Goal: Transaction & Acquisition: Book appointment/travel/reservation

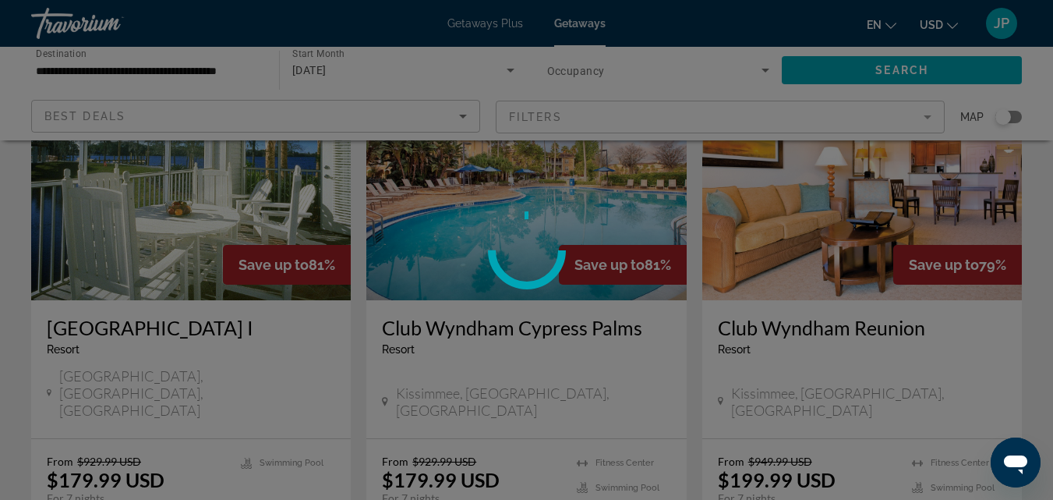
scroll to position [96, 0]
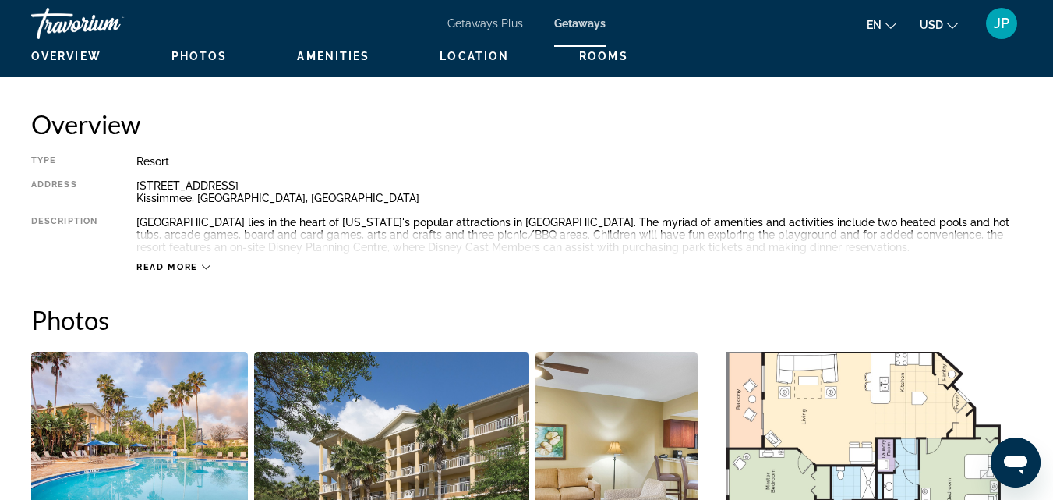
scroll to position [781, 0]
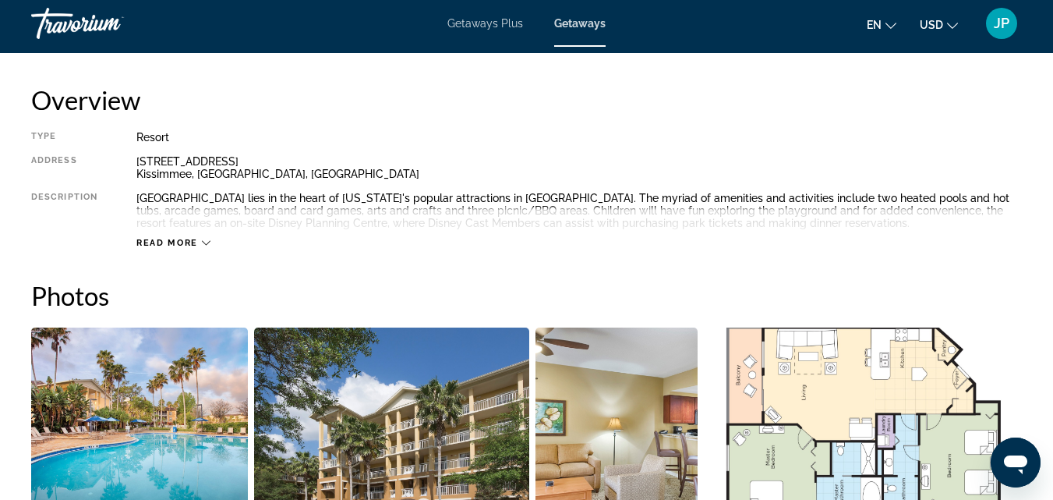
click at [165, 240] on span "Read more" at bounding box center [167, 243] width 62 height 10
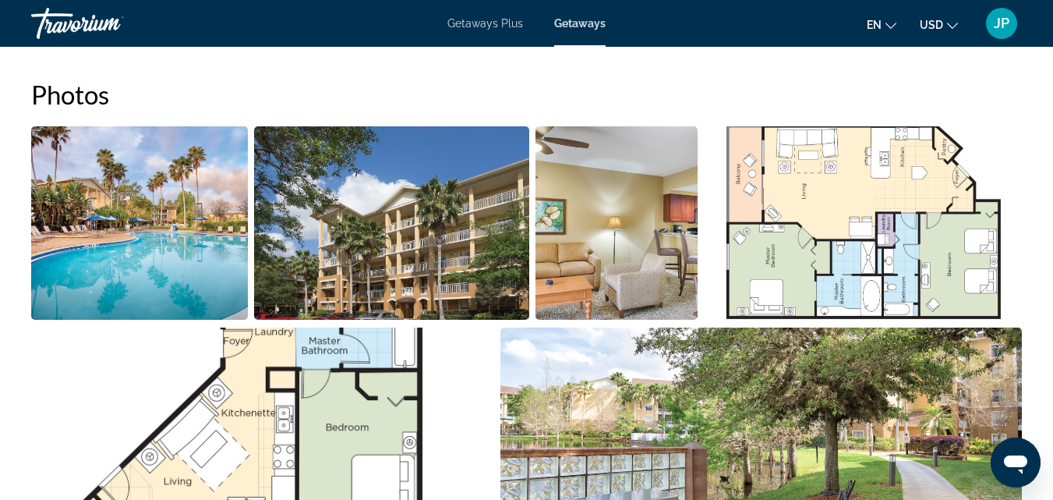
scroll to position [966, 0]
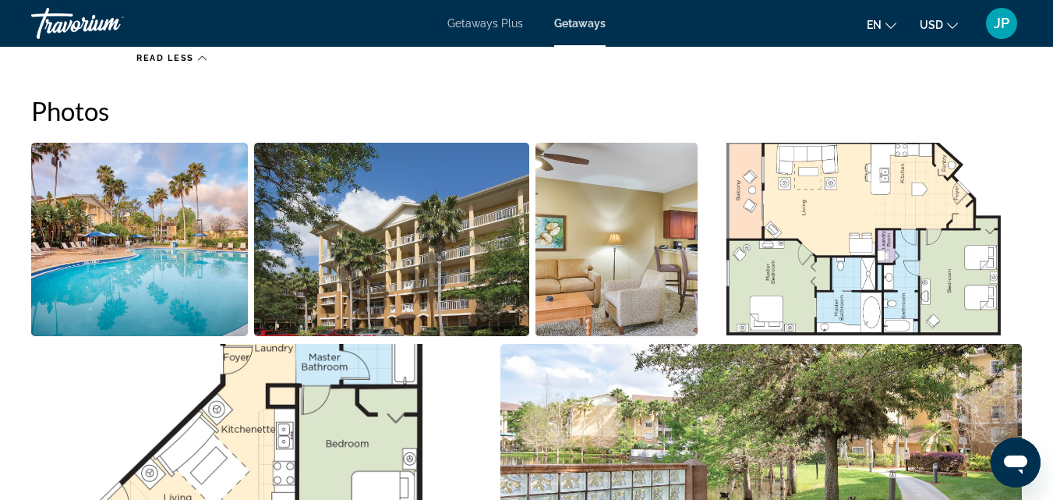
click at [83, 260] on img "Open full-screen image slider" at bounding box center [139, 239] width 217 height 193
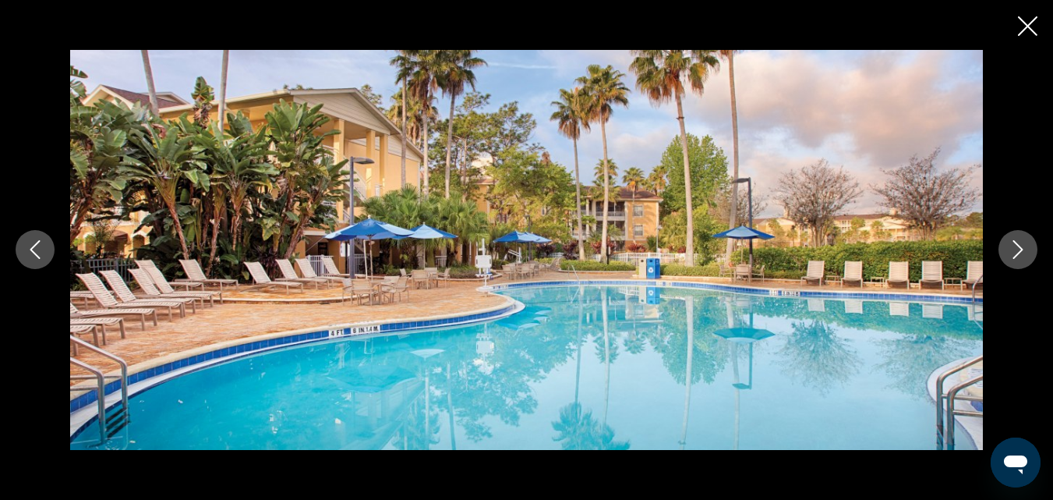
click at [1012, 251] on icon "Next image" at bounding box center [1018, 249] width 19 height 19
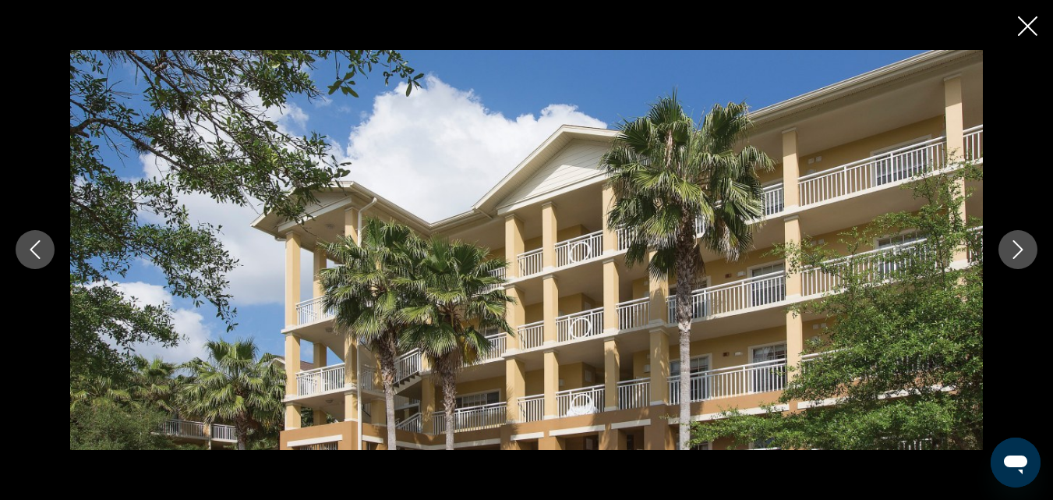
scroll to position [1538, 0]
click at [1008, 251] on button "Next image" at bounding box center [1018, 249] width 39 height 39
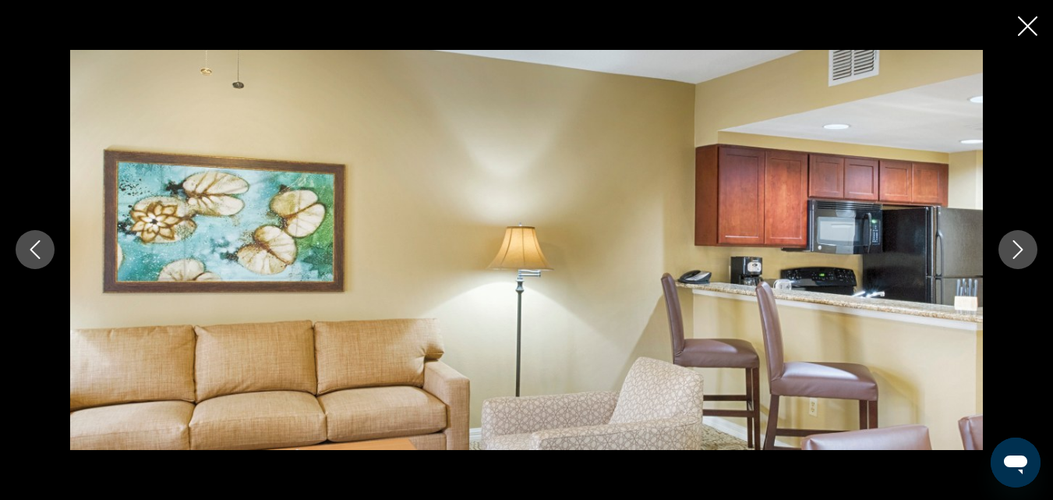
click at [1008, 251] on button "Next image" at bounding box center [1018, 249] width 39 height 39
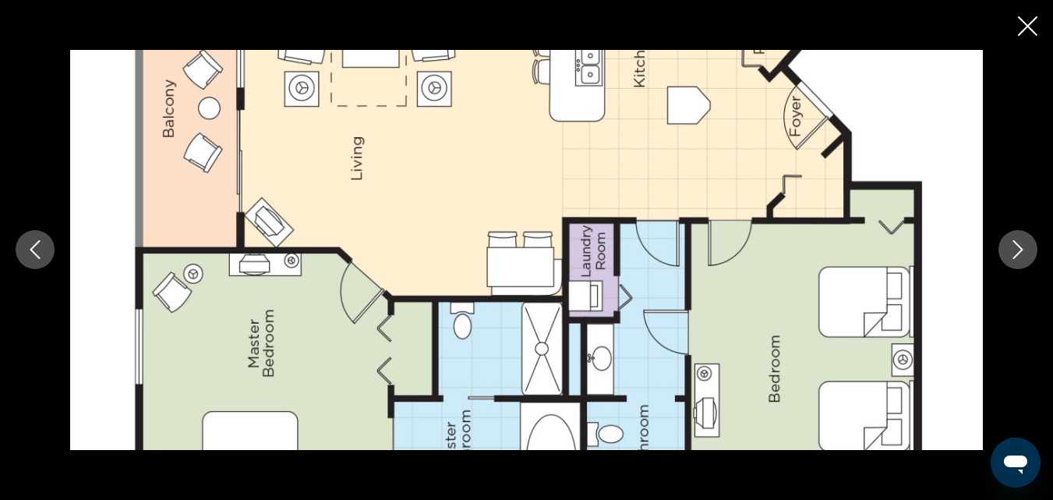
scroll to position [1957, 0]
click at [1014, 248] on icon "Next image" at bounding box center [1018, 249] width 19 height 19
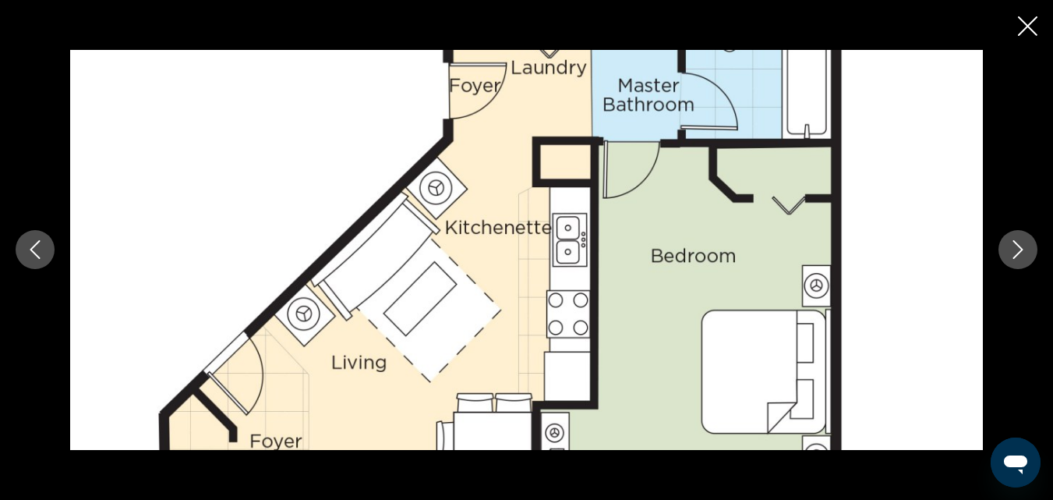
scroll to position [2608, 0]
click at [1025, 247] on icon "Next image" at bounding box center [1018, 249] width 19 height 19
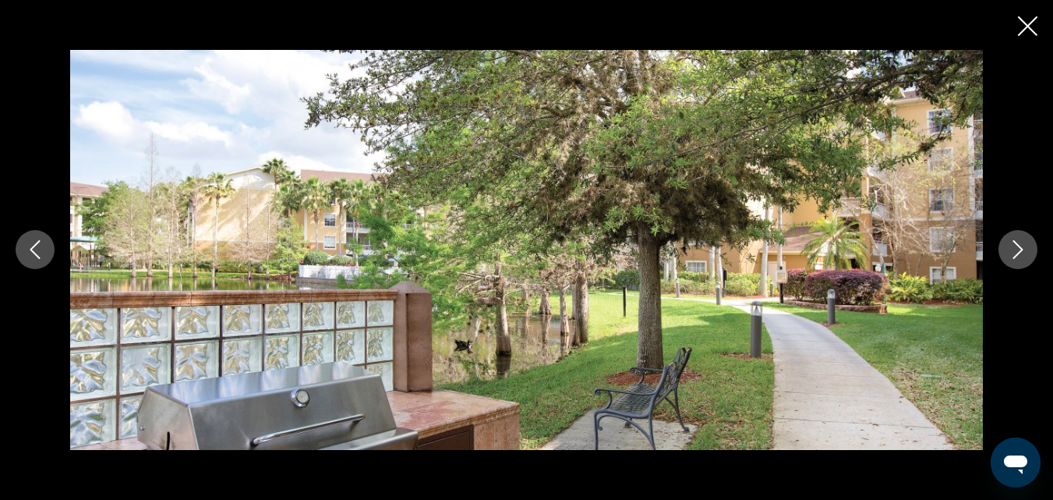
click at [1025, 247] on icon "Next image" at bounding box center [1018, 249] width 19 height 19
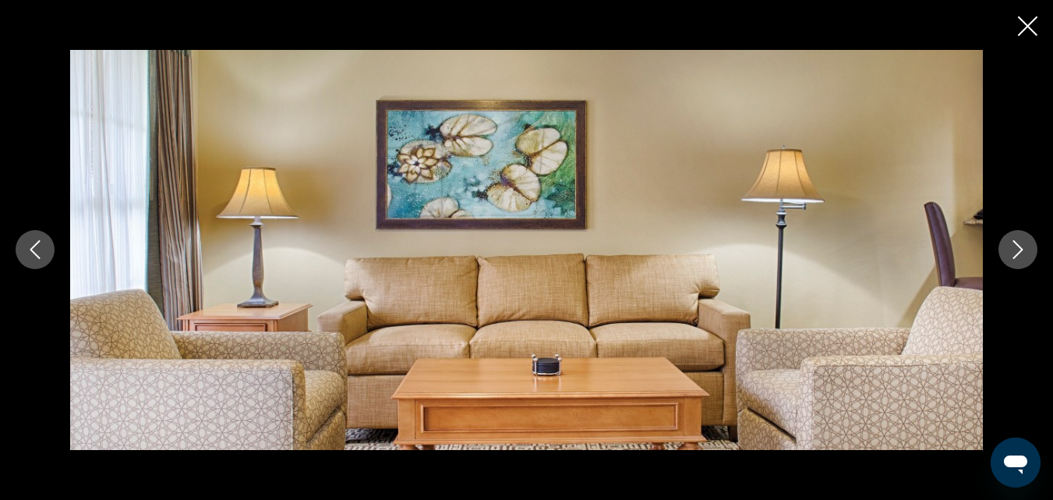
click at [1025, 247] on icon "Next image" at bounding box center [1018, 249] width 19 height 19
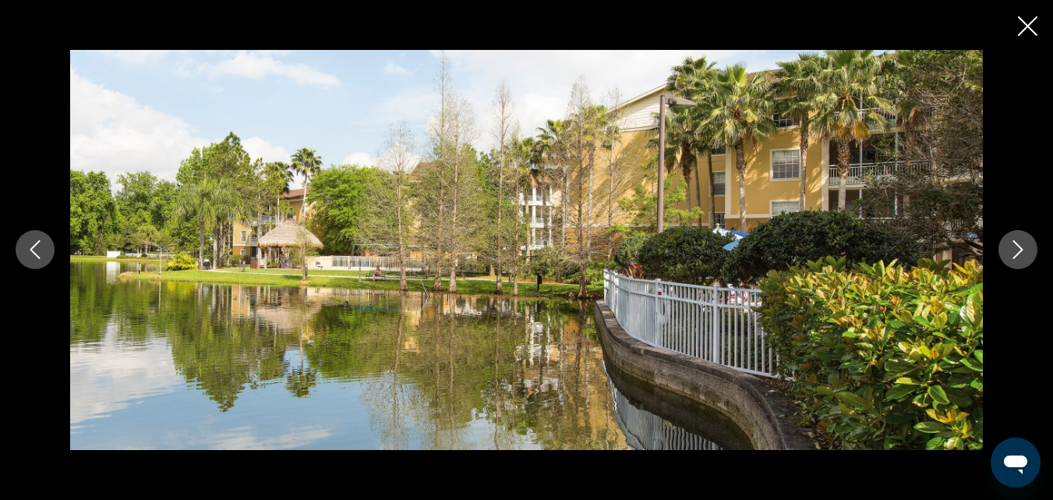
click at [1025, 247] on icon "Next image" at bounding box center [1018, 249] width 19 height 19
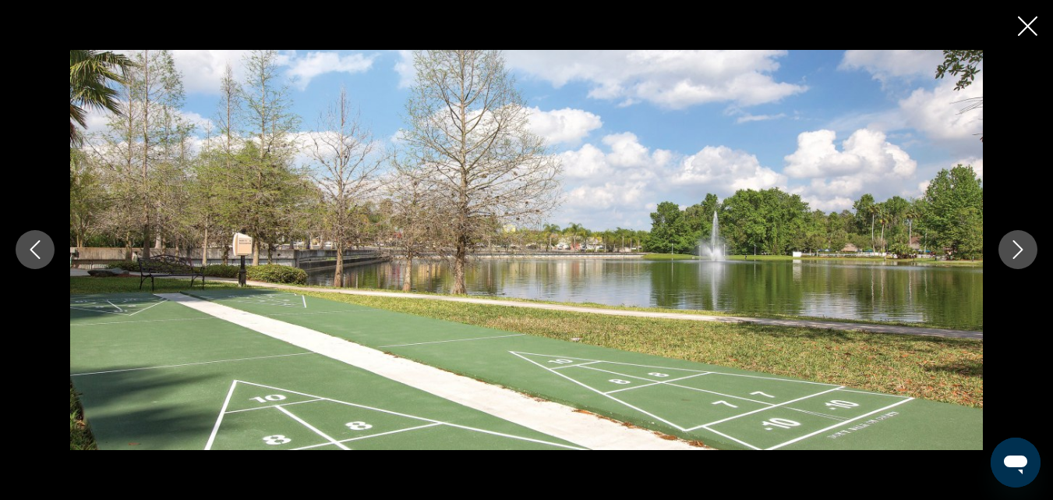
click at [1025, 247] on icon "Next image" at bounding box center [1018, 249] width 19 height 19
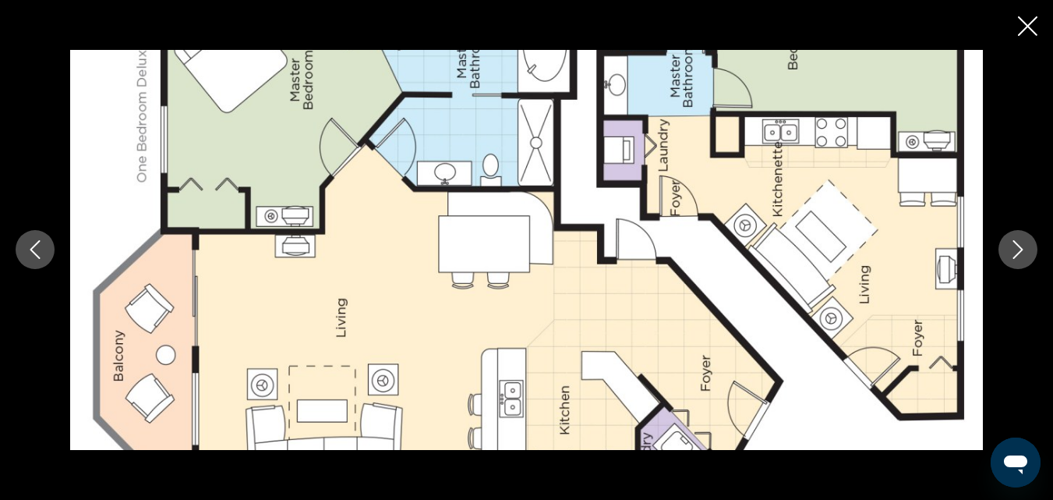
click at [1025, 247] on icon "Next image" at bounding box center [1018, 249] width 19 height 19
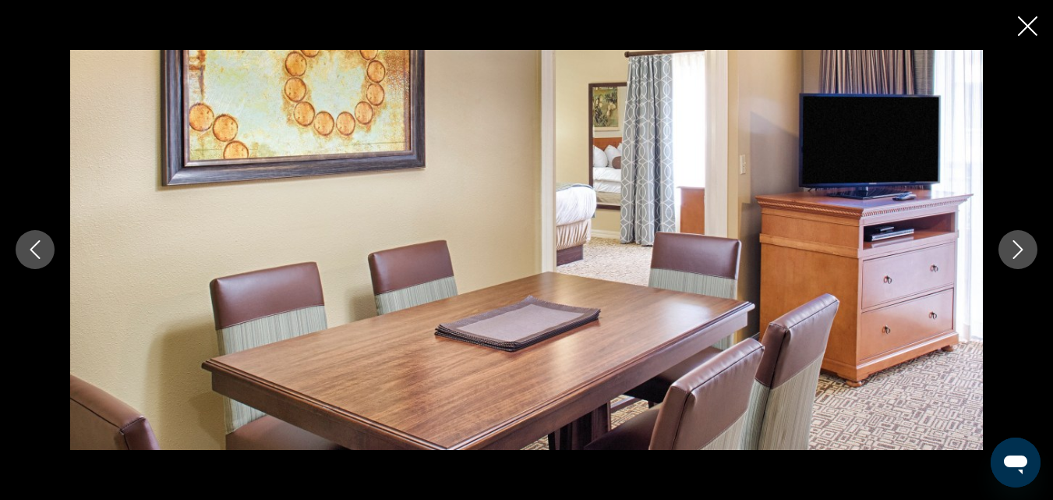
click at [1025, 247] on icon "Next image" at bounding box center [1018, 249] width 19 height 19
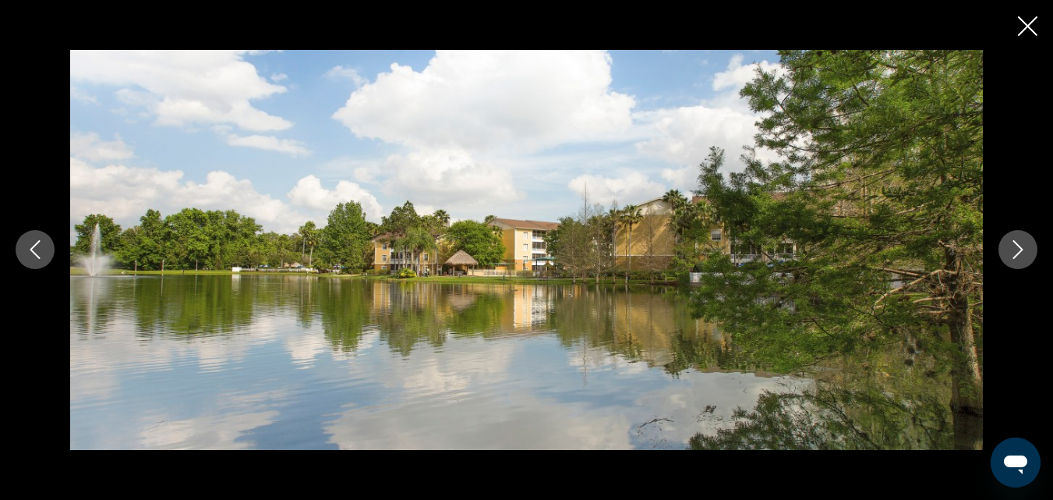
click at [1025, 247] on icon "Next image" at bounding box center [1018, 249] width 19 height 19
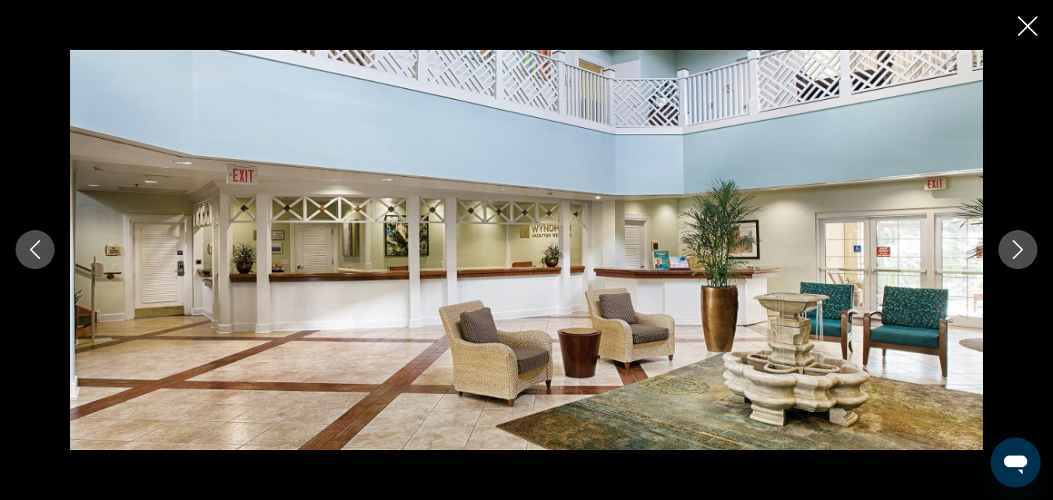
click at [1025, 247] on icon "Next image" at bounding box center [1018, 249] width 19 height 19
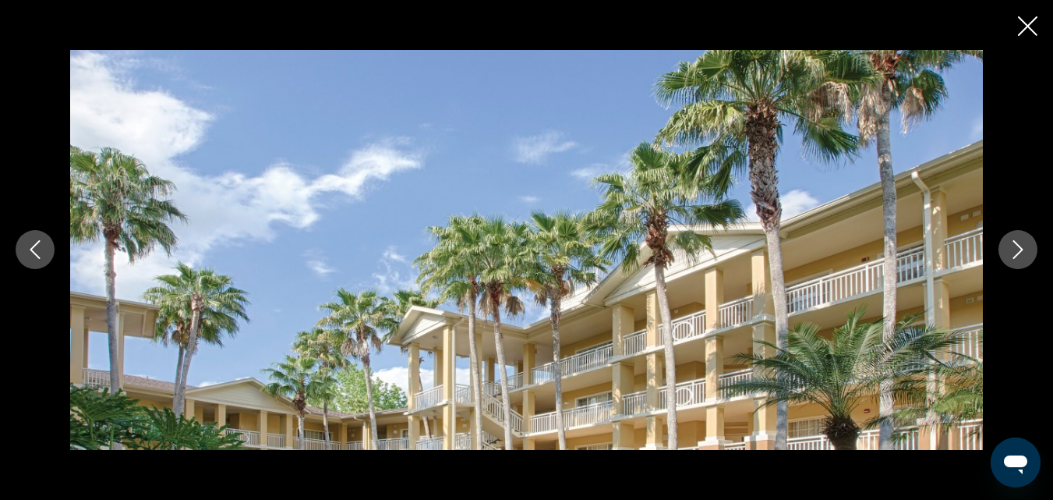
click at [1013, 249] on icon "Next image" at bounding box center [1018, 249] width 19 height 19
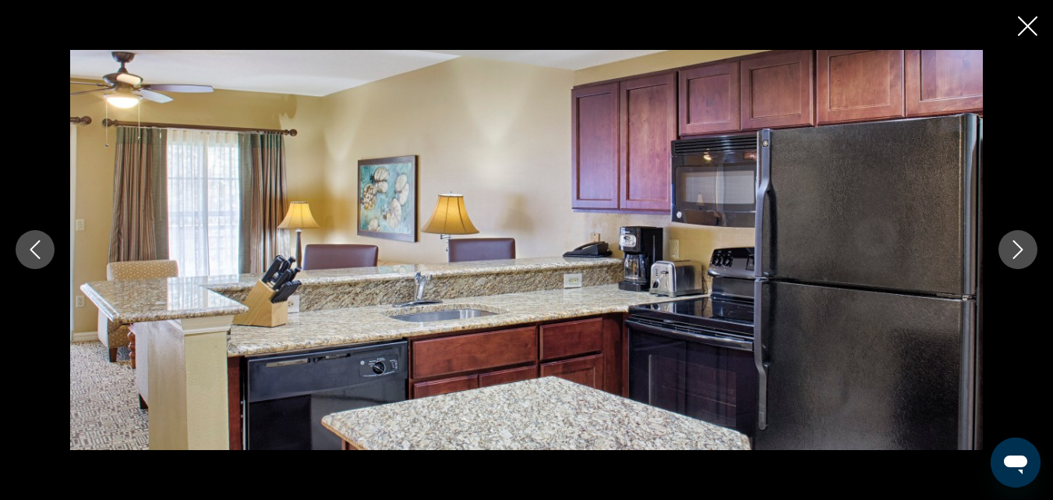
click at [1013, 249] on icon "Next image" at bounding box center [1018, 249] width 19 height 19
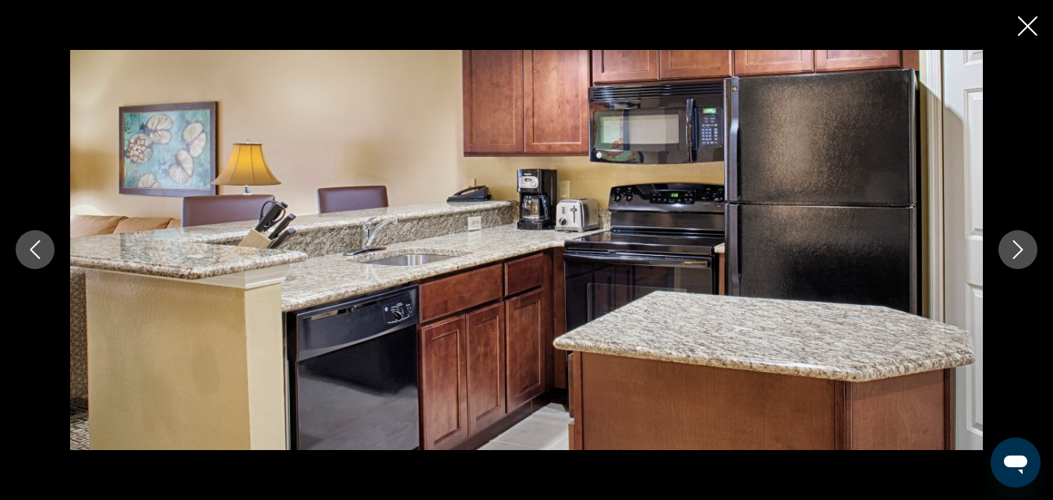
click at [1013, 249] on icon "Next image" at bounding box center [1018, 249] width 19 height 19
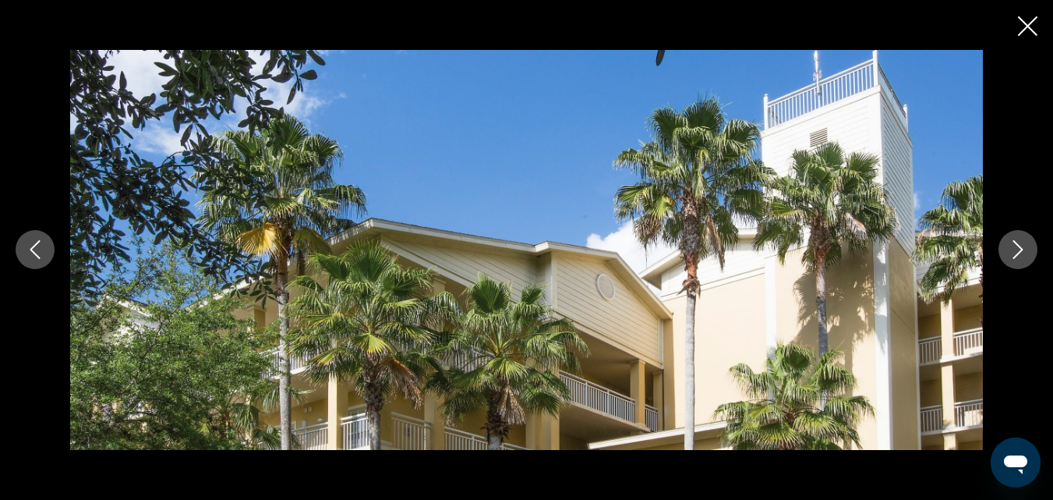
scroll to position [0, 0]
click at [1017, 33] on div "prev next" at bounding box center [526, 250] width 1053 height 500
click at [1029, 25] on icon "Close slideshow" at bounding box center [1027, 25] width 19 height 19
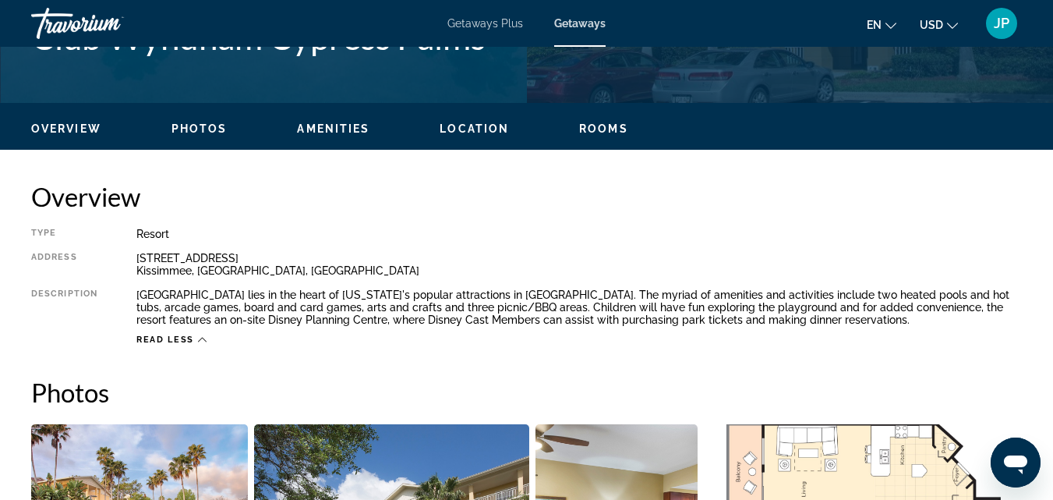
scroll to position [660, 0]
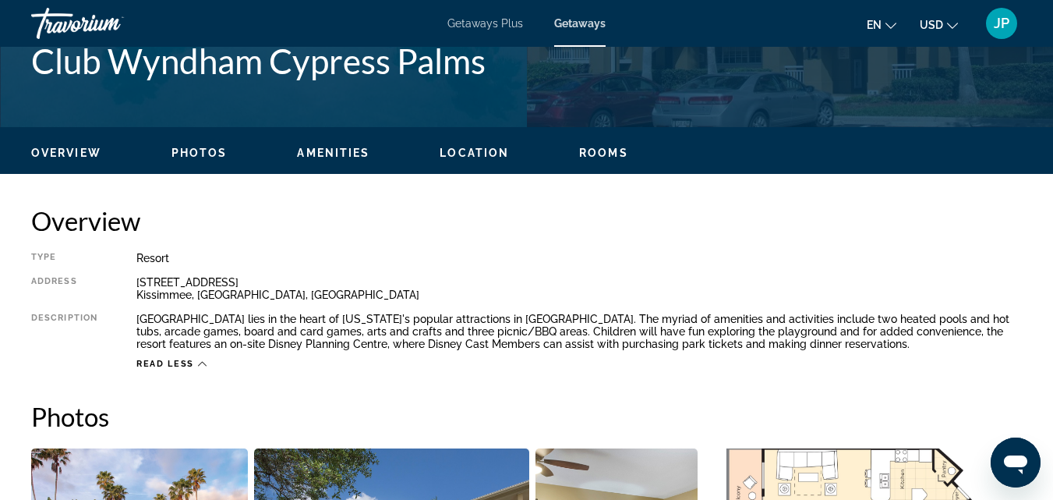
click at [203, 152] on span "Photos" at bounding box center [200, 153] width 56 height 12
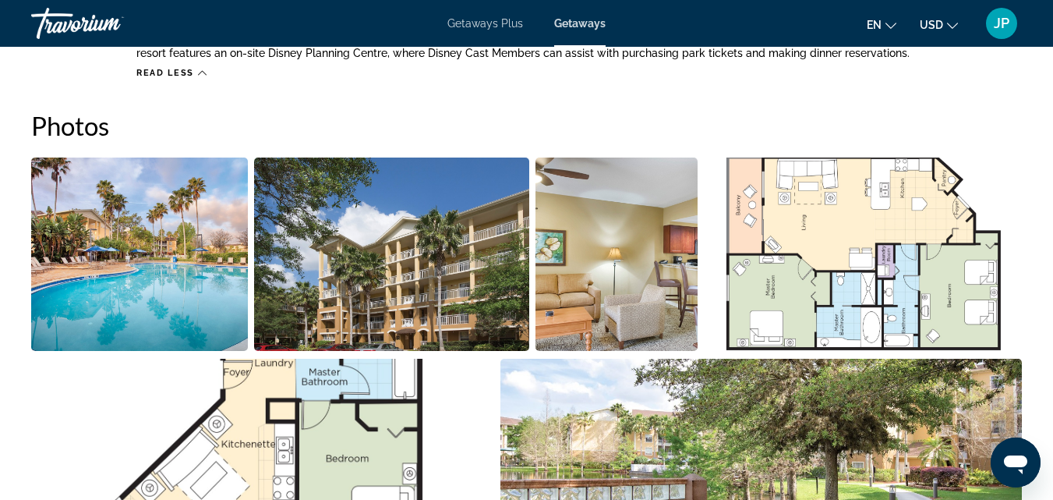
scroll to position [967, 0]
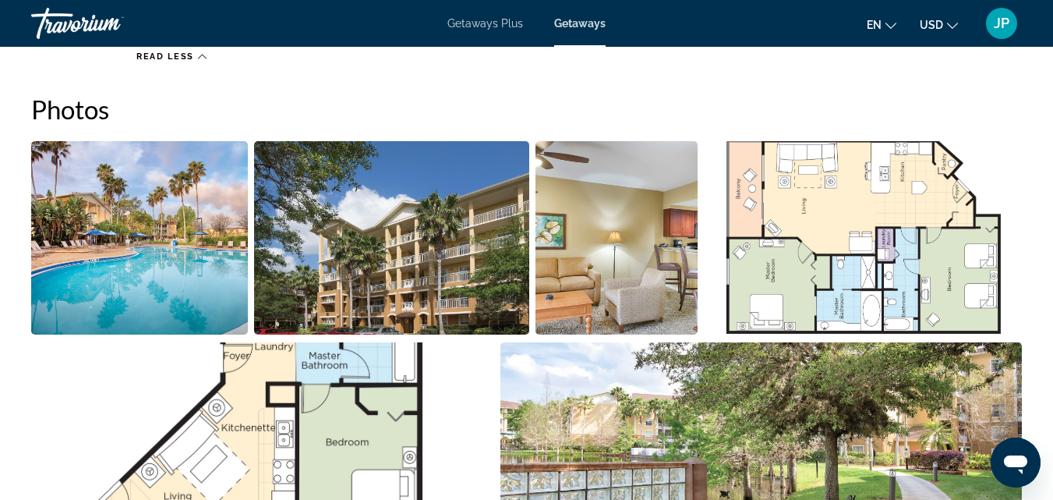
click at [872, 210] on img "Open full-screen image slider" at bounding box center [863, 237] width 318 height 193
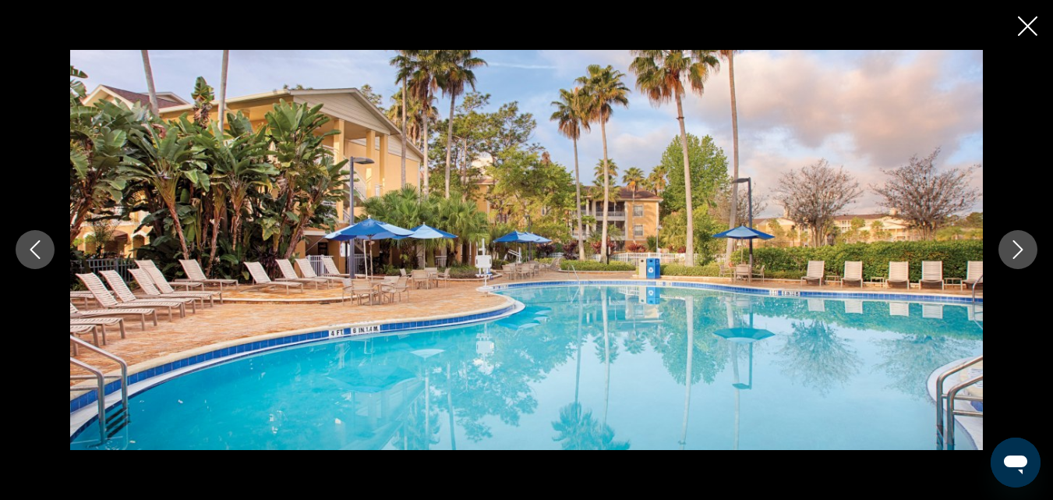
click at [1012, 249] on icon "Next image" at bounding box center [1018, 249] width 19 height 19
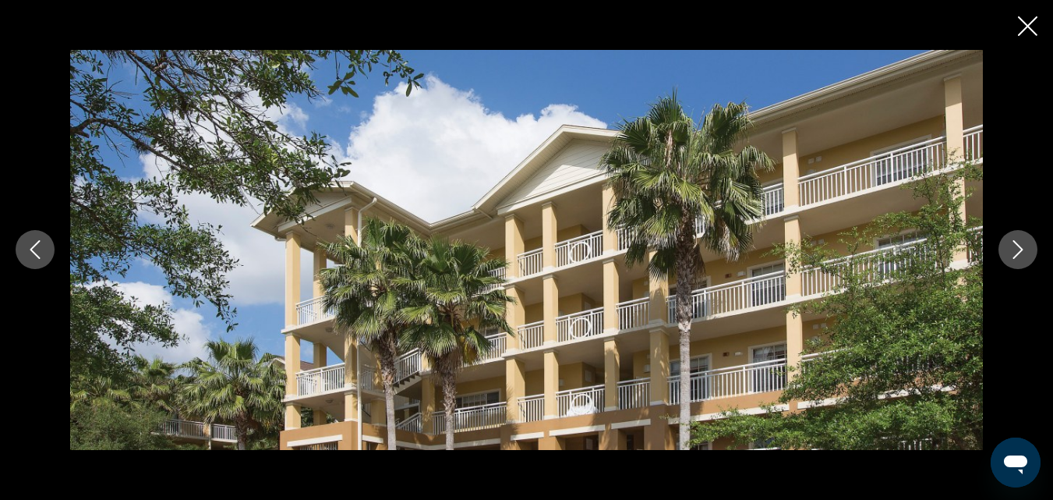
click at [1012, 249] on icon "Next image" at bounding box center [1018, 249] width 19 height 19
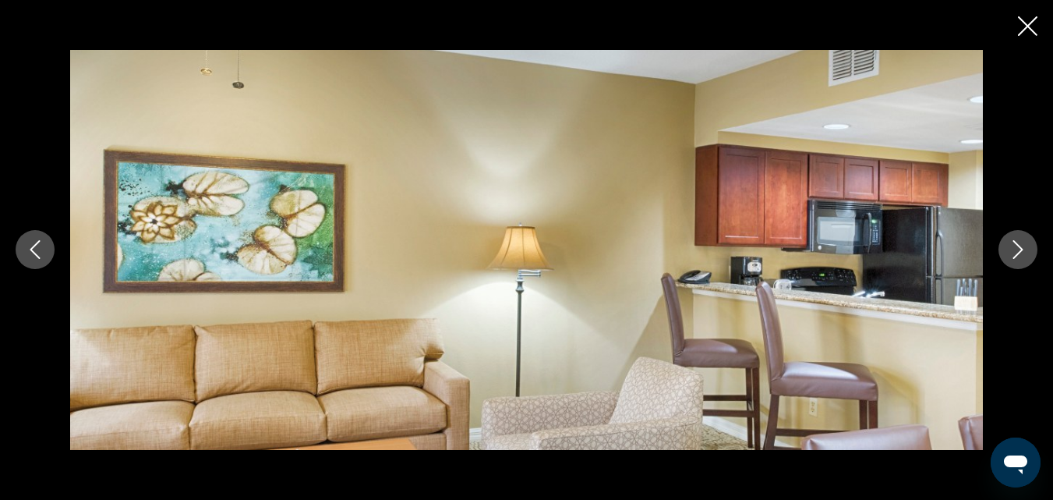
click at [1012, 249] on icon "Next image" at bounding box center [1018, 249] width 19 height 19
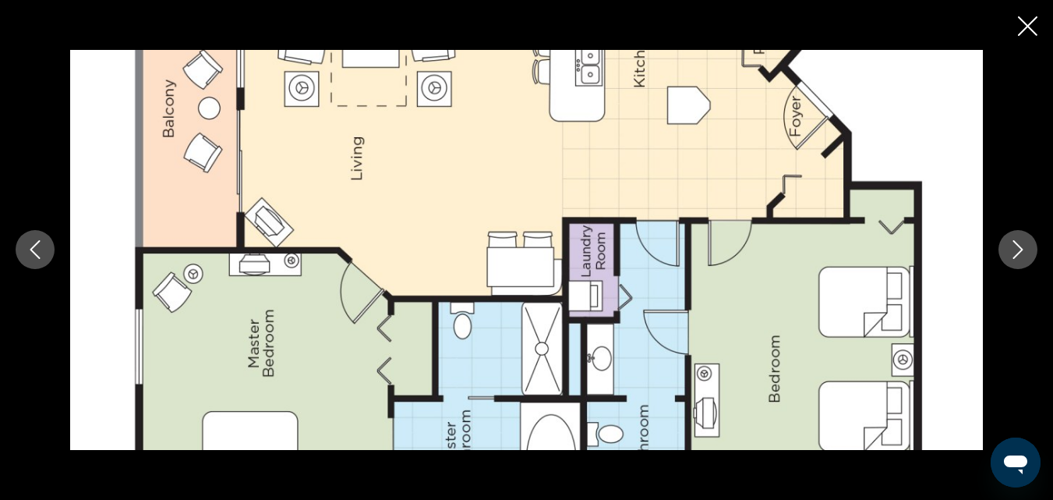
scroll to position [1499, 0]
click at [1020, 242] on icon "Next image" at bounding box center [1018, 249] width 19 height 19
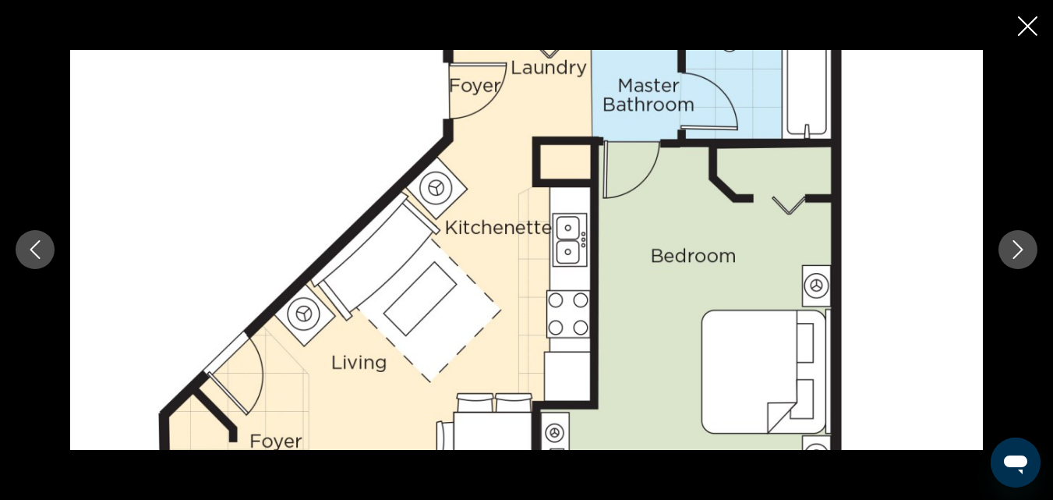
click at [32, 239] on button "Previous image" at bounding box center [35, 249] width 39 height 39
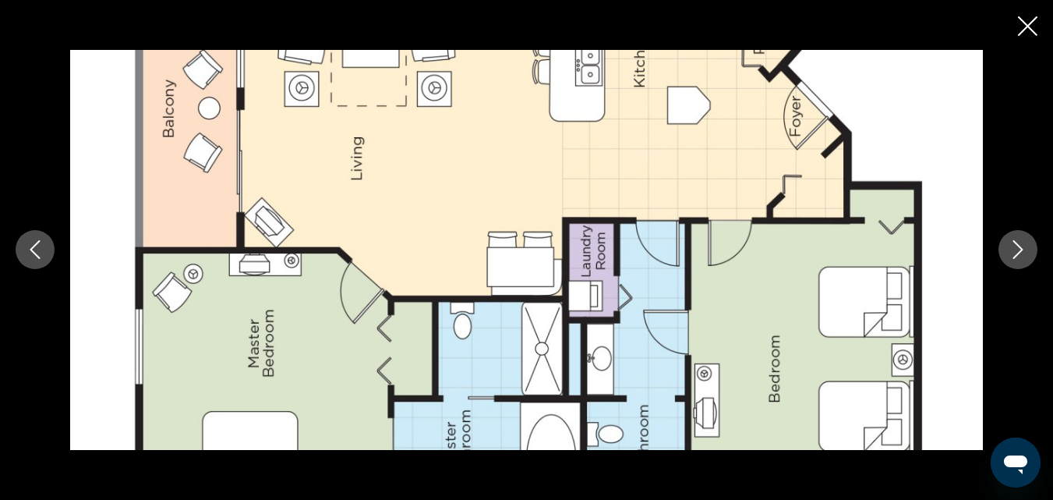
click at [32, 239] on button "Previous image" at bounding box center [35, 249] width 39 height 39
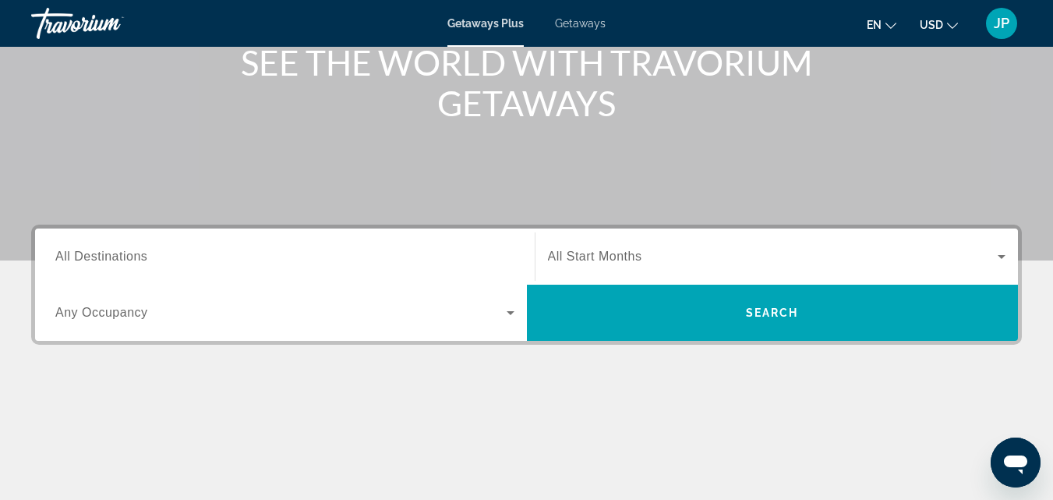
scroll to position [221, 0]
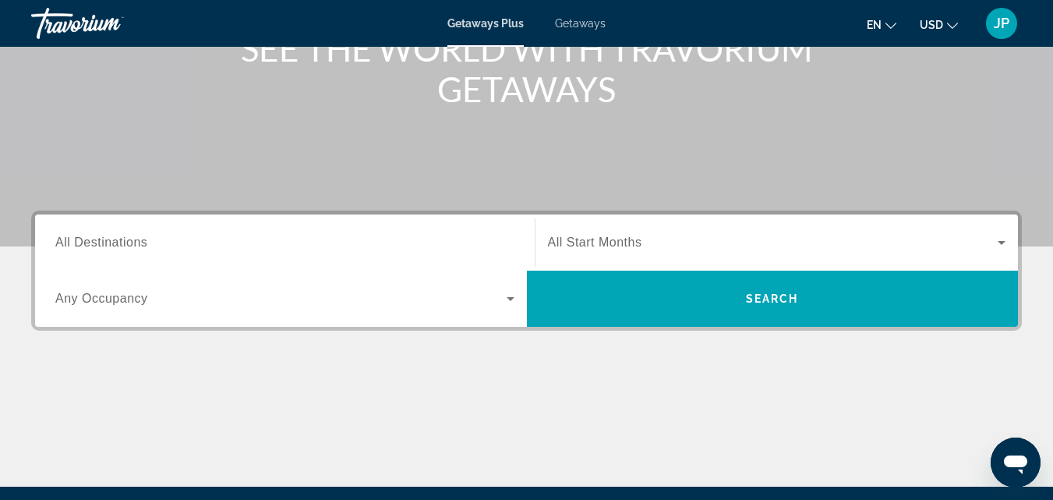
click at [123, 241] on span "All Destinations" at bounding box center [101, 241] width 92 height 13
click at [123, 241] on input "Destination All Destinations" at bounding box center [284, 243] width 459 height 19
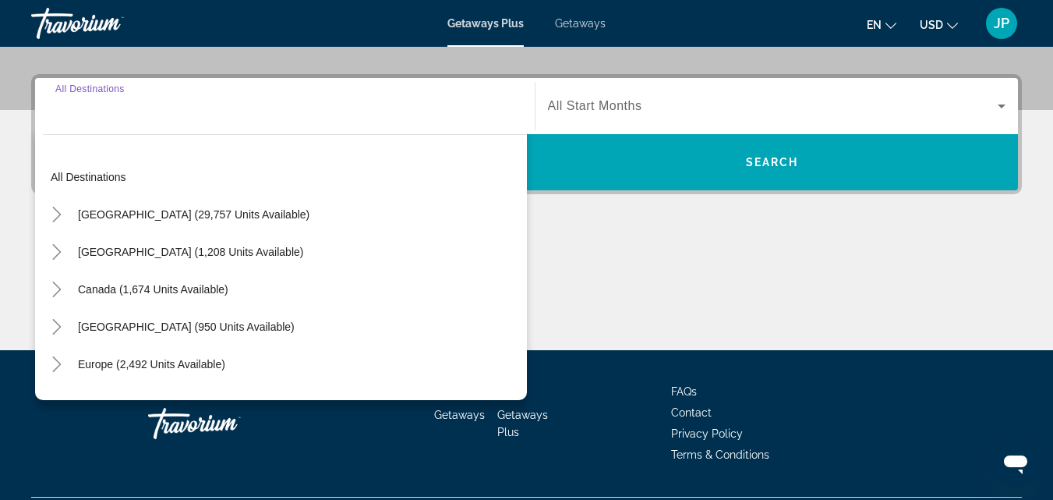
scroll to position [381, 0]
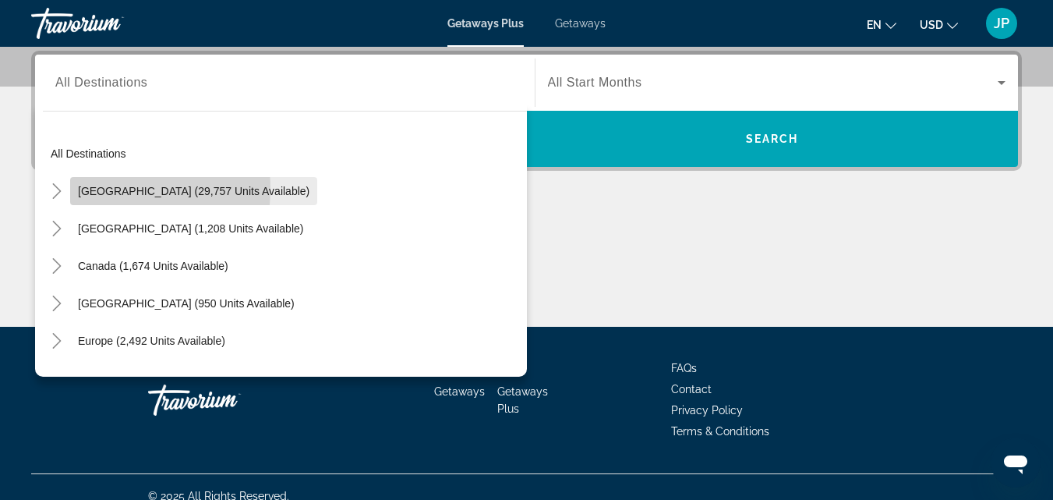
click at [114, 189] on span "[GEOGRAPHIC_DATA] (29,757 units available)" at bounding box center [194, 191] width 232 height 12
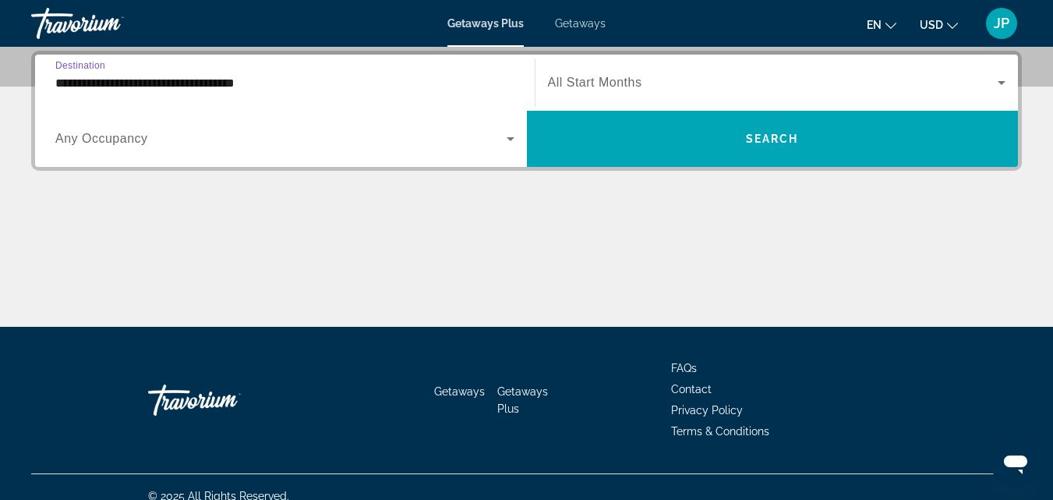
click at [230, 83] on input "**********" at bounding box center [284, 83] width 459 height 19
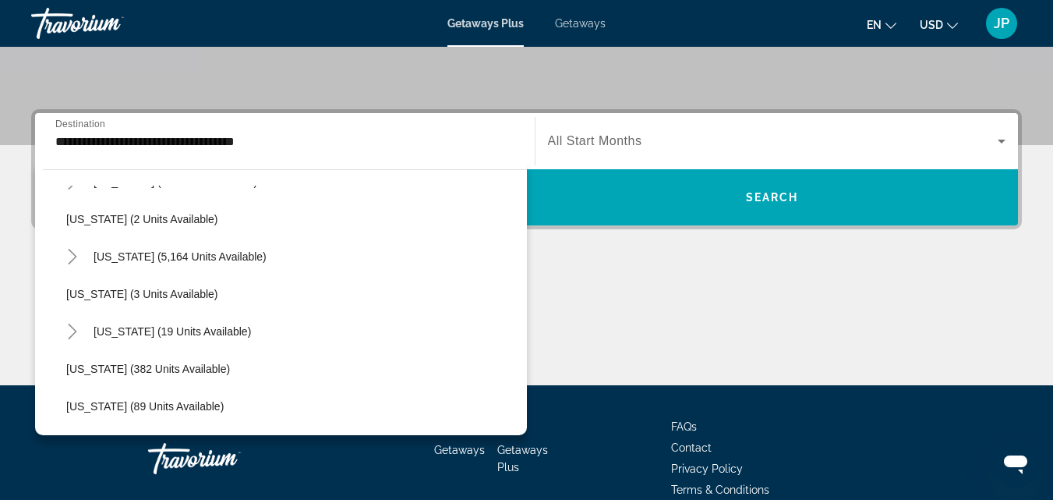
scroll to position [210, 0]
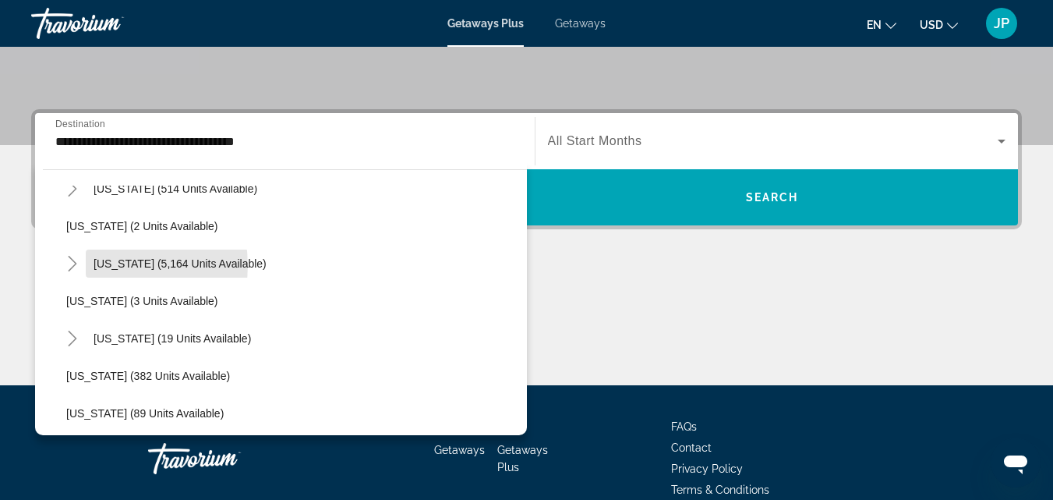
click at [104, 265] on span "[US_STATE] (5,164 units available)" at bounding box center [180, 263] width 173 height 12
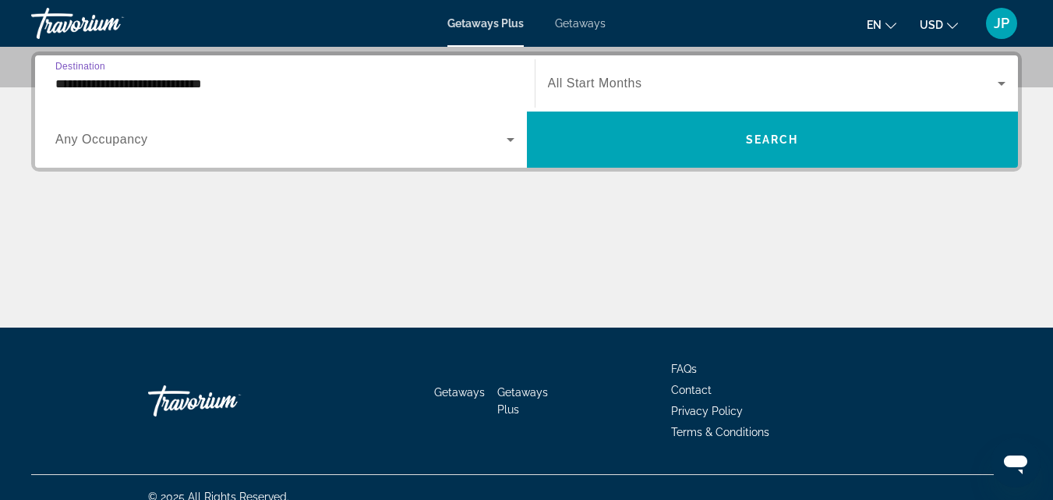
scroll to position [381, 0]
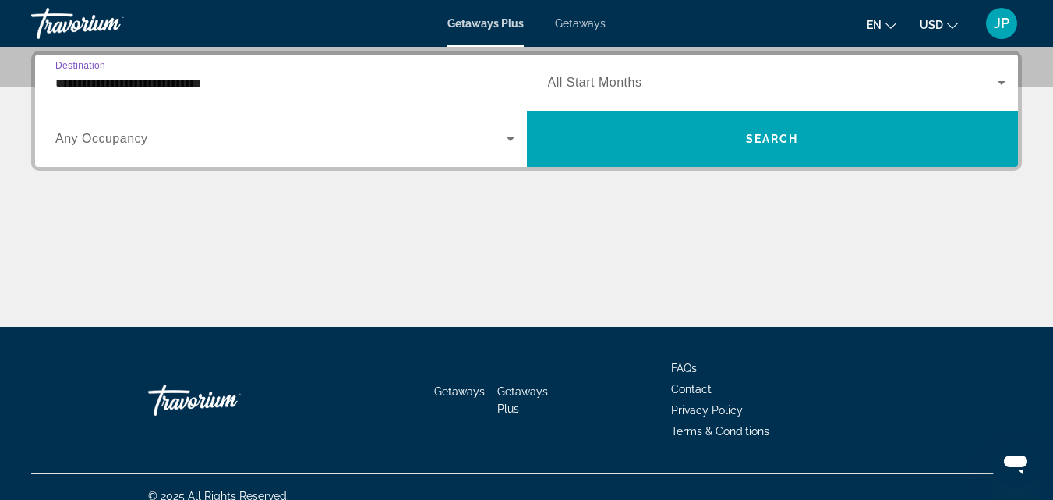
click at [224, 84] on input "**********" at bounding box center [284, 83] width 459 height 19
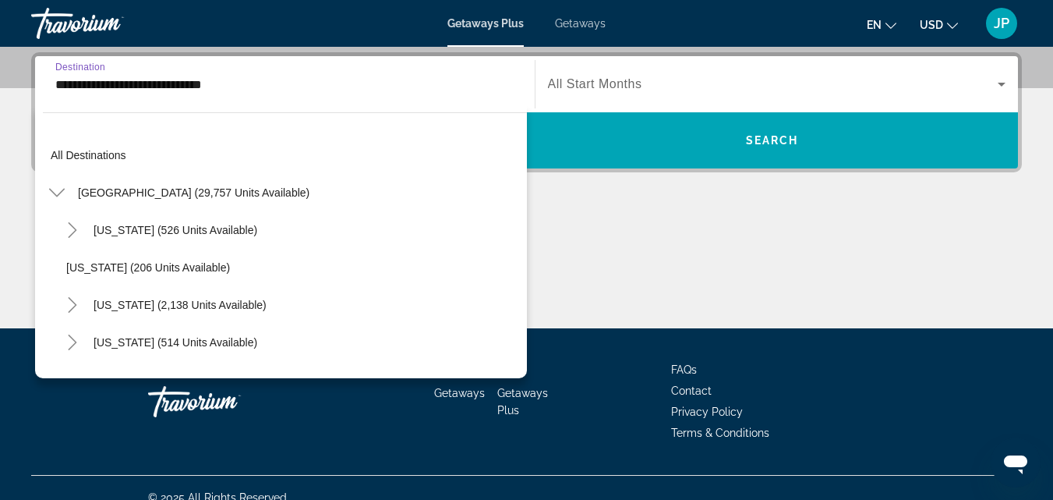
scroll to position [168, 0]
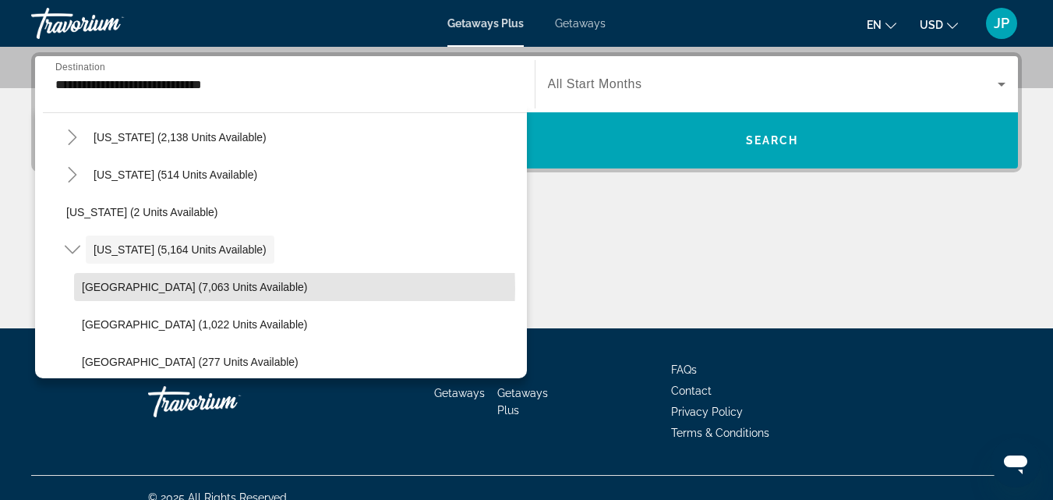
click at [225, 287] on span "[GEOGRAPHIC_DATA] (7,063 units available)" at bounding box center [194, 287] width 225 height 12
type input "**********"
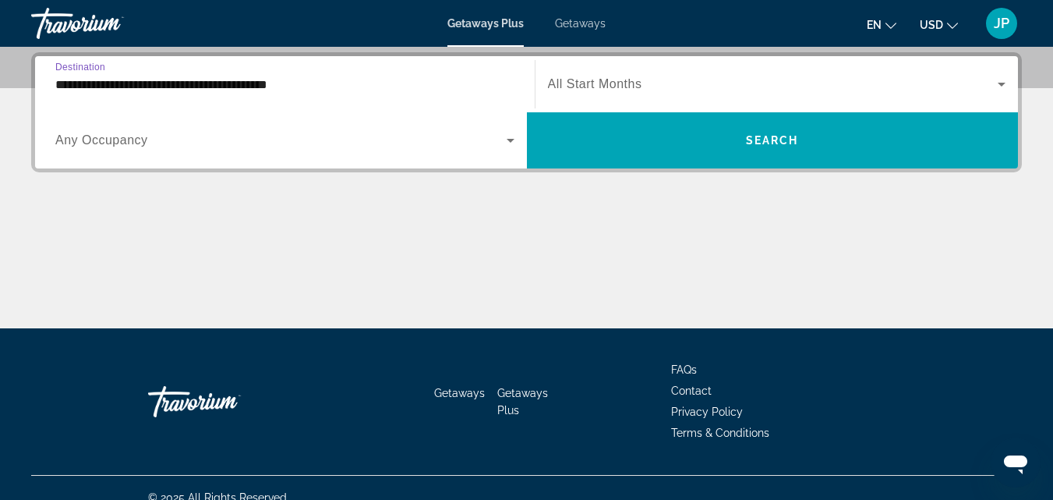
scroll to position [381, 0]
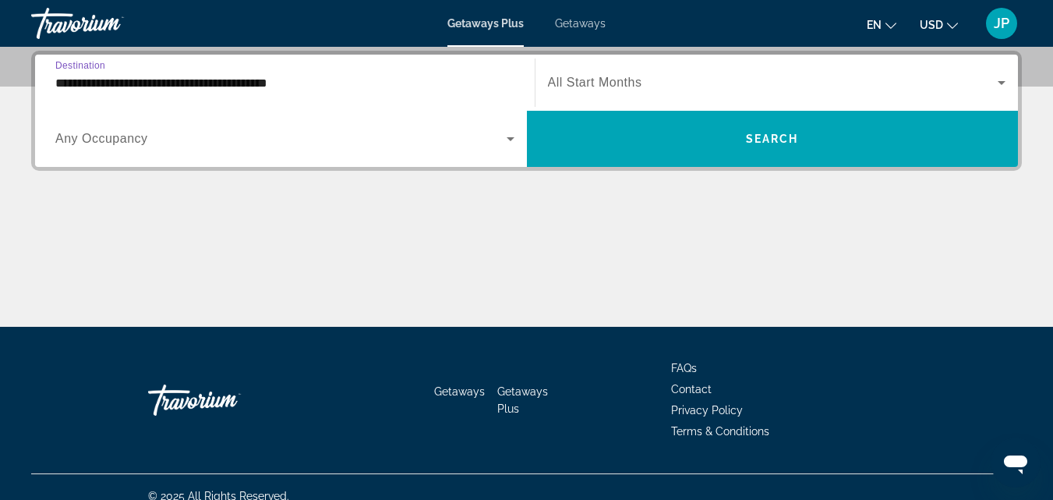
click at [222, 145] on span "Search widget" at bounding box center [280, 138] width 451 height 19
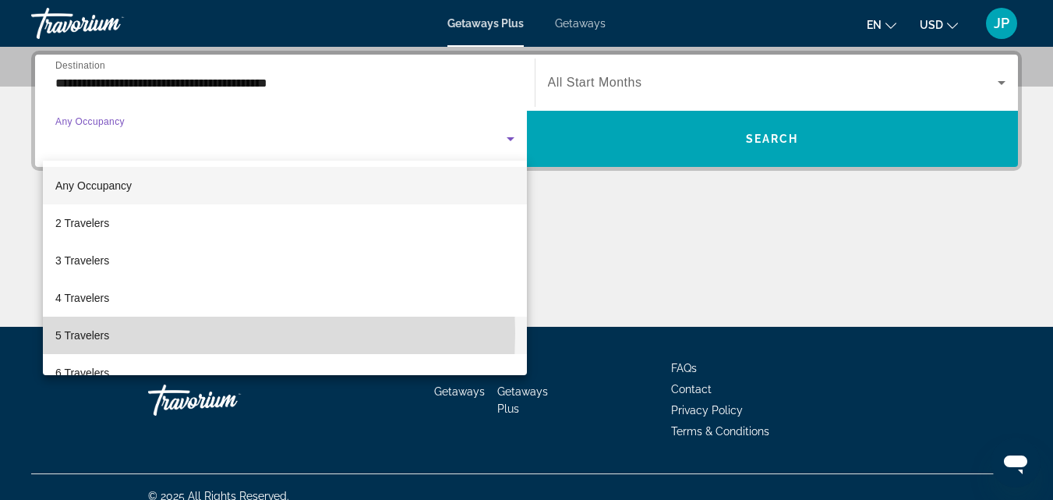
click at [74, 333] on span "5 Travelers" at bounding box center [82, 335] width 54 height 19
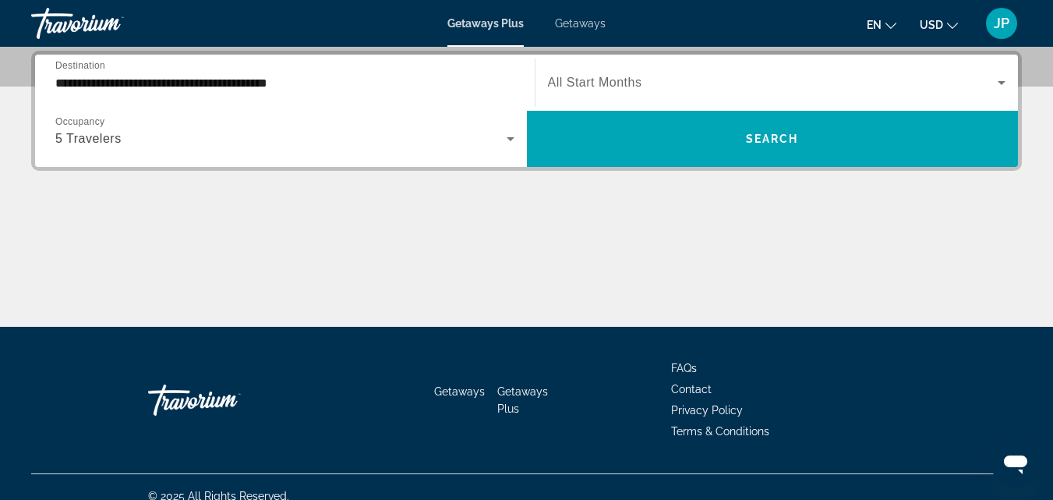
click at [728, 99] on div "Search widget" at bounding box center [777, 83] width 458 height 44
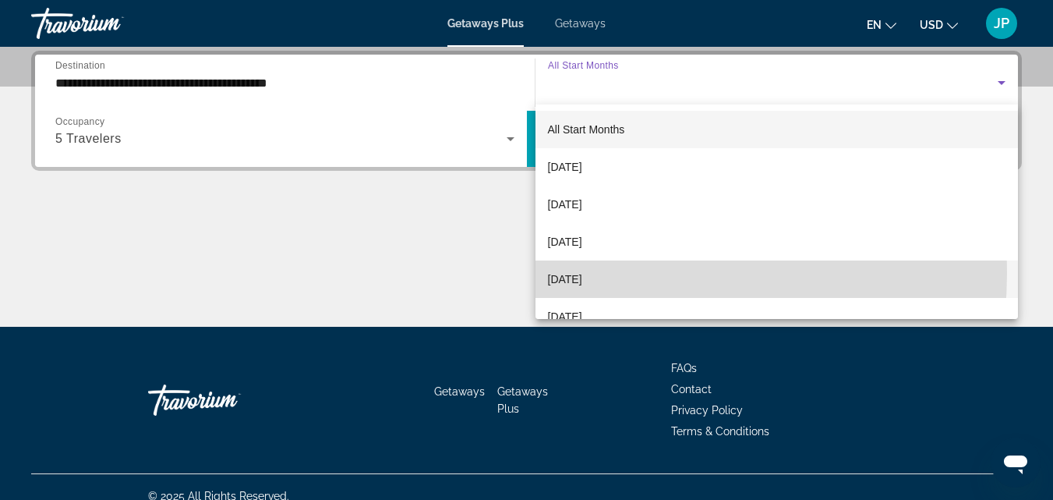
click at [582, 273] on span "[DATE]" at bounding box center [565, 279] width 34 height 19
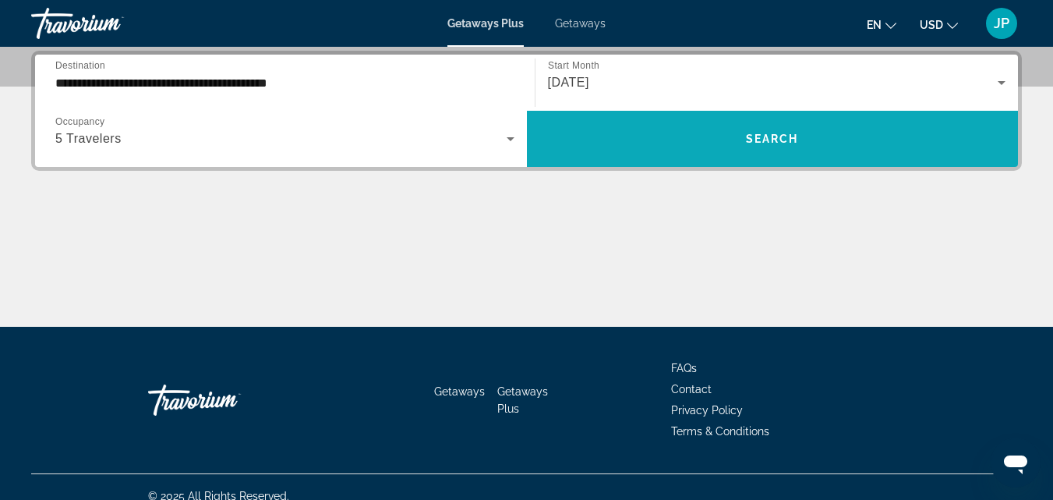
click at [797, 137] on span "Search" at bounding box center [772, 139] width 53 height 12
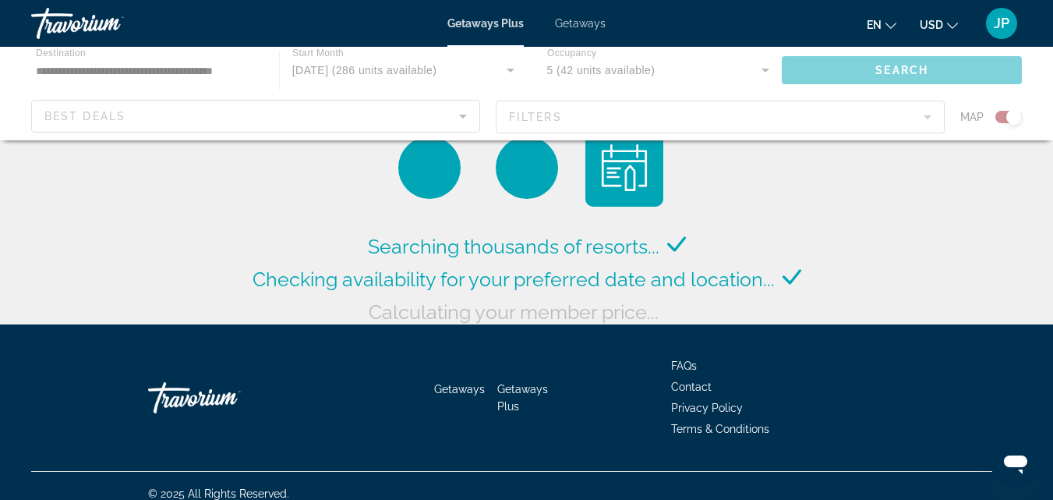
click at [617, 111] on div "Main content" at bounding box center [526, 94] width 1053 height 94
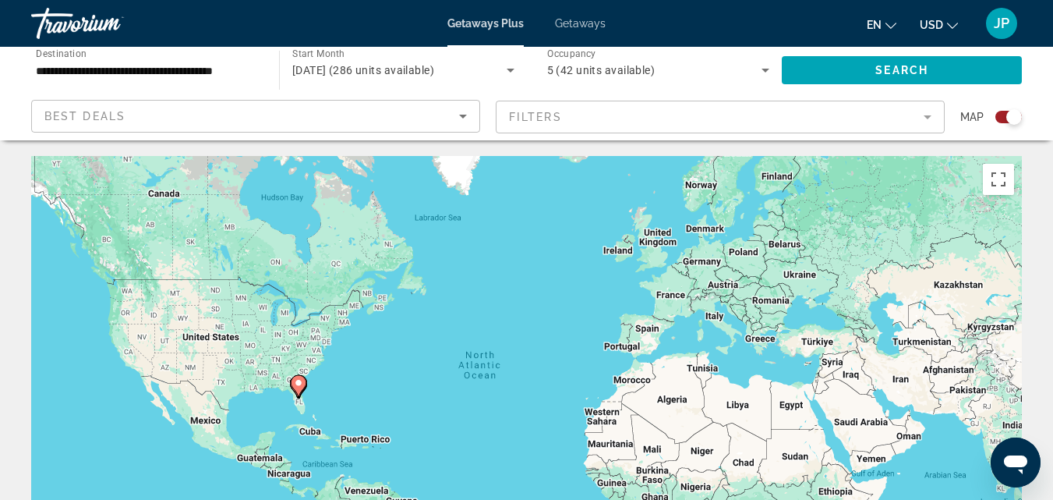
click at [896, 109] on mat-form-field "Filters" at bounding box center [720, 117] width 449 height 33
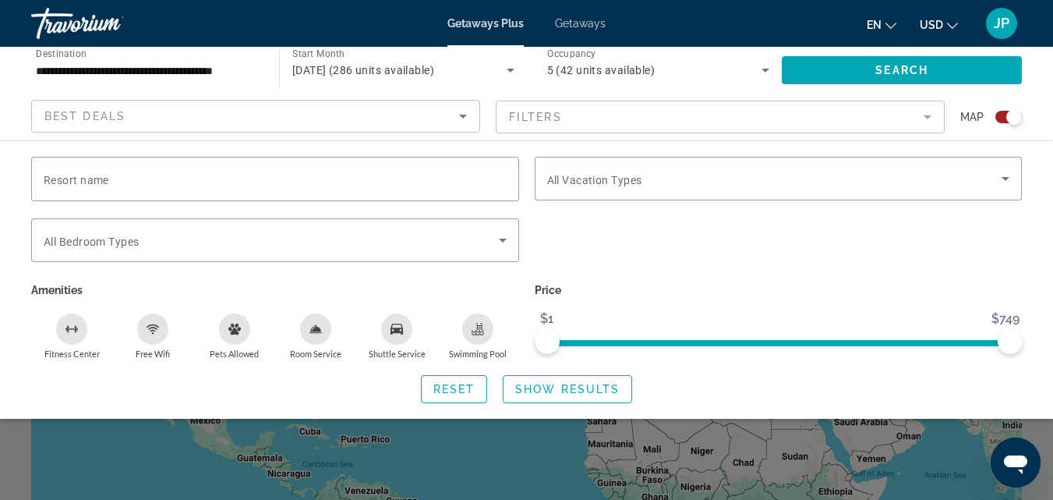
click at [974, 118] on span "Map" at bounding box center [971, 117] width 23 height 22
click at [1012, 120] on div "Search widget" at bounding box center [1014, 117] width 16 height 16
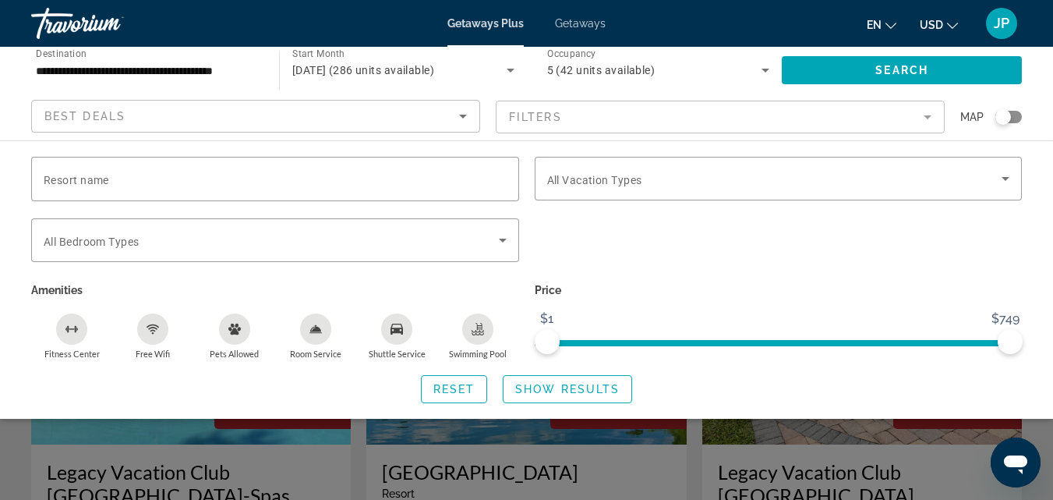
click at [817, 129] on mat-form-field "Filters" at bounding box center [720, 117] width 449 height 33
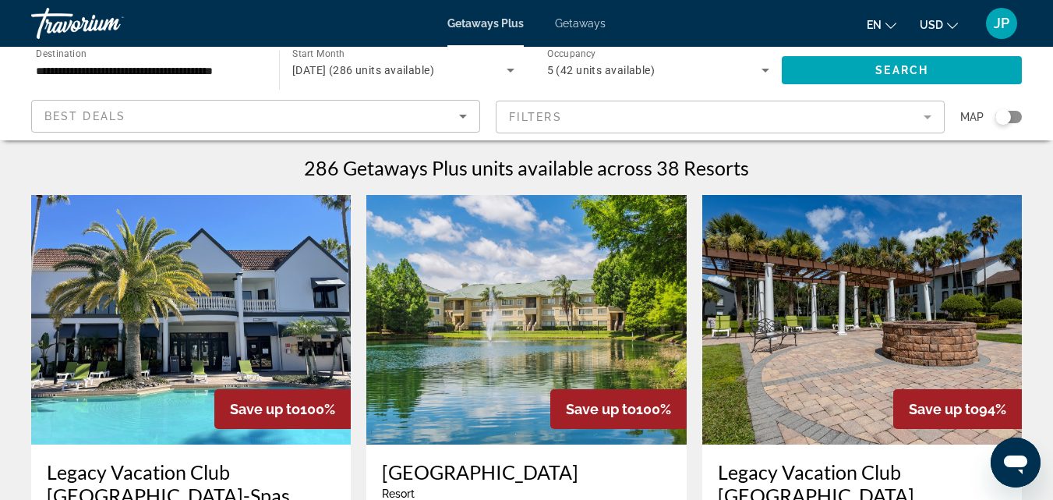
click at [882, 113] on mat-form-field "Filters" at bounding box center [720, 117] width 449 height 33
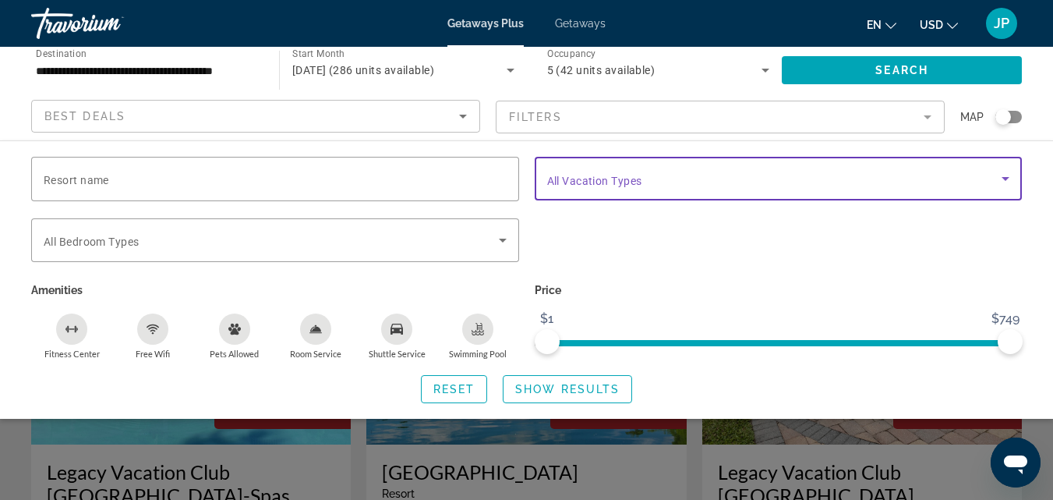
click at [720, 183] on span "Search widget" at bounding box center [774, 178] width 455 height 19
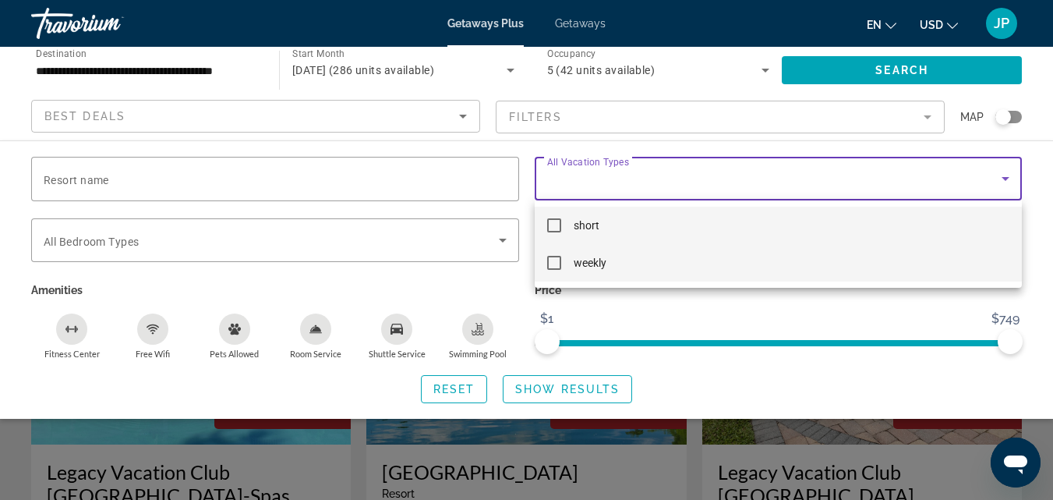
click at [556, 266] on mat-pseudo-checkbox at bounding box center [554, 263] width 14 height 14
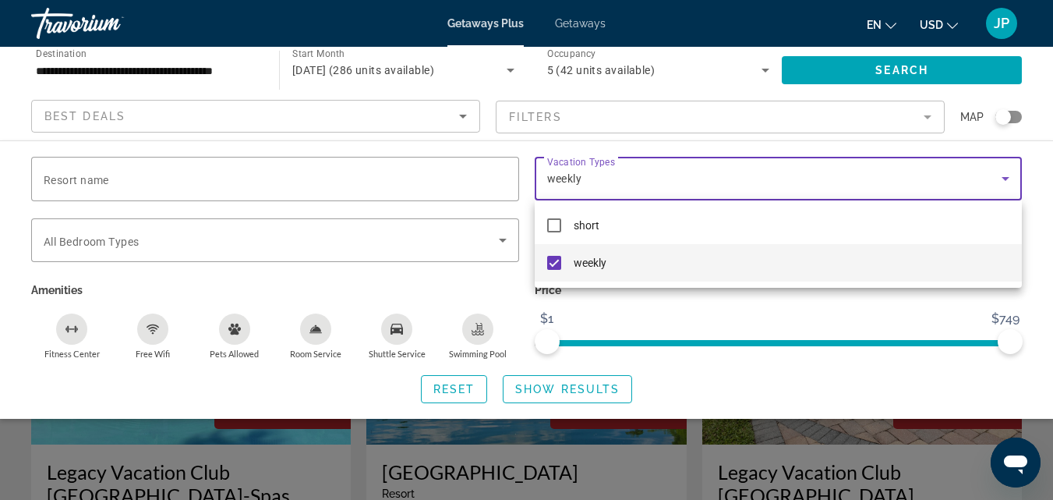
click at [292, 236] on div at bounding box center [526, 250] width 1053 height 500
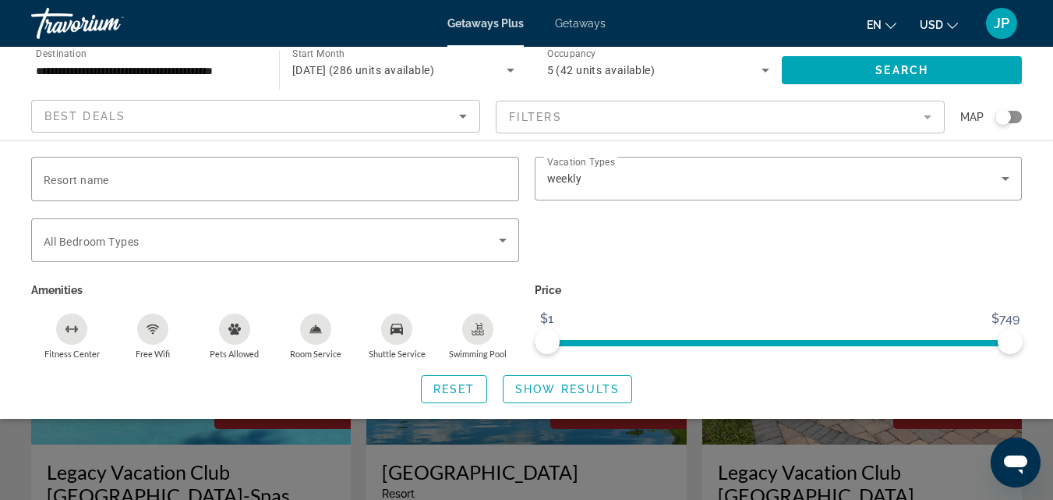
click at [292, 236] on span "Search widget" at bounding box center [271, 240] width 455 height 19
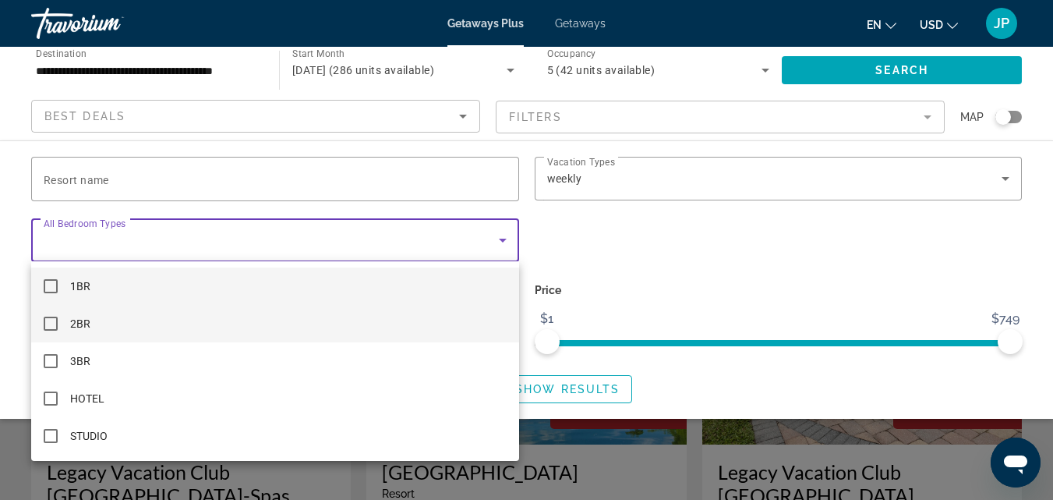
click at [54, 319] on mat-pseudo-checkbox at bounding box center [51, 323] width 14 height 14
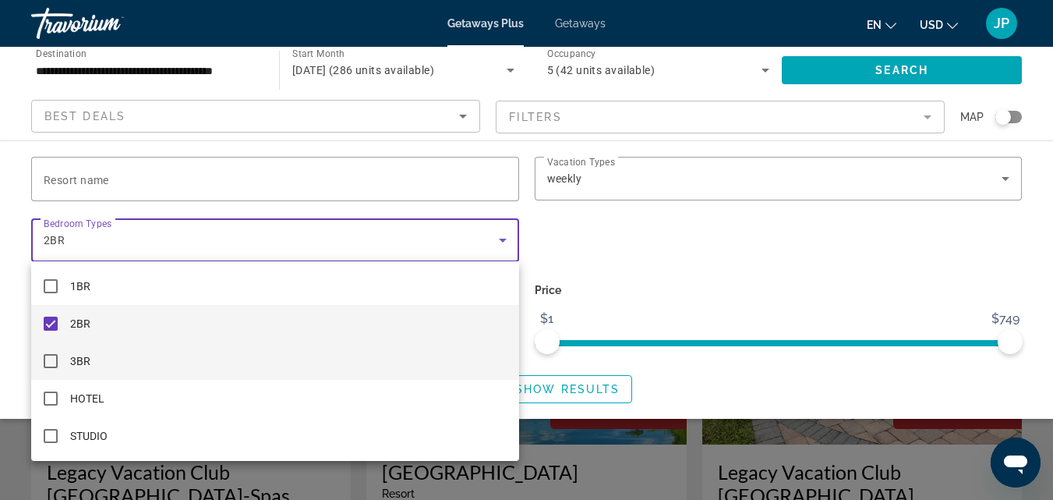
click at [47, 366] on mat-pseudo-checkbox at bounding box center [51, 361] width 14 height 14
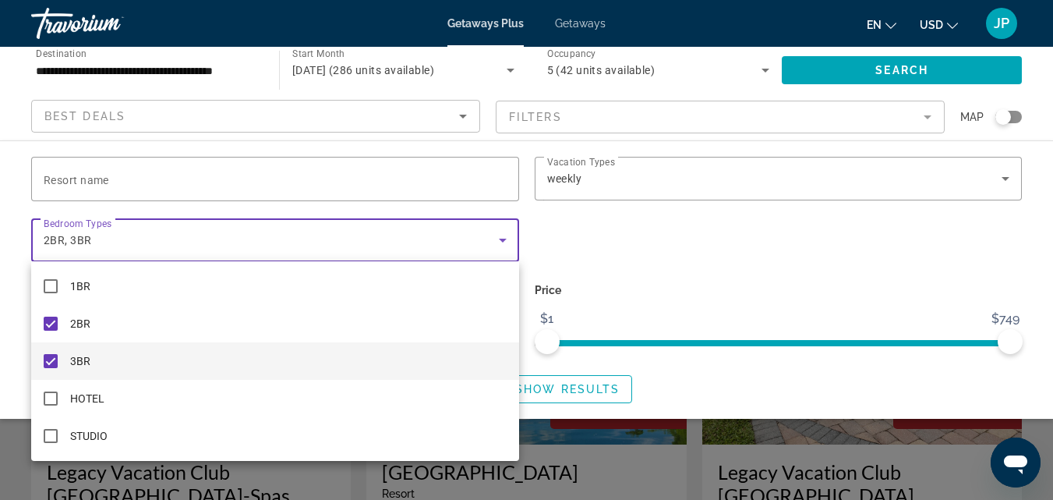
click at [570, 233] on div at bounding box center [526, 250] width 1053 height 500
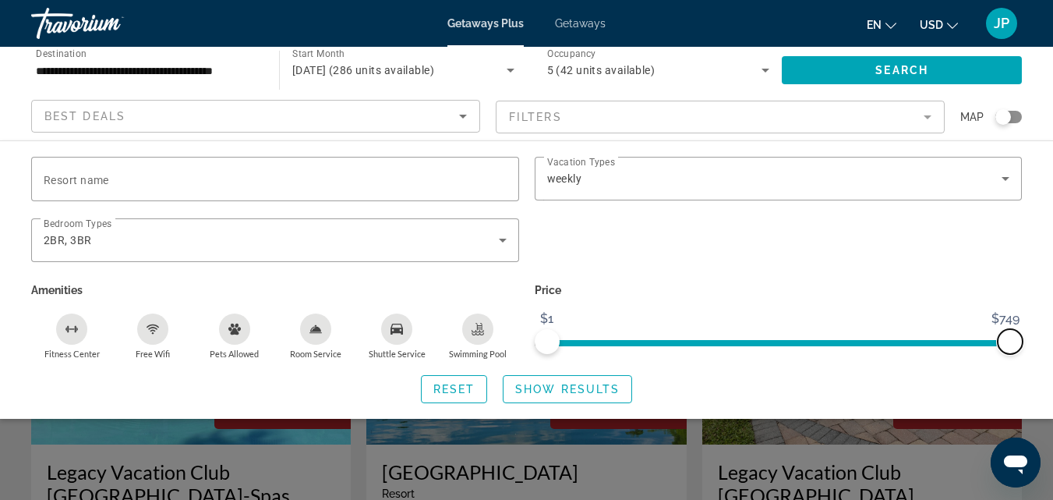
click at [1008, 341] on span "ngx-slider-max" at bounding box center [1010, 341] width 25 height 25
click at [551, 386] on span "Show Results" at bounding box center [567, 389] width 104 height 12
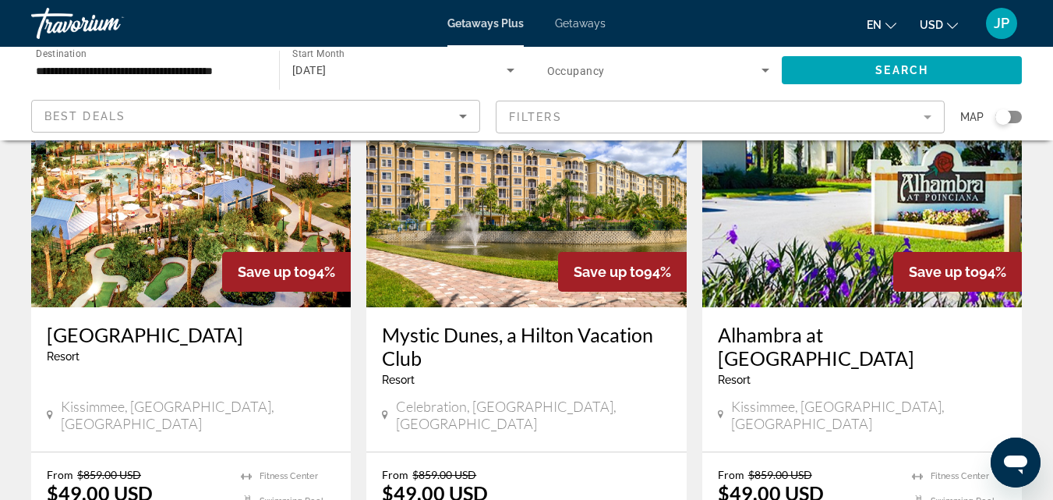
scroll to position [1991, 0]
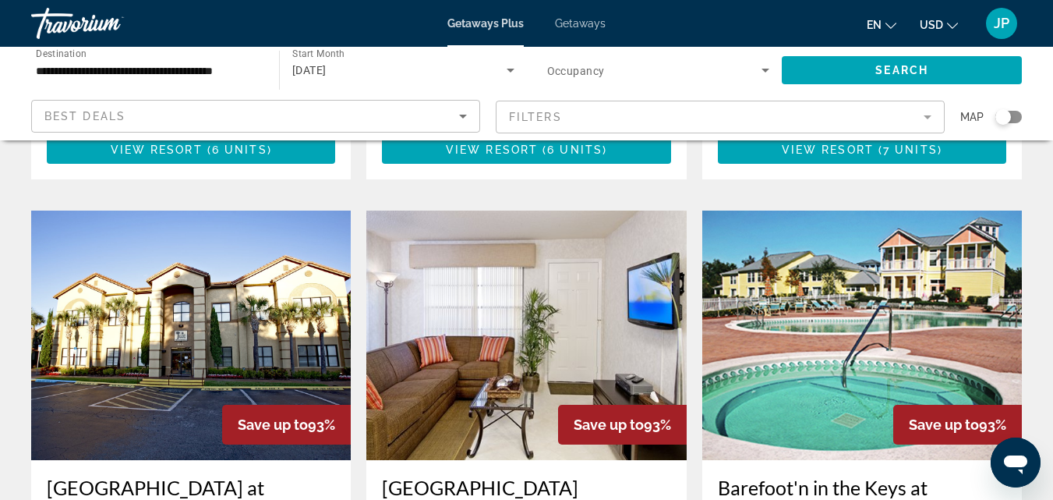
scroll to position [1192, 0]
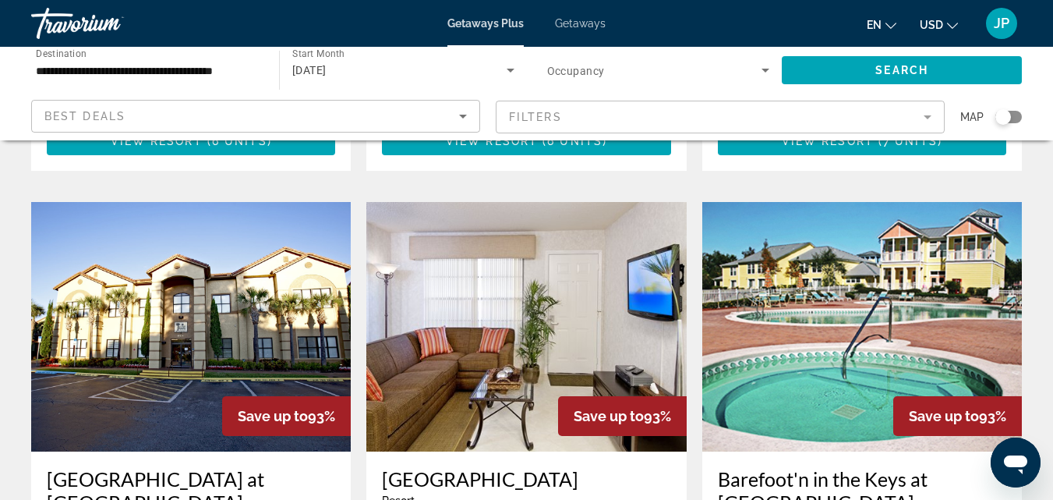
click at [149, 467] on h3 "[GEOGRAPHIC_DATA] at [GEOGRAPHIC_DATA]" at bounding box center [191, 490] width 288 height 47
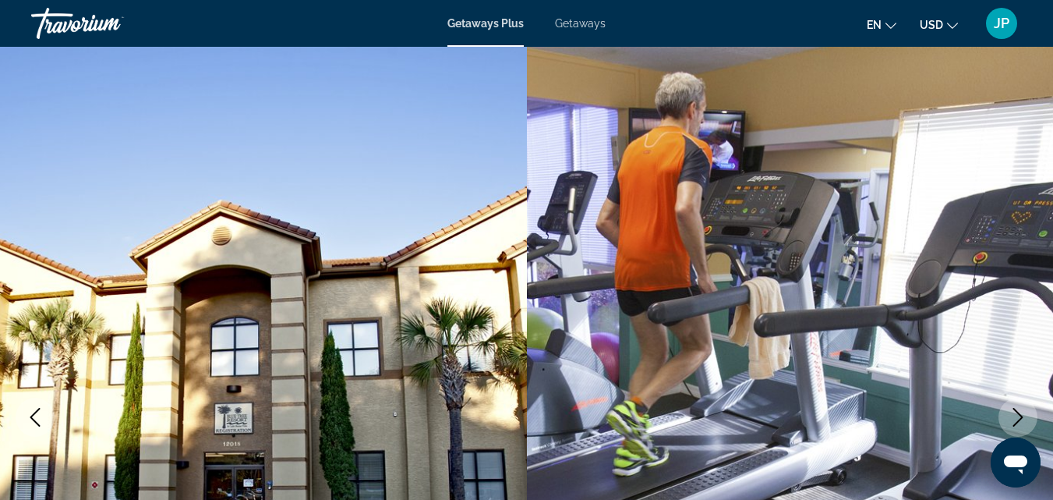
click at [1013, 406] on button "Next image" at bounding box center [1018, 417] width 39 height 39
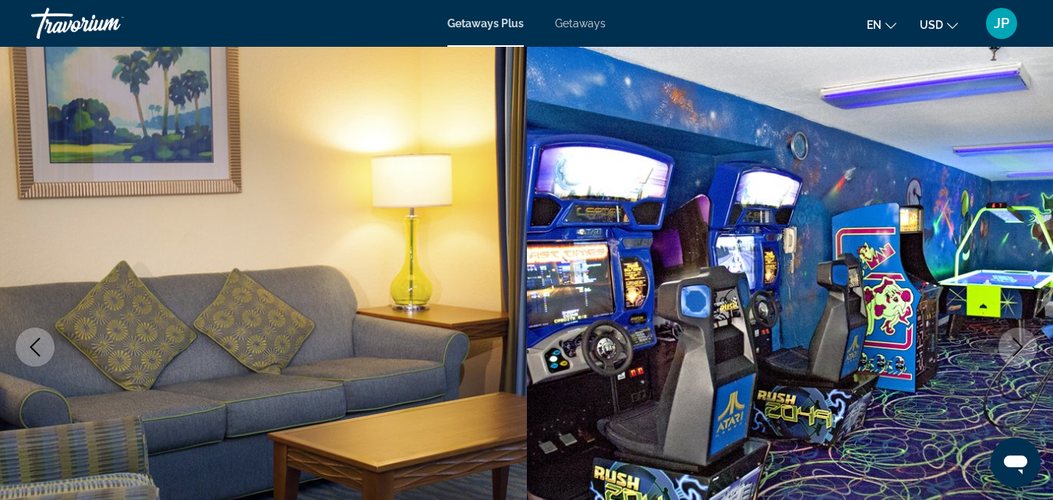
scroll to position [100, 0]
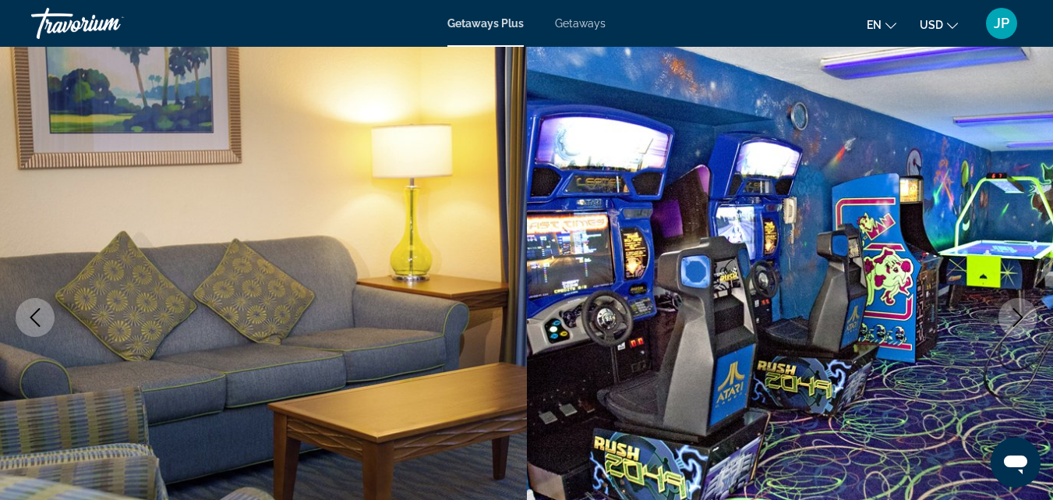
click at [1018, 314] on icon "Next image" at bounding box center [1018, 317] width 19 height 19
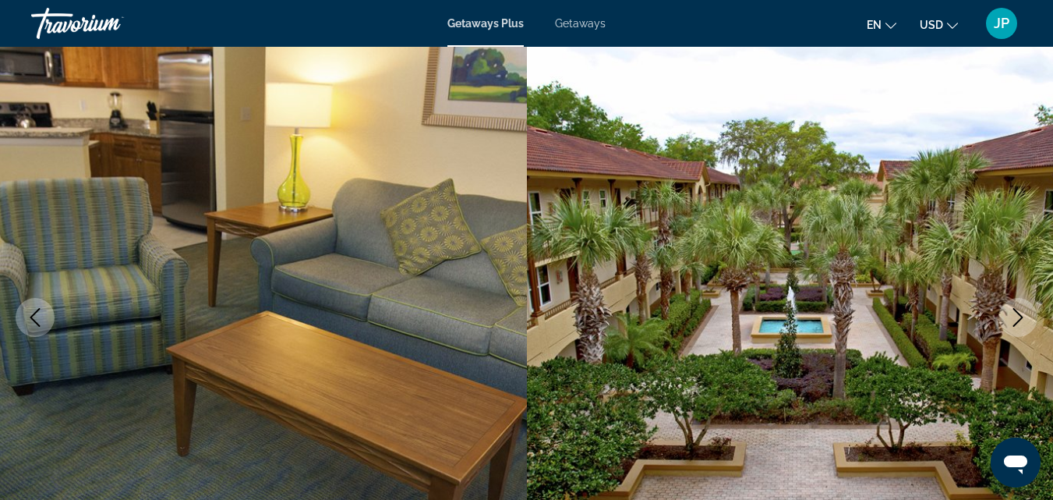
click at [1018, 314] on icon "Next image" at bounding box center [1018, 317] width 19 height 19
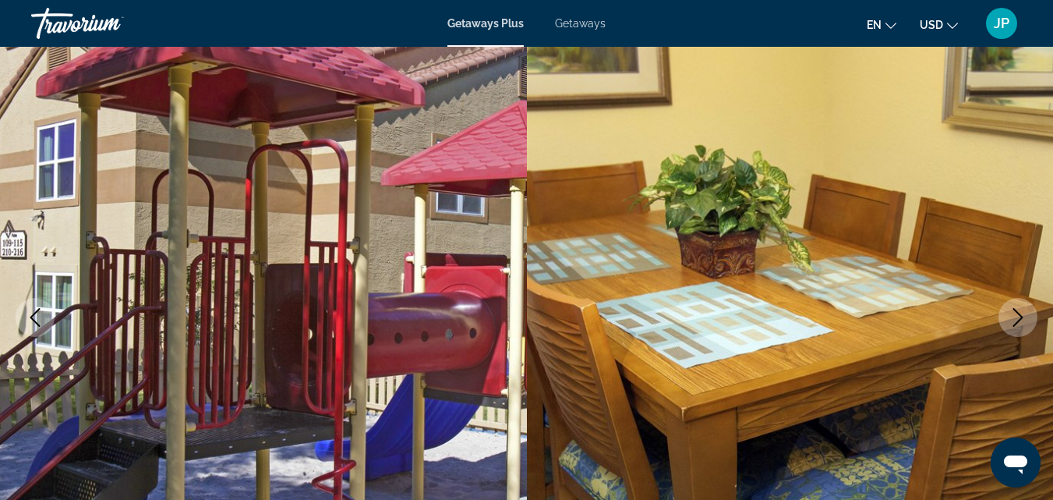
click at [1018, 314] on icon "Next image" at bounding box center [1018, 317] width 19 height 19
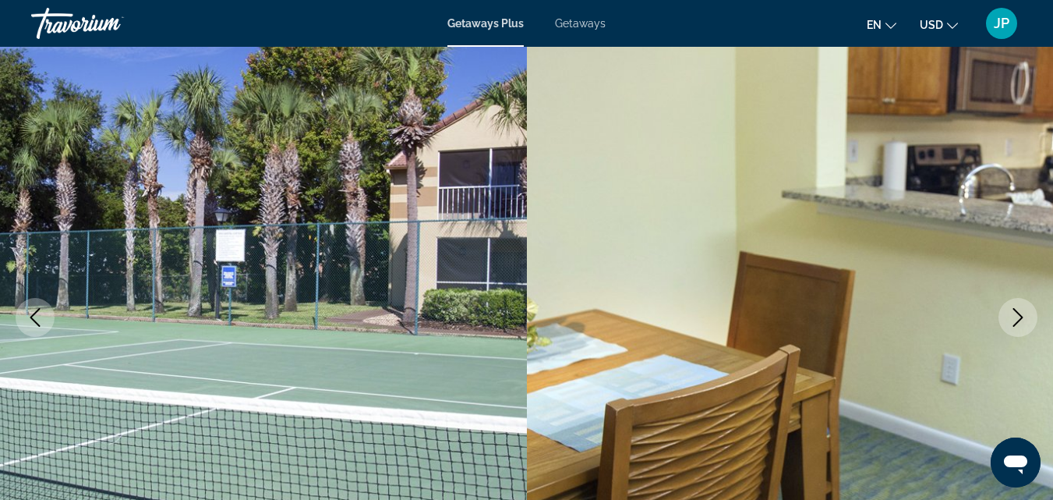
click at [1018, 314] on icon "Next image" at bounding box center [1018, 317] width 19 height 19
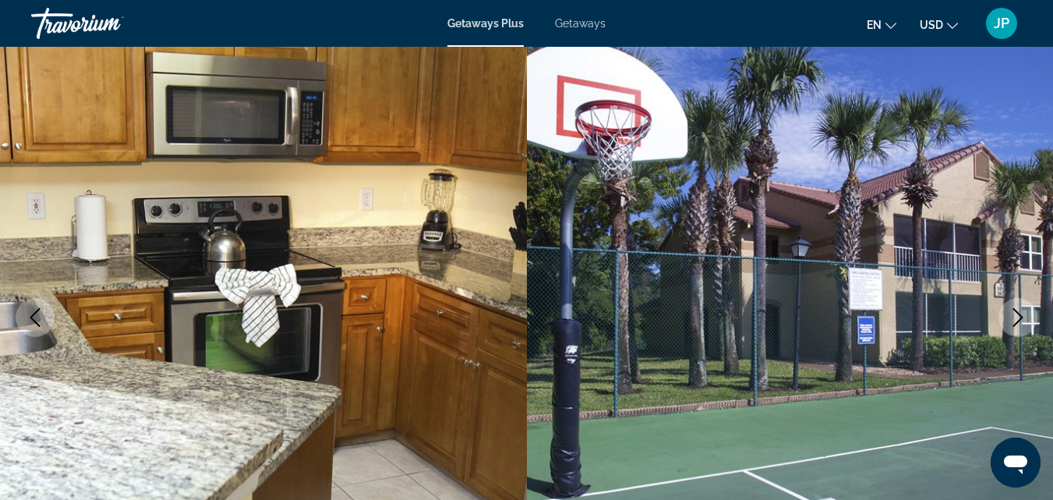
click at [1018, 314] on icon "Next image" at bounding box center [1018, 317] width 19 height 19
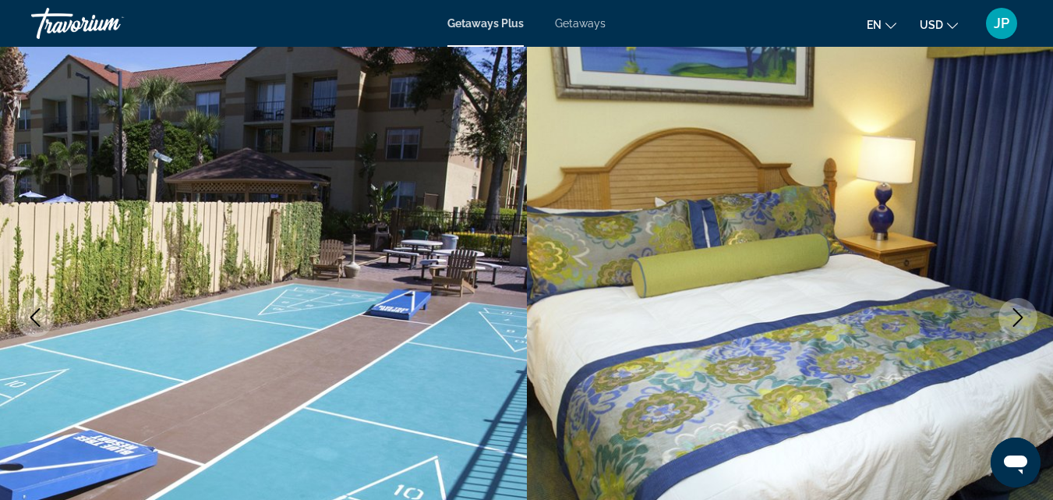
click at [1018, 314] on icon "Next image" at bounding box center [1018, 317] width 19 height 19
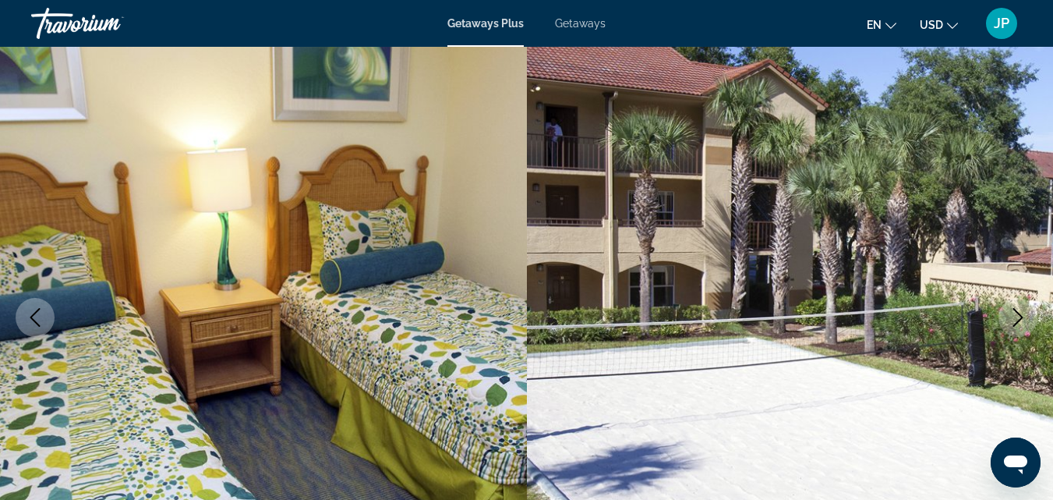
click at [1018, 314] on icon "Next image" at bounding box center [1018, 317] width 19 height 19
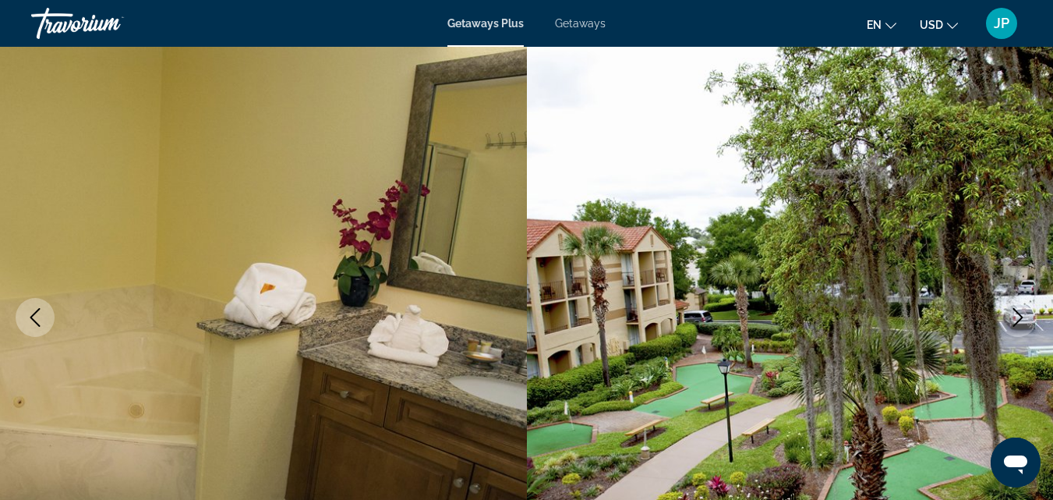
click at [1018, 314] on icon "Next image" at bounding box center [1018, 317] width 19 height 19
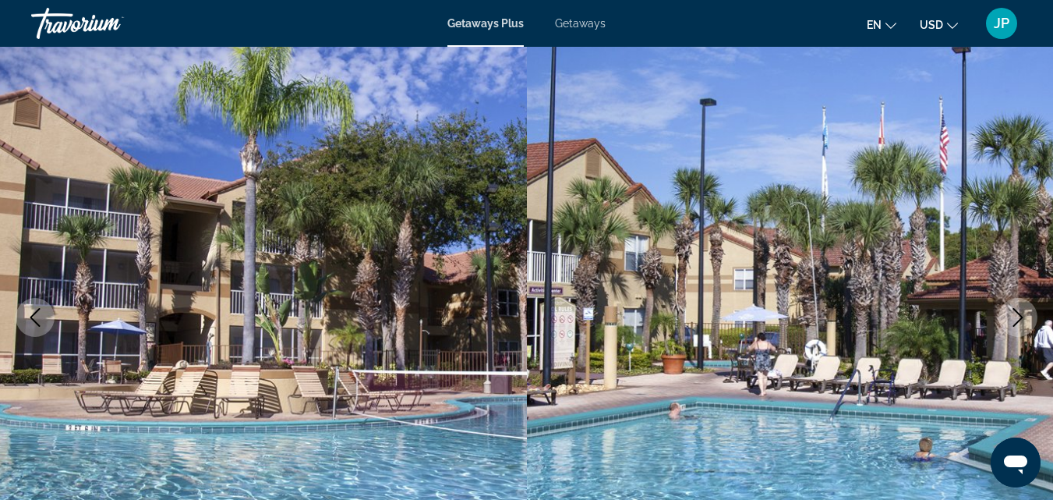
click at [1018, 314] on icon "Next image" at bounding box center [1018, 317] width 19 height 19
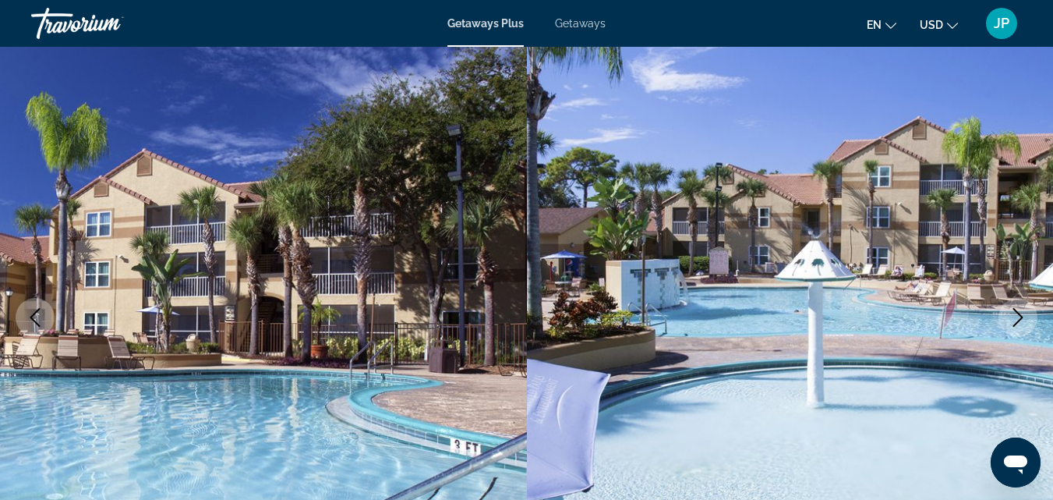
click at [1018, 314] on icon "Next image" at bounding box center [1018, 317] width 19 height 19
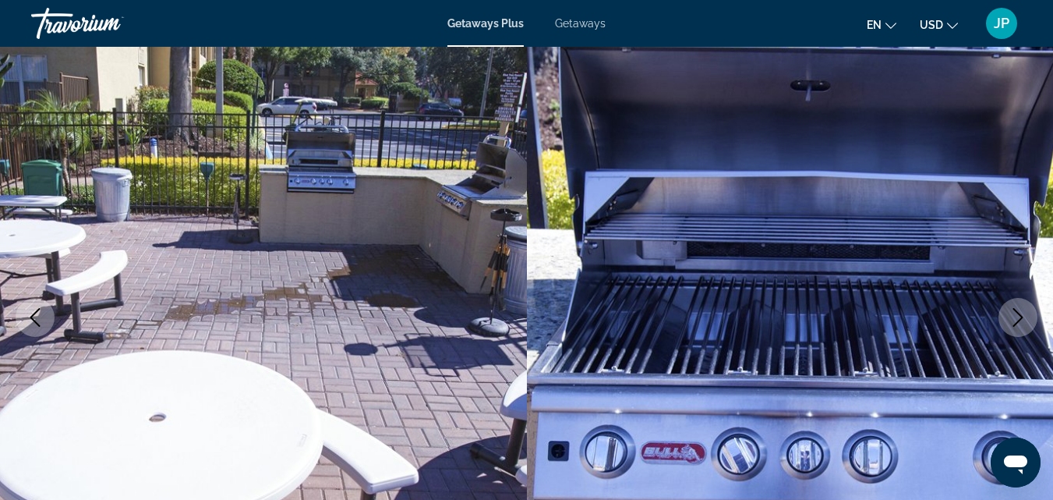
click at [1018, 314] on icon "Next image" at bounding box center [1018, 317] width 19 height 19
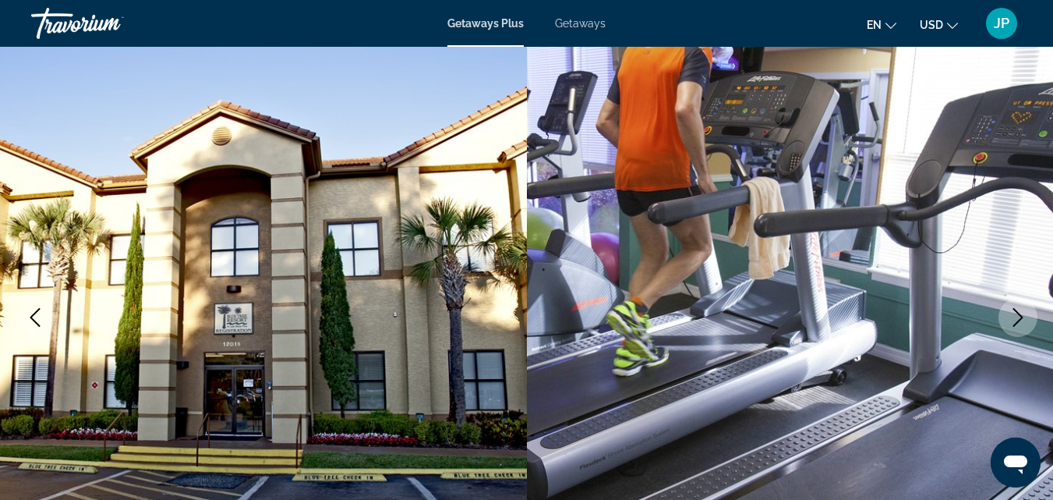
click at [1018, 314] on icon "Next image" at bounding box center [1018, 317] width 19 height 19
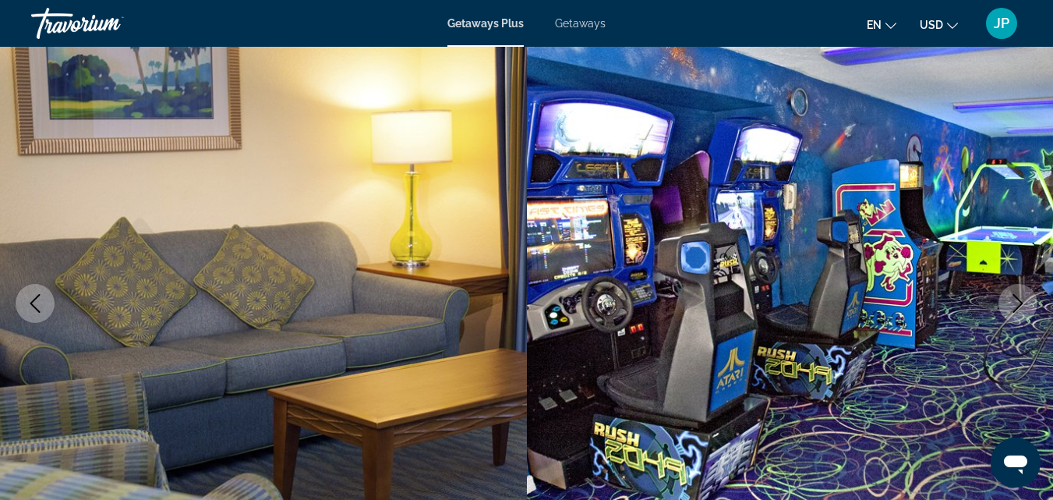
scroll to position [129, 0]
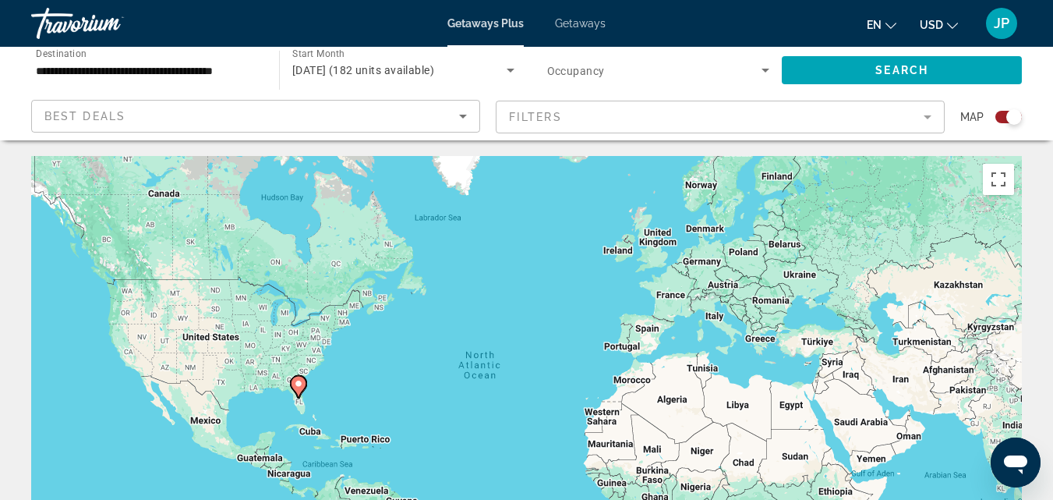
click at [975, 114] on span "Map" at bounding box center [971, 117] width 23 height 22
click at [995, 118] on div "Search widget" at bounding box center [1008, 117] width 27 height 12
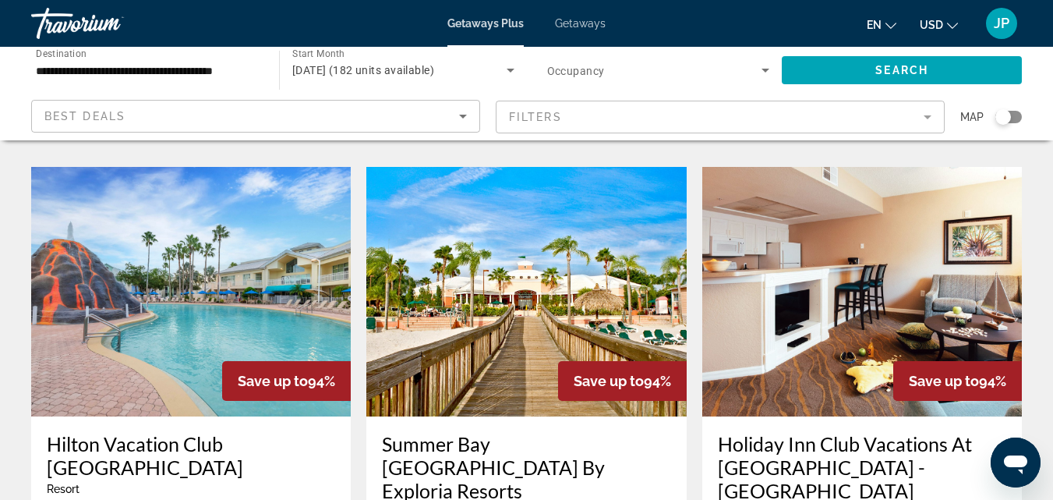
scroll to position [606, 0]
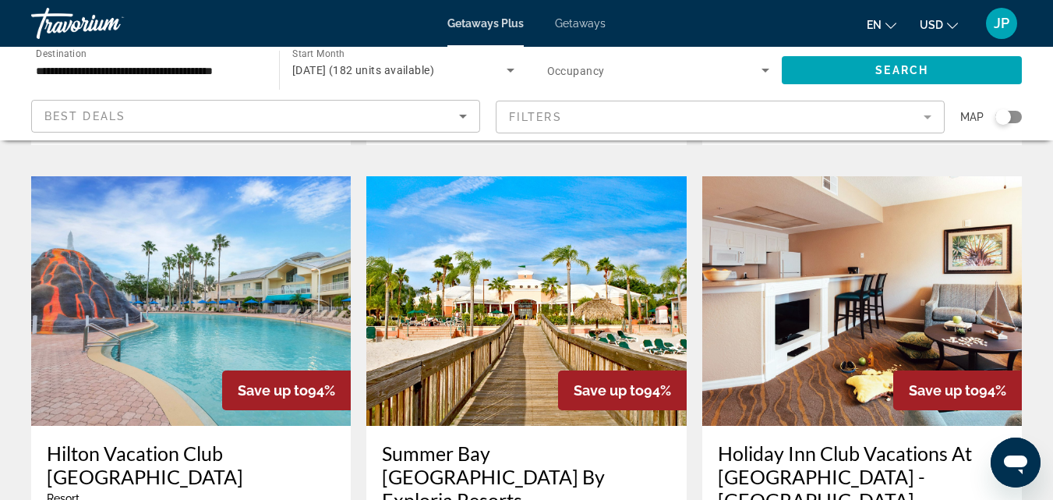
click at [744, 441] on h3 "Holiday Inn Club Vacations At [GEOGRAPHIC_DATA] - [GEOGRAPHIC_DATA]" at bounding box center [862, 476] width 288 height 70
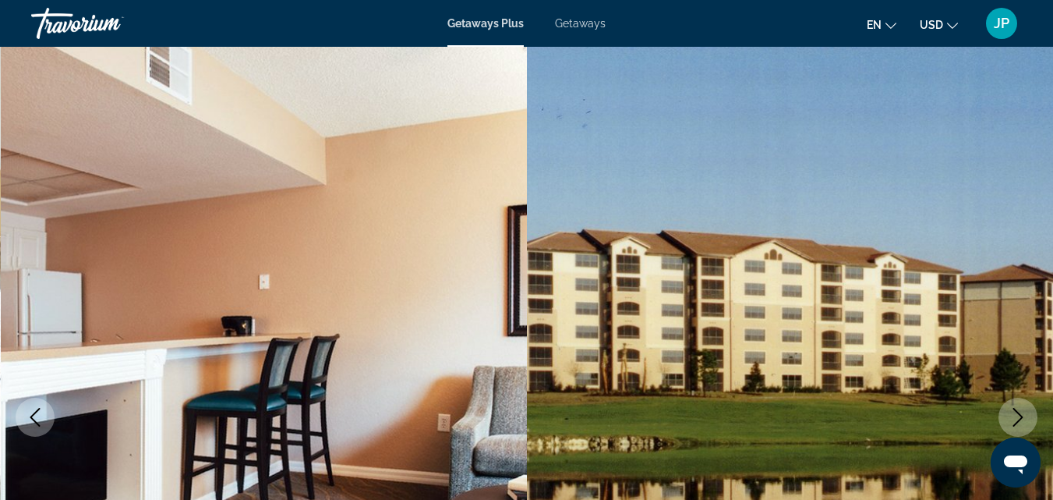
click at [1017, 412] on icon "Next image" at bounding box center [1018, 417] width 10 height 19
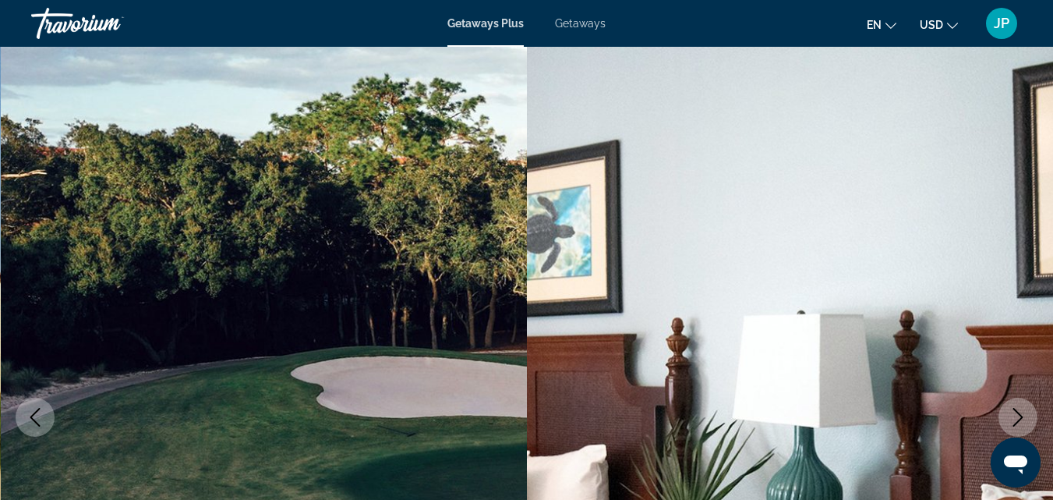
click at [1017, 412] on icon "Next image" at bounding box center [1018, 417] width 10 height 19
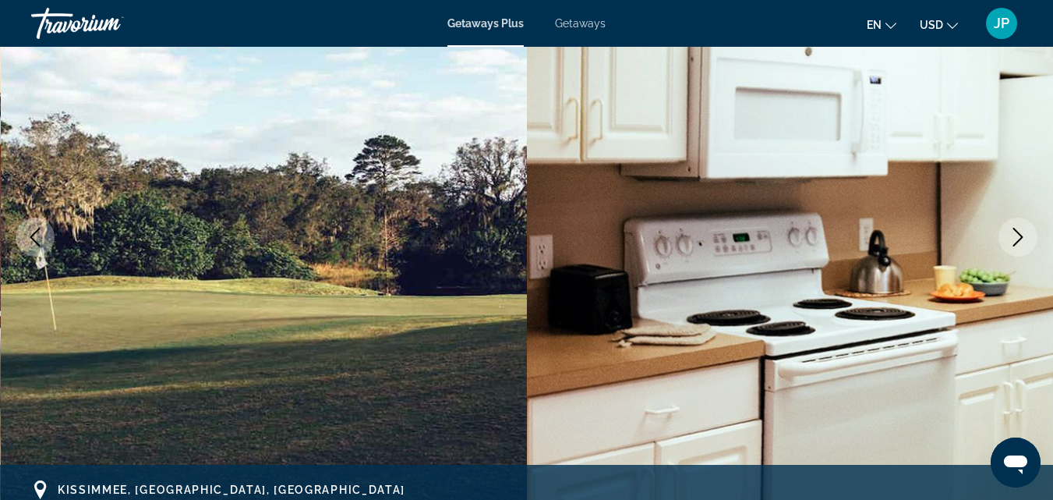
scroll to position [196, 0]
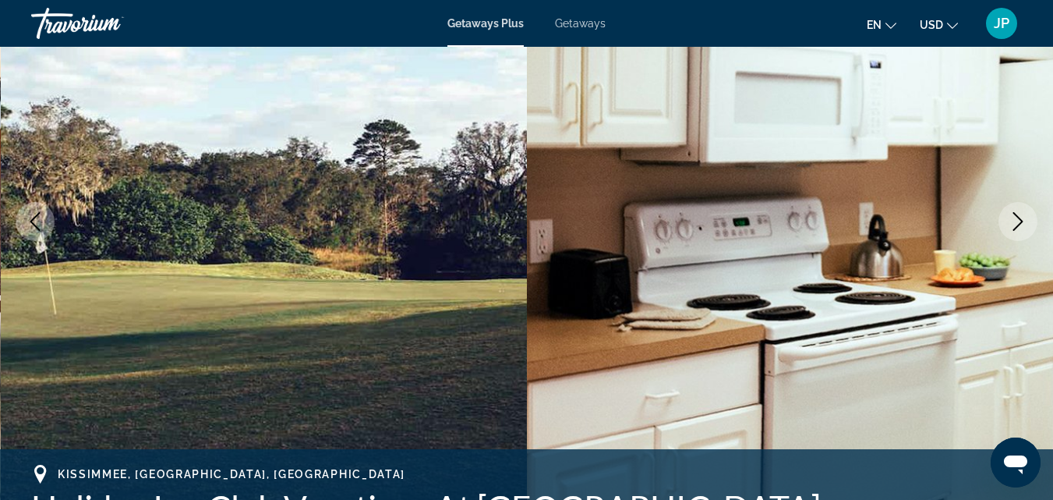
click at [1013, 218] on icon "Next image" at bounding box center [1018, 221] width 19 height 19
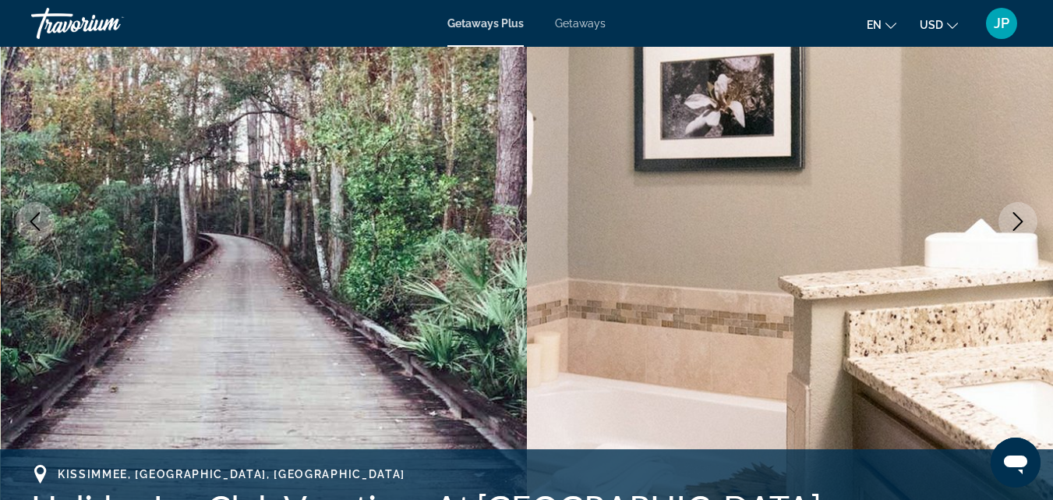
click at [1013, 218] on icon "Next image" at bounding box center [1018, 221] width 19 height 19
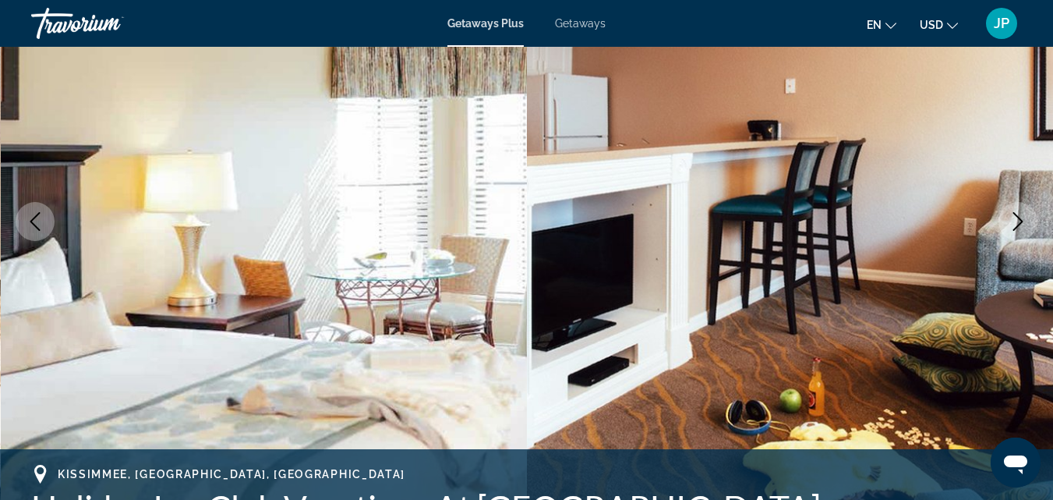
click at [1013, 218] on icon "Next image" at bounding box center [1018, 221] width 19 height 19
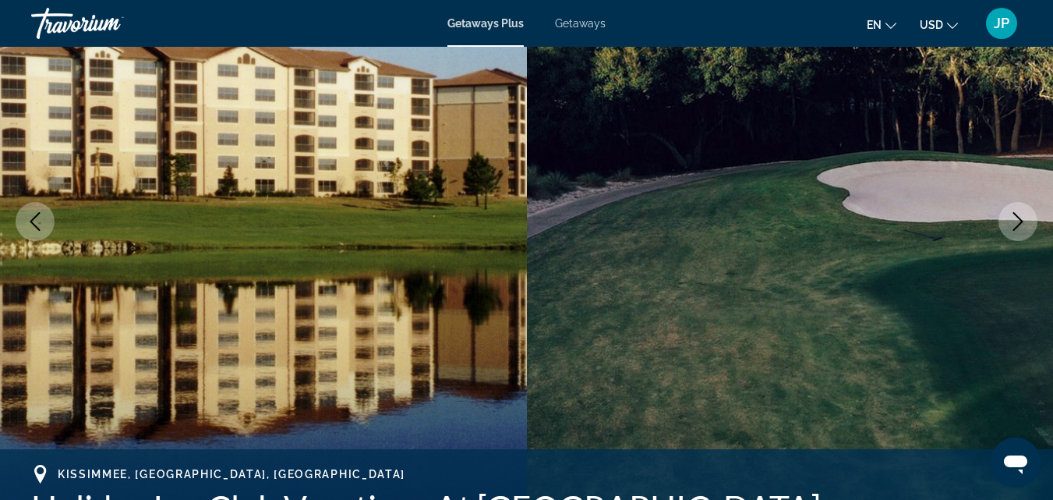
click at [1013, 218] on icon "Next image" at bounding box center [1018, 221] width 19 height 19
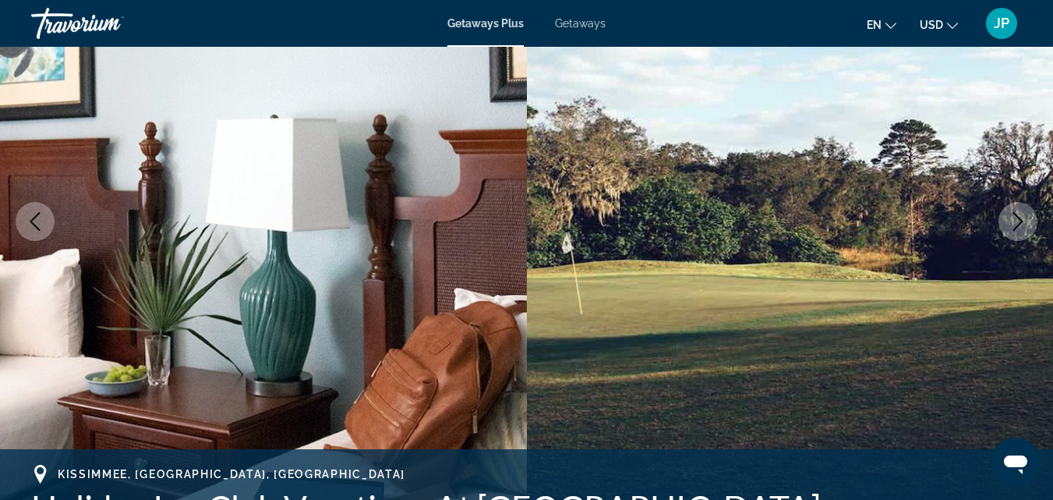
click at [1013, 218] on icon "Next image" at bounding box center [1018, 221] width 19 height 19
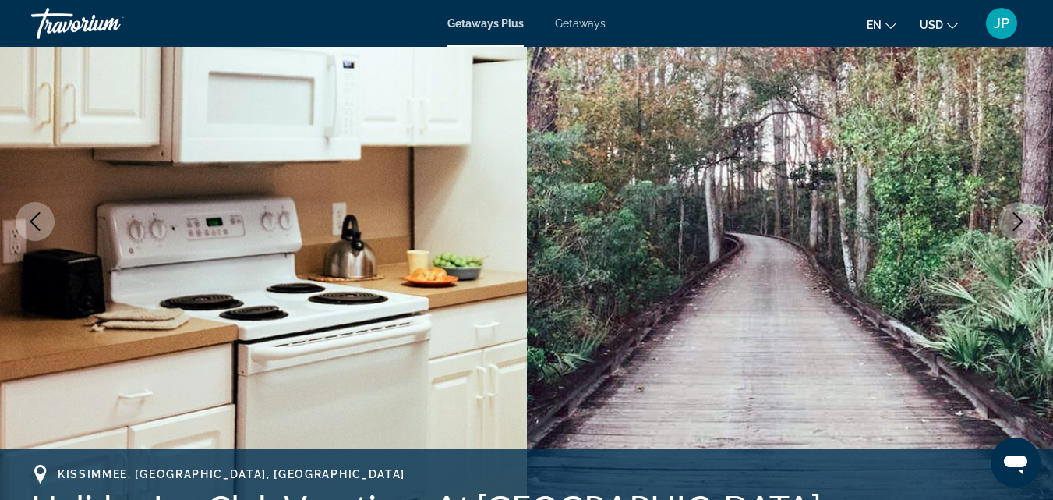
click at [1013, 218] on icon "Next image" at bounding box center [1018, 221] width 19 height 19
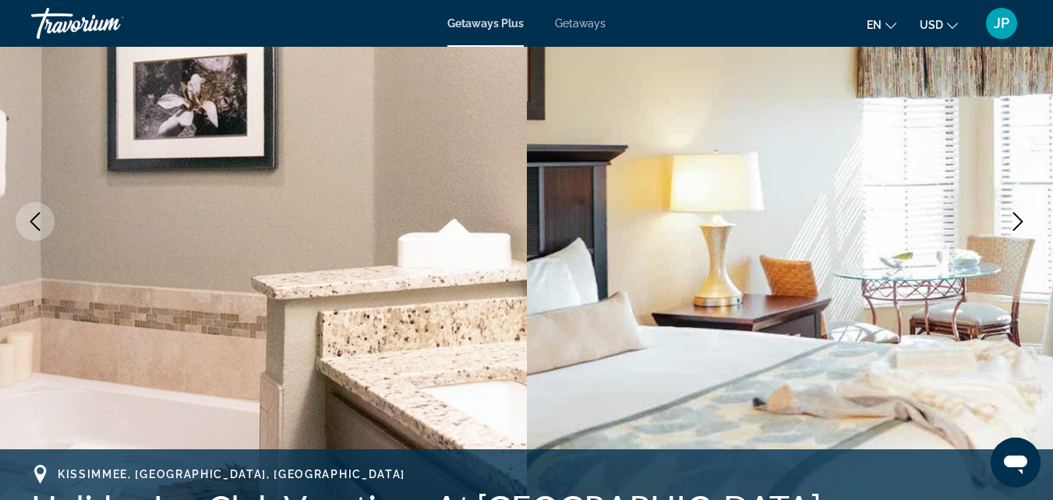
click at [1013, 218] on icon "Next image" at bounding box center [1018, 221] width 19 height 19
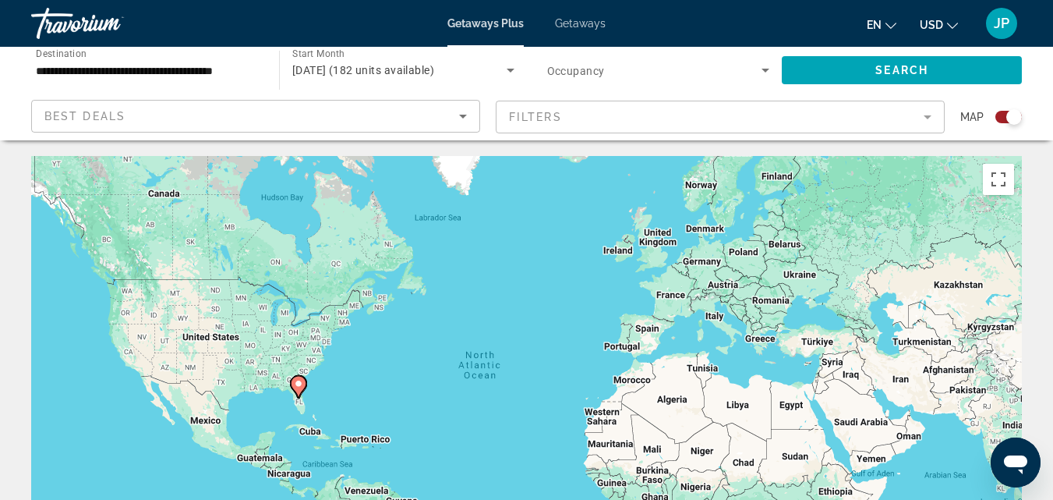
click at [460, 117] on icon "Sort by" at bounding box center [463, 116] width 19 height 19
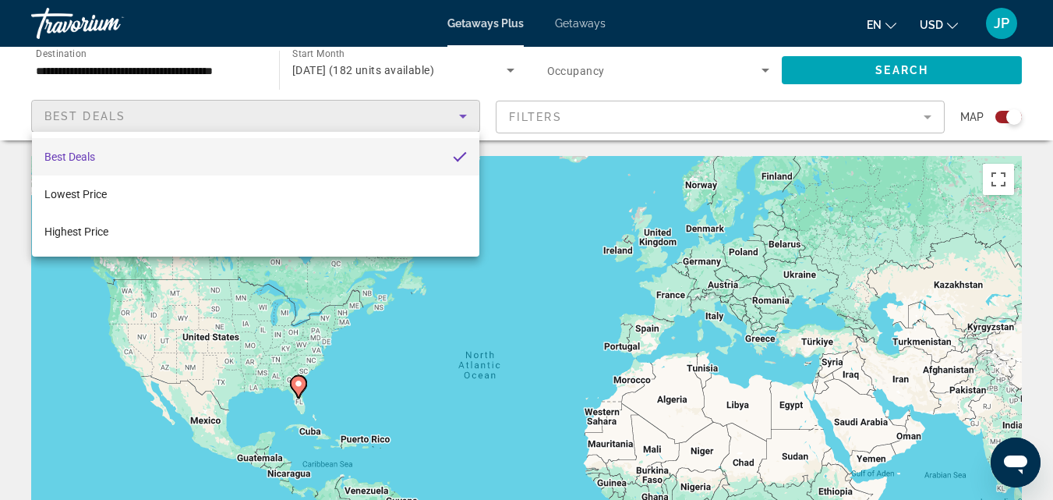
click at [460, 117] on div at bounding box center [526, 250] width 1053 height 500
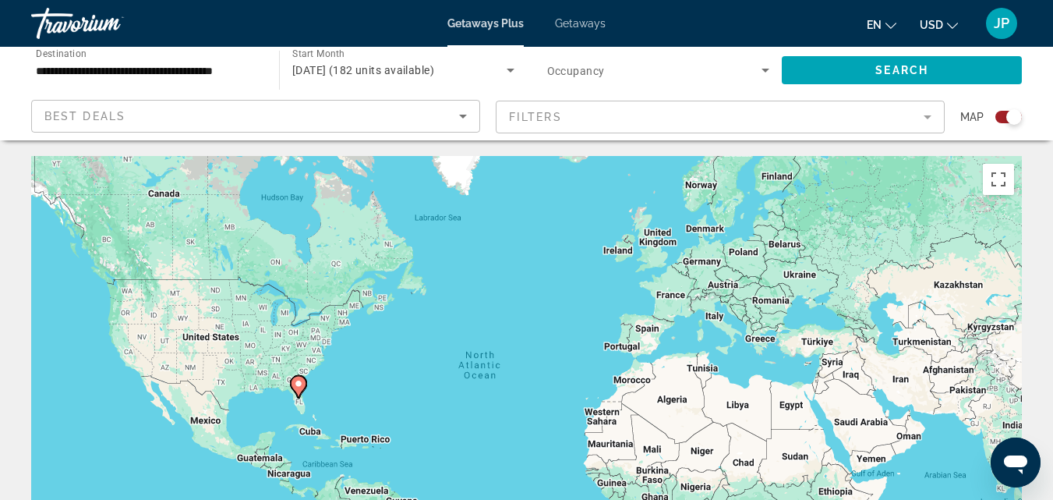
click at [617, 122] on mat-form-field "Filters" at bounding box center [720, 117] width 449 height 33
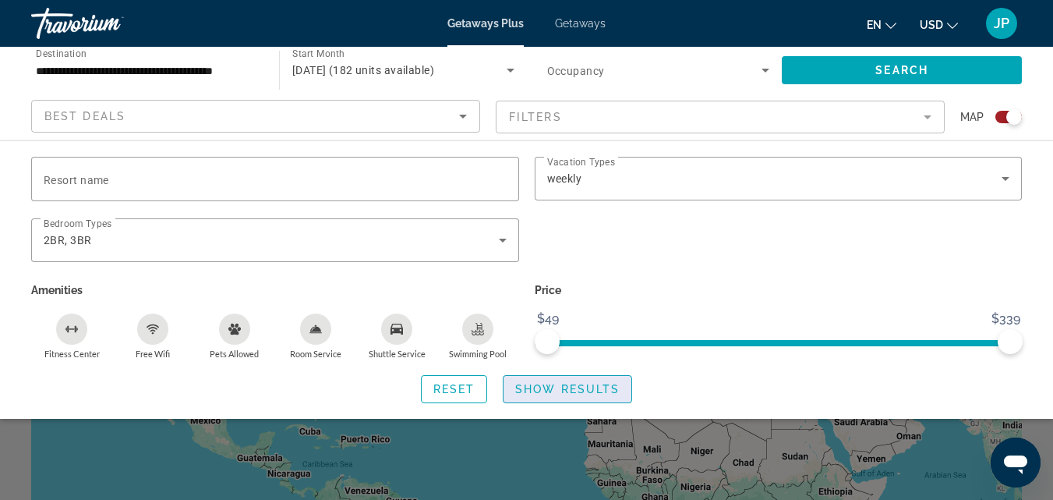
click at [550, 387] on span "Show Results" at bounding box center [567, 389] width 104 height 12
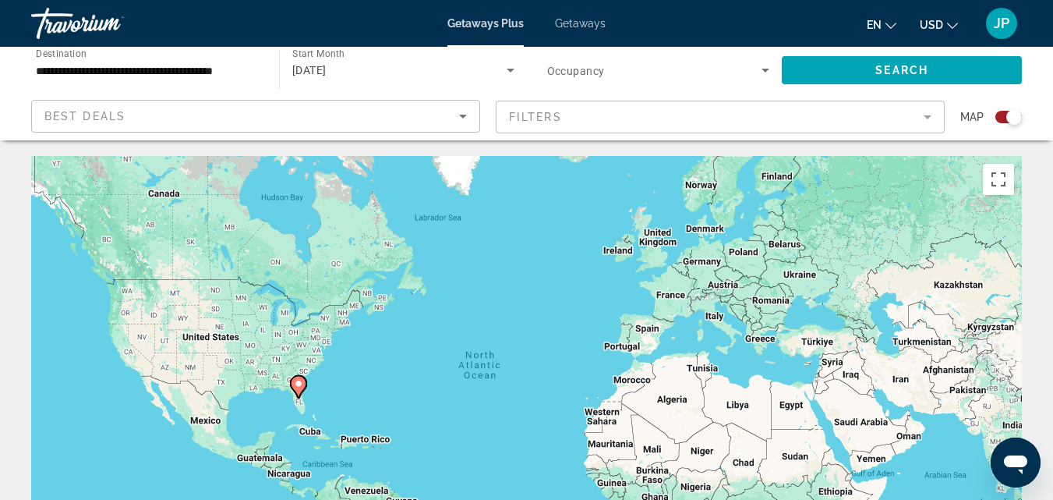
click at [996, 118] on div "Search widget" at bounding box center [1008, 117] width 27 height 12
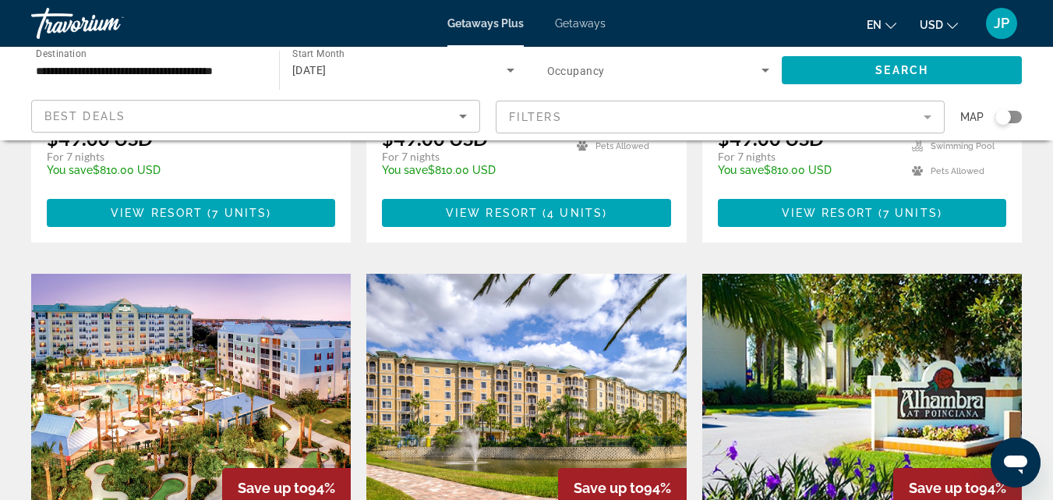
scroll to position [1678, 0]
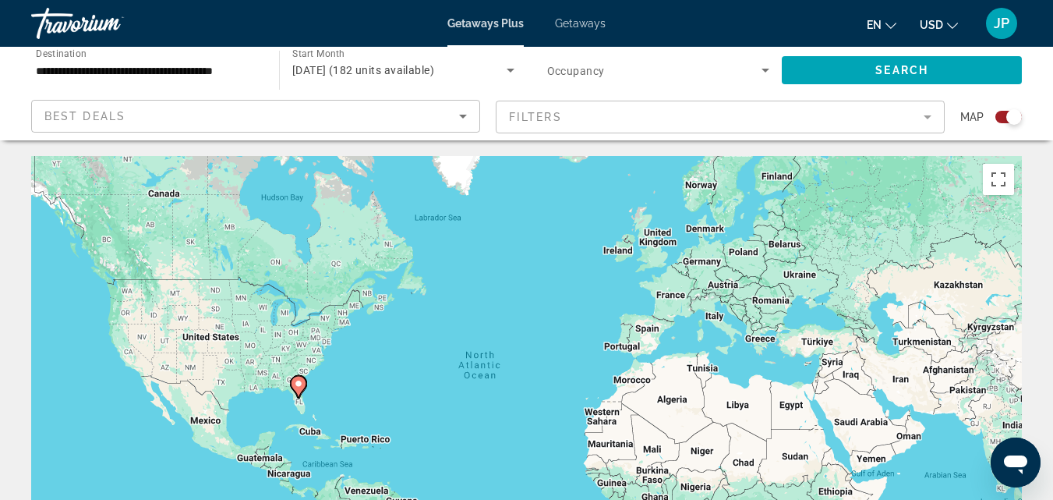
click at [999, 121] on div "Search widget" at bounding box center [1008, 117] width 27 height 12
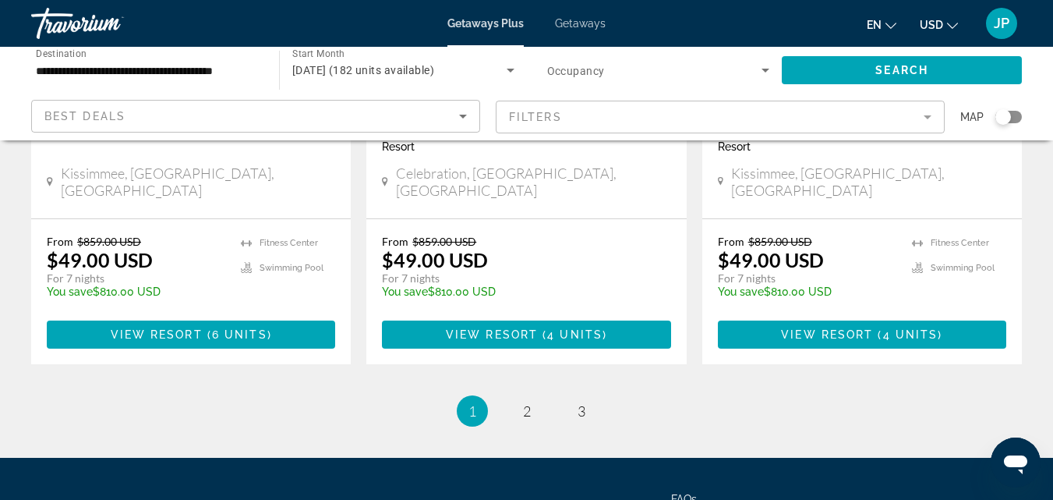
scroll to position [2162, 0]
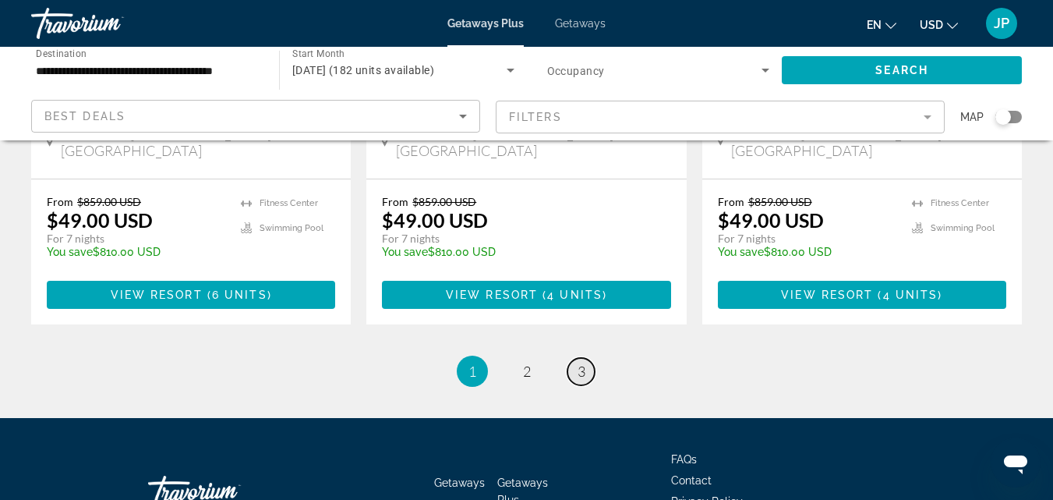
click at [585, 362] on span "3" at bounding box center [582, 370] width 8 height 17
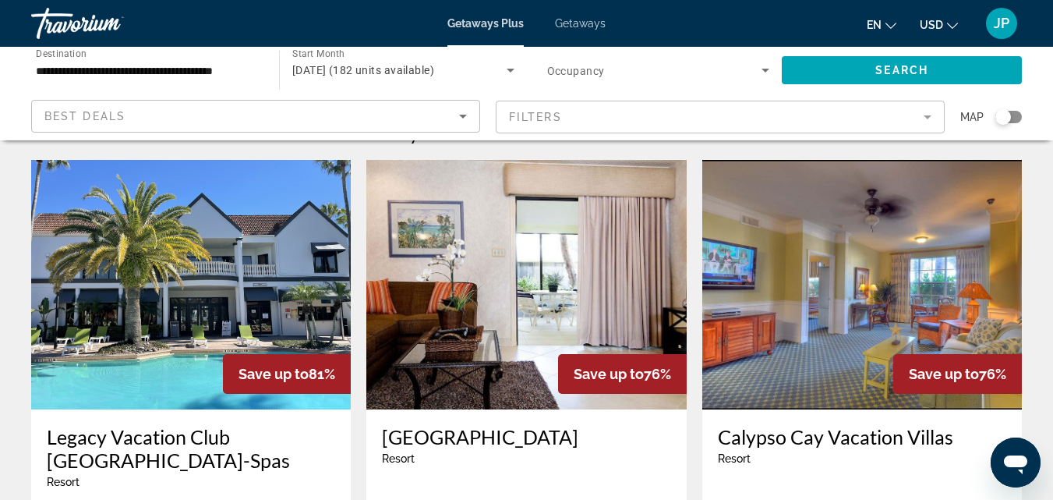
scroll to position [22, 0]
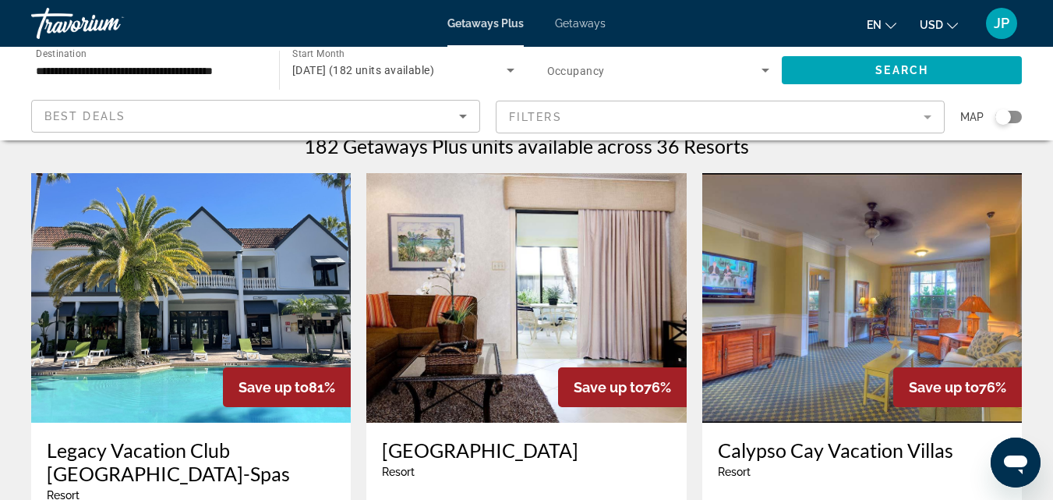
click at [175, 449] on h3 "Legacy Vacation Club [GEOGRAPHIC_DATA]-Spas" at bounding box center [191, 461] width 288 height 47
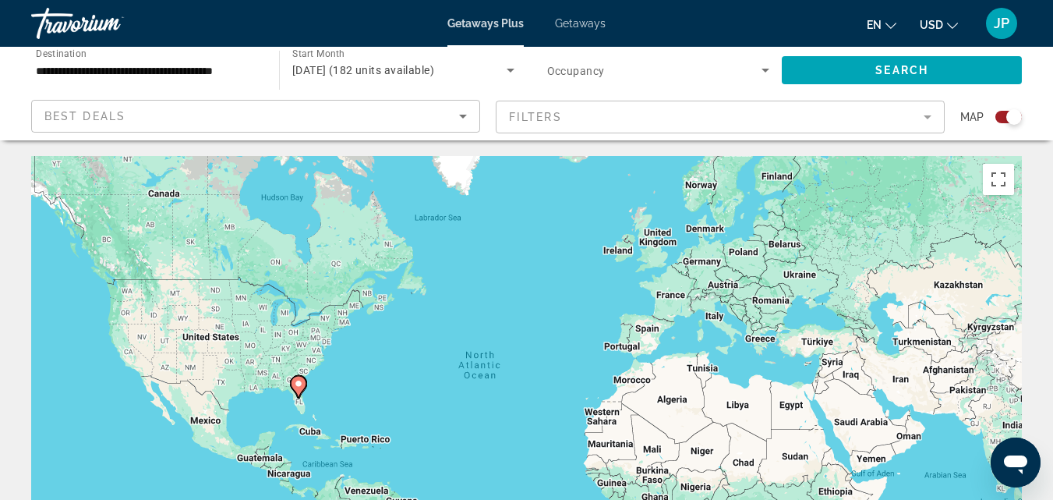
click at [960, 120] on span "Map" at bounding box center [971, 117] width 23 height 22
click at [996, 117] on div "Search widget" at bounding box center [1008, 117] width 27 height 12
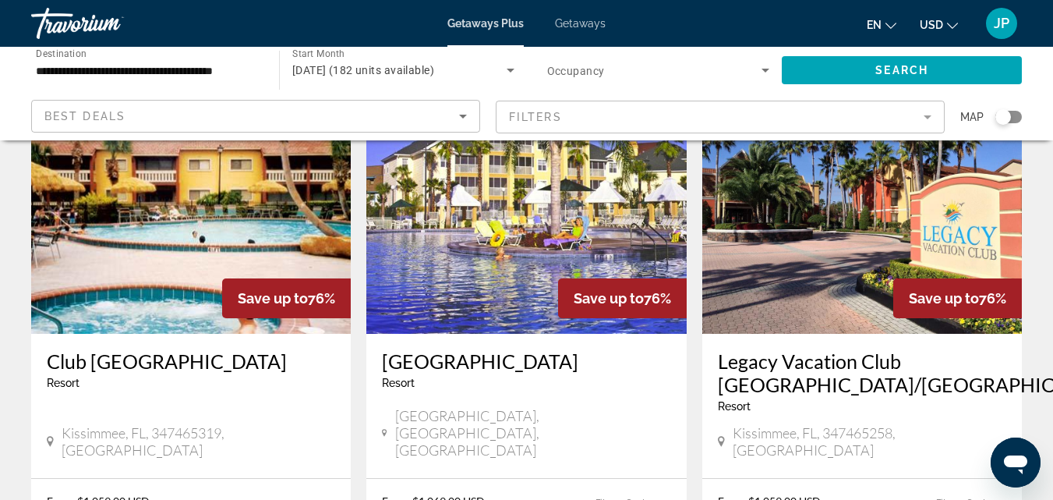
scroll to position [685, 0]
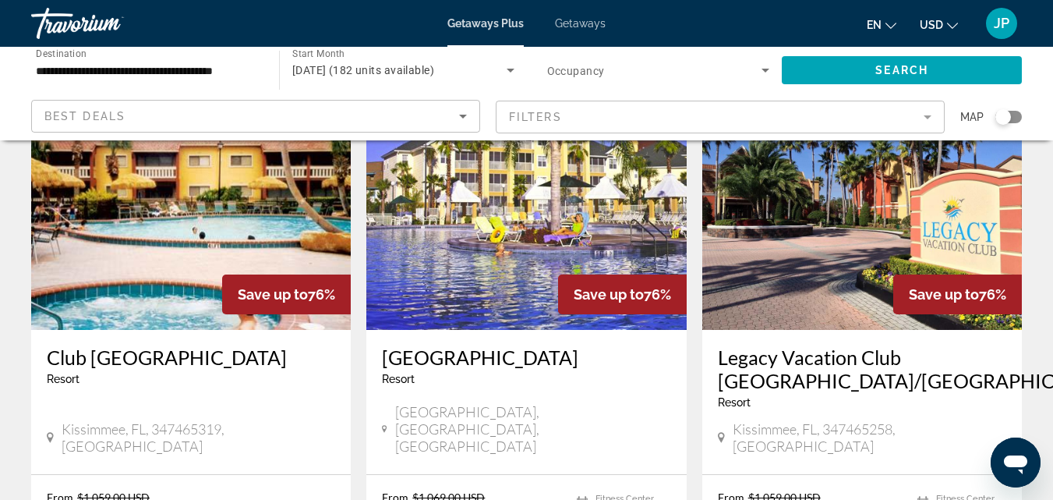
click at [490, 345] on h3 "[GEOGRAPHIC_DATA]" at bounding box center [526, 356] width 288 height 23
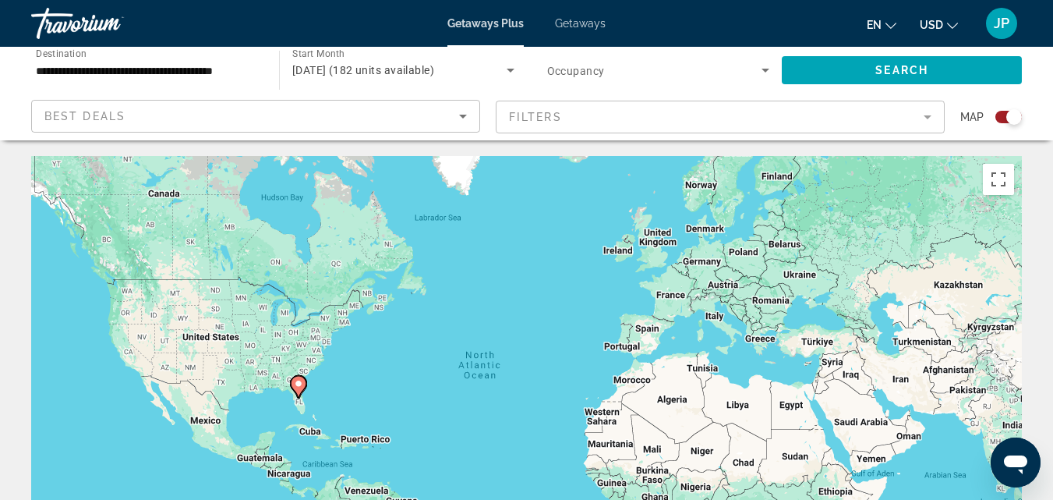
click at [999, 118] on div "Search widget" at bounding box center [1008, 117] width 27 height 12
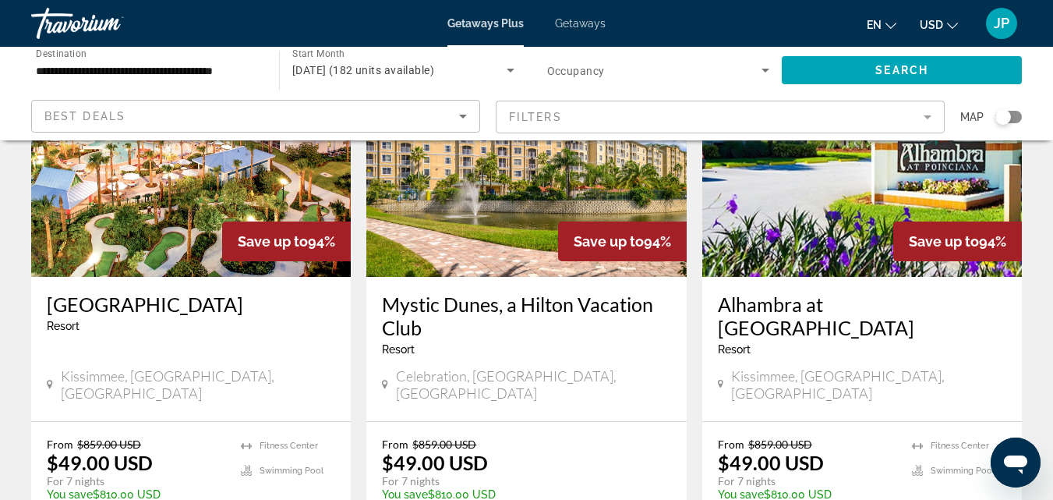
scroll to position [1938, 0]
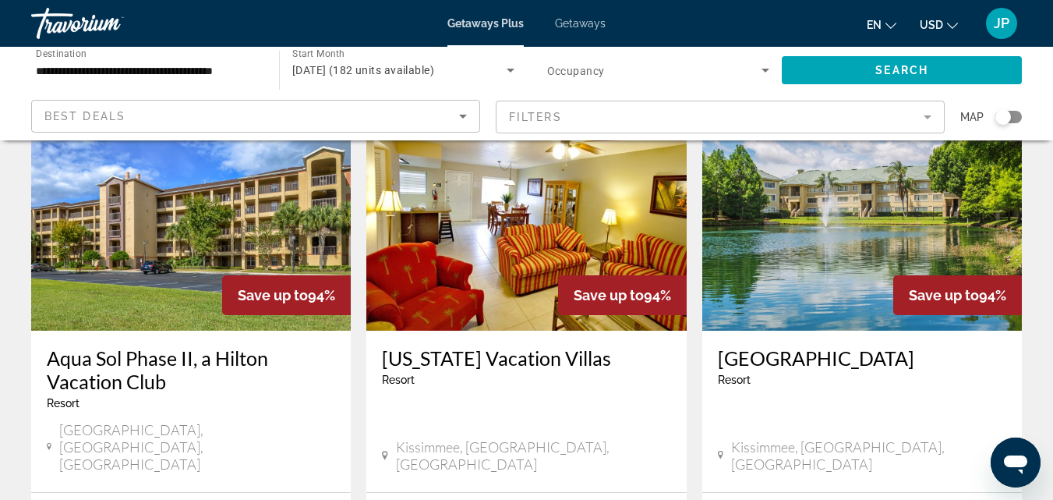
scroll to position [104, 0]
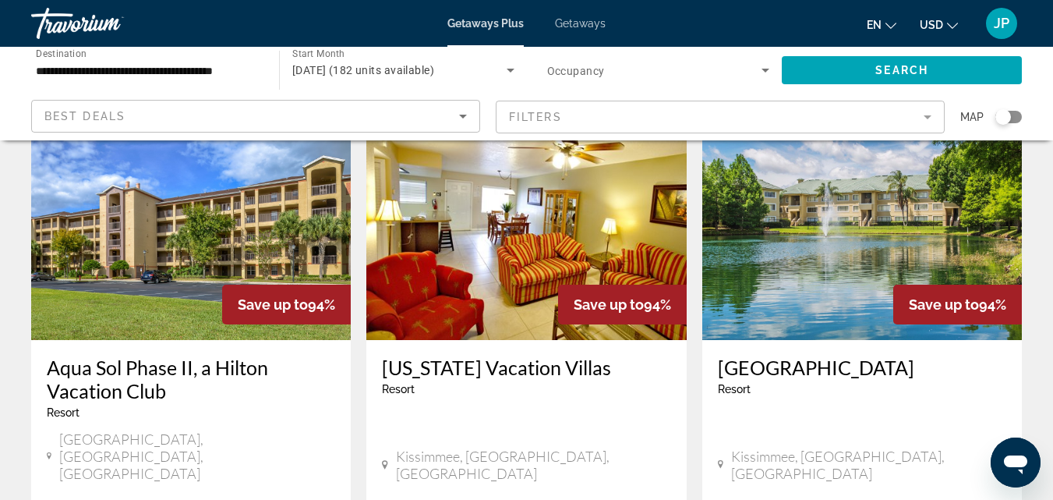
click at [528, 264] on img "Main content" at bounding box center [526, 214] width 320 height 249
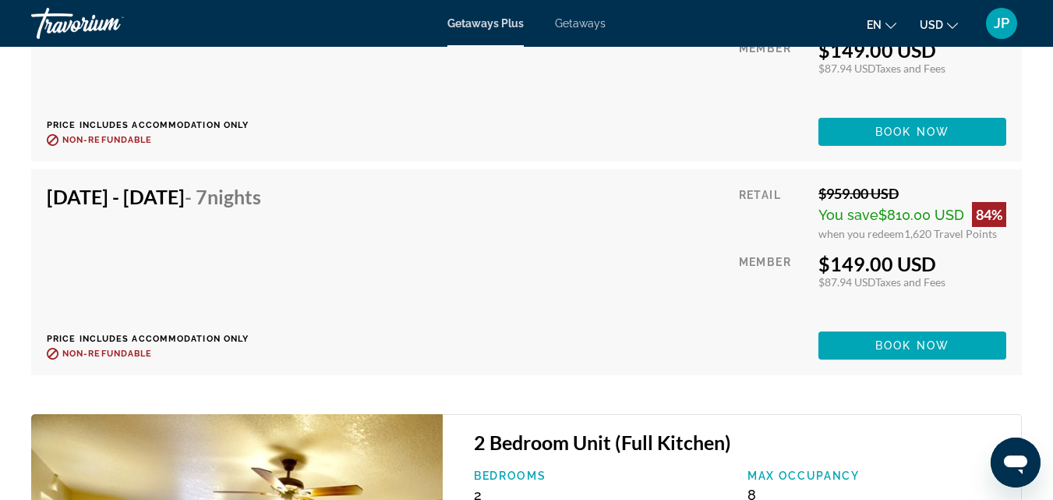
scroll to position [3566, 0]
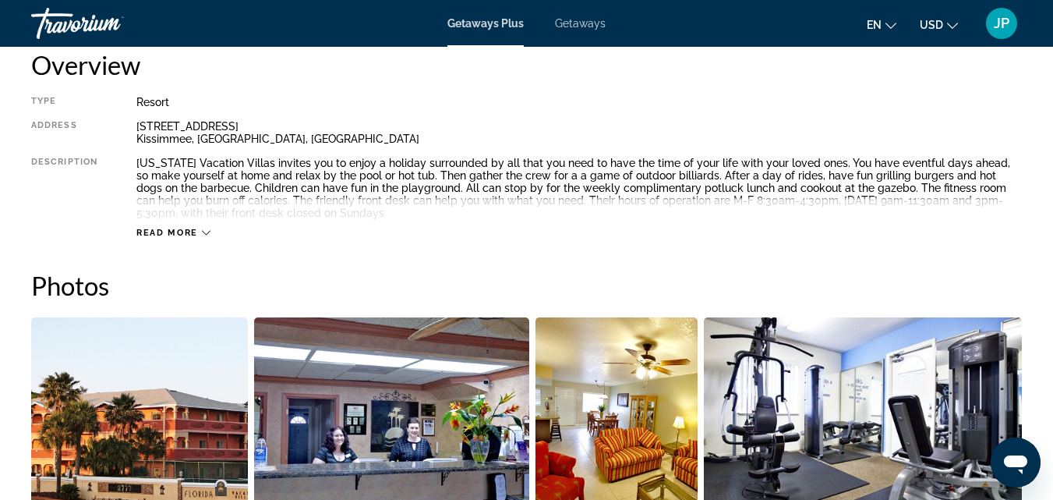
scroll to position [801, 0]
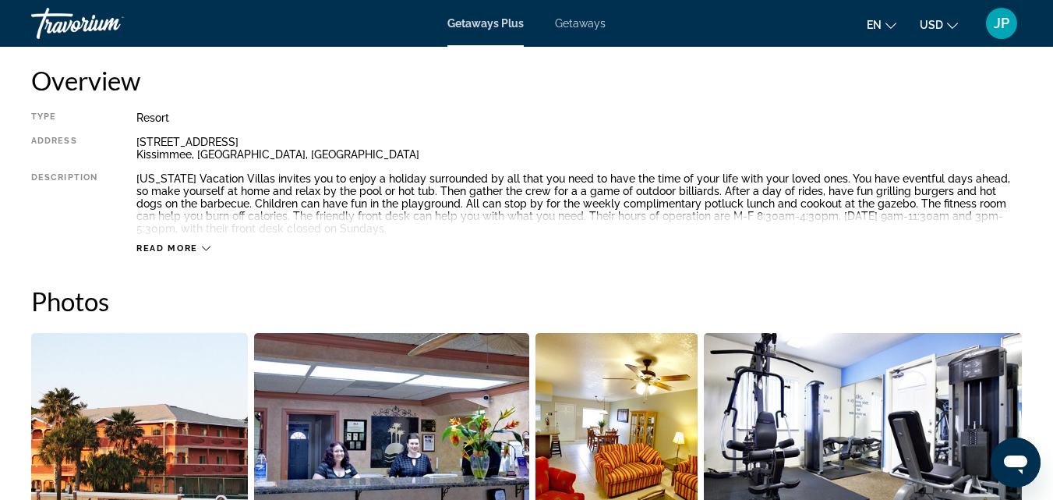
click at [168, 247] on span "Read more" at bounding box center [167, 248] width 62 height 10
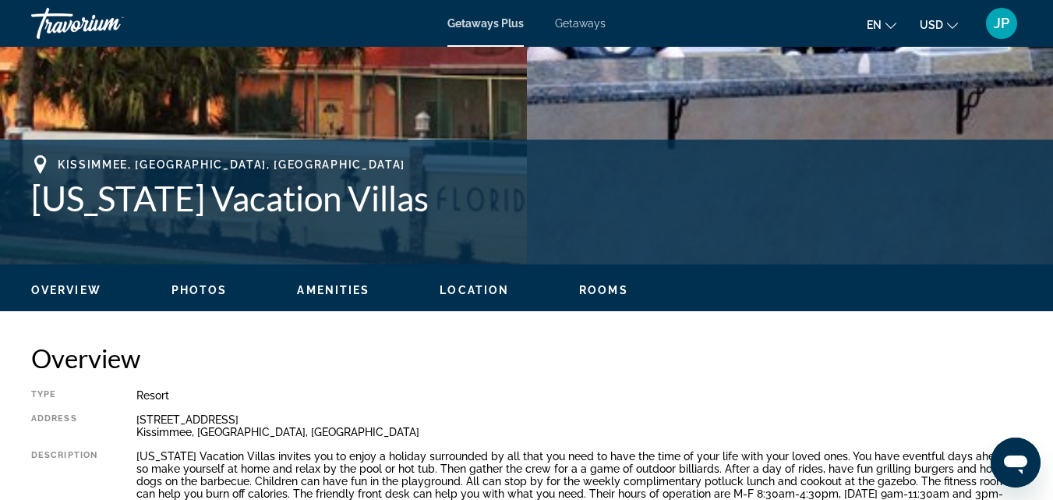
scroll to position [492, 0]
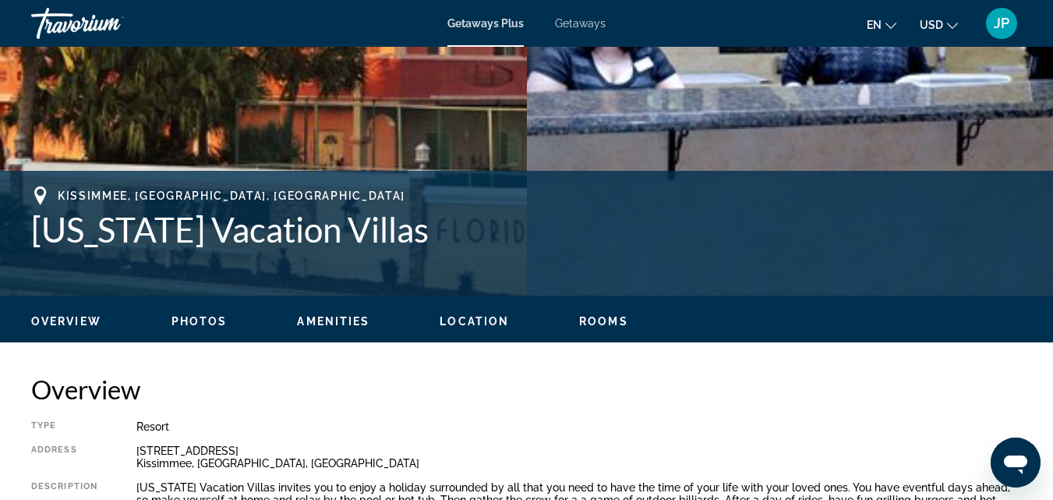
click at [607, 317] on span "Rooms" at bounding box center [603, 321] width 49 height 12
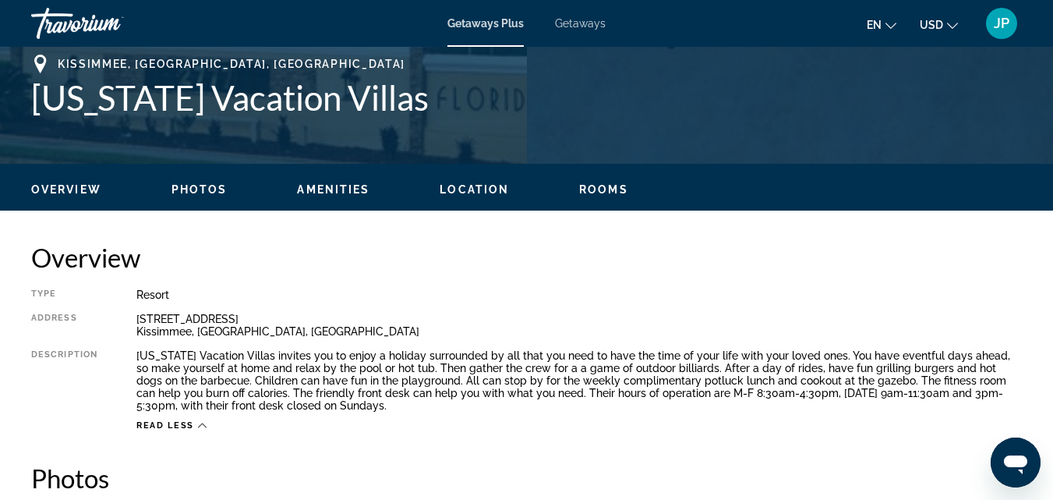
scroll to position [592, 0]
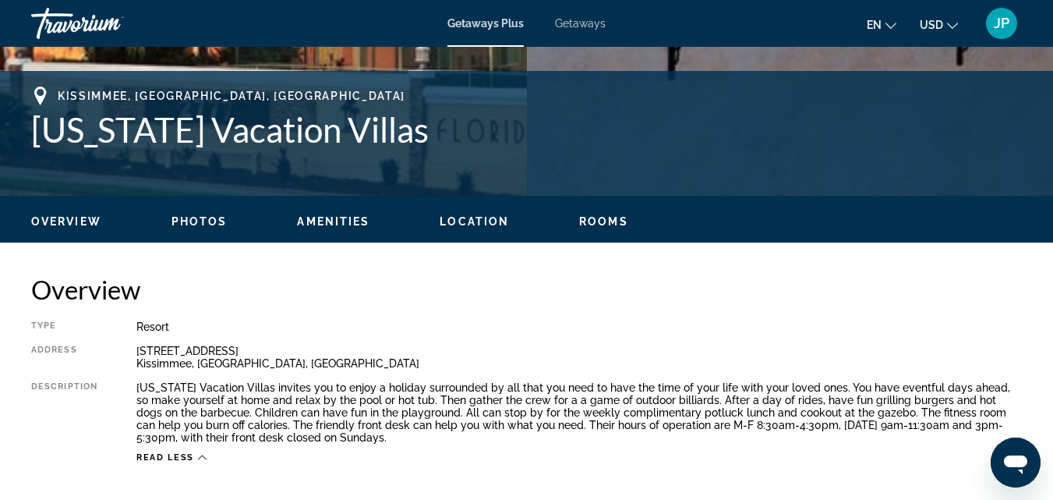
click at [458, 218] on span "Location" at bounding box center [474, 221] width 69 height 12
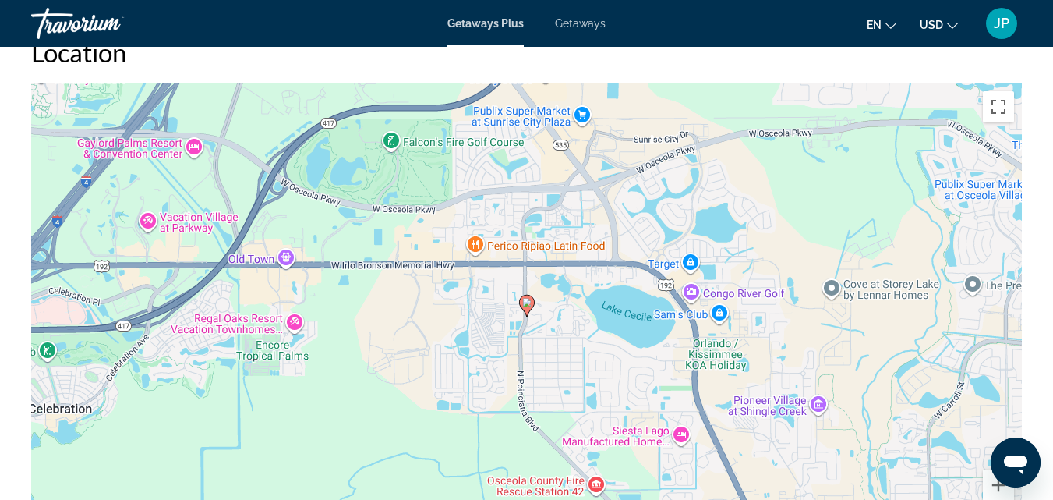
scroll to position [2272, 0]
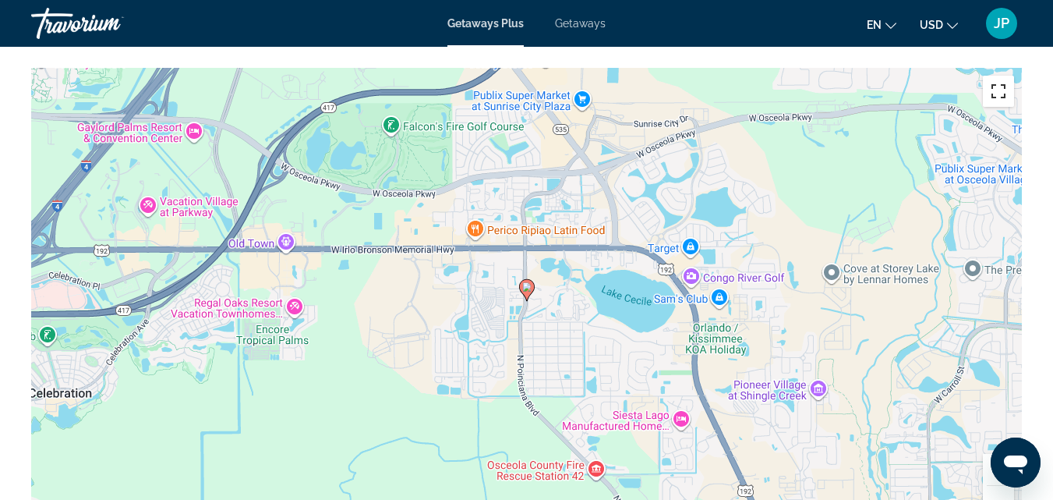
click at [999, 107] on button "Toggle fullscreen view" at bounding box center [998, 91] width 31 height 31
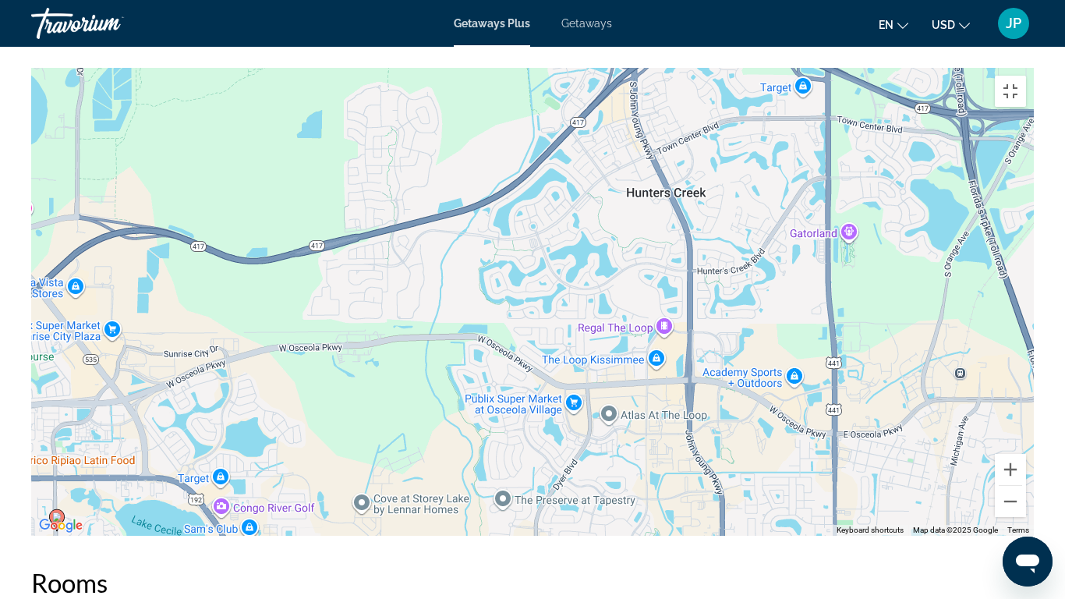
drag, startPoint x: 824, startPoint y: 197, endPoint x: 345, endPoint y: 426, distance: 531.1
click at [345, 426] on div "To activate drag with keyboard, press Alt + Enter. Once in keyboard drag state,…" at bounding box center [532, 302] width 1002 height 468
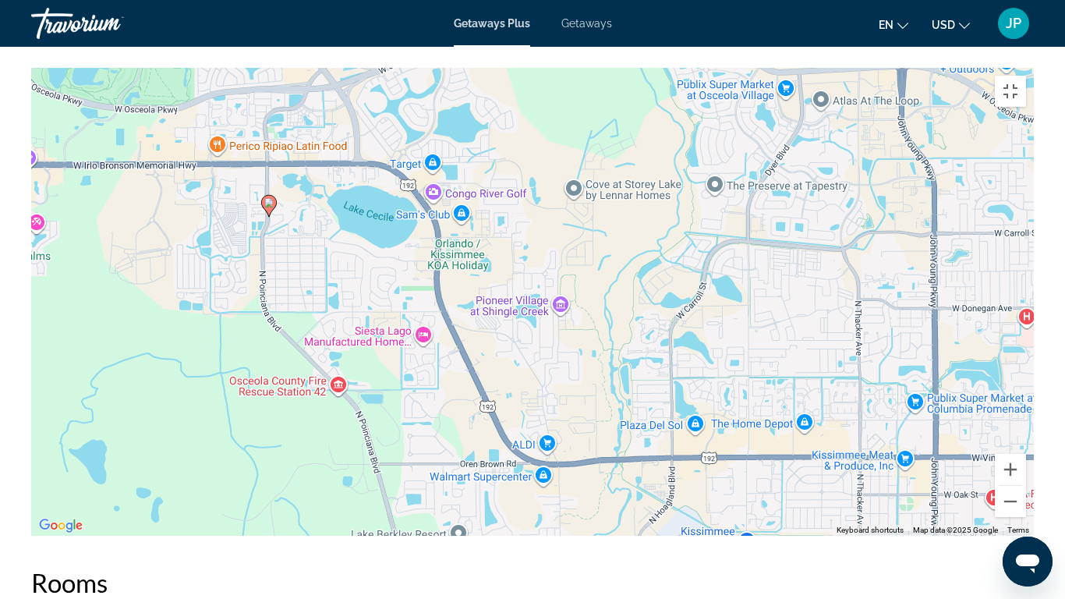
drag, startPoint x: 677, startPoint y: 405, endPoint x: 886, endPoint y: 91, distance: 376.9
click at [886, 91] on div "To activate drag with keyboard, press Alt + Enter. Once in keyboard drag state,…" at bounding box center [532, 302] width 1002 height 468
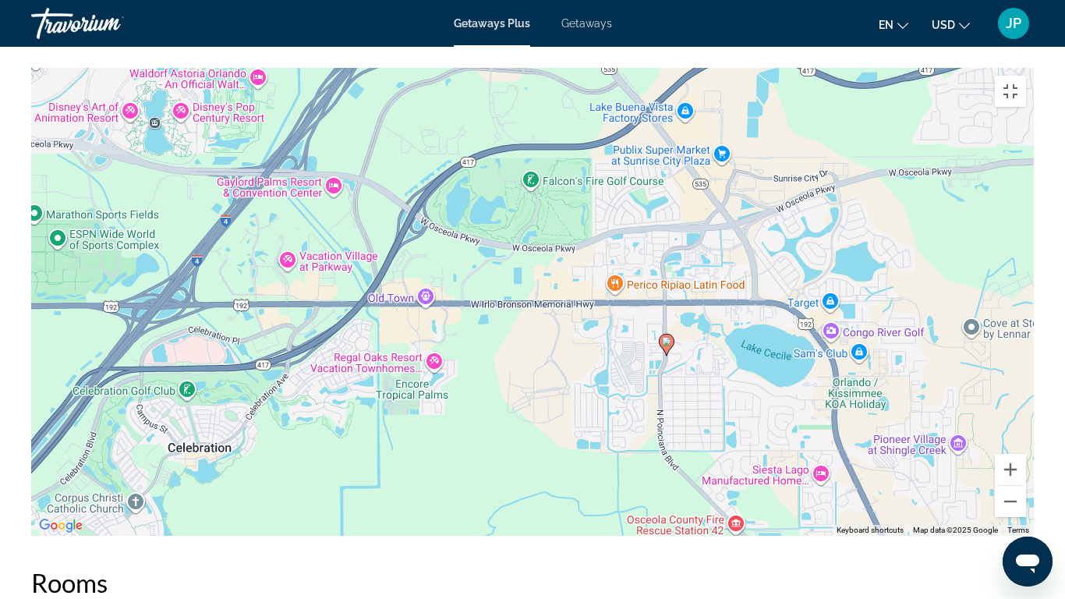
drag, startPoint x: 337, startPoint y: 194, endPoint x: 727, endPoint y: 338, distance: 416.1
click at [727, 338] on div "To activate drag with keyboard, press Alt + Enter. Once in keyboard drag state,…" at bounding box center [532, 302] width 1002 height 468
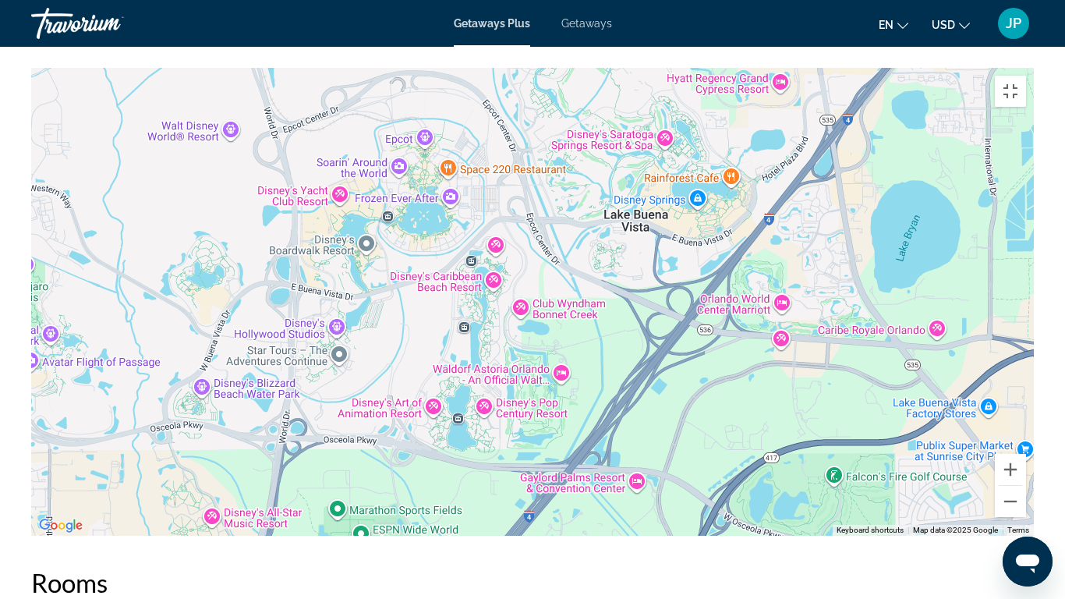
drag, startPoint x: 231, startPoint y: 121, endPoint x: 544, endPoint y: 414, distance: 429.1
click at [544, 414] on div "To activate drag with keyboard, press Alt + Enter. Once in keyboard drag state,…" at bounding box center [532, 302] width 1002 height 468
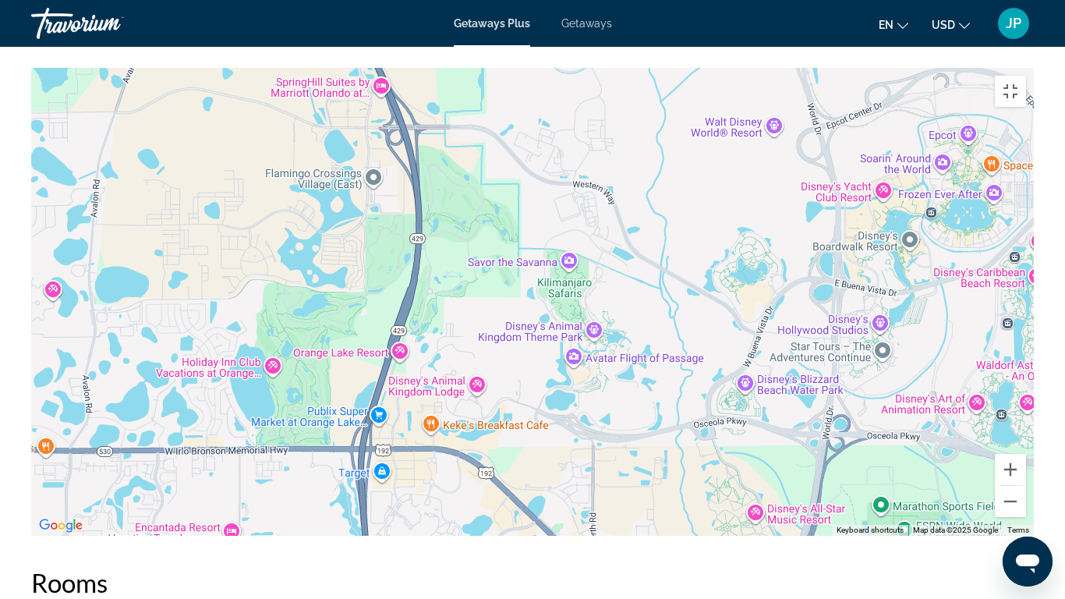
drag, startPoint x: 196, startPoint y: 206, endPoint x: 741, endPoint y: 203, distance: 544.9
click at [741, 203] on div "To activate drag with keyboard, press Alt + Enter. Once in keyboard drag state,…" at bounding box center [532, 302] width 1002 height 468
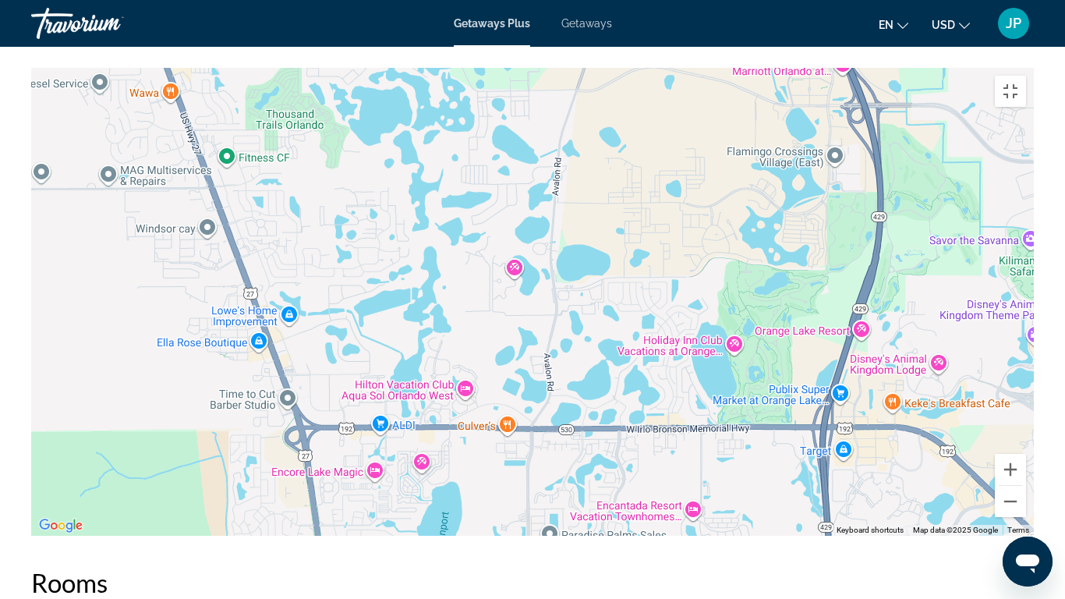
drag, startPoint x: 234, startPoint y: 294, endPoint x: 703, endPoint y: 273, distance: 469.8
click at [703, 273] on div "Main content" at bounding box center [532, 302] width 1002 height 468
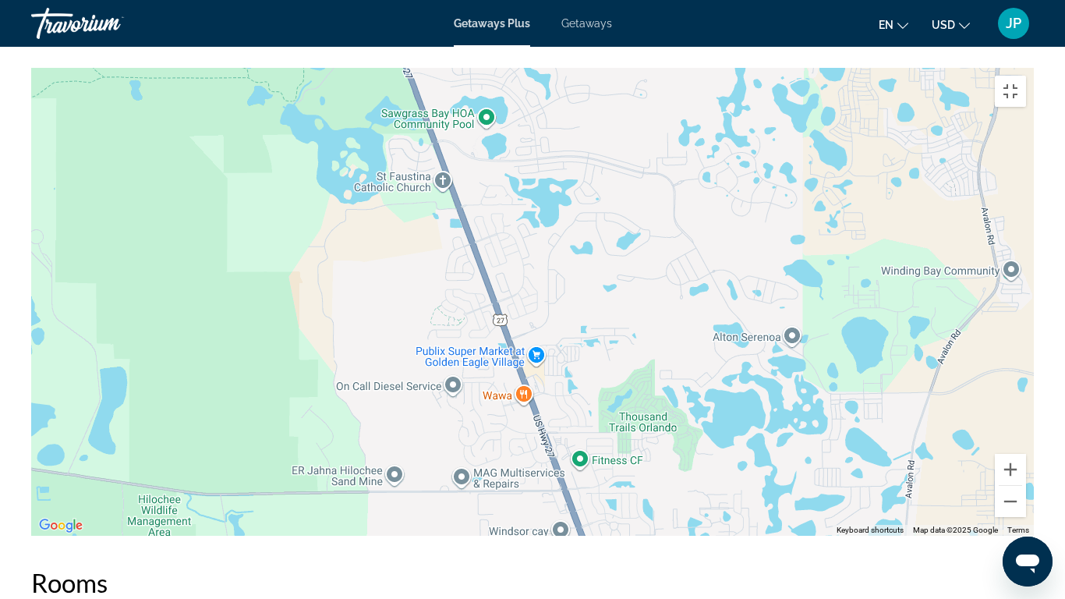
drag, startPoint x: 272, startPoint y: 256, endPoint x: 627, endPoint y: 559, distance: 466.7
click at [627, 499] on div "Main content" at bounding box center [532, 302] width 1002 height 468
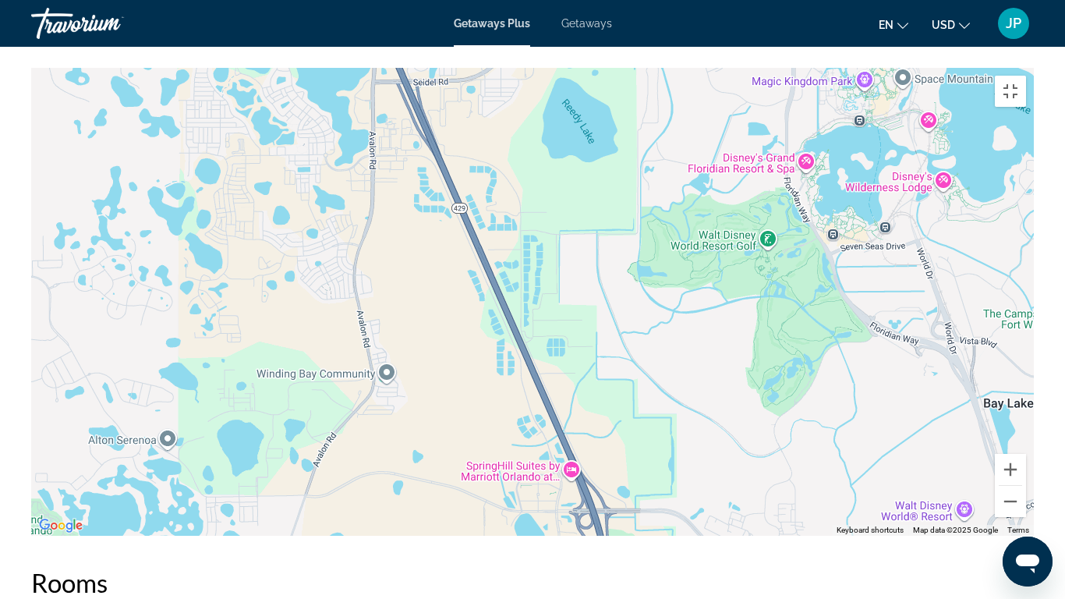
drag, startPoint x: 875, startPoint y: 401, endPoint x: 251, endPoint y: 512, distance: 633.4
click at [251, 499] on div "Main content" at bounding box center [532, 302] width 1002 height 468
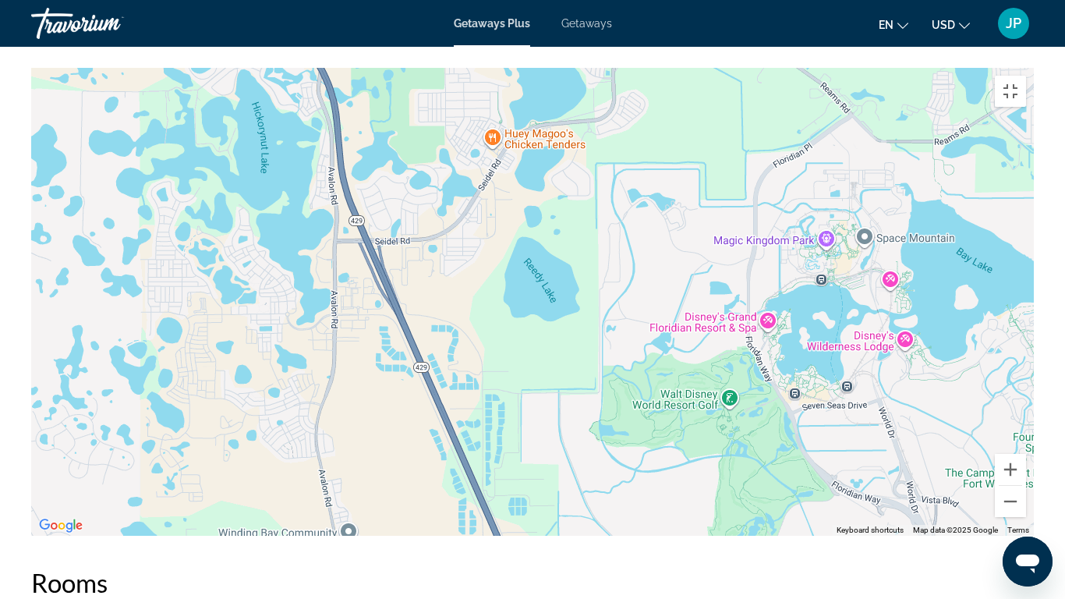
drag, startPoint x: 439, startPoint y: 343, endPoint x: 401, endPoint y: 507, distance: 168.1
click at [401, 499] on div "Main content" at bounding box center [532, 302] width 1002 height 468
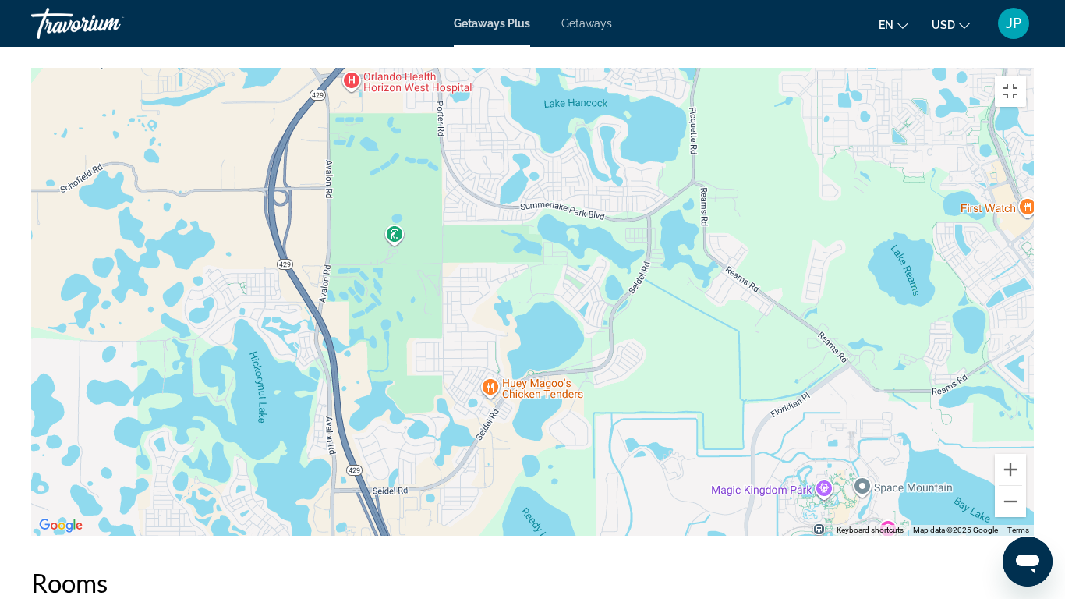
drag, startPoint x: 601, startPoint y: 346, endPoint x: 599, endPoint y: 598, distance: 251.8
click at [599, 499] on div "Main content" at bounding box center [532, 302] width 1002 height 468
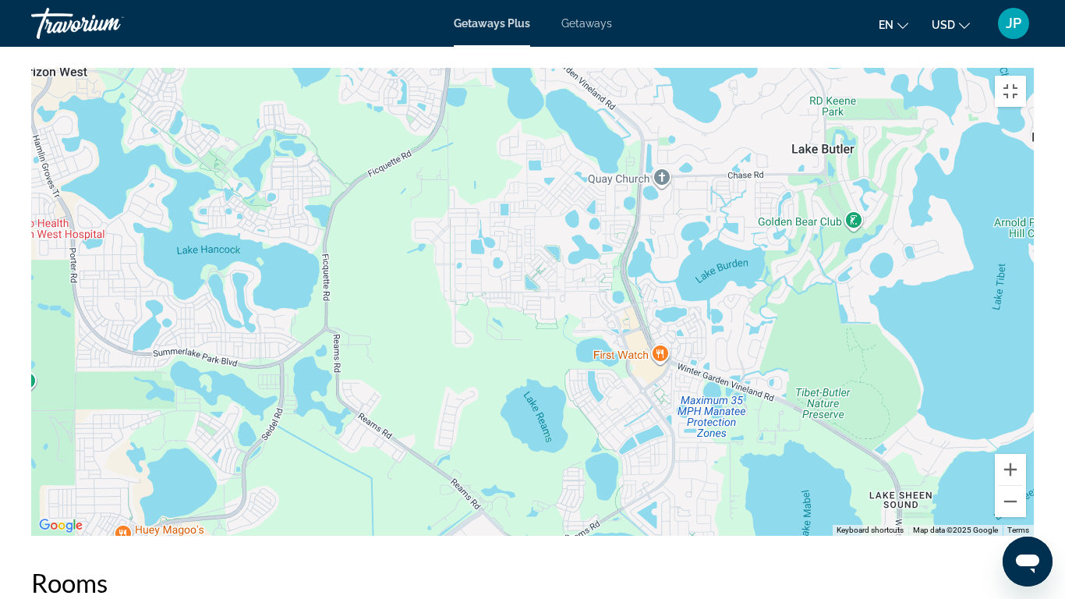
drag, startPoint x: 583, startPoint y: 445, endPoint x: 196, endPoint y: 598, distance: 416.5
click at [196, 499] on div "Main content" at bounding box center [532, 302] width 1002 height 468
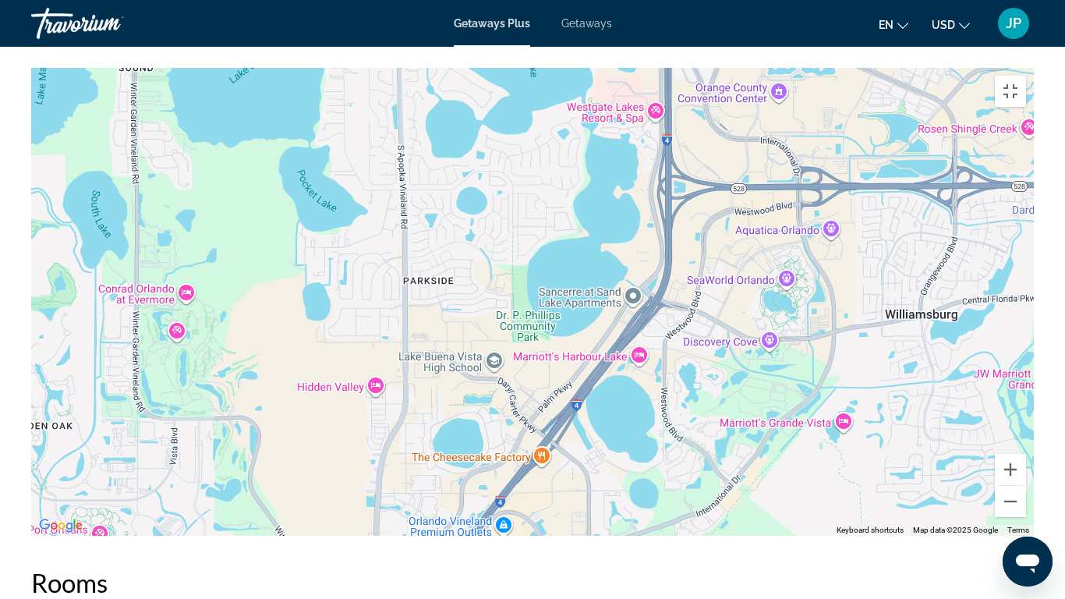
drag, startPoint x: 763, startPoint y: 465, endPoint x: 62, endPoint y: 56, distance: 811.2
click at [31, 68] on div "Main content" at bounding box center [532, 302] width 1002 height 468
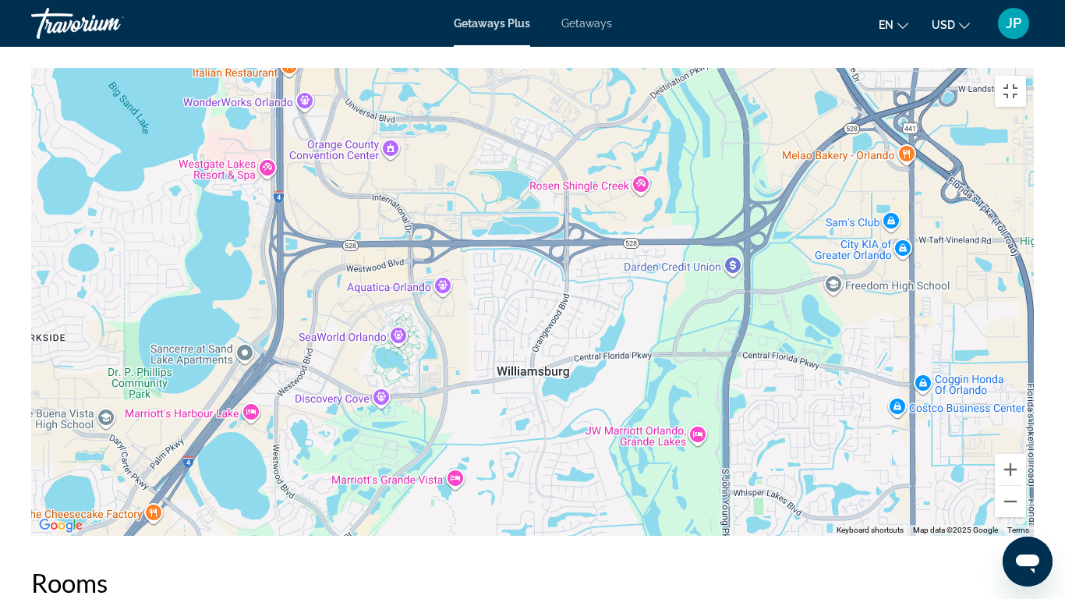
drag, startPoint x: 669, startPoint y: 364, endPoint x: 279, endPoint y: 415, distance: 393.1
click at [279, 415] on div "Main content" at bounding box center [532, 302] width 1002 height 468
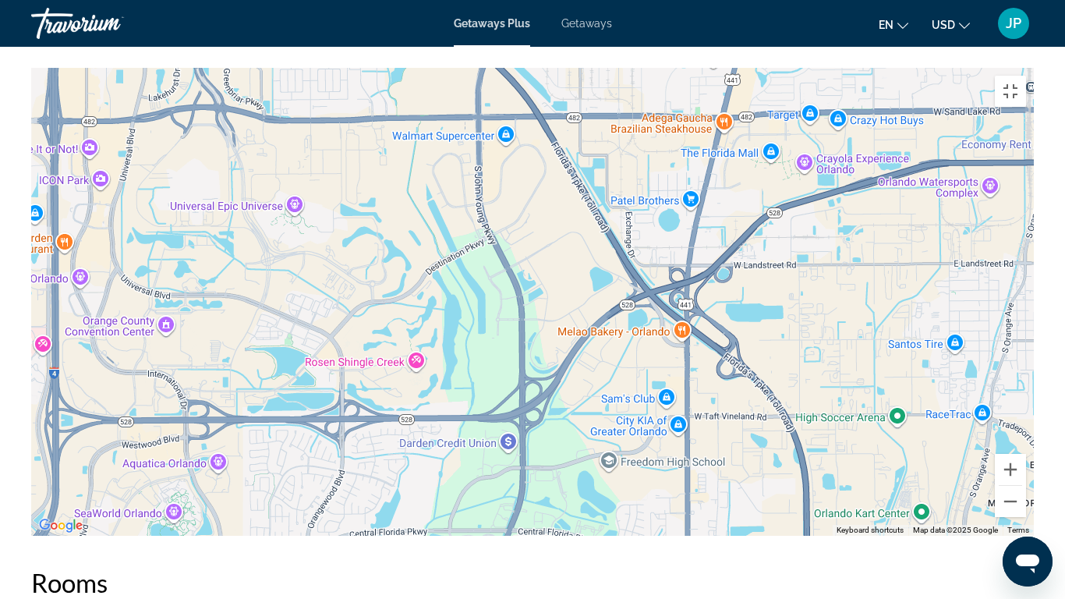
drag, startPoint x: 536, startPoint y: 281, endPoint x: 380, endPoint y: 423, distance: 210.3
click at [320, 452] on div "Main content" at bounding box center [532, 302] width 1002 height 468
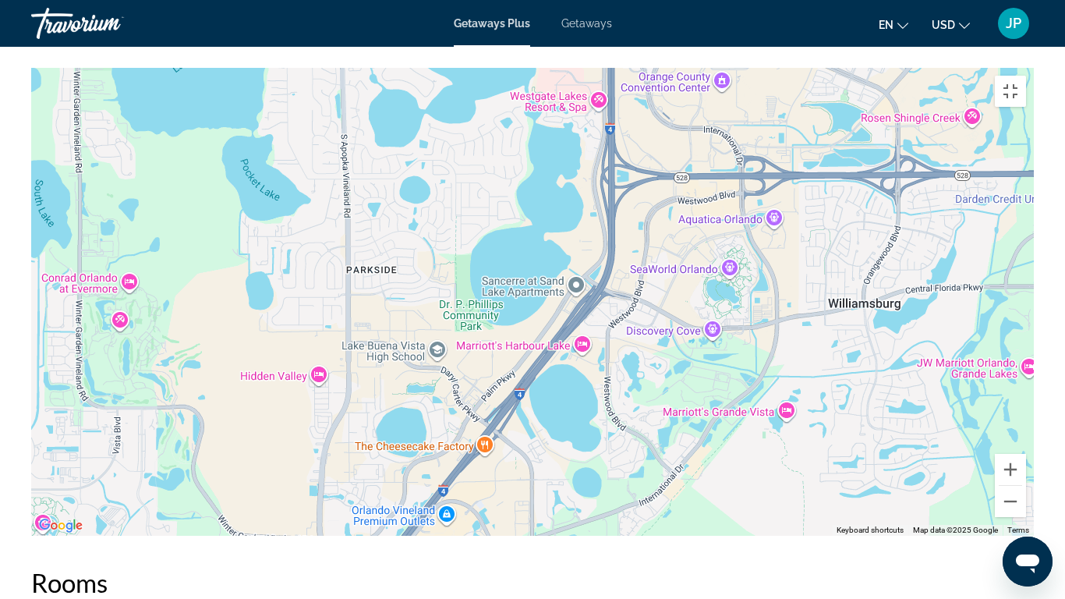
drag, startPoint x: 552, startPoint y: 217, endPoint x: 1064, endPoint y: 0, distance: 556.1
click at [1034, 68] on div "Main content" at bounding box center [532, 302] width 1002 height 468
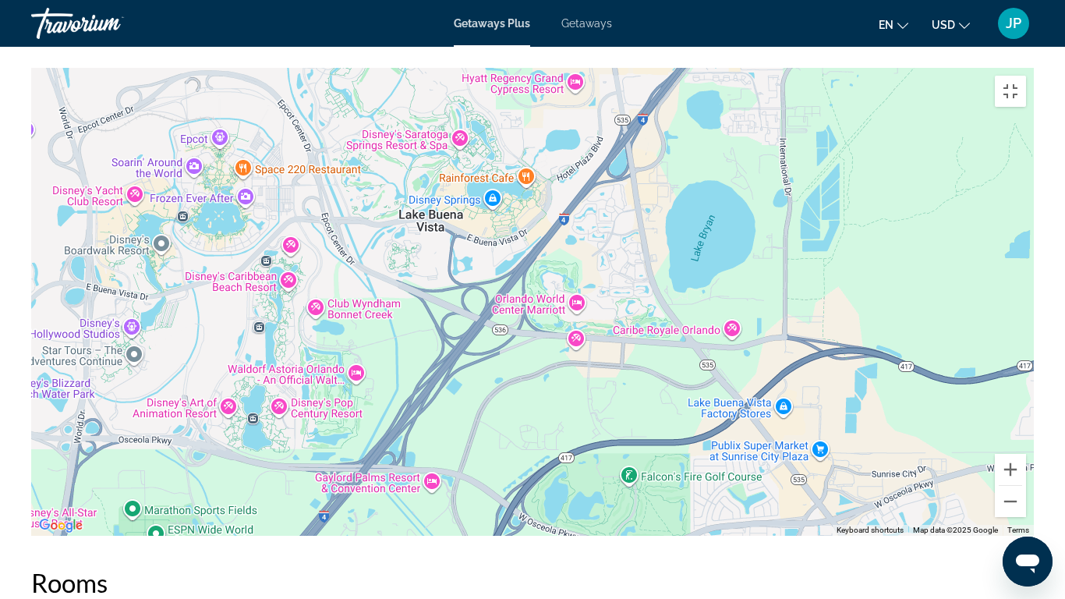
drag, startPoint x: 623, startPoint y: 487, endPoint x: 912, endPoint y: 0, distance: 566.6
click at [912, 68] on div "Main content" at bounding box center [532, 302] width 1002 height 468
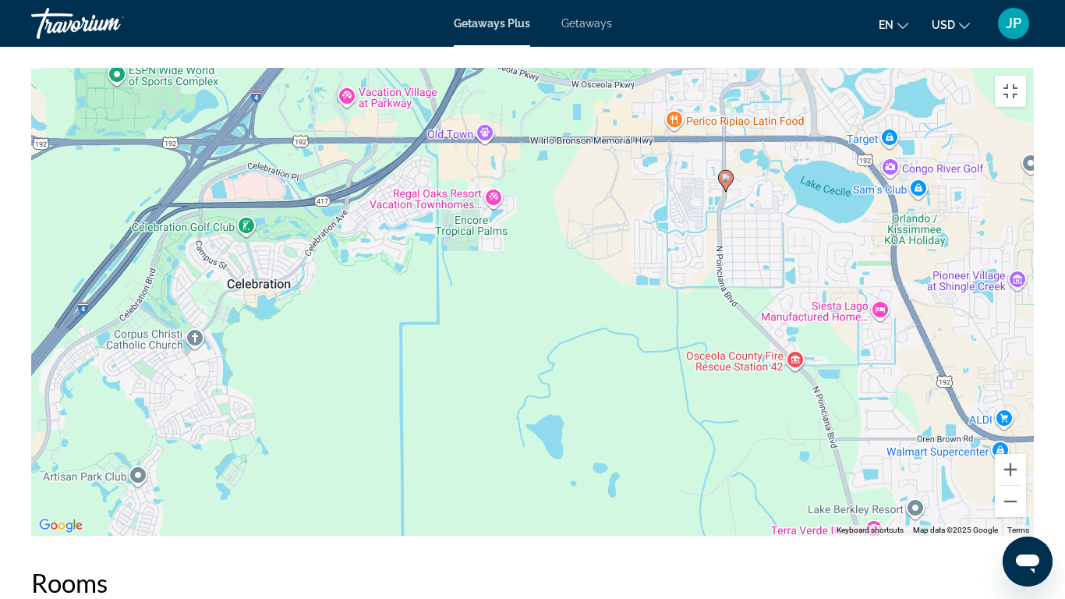
drag, startPoint x: 630, startPoint y: 459, endPoint x: 589, endPoint y: 0, distance: 460.9
click at [589, 68] on div "To activate drag with keyboard, press Alt + Enter. Once in keyboard drag state,…" at bounding box center [532, 302] width 1002 height 468
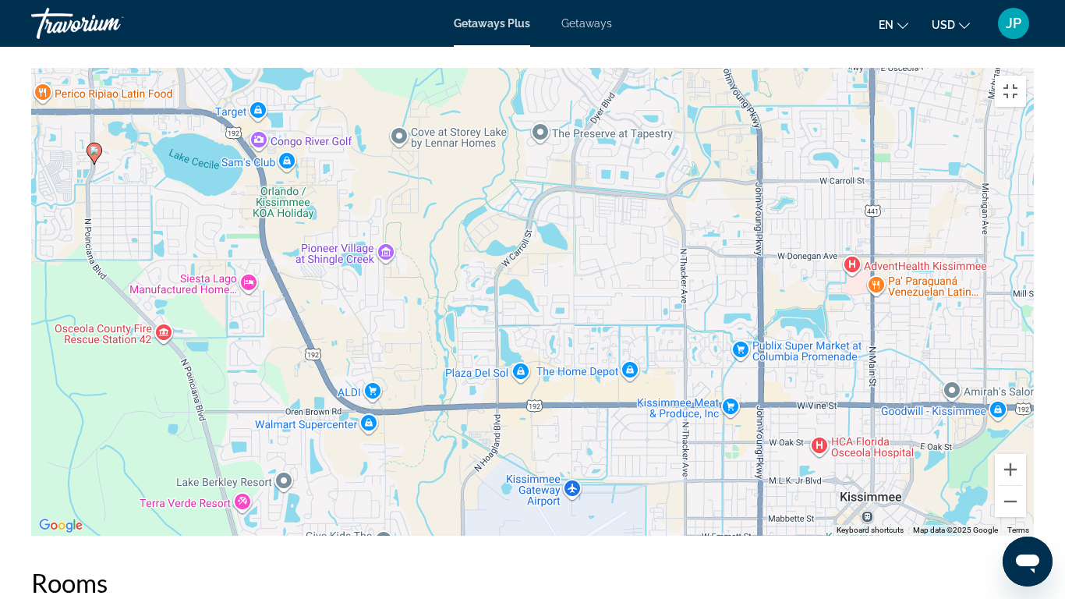
drag, startPoint x: 843, startPoint y: 234, endPoint x: 210, endPoint y: 207, distance: 633.6
click at [210, 207] on div "To activate drag with keyboard, press Alt + Enter. Once in keyboard drag state,…" at bounding box center [532, 302] width 1002 height 468
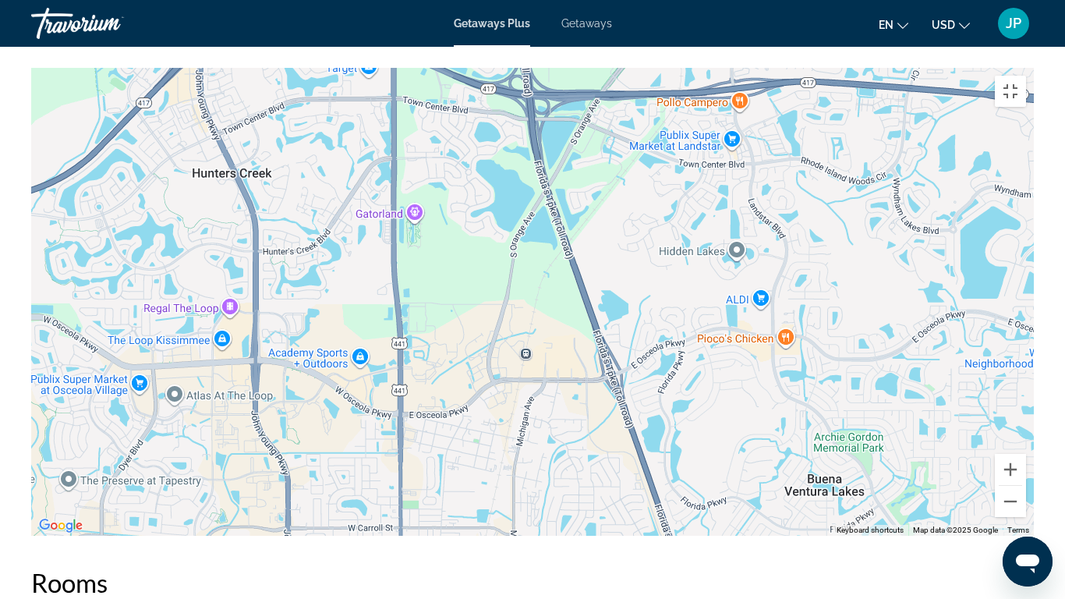
drag, startPoint x: 493, startPoint y: 221, endPoint x: 0, endPoint y: 582, distance: 611.2
click at [31, 499] on div "To activate drag with keyboard, press Alt + Enter. Once in keyboard drag state,…" at bounding box center [532, 302] width 1002 height 468
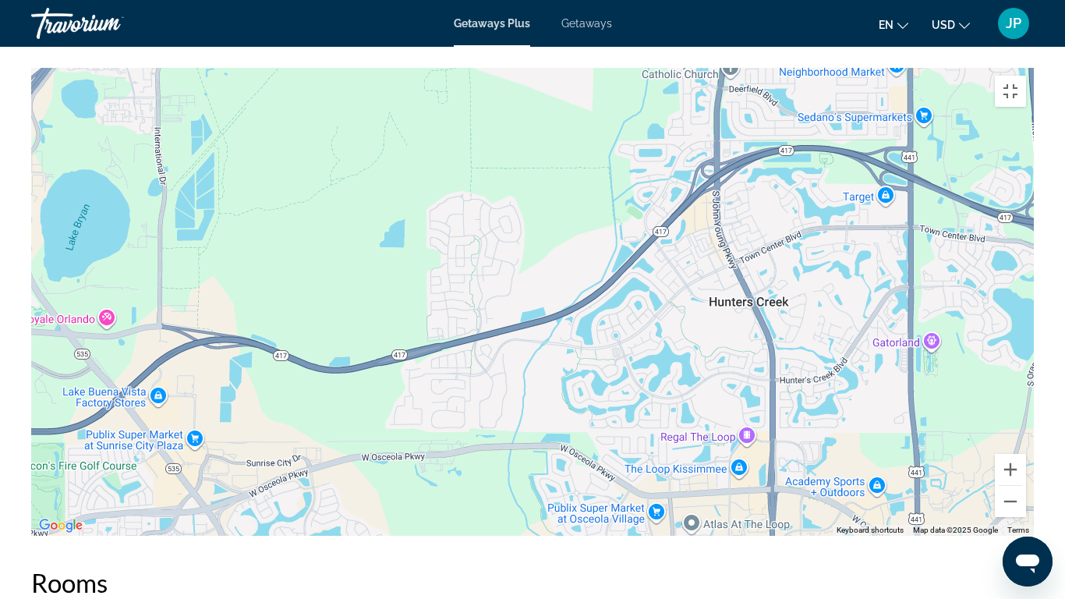
drag, startPoint x: 543, startPoint y: 476, endPoint x: 1064, endPoint y: 596, distance: 535.2
click at [1034, 499] on div "Keyboard shortcuts Map Data Map data ©2025 Google Map data ©2025 Google 500 m C…" at bounding box center [532, 302] width 1002 height 468
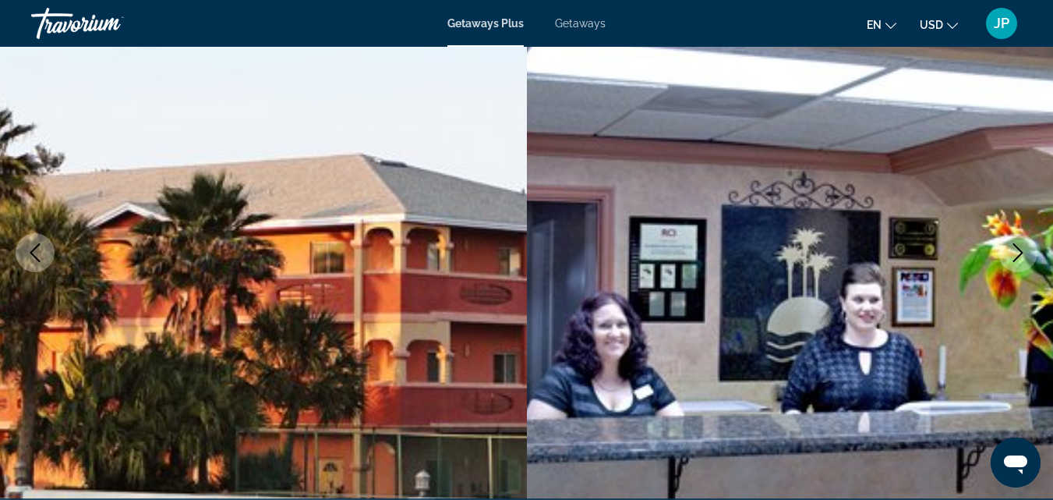
scroll to position [0, 0]
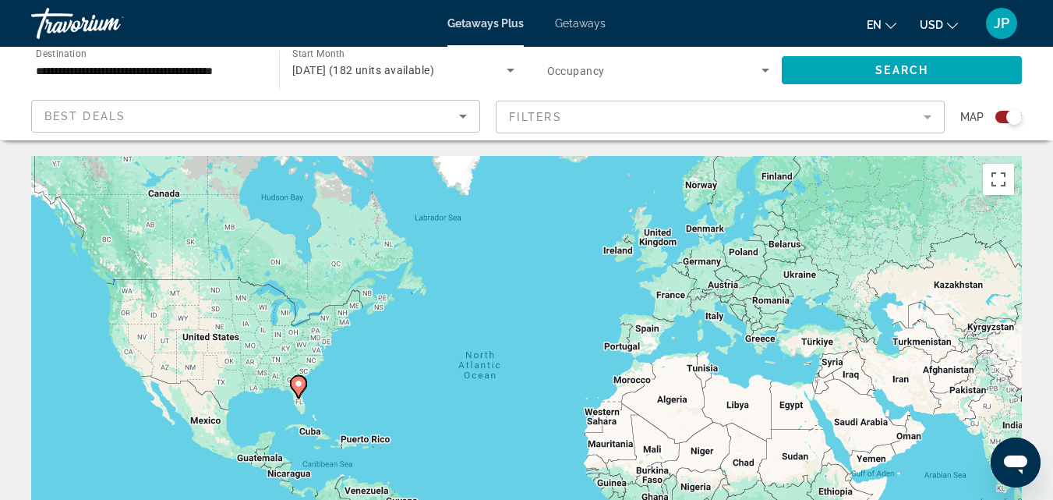
click at [994, 116] on div "Search widget" at bounding box center [1003, 117] width 38 height 12
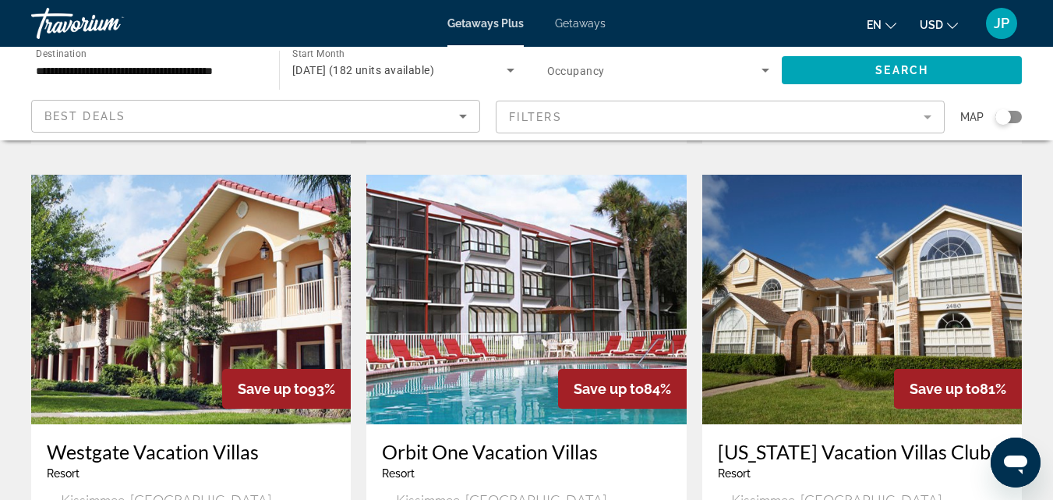
scroll to position [1816, 0]
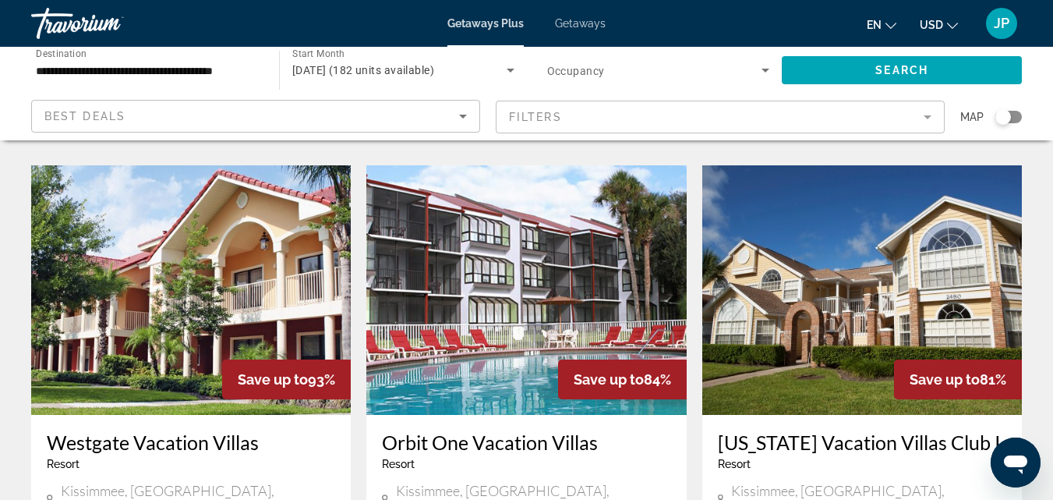
click at [839, 430] on h3 "[US_STATE] Vacation Villas Club I" at bounding box center [862, 441] width 288 height 23
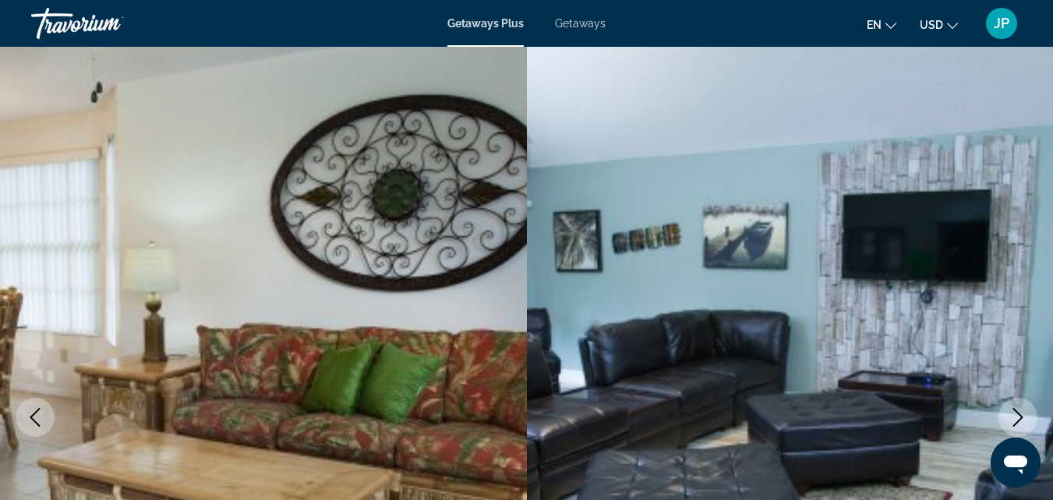
click at [1014, 414] on icon "Next image" at bounding box center [1018, 417] width 19 height 19
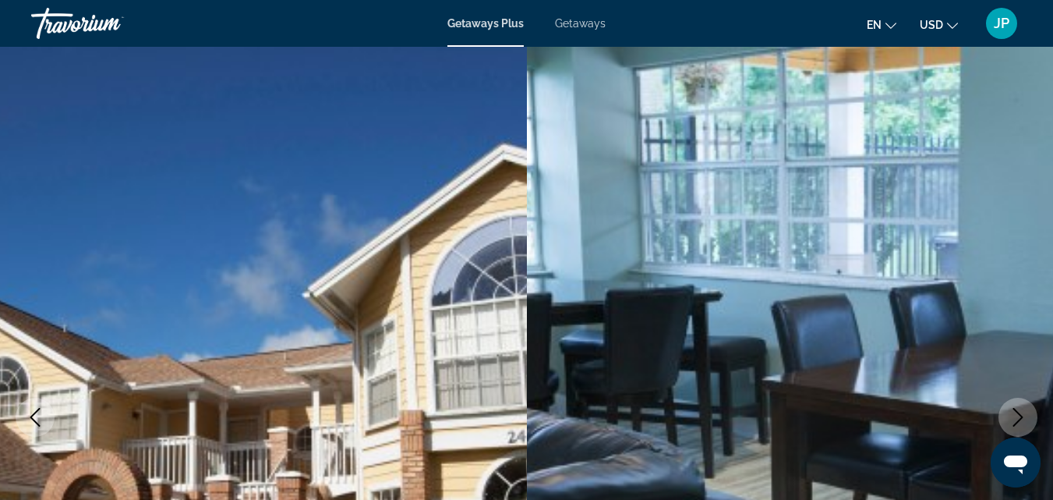
click at [1014, 414] on icon "Next image" at bounding box center [1018, 417] width 19 height 19
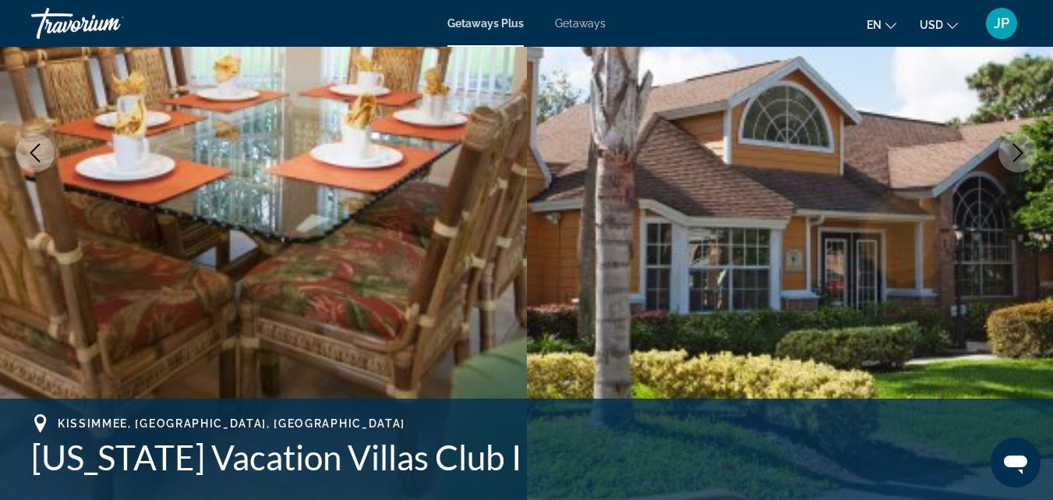
scroll to position [205, 0]
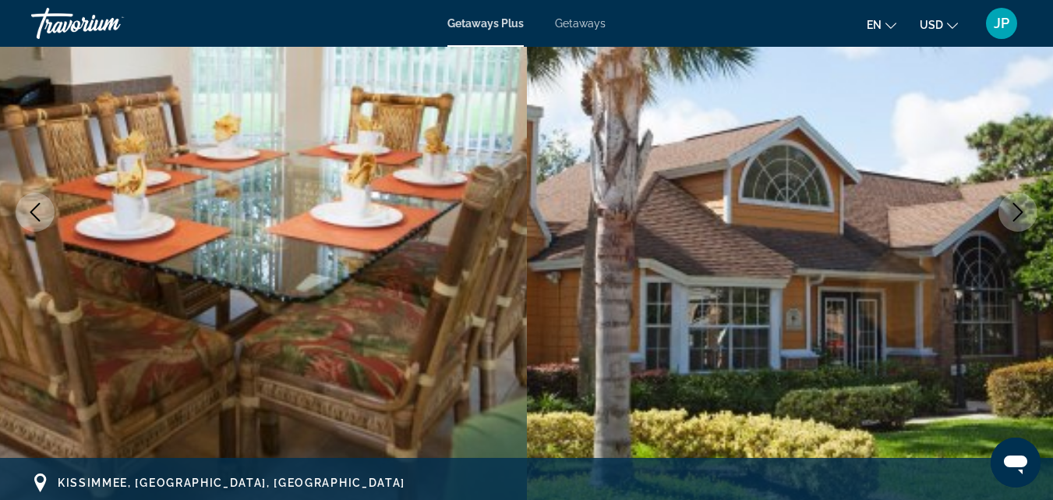
click at [1014, 210] on icon "Next image" at bounding box center [1018, 212] width 19 height 19
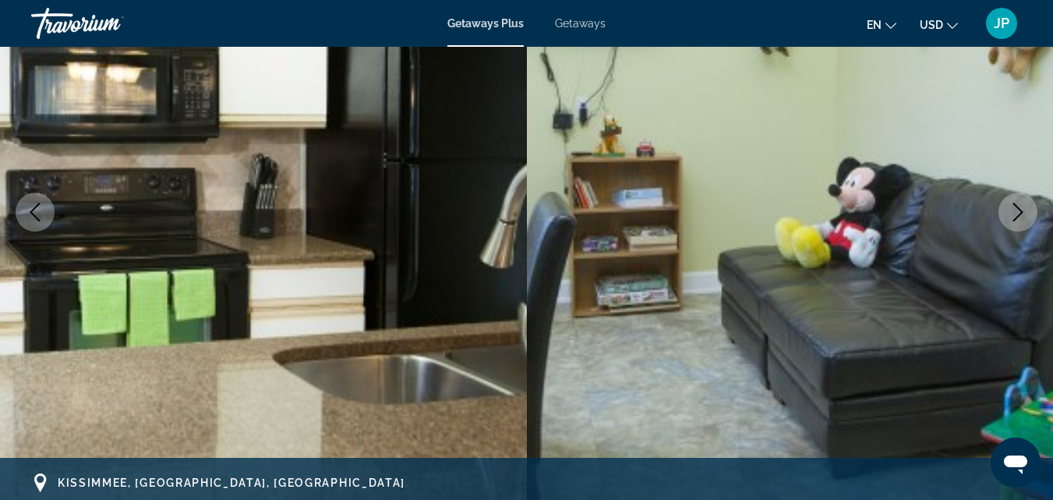
click at [1014, 210] on icon "Next image" at bounding box center [1018, 212] width 19 height 19
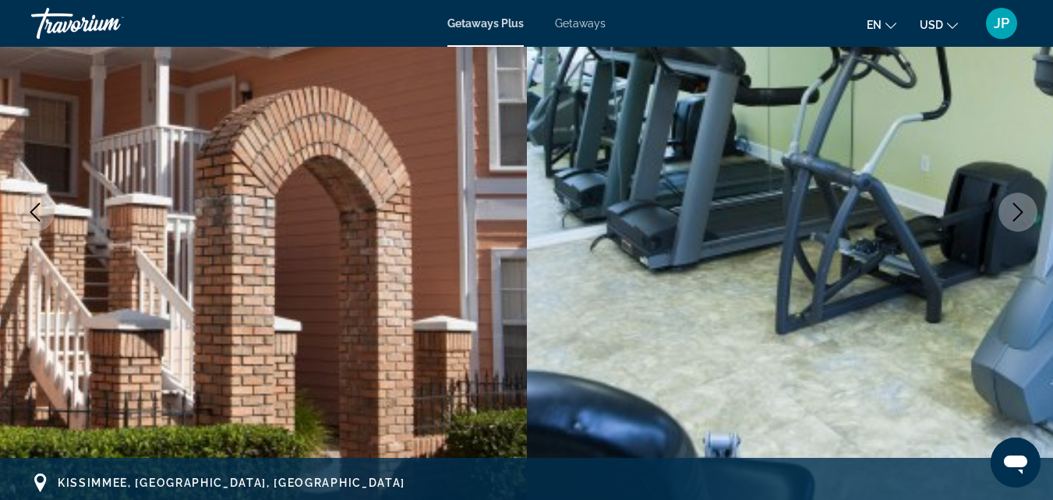
click at [1014, 210] on icon "Next image" at bounding box center [1018, 212] width 19 height 19
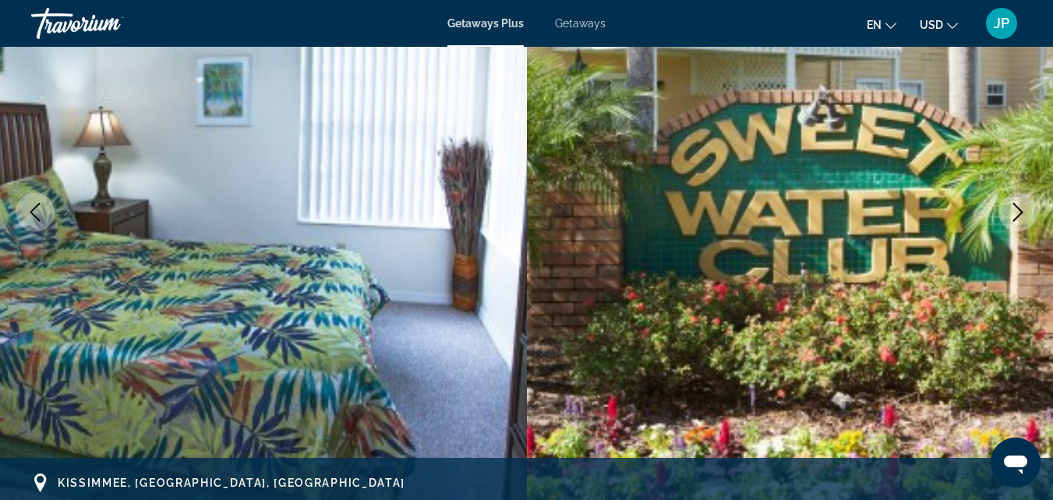
click at [1014, 210] on icon "Next image" at bounding box center [1018, 212] width 19 height 19
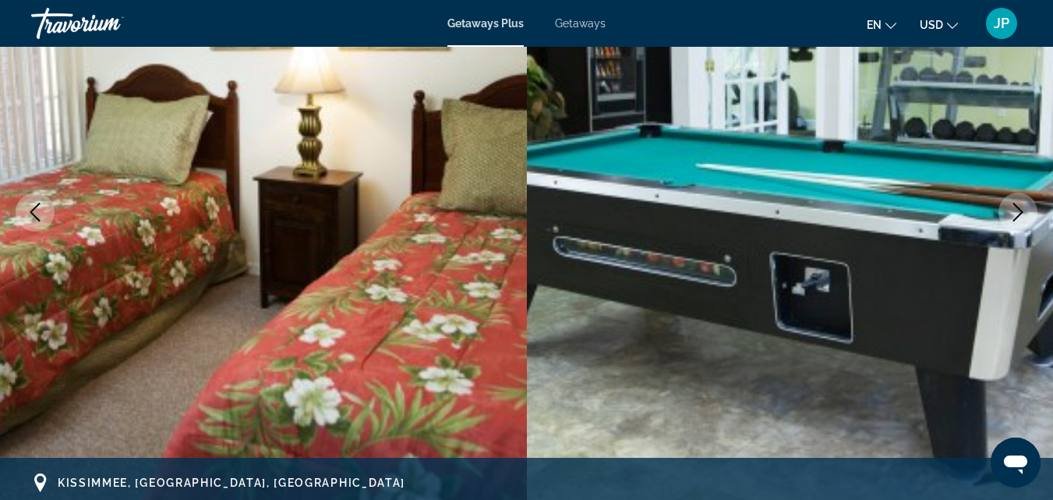
click at [1014, 210] on icon "Next image" at bounding box center [1018, 212] width 19 height 19
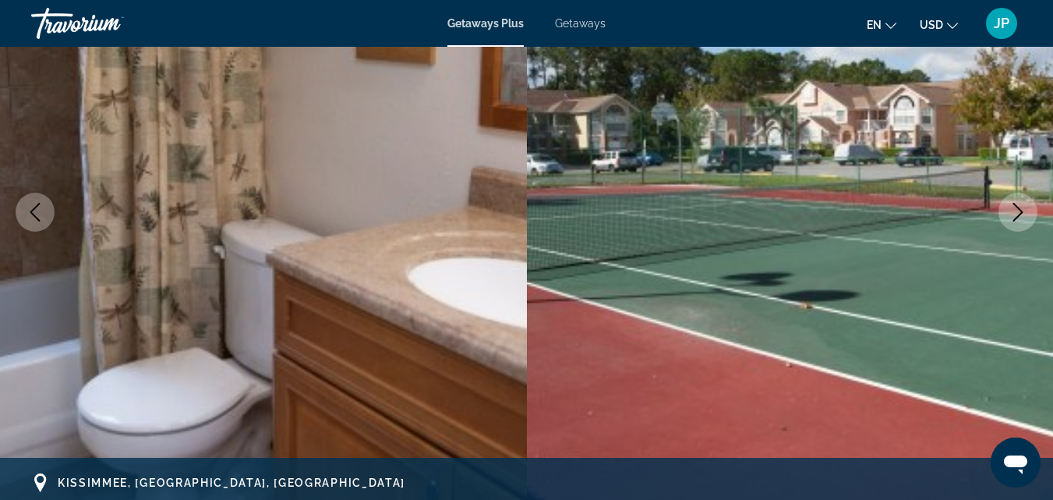
click at [1014, 210] on icon "Next image" at bounding box center [1018, 212] width 19 height 19
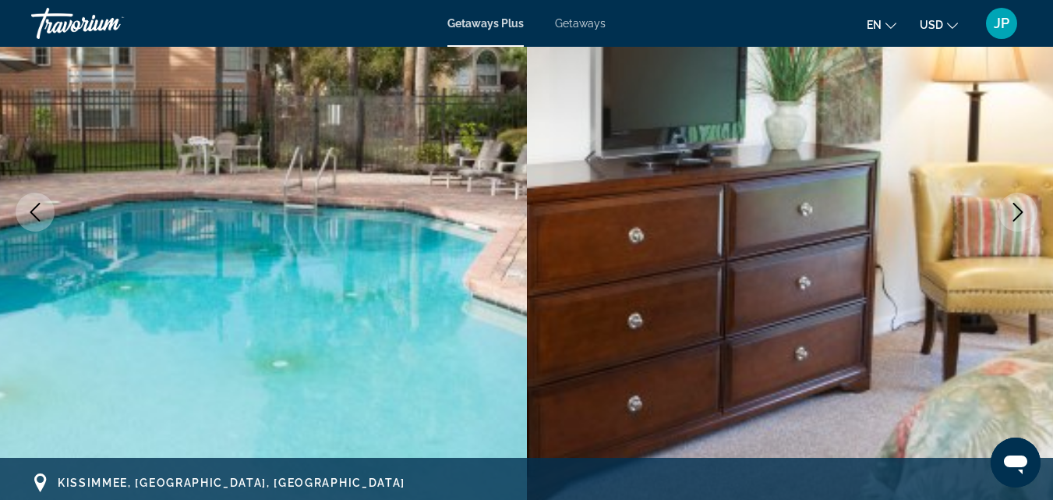
click at [1014, 210] on icon "Next image" at bounding box center [1018, 212] width 19 height 19
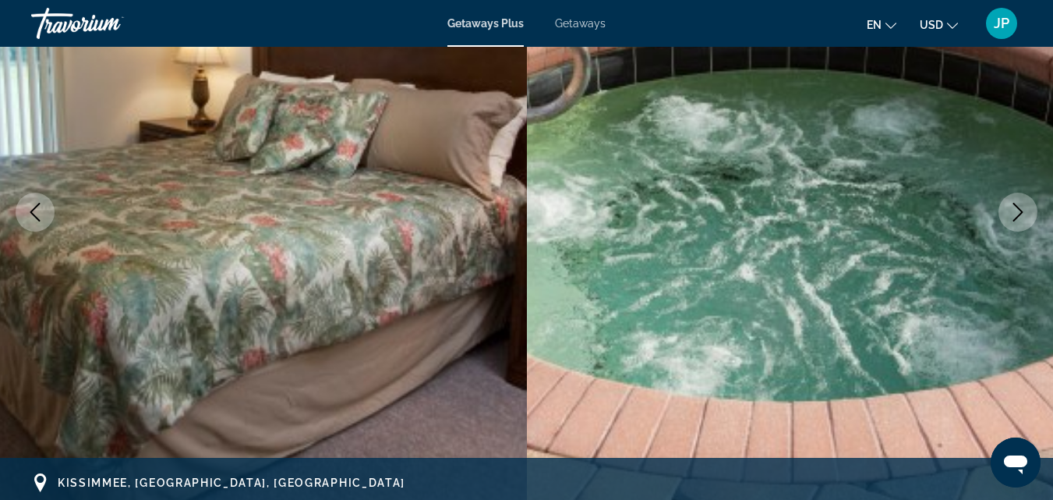
click at [1014, 210] on icon "Next image" at bounding box center [1018, 212] width 19 height 19
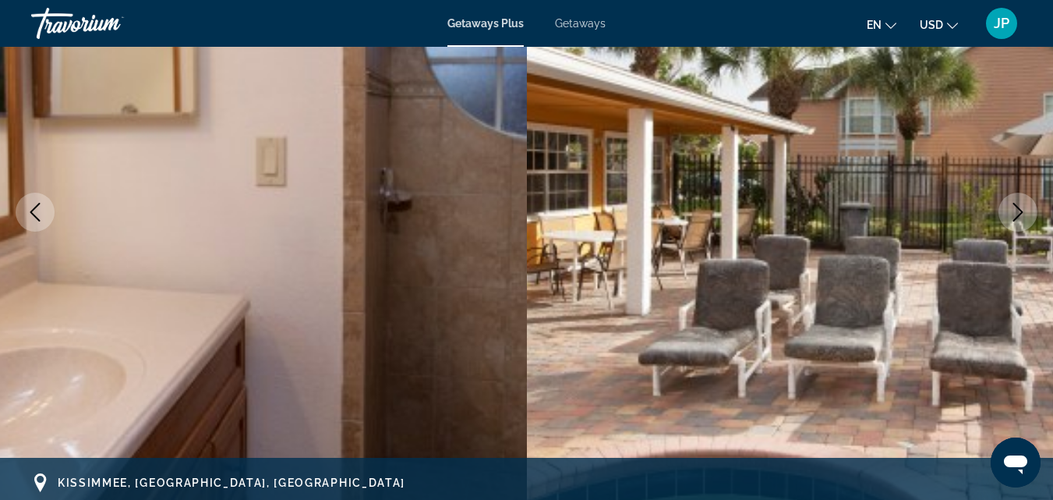
click at [1014, 210] on icon "Next image" at bounding box center [1018, 212] width 19 height 19
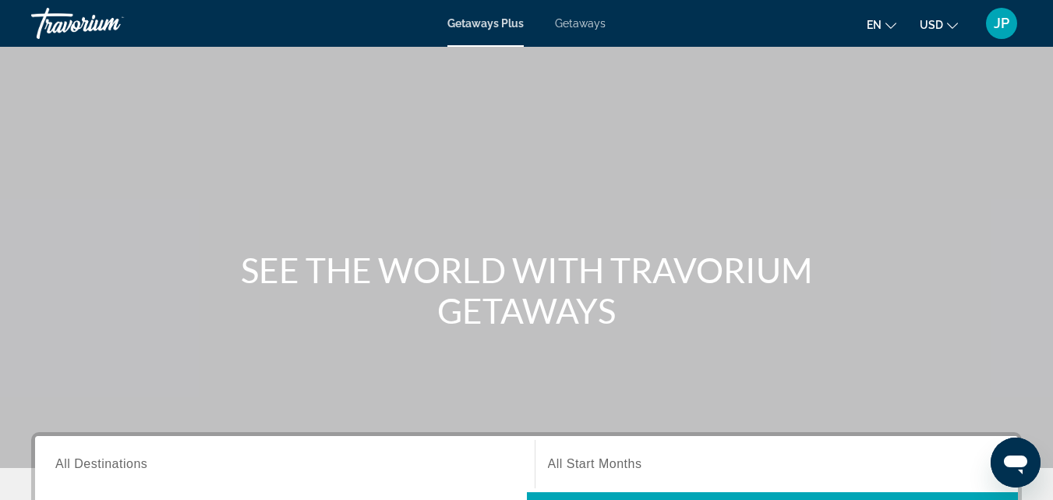
click at [578, 31] on div "Getaways Plus Getaways en English Español Français Italiano Português русский U…" at bounding box center [526, 23] width 1053 height 41
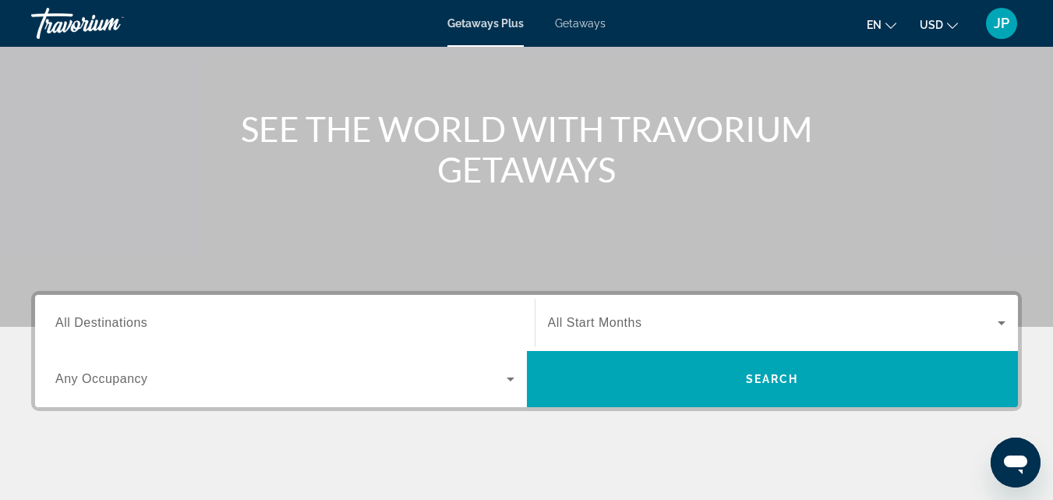
scroll to position [138, 0]
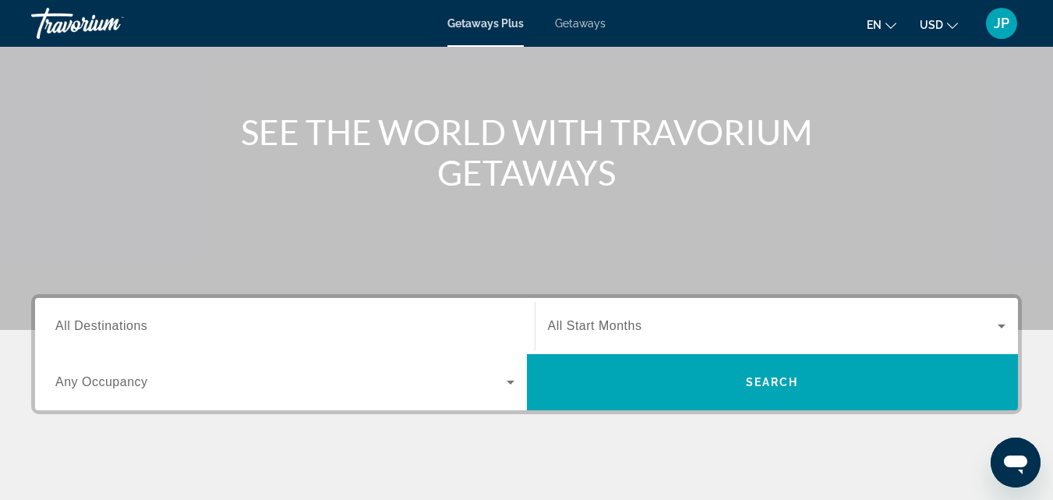
click at [116, 331] on span "All Destinations" at bounding box center [101, 325] width 92 height 13
click at [116, 331] on input "Destination All Destinations" at bounding box center [284, 326] width 459 height 19
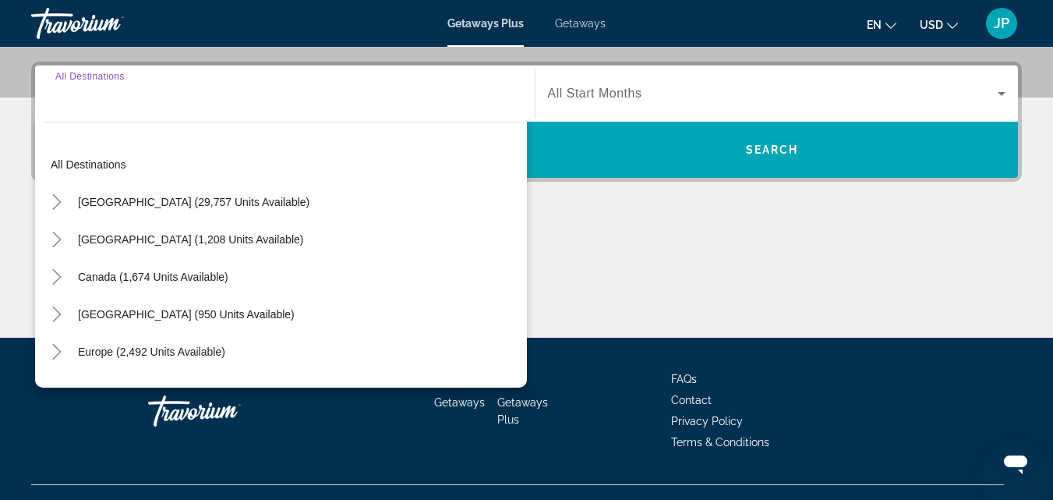
scroll to position [381, 0]
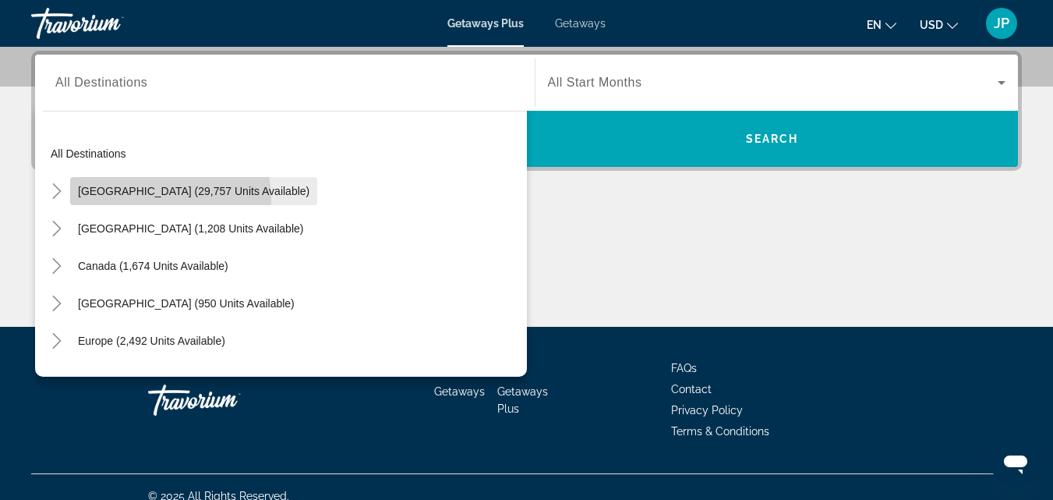
click at [143, 200] on span "Search widget" at bounding box center [193, 190] width 247 height 37
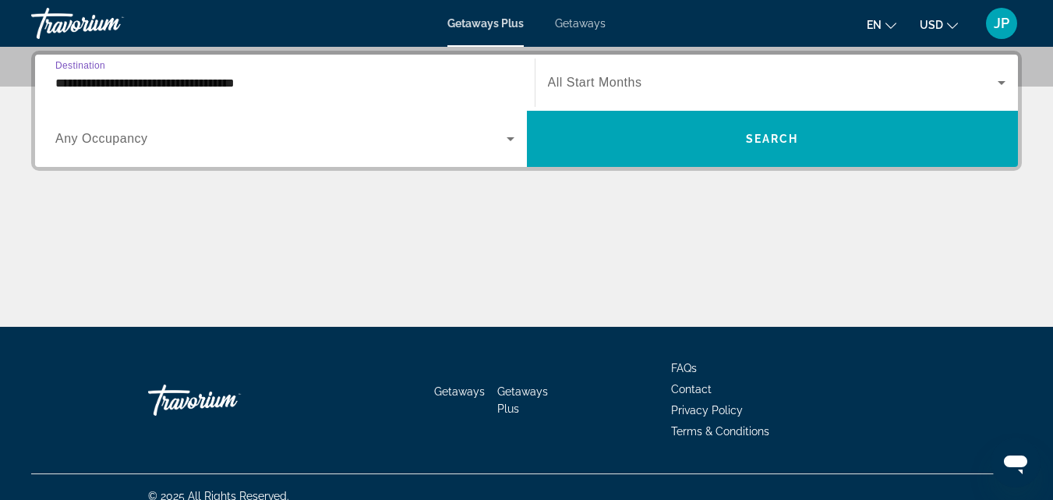
click at [248, 83] on input "**********" at bounding box center [284, 83] width 459 height 19
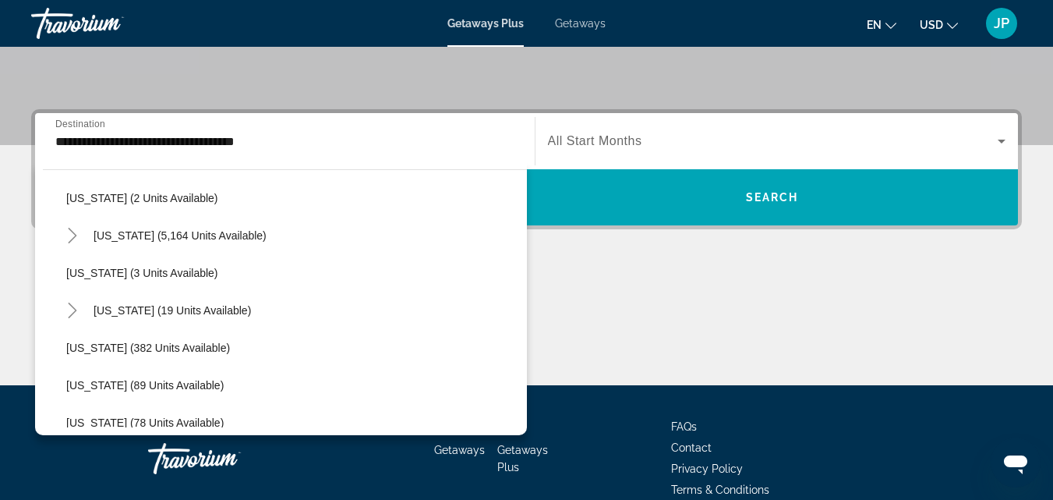
scroll to position [232, 0]
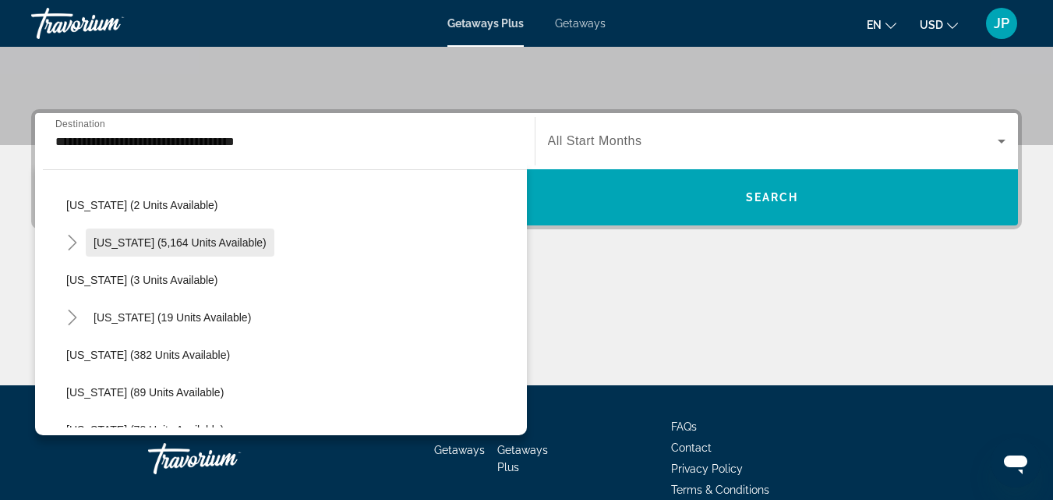
click at [132, 241] on span "[US_STATE] (5,164 units available)" at bounding box center [180, 242] width 173 height 12
type input "**********"
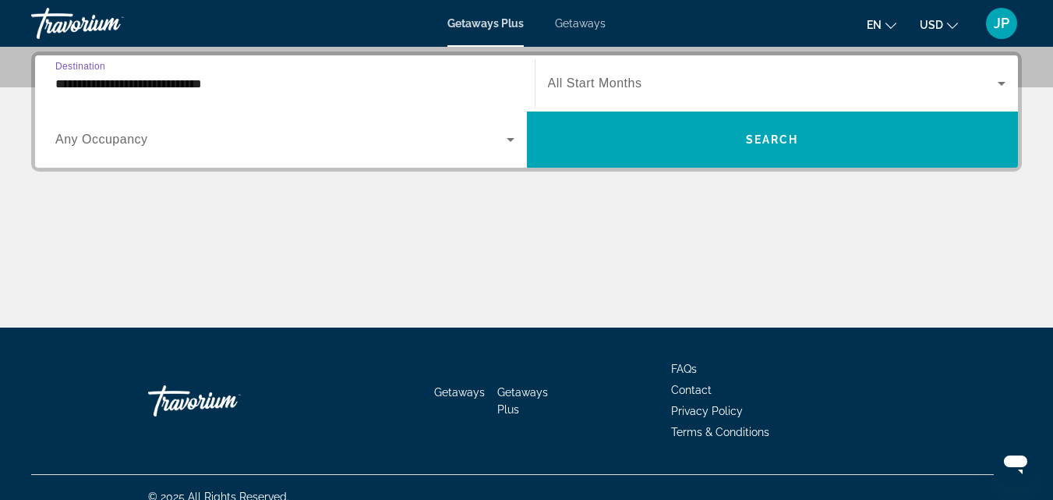
scroll to position [381, 0]
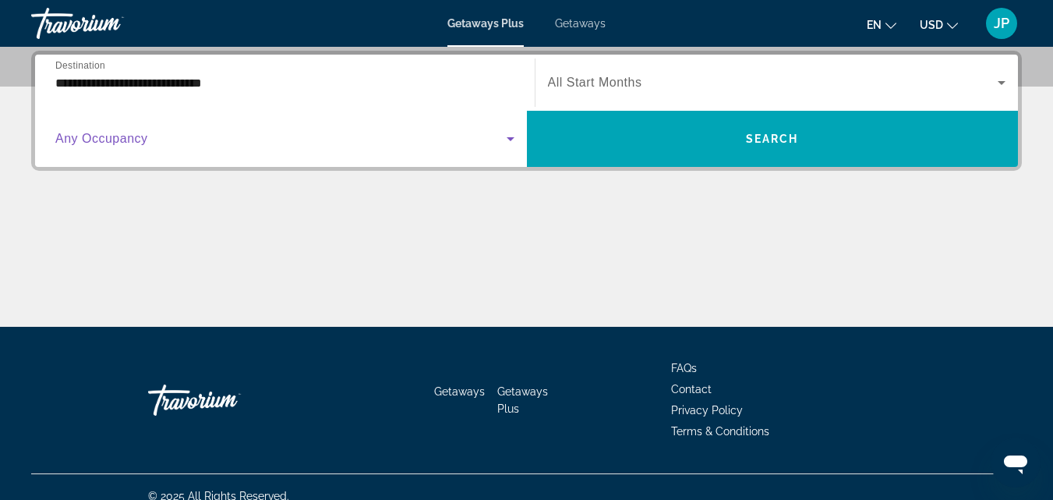
click at [518, 139] on icon "Search widget" at bounding box center [510, 138] width 19 height 19
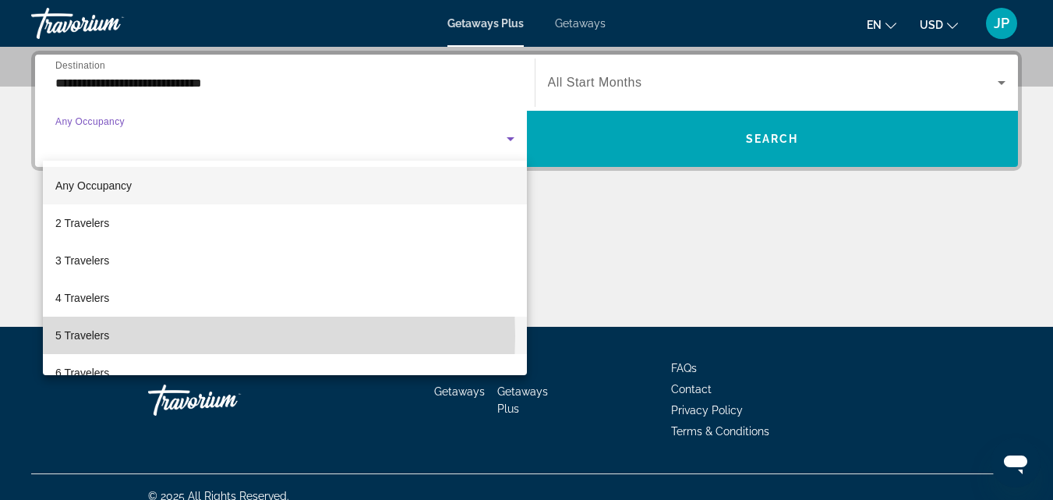
click at [72, 336] on span "5 Travelers" at bounding box center [82, 335] width 54 height 19
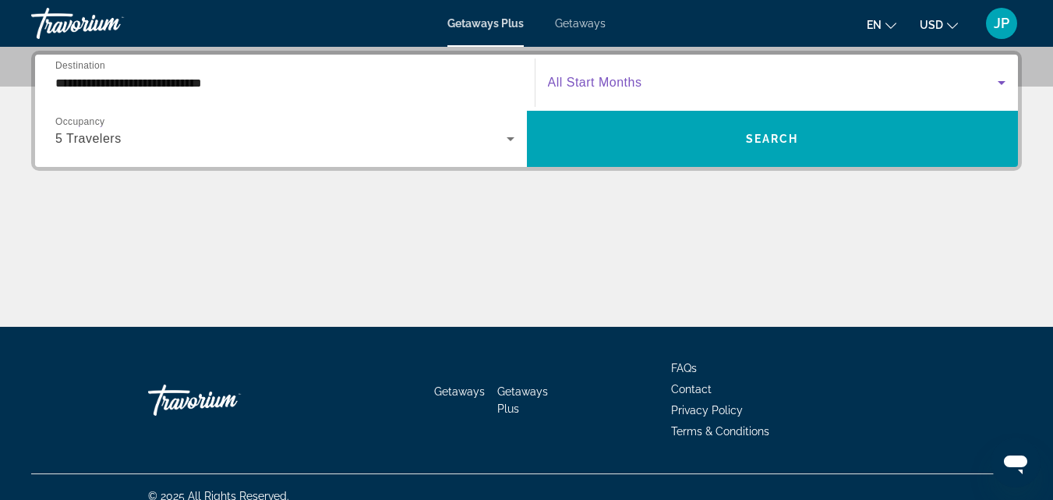
click at [998, 77] on icon "Search widget" at bounding box center [1001, 82] width 19 height 19
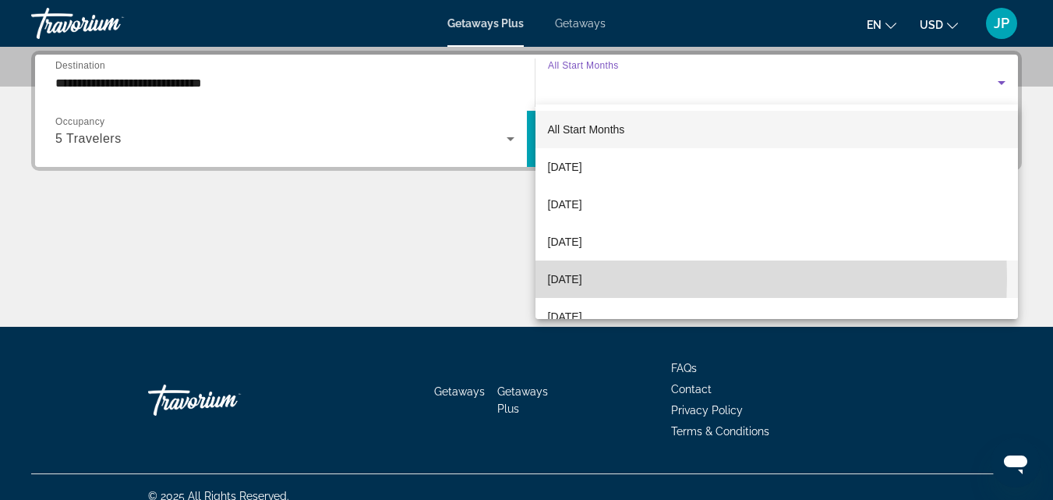
click at [575, 278] on span "[DATE]" at bounding box center [565, 279] width 34 height 19
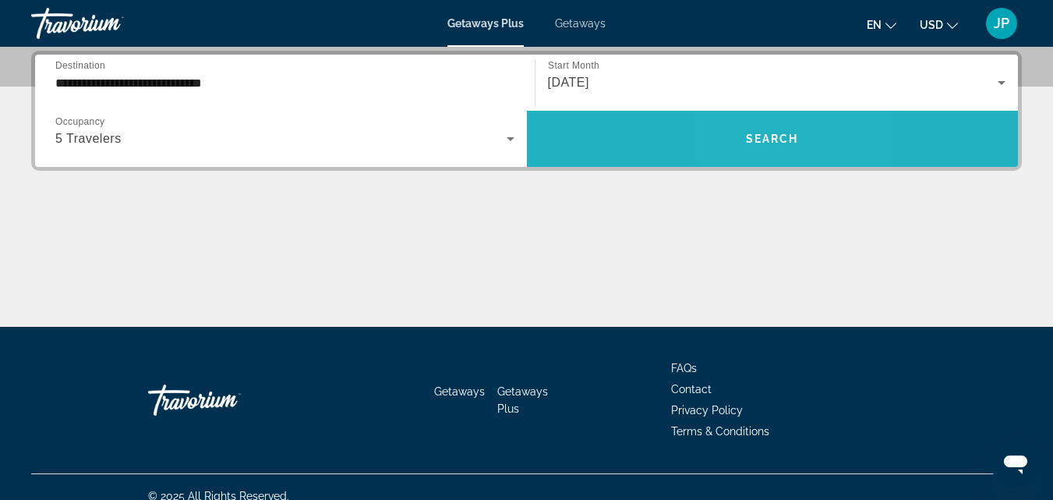
click at [758, 137] on span "Search" at bounding box center [772, 139] width 53 height 12
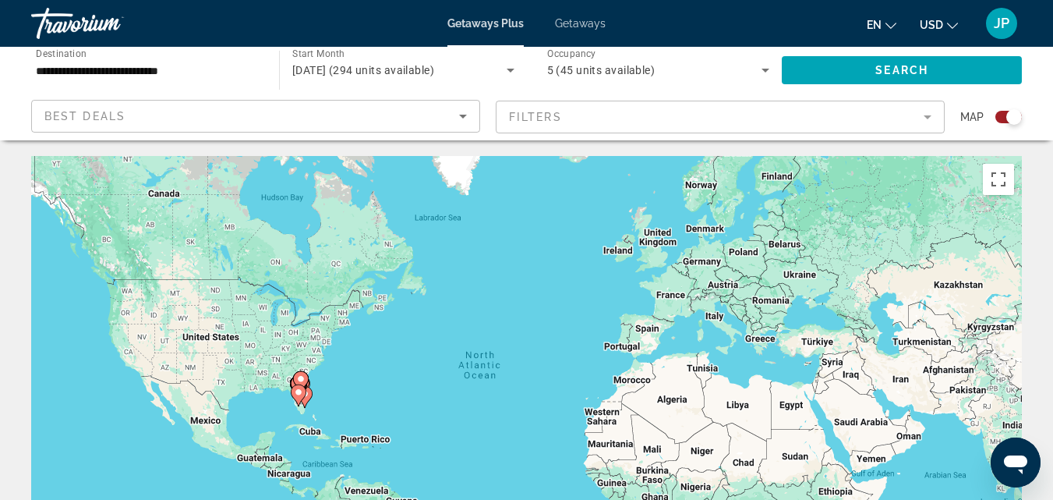
click at [988, 114] on div "Search widget" at bounding box center [1003, 117] width 38 height 12
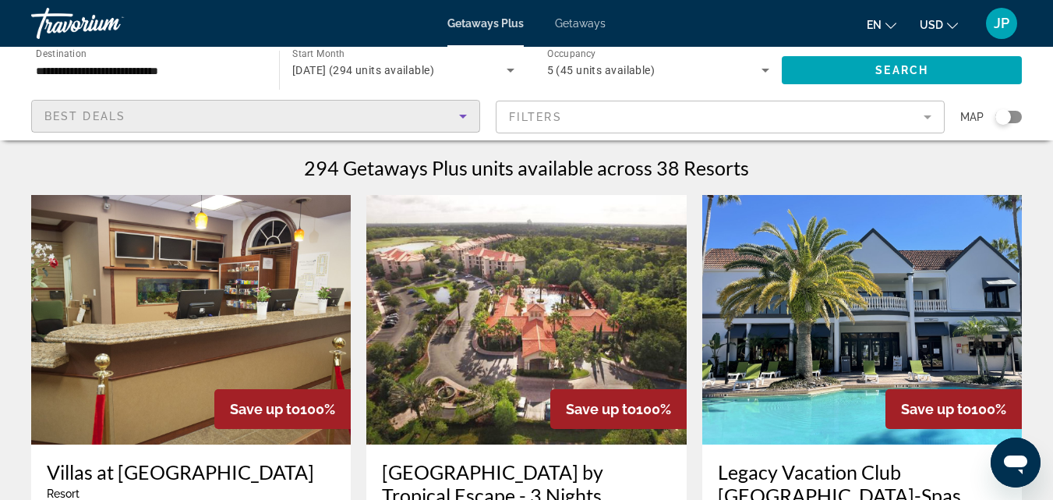
click at [406, 124] on div "Best Deals" at bounding box center [251, 116] width 415 height 19
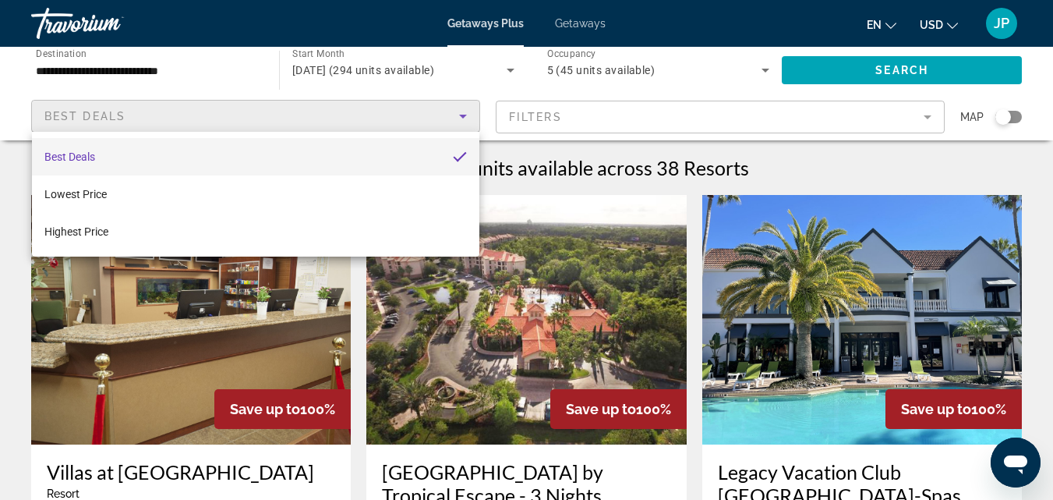
click at [406, 124] on div at bounding box center [526, 250] width 1053 height 500
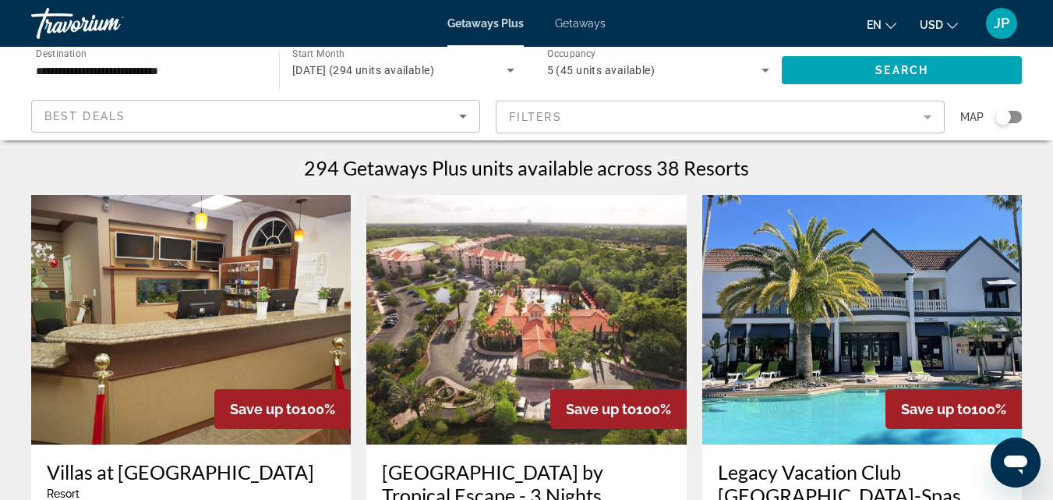
click at [699, 111] on mat-form-field "Filters" at bounding box center [720, 117] width 449 height 33
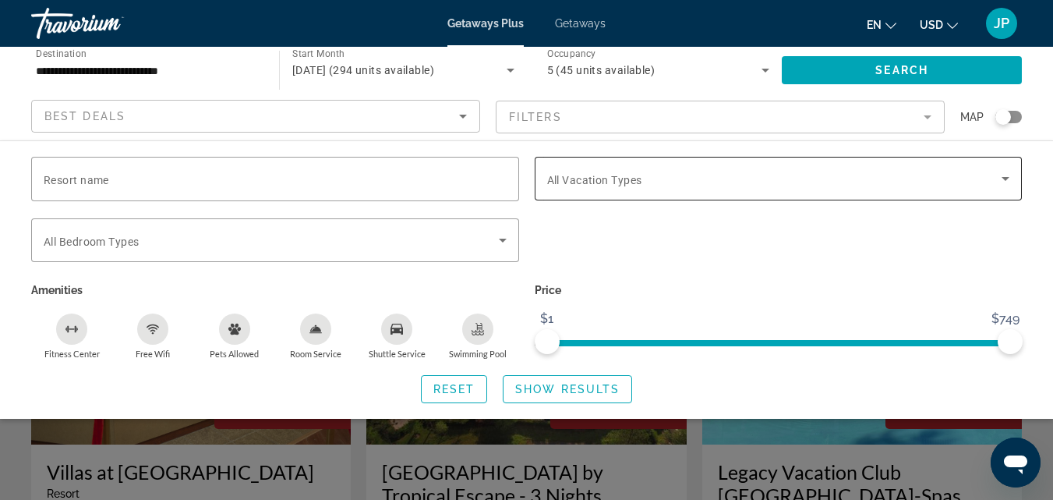
click at [630, 182] on span "All Vacation Types" at bounding box center [594, 180] width 95 height 12
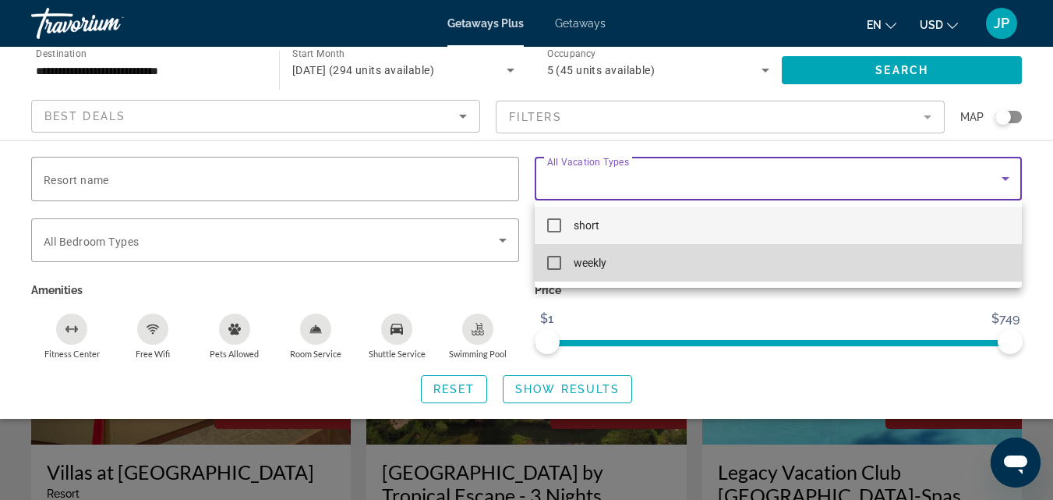
click at [552, 267] on mat-pseudo-checkbox at bounding box center [554, 263] width 14 height 14
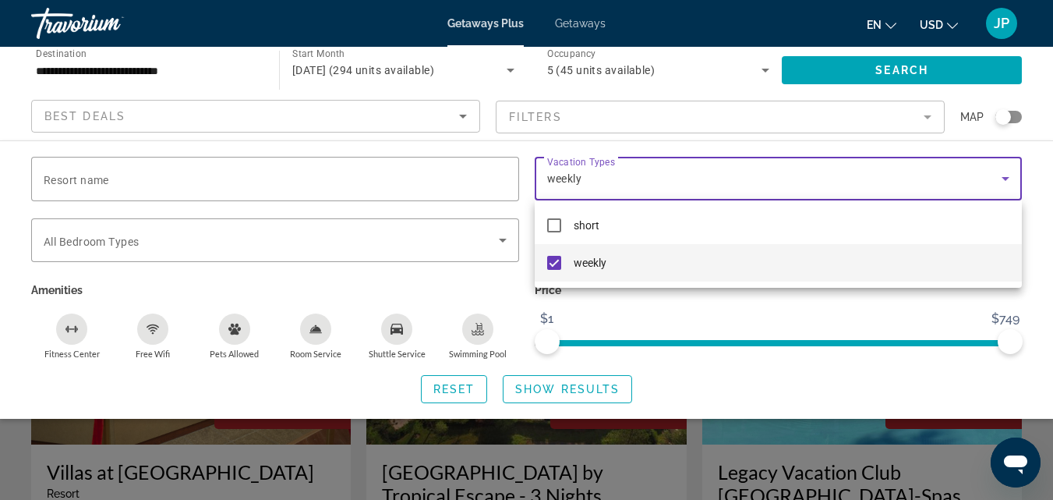
click at [441, 255] on div at bounding box center [526, 250] width 1053 height 500
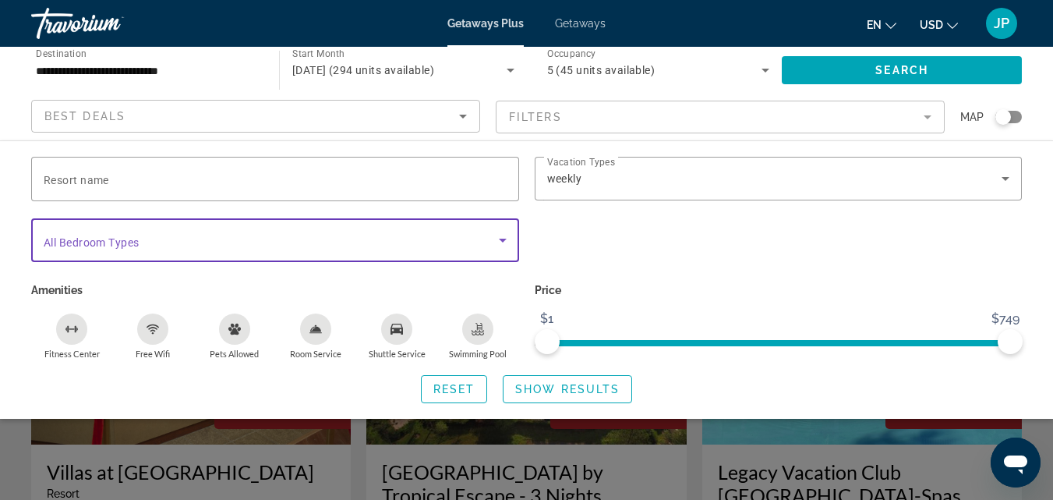
click at [497, 246] on icon "Search widget" at bounding box center [502, 240] width 19 height 19
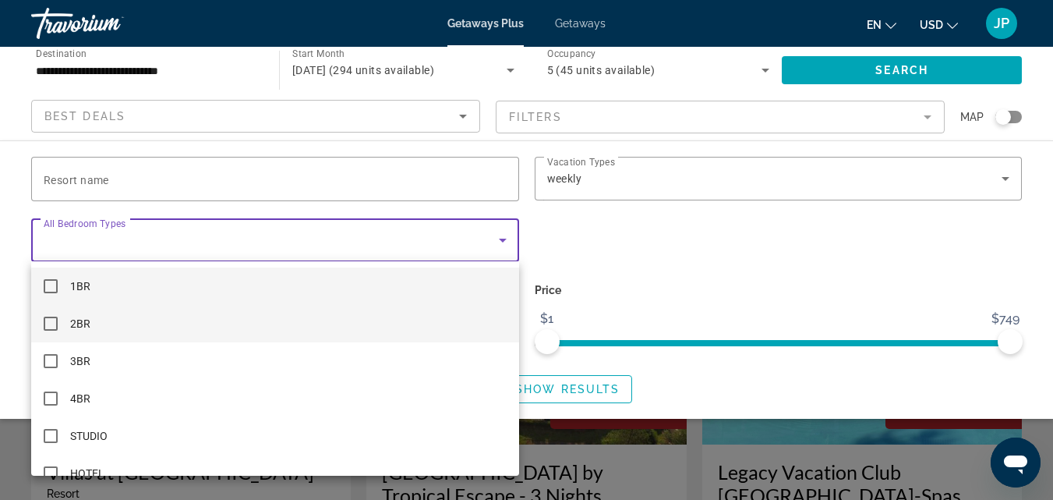
click at [48, 320] on mat-pseudo-checkbox at bounding box center [51, 323] width 14 height 14
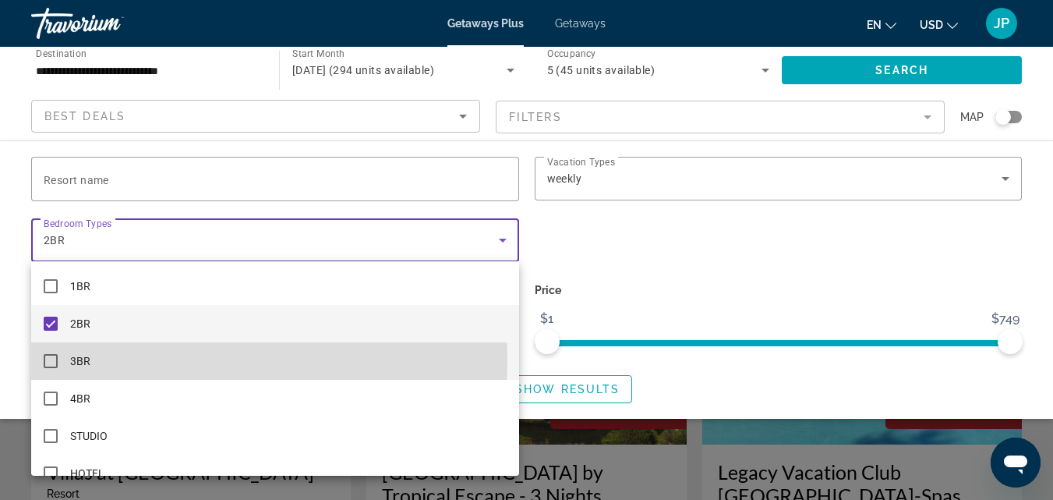
click at [48, 361] on mat-pseudo-checkbox at bounding box center [51, 361] width 14 height 14
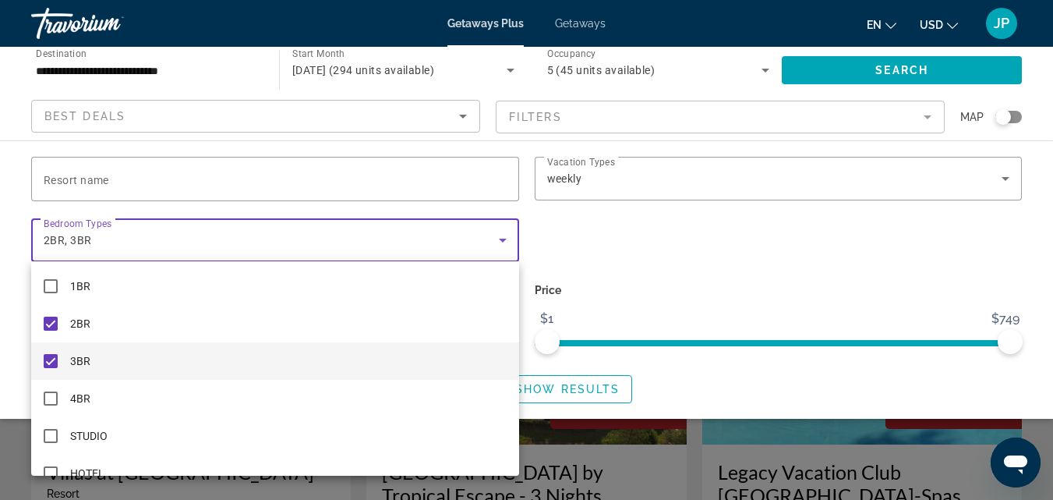
click at [989, 224] on div at bounding box center [526, 250] width 1053 height 500
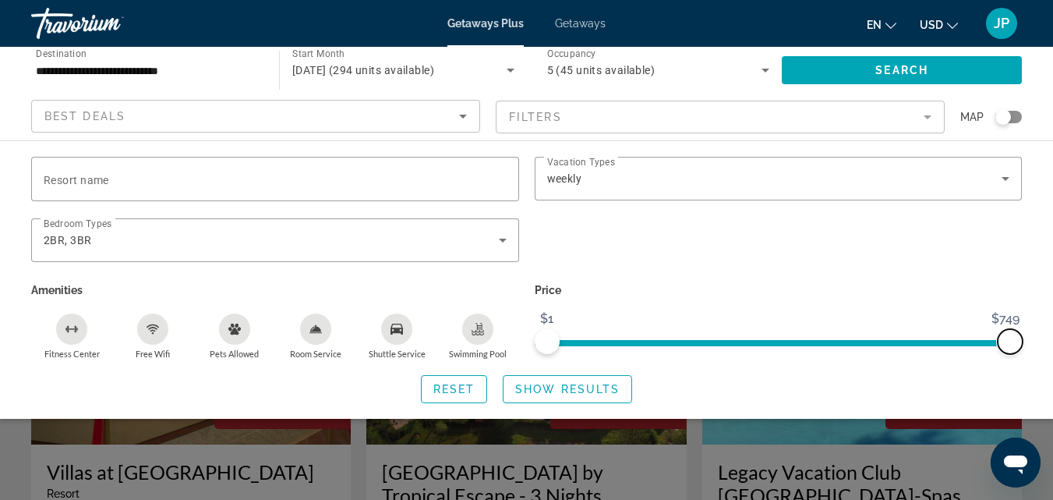
drag, startPoint x: 1007, startPoint y: 341, endPoint x: 1045, endPoint y: 348, distance: 38.1
click at [1045, 348] on div "Resort name Vacation Types All Vacation Types weekly Bedroom Types All Bedroom …" at bounding box center [526, 280] width 1053 height 246
click at [568, 386] on span "Show Results" at bounding box center [567, 389] width 104 height 12
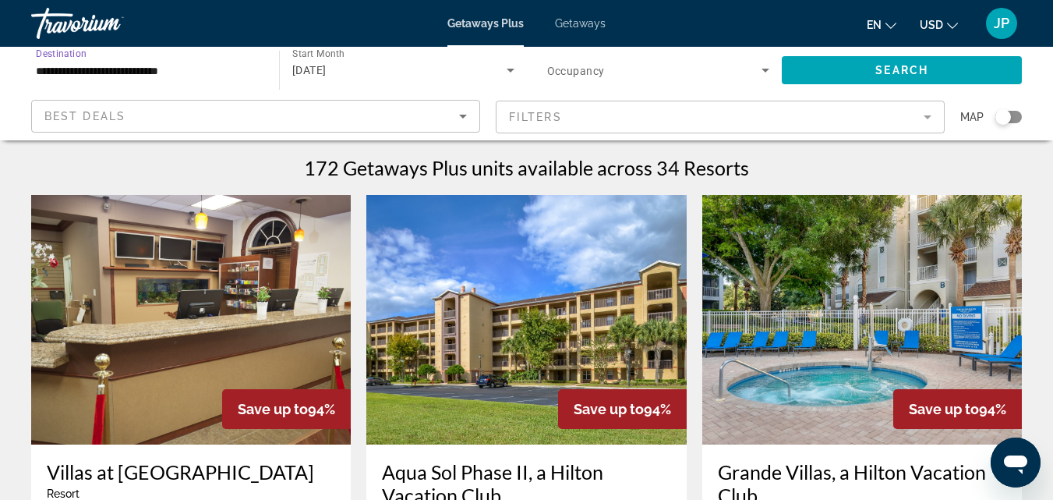
click at [175, 69] on input "**********" at bounding box center [147, 71] width 223 height 19
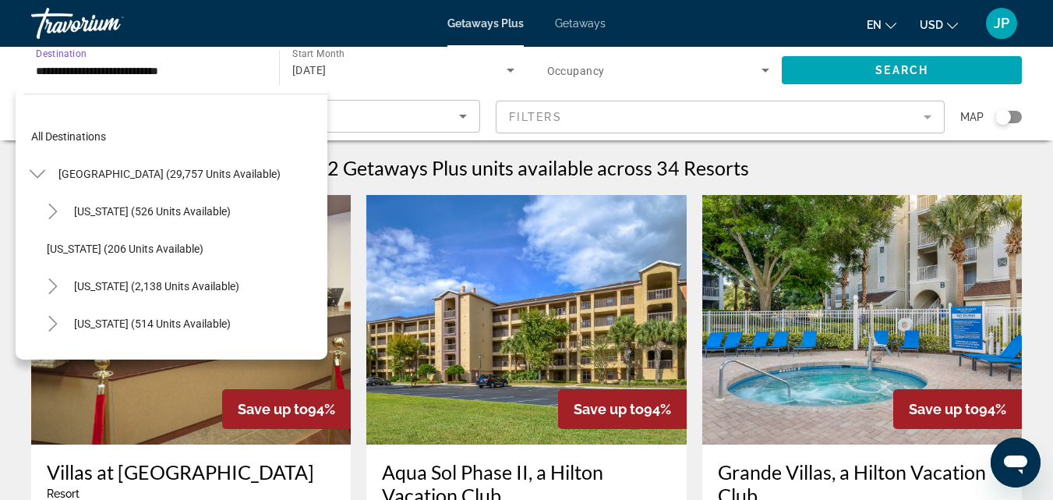
scroll to position [168, 0]
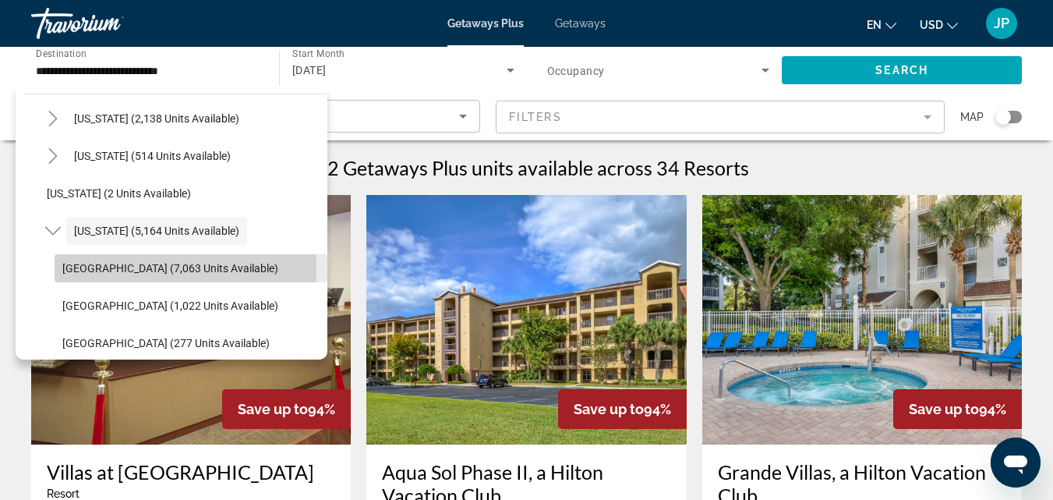
click at [84, 267] on span "[GEOGRAPHIC_DATA] (7,063 units available)" at bounding box center [170, 268] width 216 height 12
type input "**********"
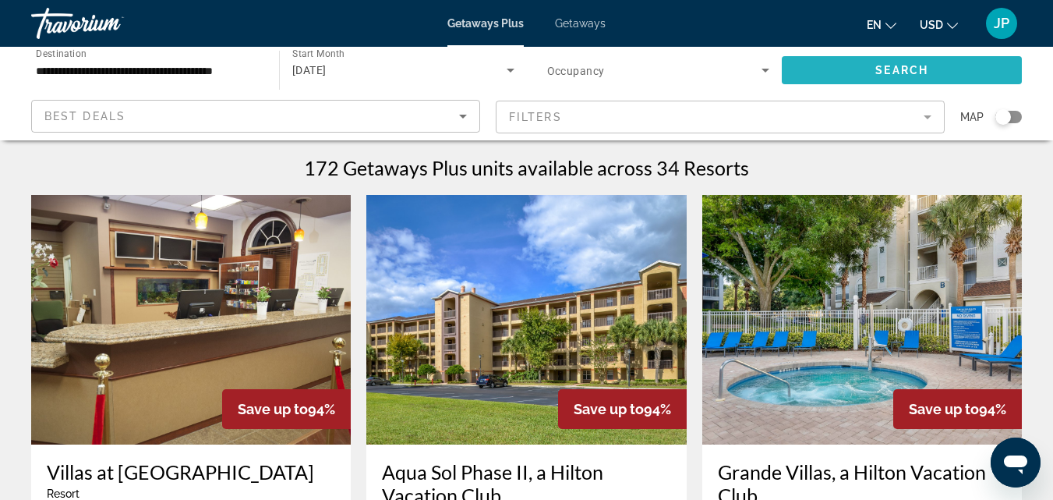
click at [900, 74] on span "Search" at bounding box center [901, 70] width 53 height 12
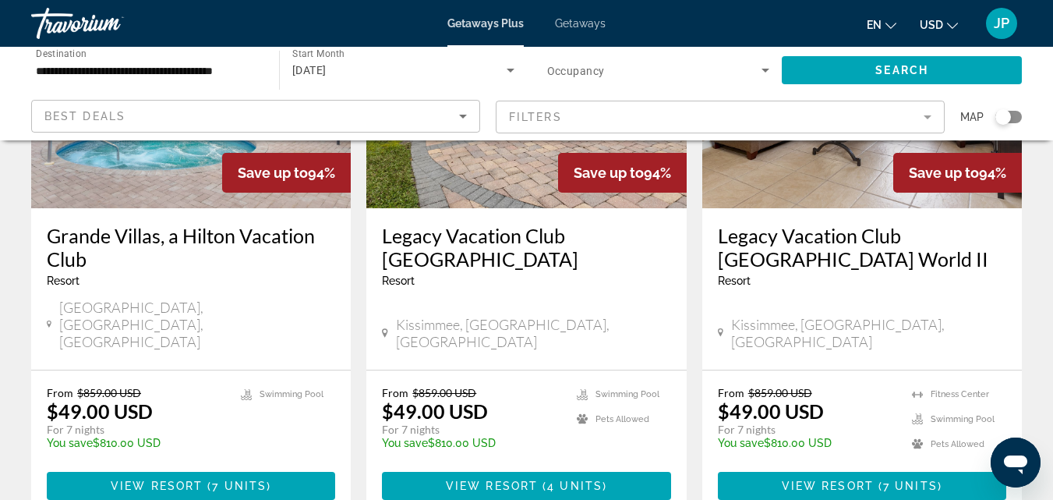
scroll to position [1409, 0]
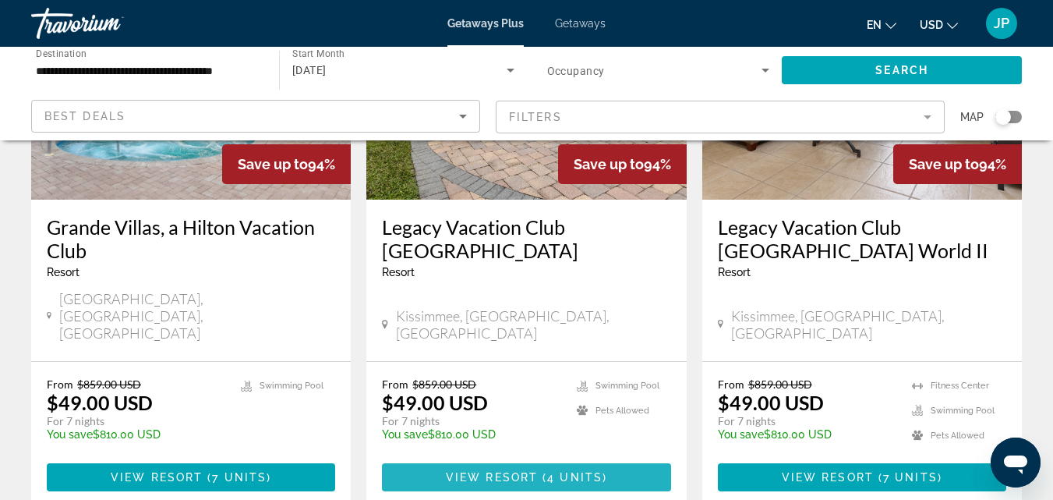
click at [527, 471] on span "View Resort" at bounding box center [492, 477] width 92 height 12
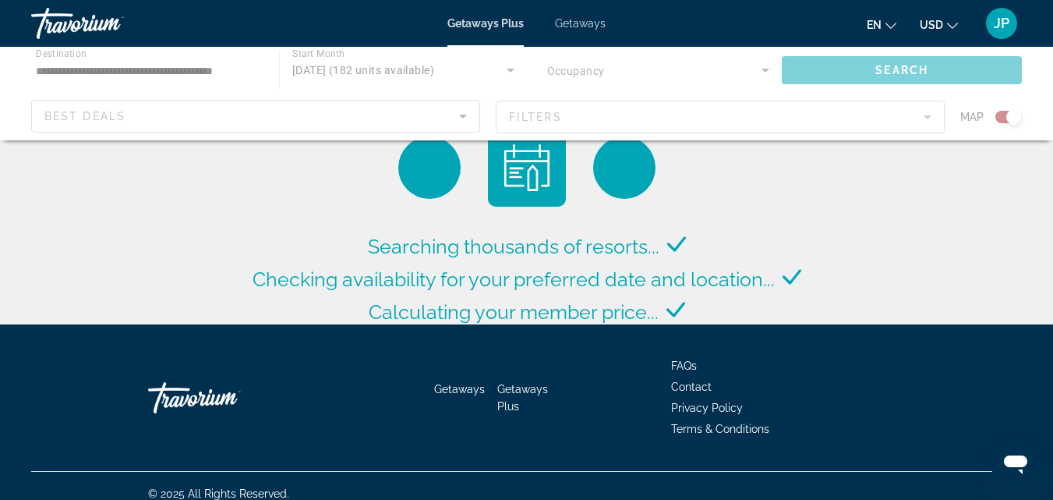
click at [997, 113] on div "Main content" at bounding box center [526, 94] width 1053 height 94
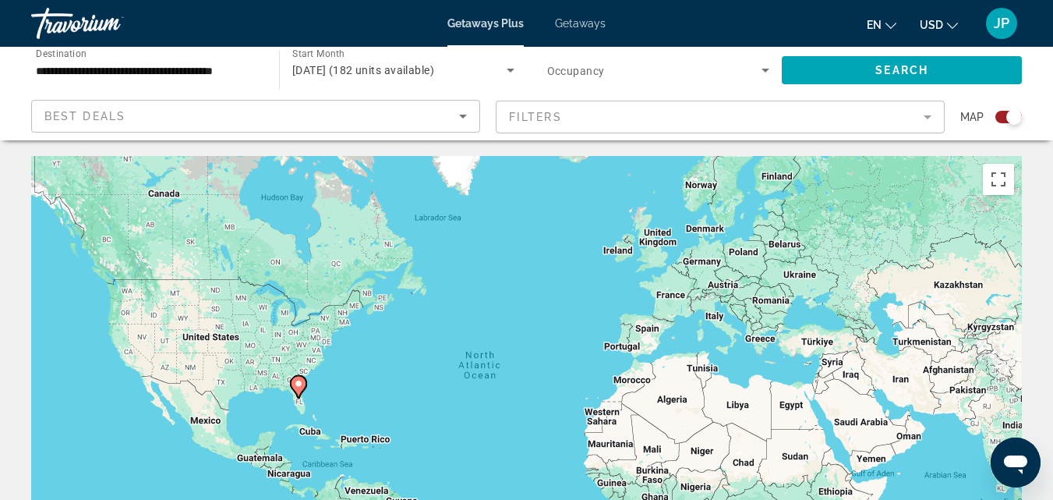
click at [1002, 118] on div "Search widget" at bounding box center [1008, 117] width 27 height 12
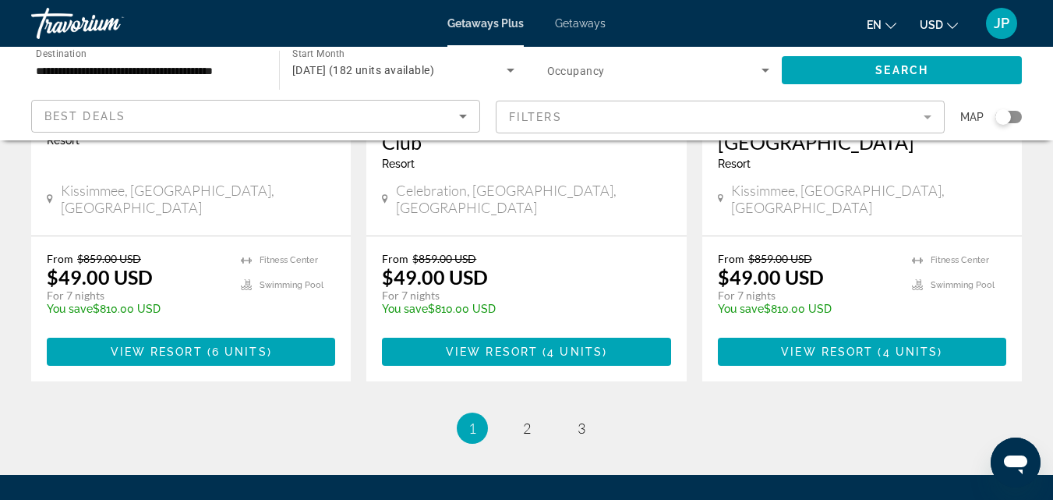
scroll to position [2070, 0]
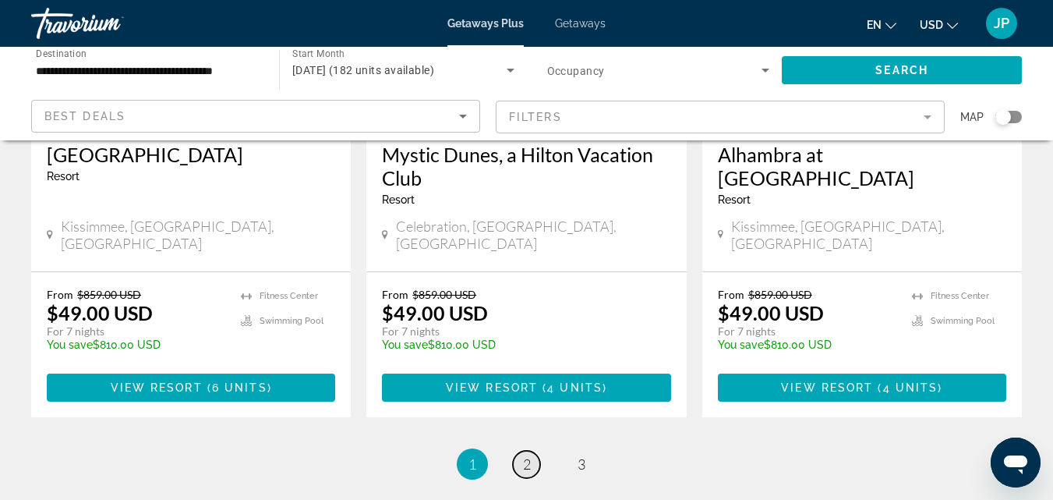
click at [523, 455] on span "2" at bounding box center [527, 463] width 8 height 17
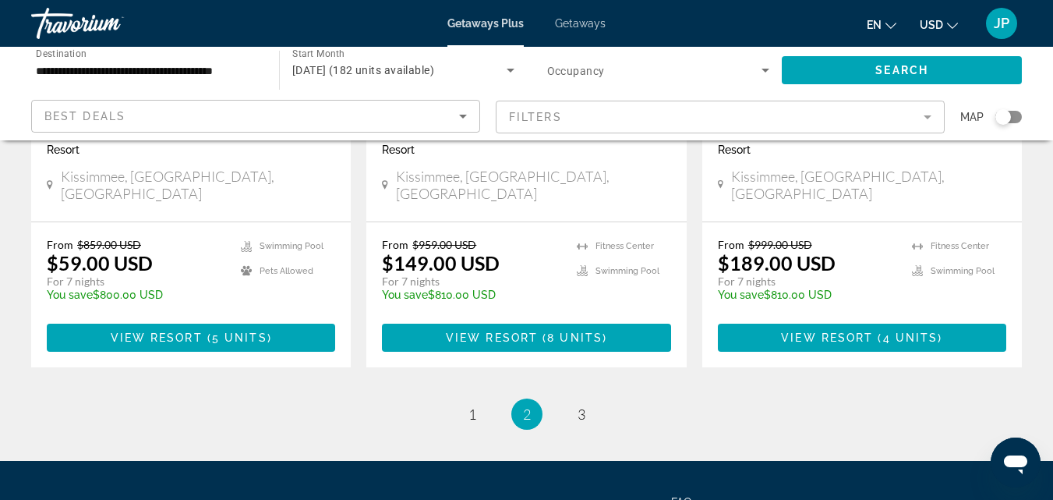
scroll to position [2139, 0]
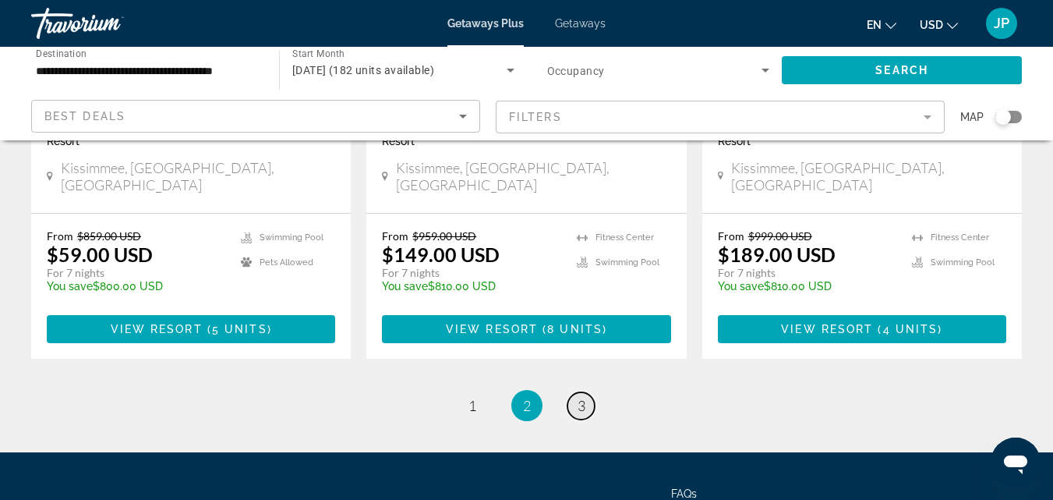
click at [582, 397] on span "3" at bounding box center [582, 405] width 8 height 17
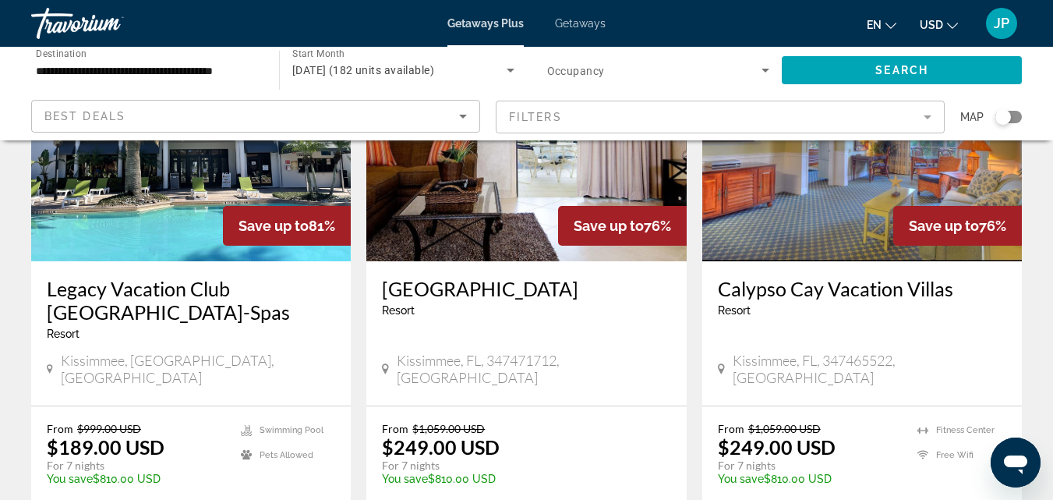
scroll to position [201, 0]
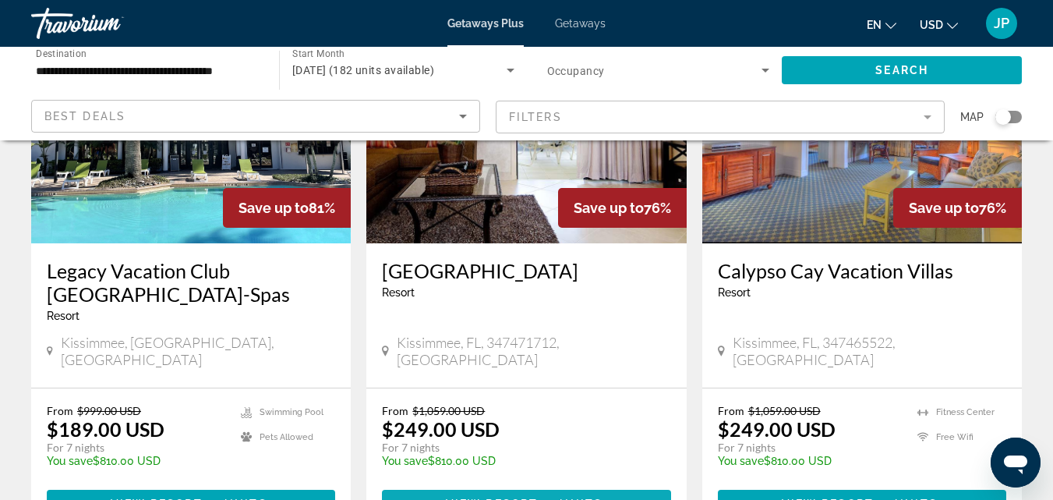
click at [481, 490] on button "View Resort ( 4 units )" at bounding box center [526, 504] width 288 height 28
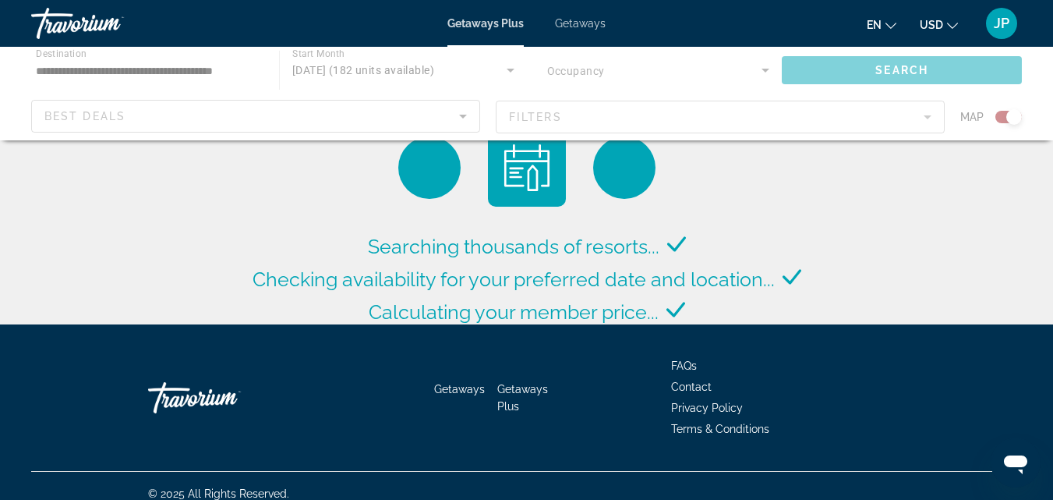
click at [995, 118] on div "Main content" at bounding box center [526, 94] width 1053 height 94
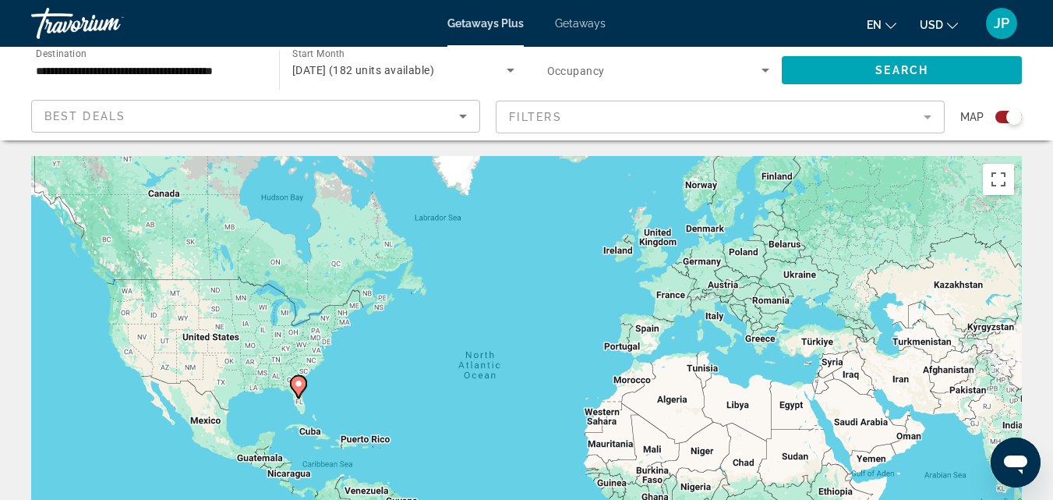
click at [995, 118] on div "Search widget" at bounding box center [1008, 117] width 27 height 12
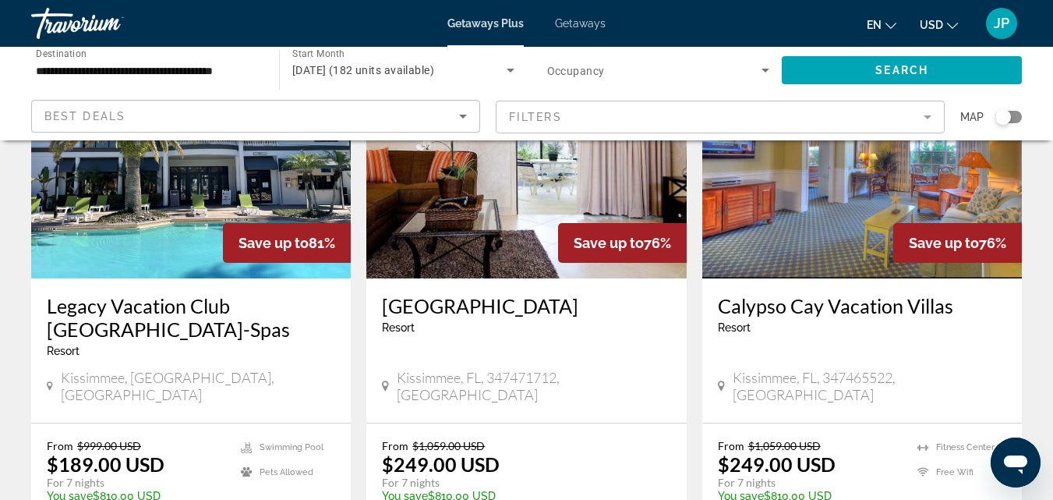
scroll to position [196, 0]
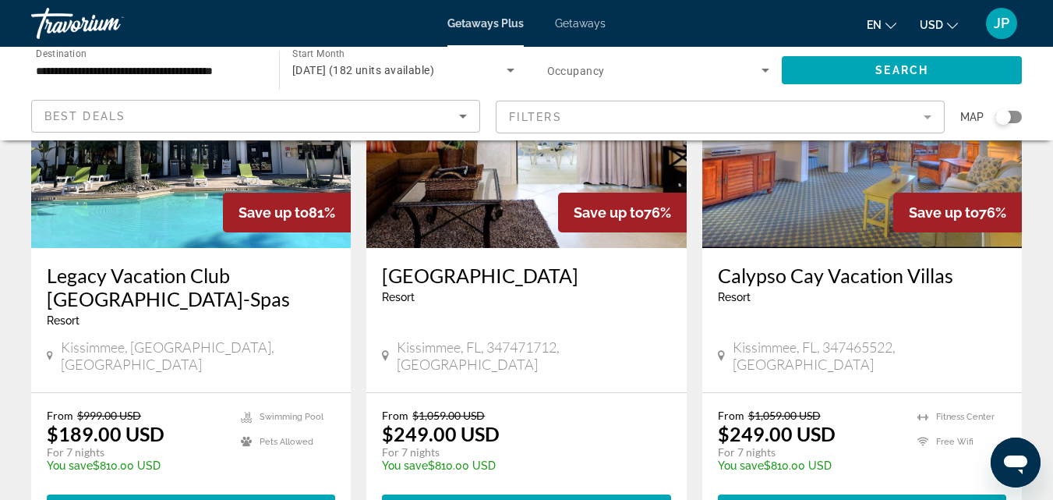
click at [770, 278] on h3 "Calypso Cay Vacation Villas" at bounding box center [862, 274] width 288 height 23
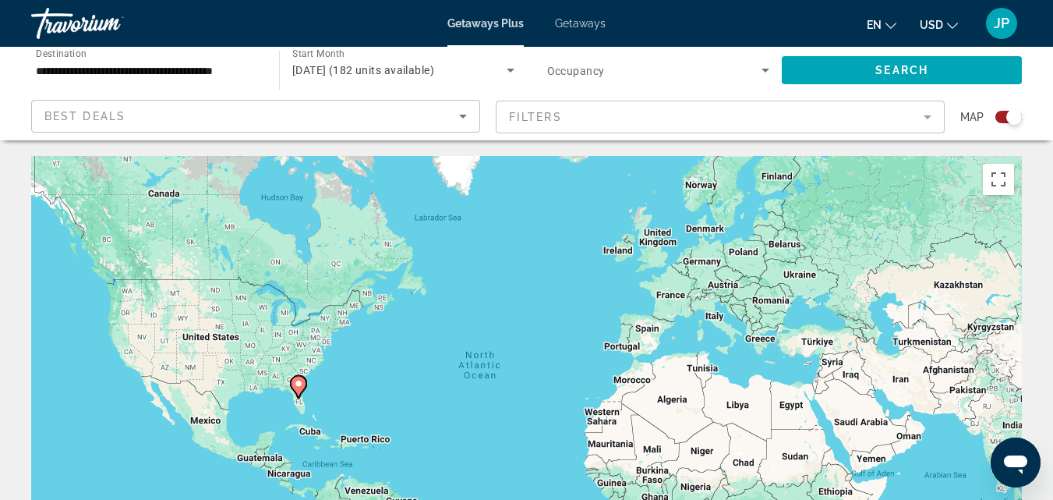
click at [999, 116] on div "Search widget" at bounding box center [1008, 117] width 27 height 12
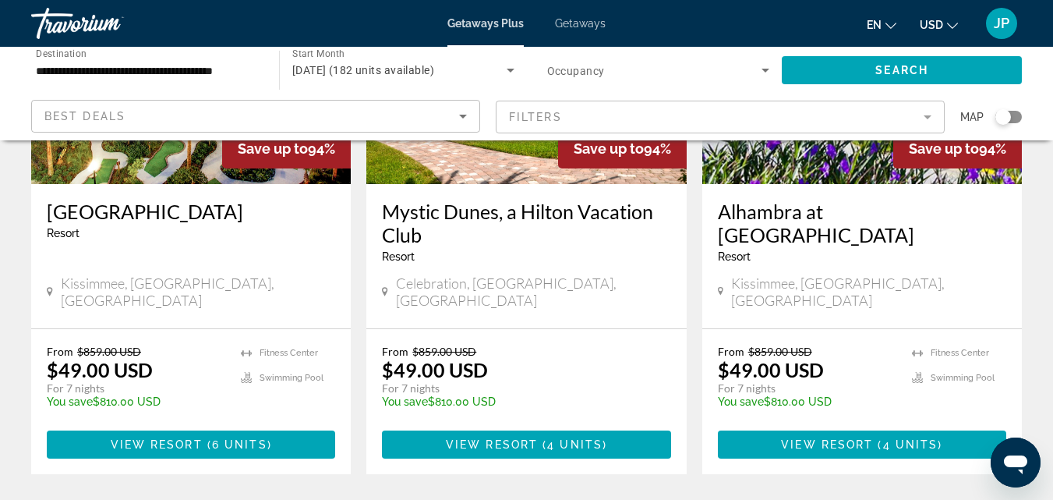
scroll to position [2056, 0]
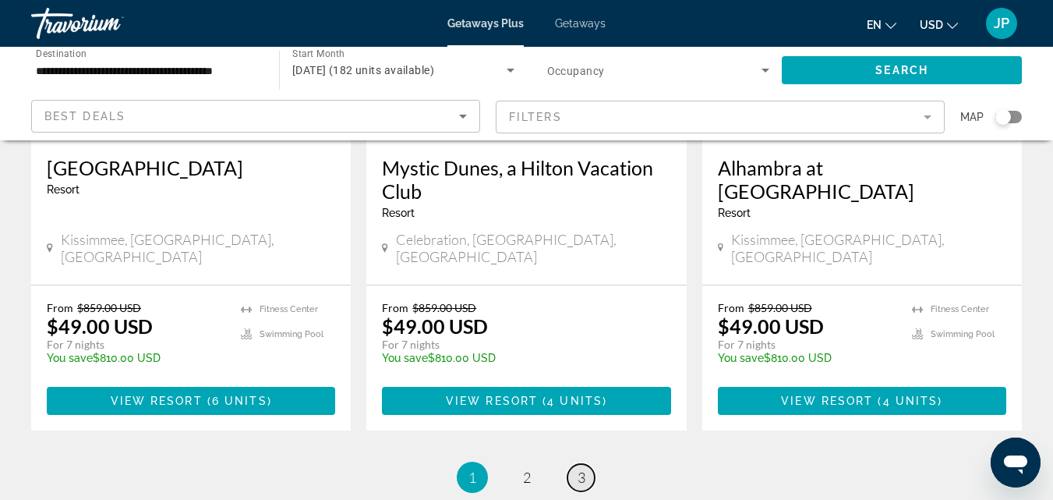
click at [578, 469] on span "3" at bounding box center [582, 477] width 8 height 17
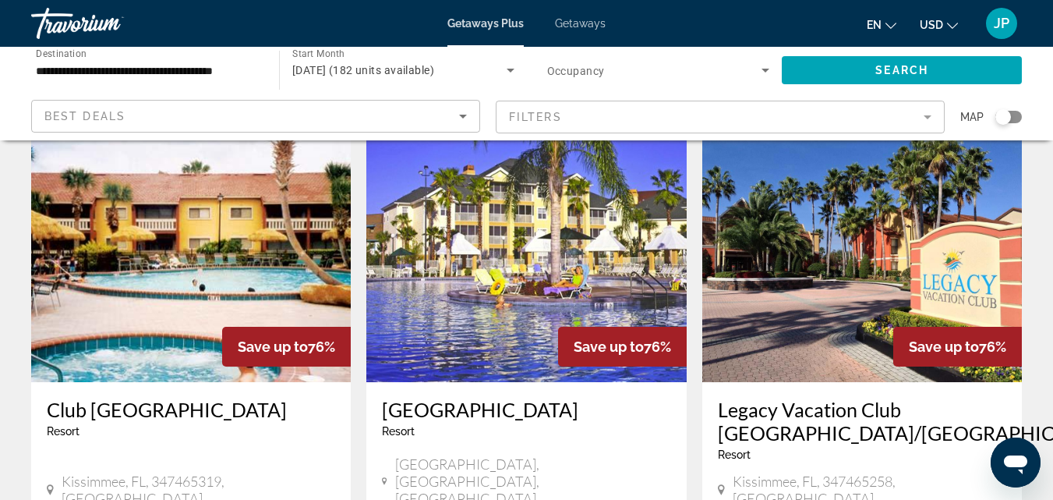
scroll to position [628, 0]
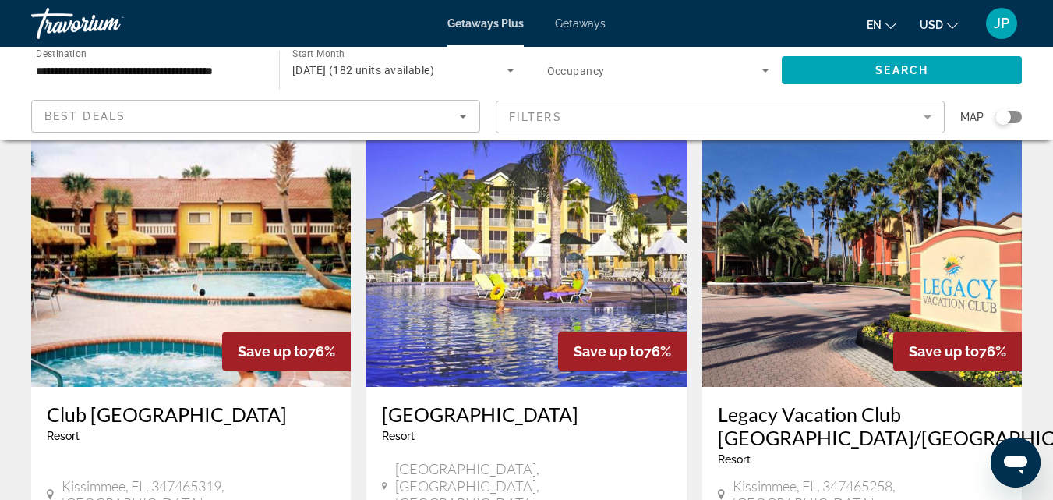
click at [451, 402] on h3 "[GEOGRAPHIC_DATA]" at bounding box center [526, 413] width 288 height 23
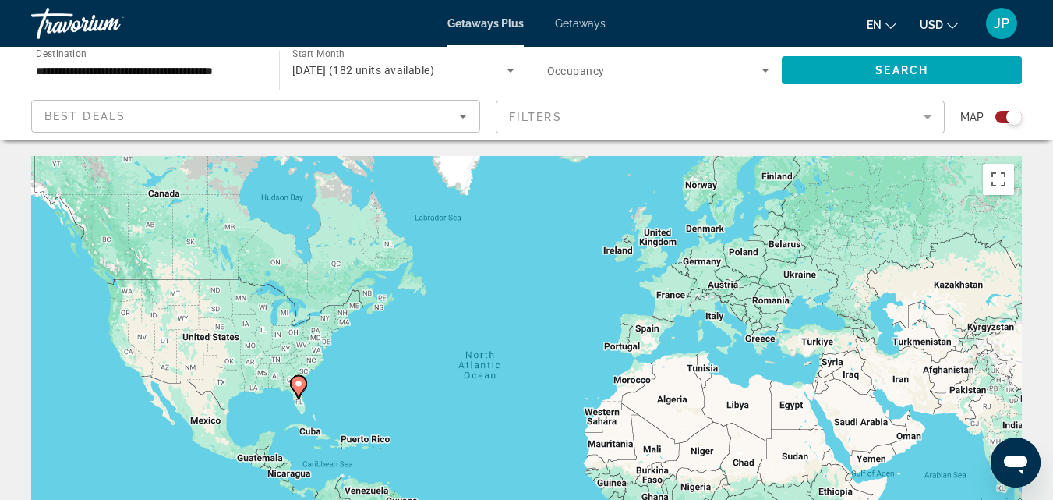
click at [993, 117] on div "Search widget" at bounding box center [1003, 117] width 38 height 12
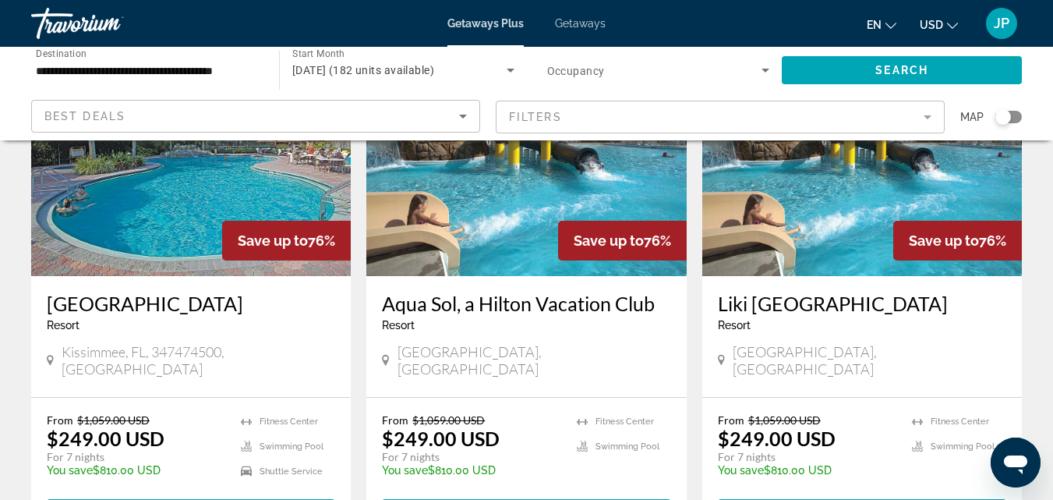
scroll to position [1301, 0]
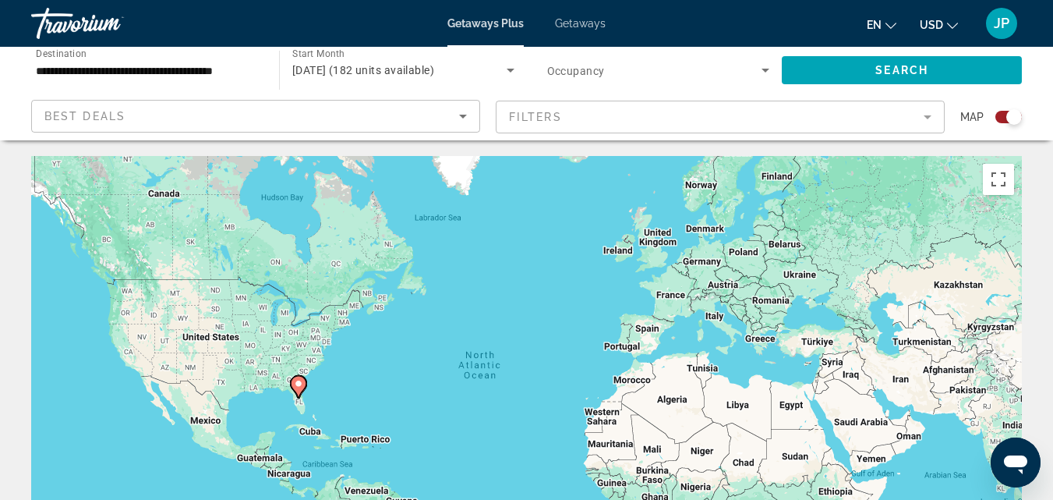
click at [996, 117] on div "Search widget" at bounding box center [1008, 117] width 27 height 12
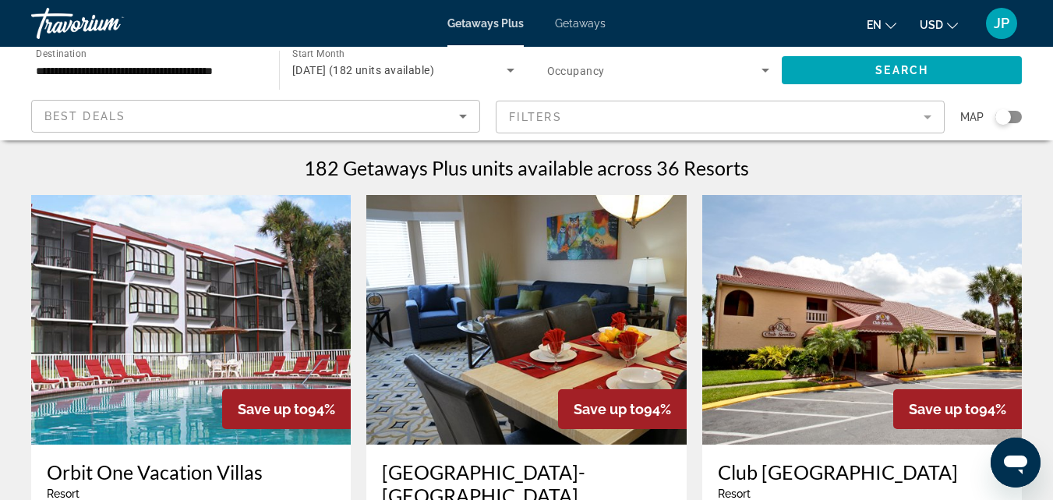
click at [926, 116] on mat-form-field "Filters" at bounding box center [720, 117] width 449 height 33
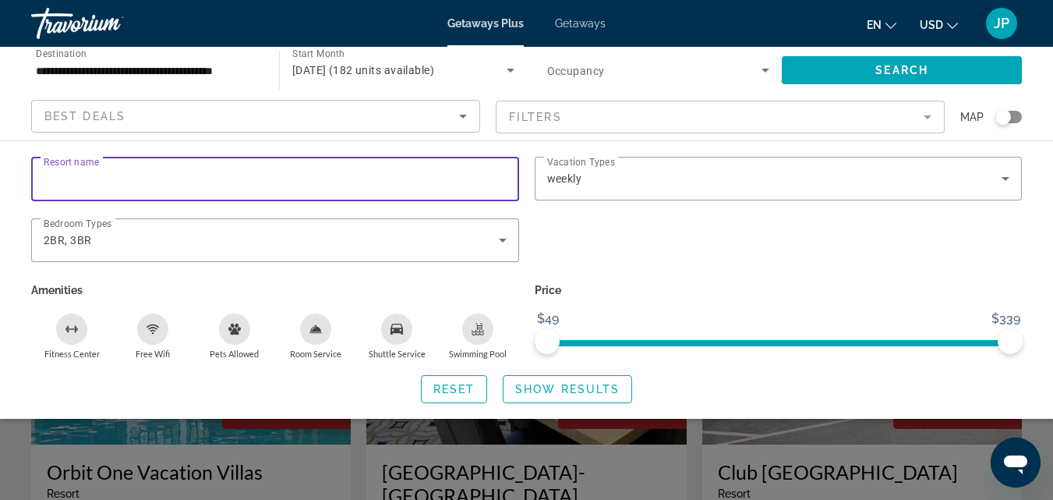
click at [214, 175] on input "Resort name" at bounding box center [275, 179] width 463 height 19
type input "**********"
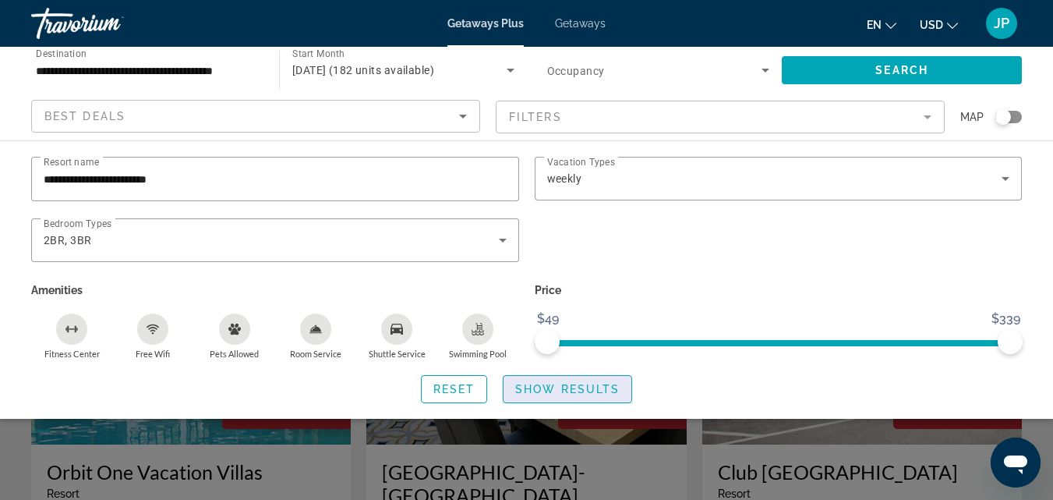
click at [532, 387] on span "Show Results" at bounding box center [567, 389] width 104 height 12
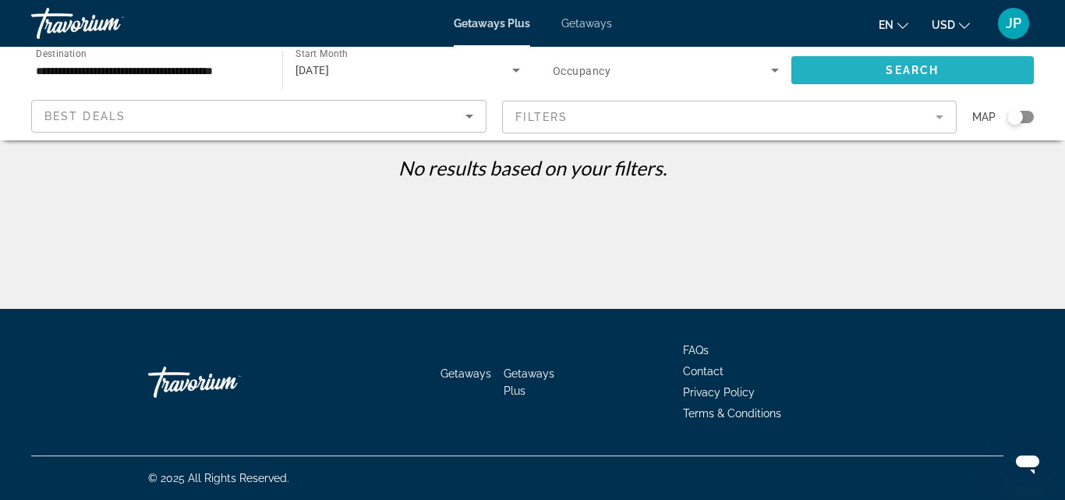
click at [904, 72] on span "Search" at bounding box center [912, 70] width 53 height 12
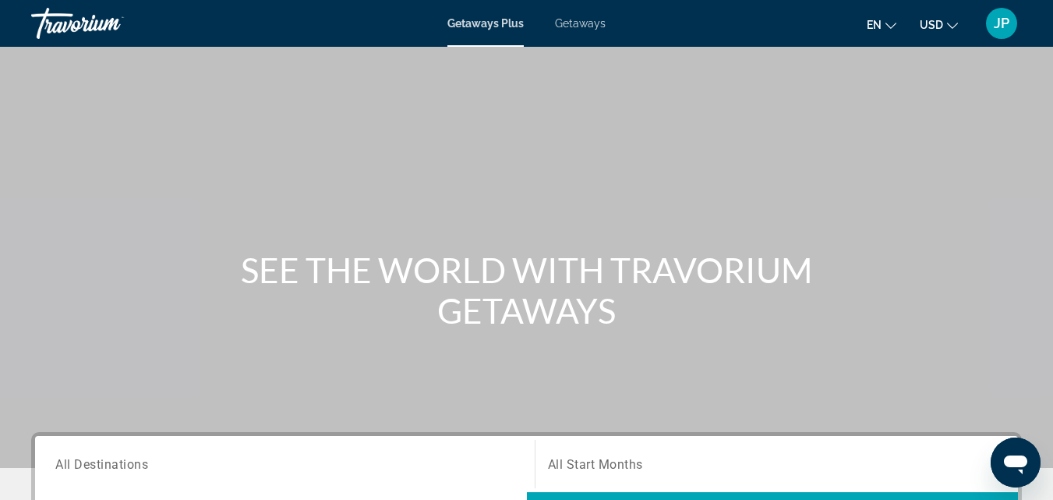
click at [562, 28] on span "Getaways" at bounding box center [580, 23] width 51 height 12
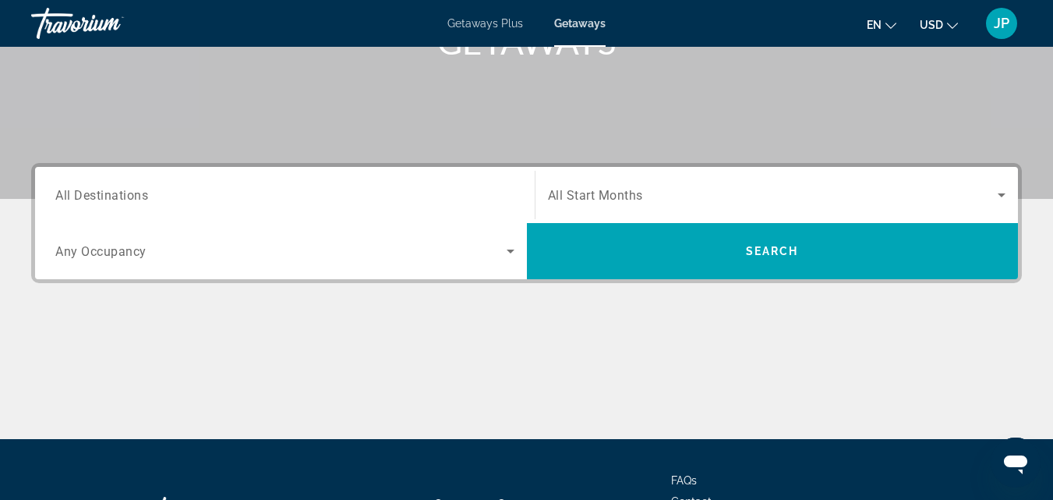
scroll to position [248, 0]
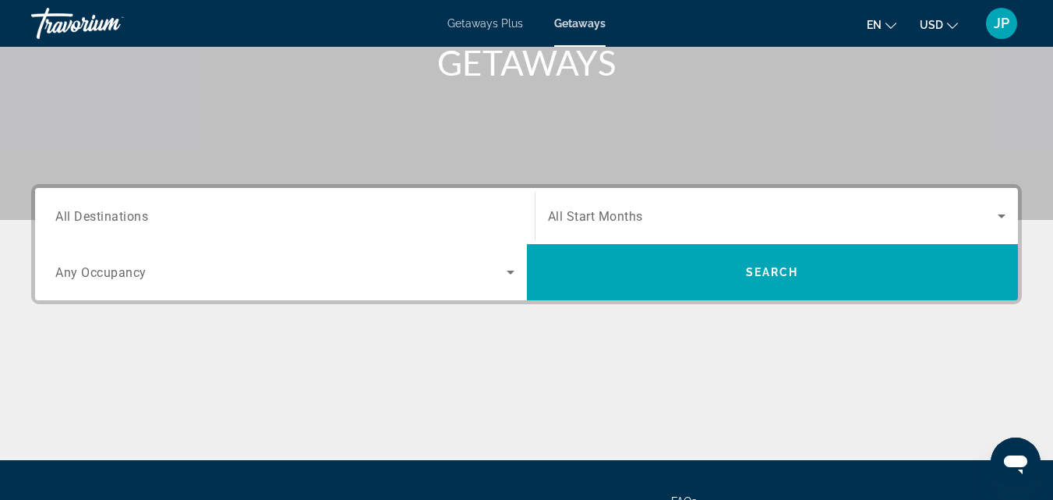
click at [610, 215] on span "All Start Months" at bounding box center [595, 216] width 95 height 15
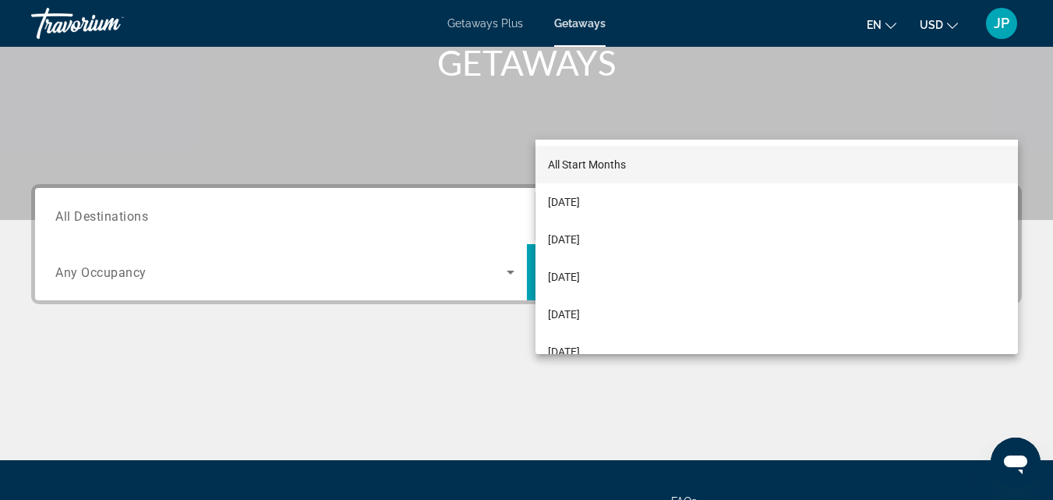
scroll to position [381, 0]
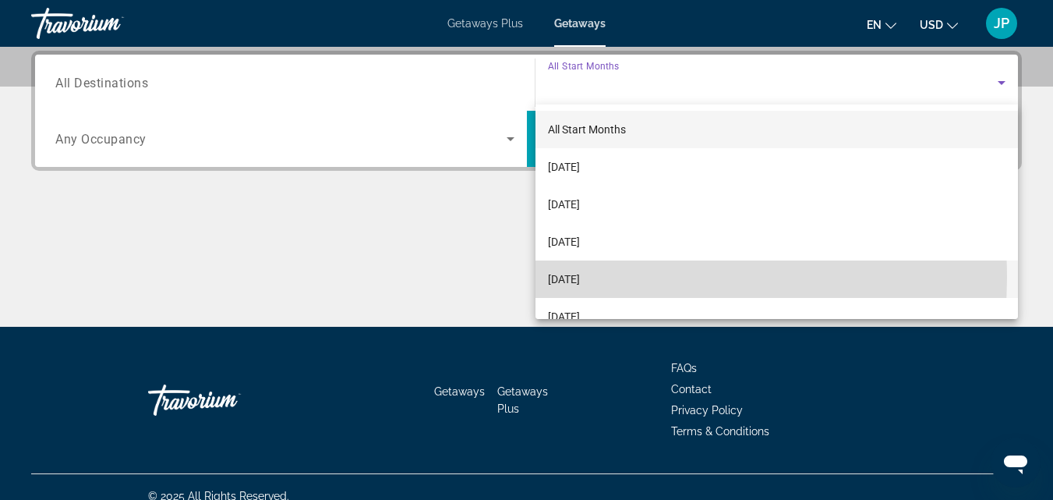
click at [580, 278] on span "[DATE]" at bounding box center [564, 279] width 32 height 19
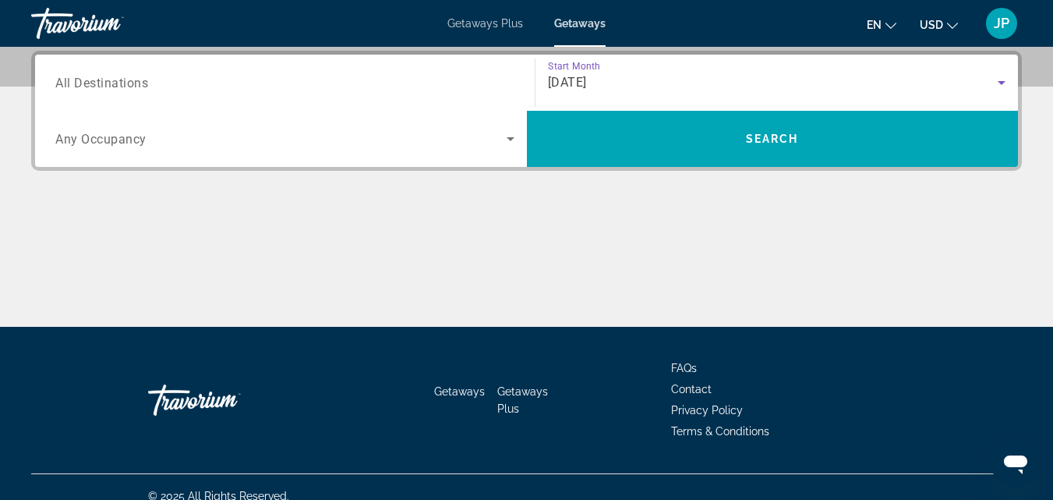
click at [210, 83] on input "Destination All Destinations" at bounding box center [284, 83] width 459 height 19
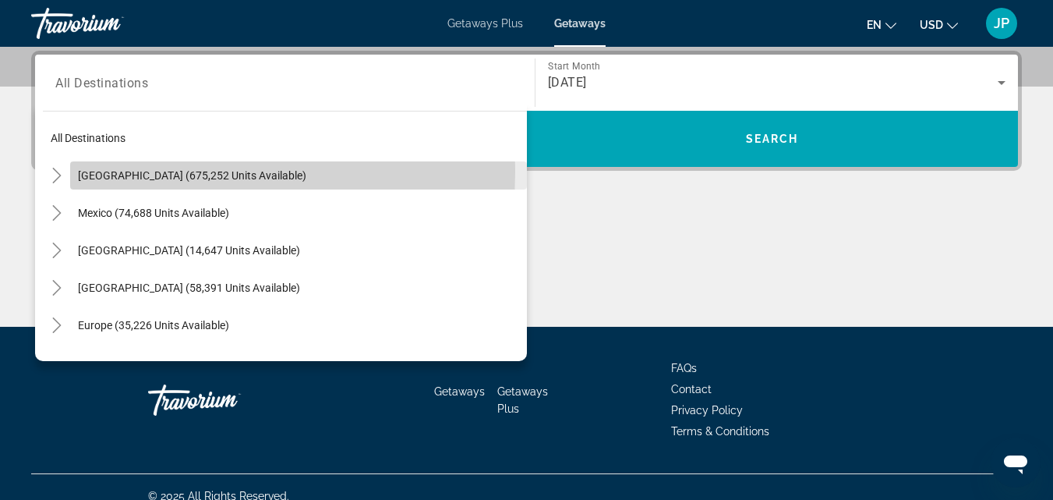
click at [111, 172] on span "United States (675,252 units available)" at bounding box center [192, 175] width 228 height 12
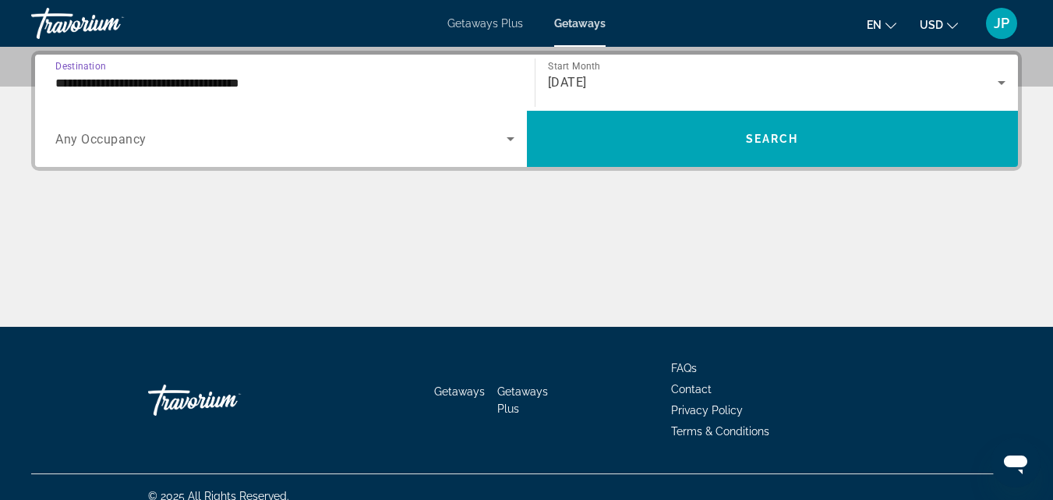
click at [252, 84] on input "**********" at bounding box center [284, 83] width 459 height 19
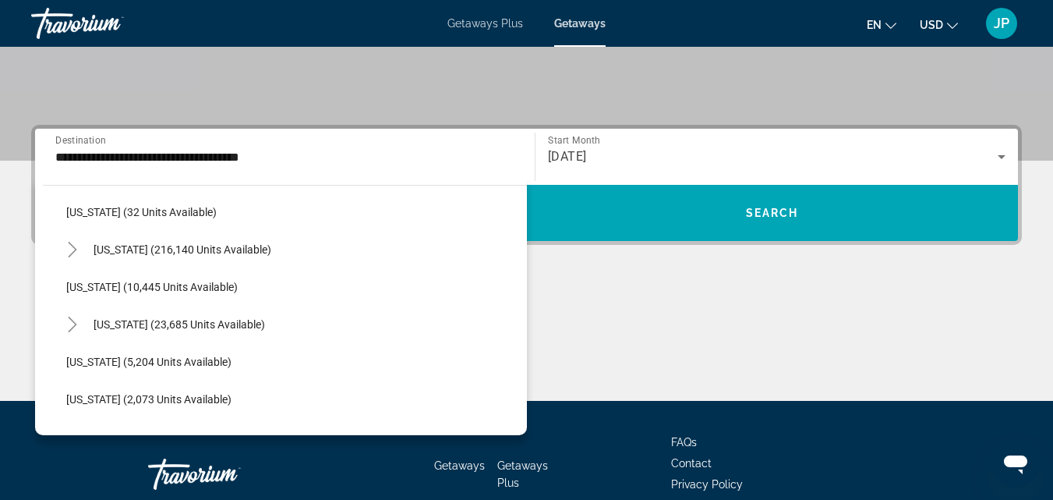
scroll to position [246, 0]
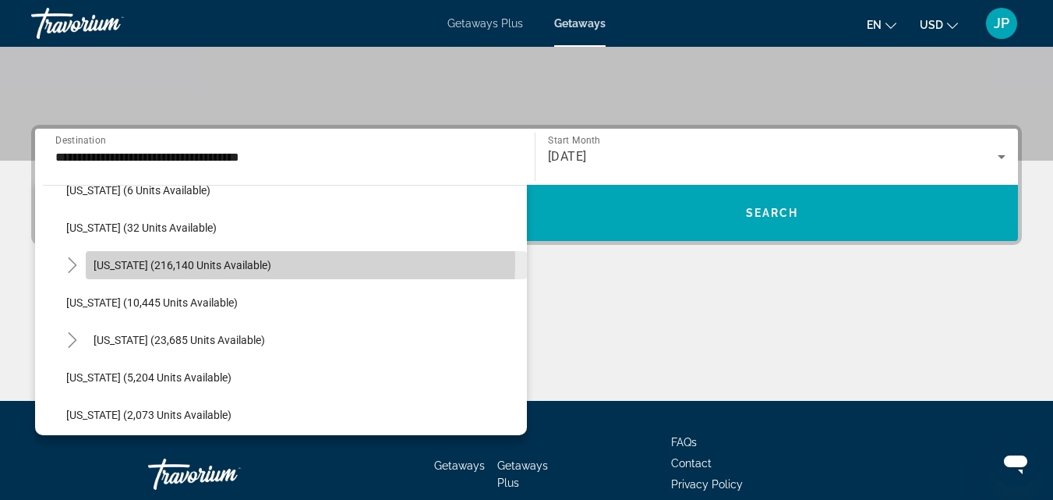
click at [179, 262] on span "Florida (216,140 units available)" at bounding box center [183, 265] width 178 height 12
type input "**********"
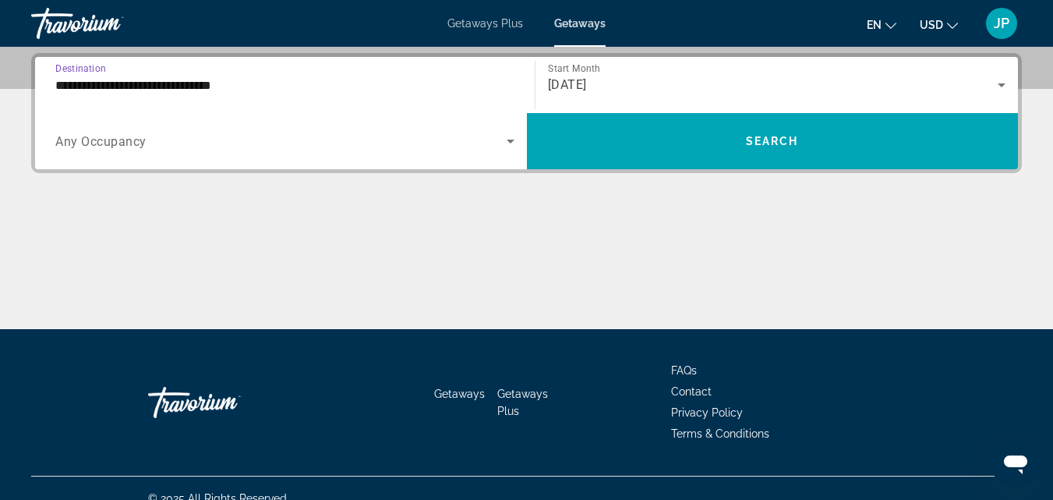
scroll to position [381, 0]
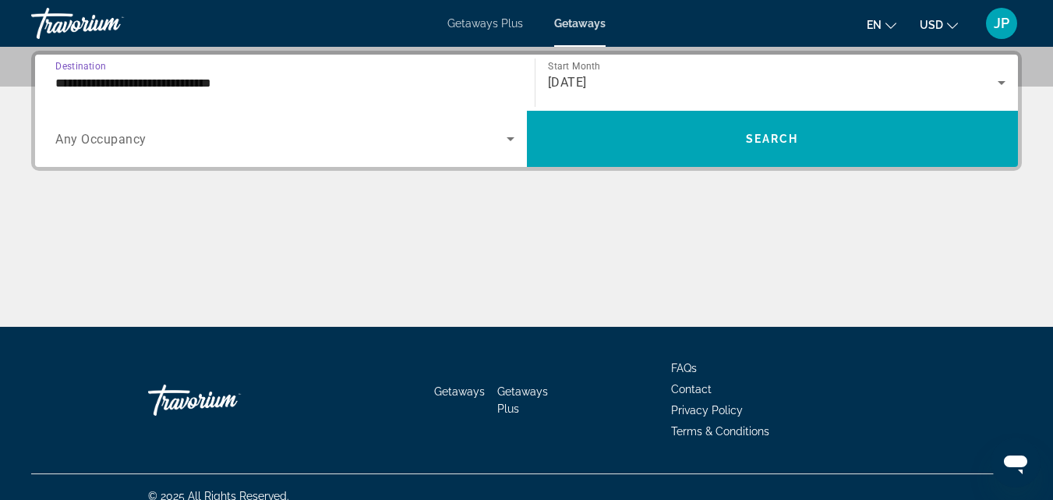
click at [121, 138] on span "Any Occupancy" at bounding box center [100, 139] width 91 height 15
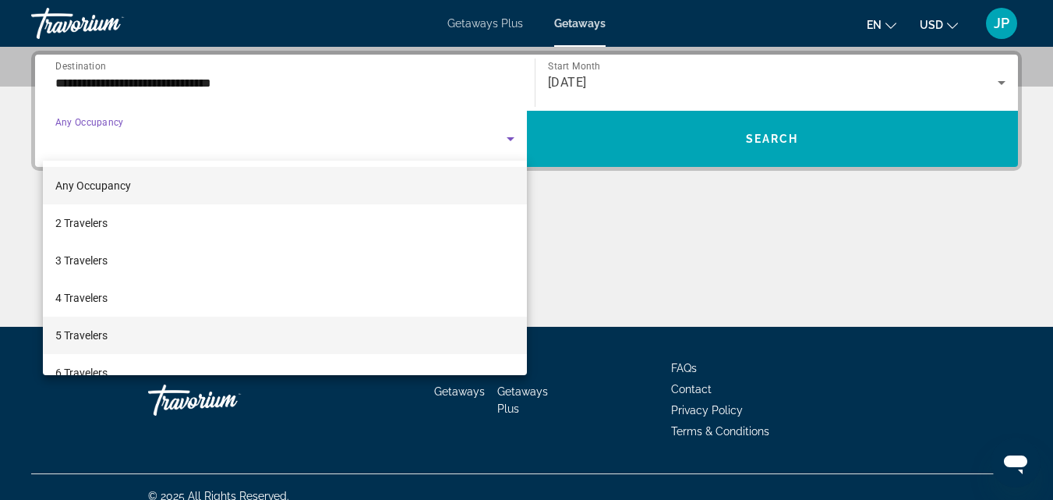
click at [81, 336] on span "5 Travelers" at bounding box center [81, 335] width 52 height 19
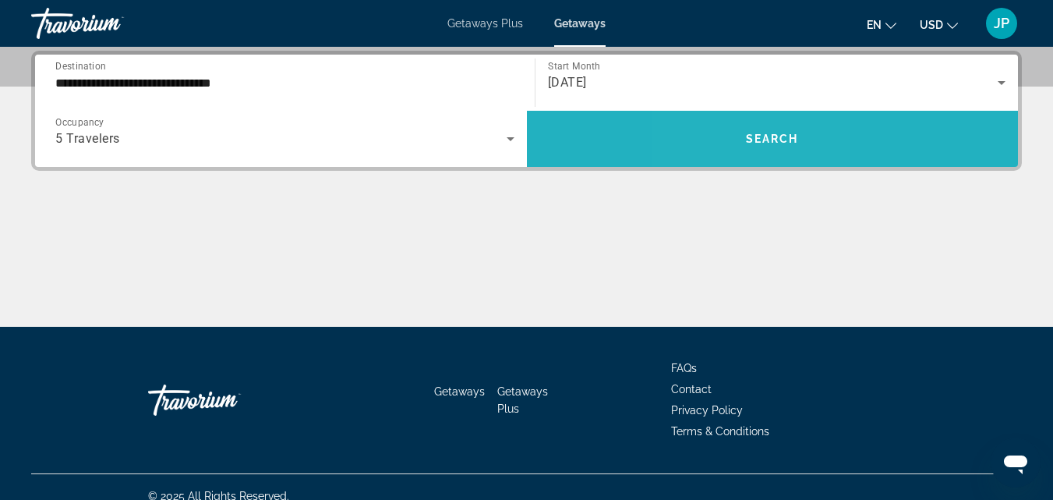
click at [737, 140] on span "Search widget" at bounding box center [773, 138] width 492 height 37
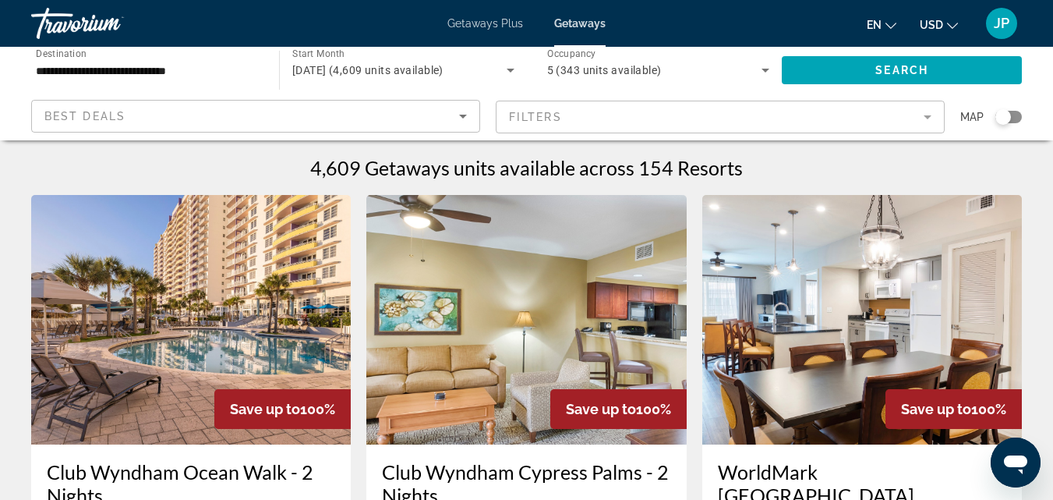
click at [925, 119] on mat-form-field "Filters" at bounding box center [720, 117] width 449 height 33
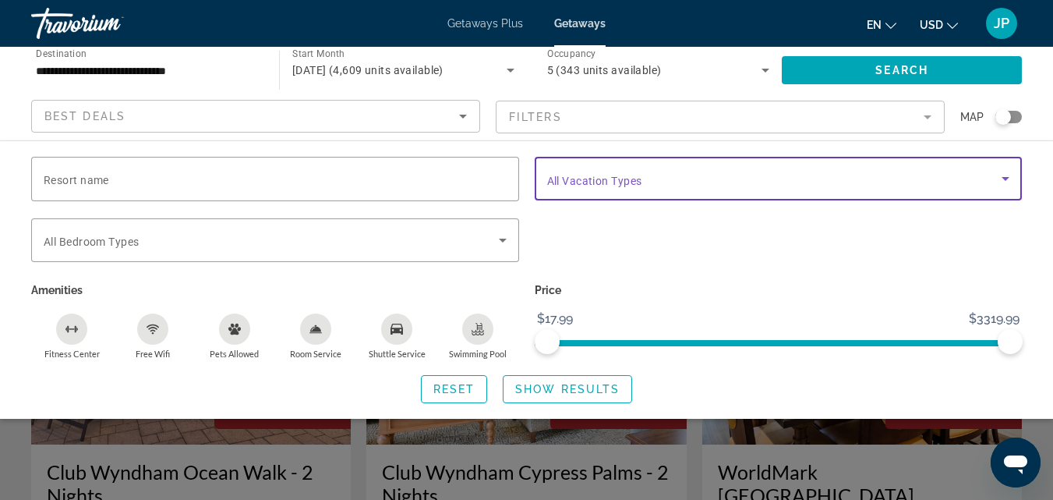
click at [992, 178] on span "Search widget" at bounding box center [774, 178] width 455 height 19
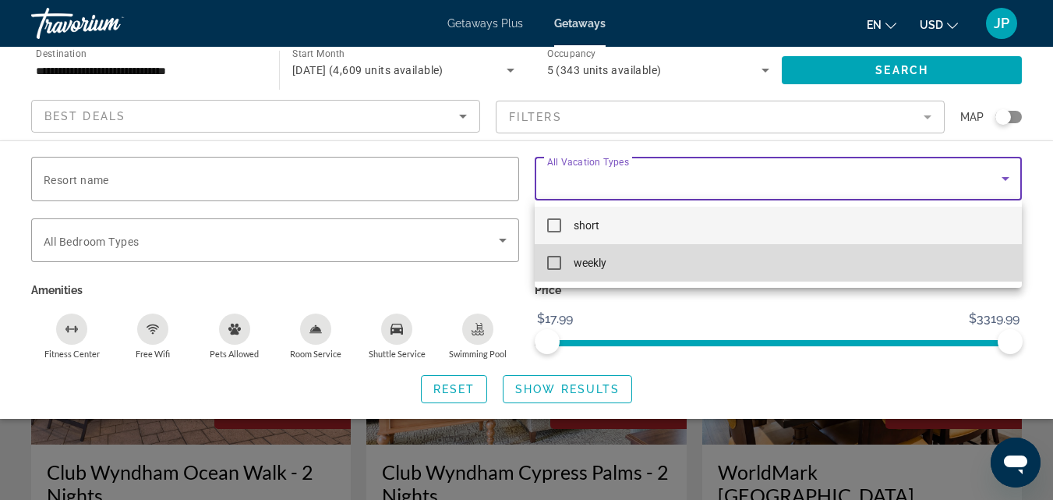
click at [554, 267] on mat-pseudo-checkbox at bounding box center [554, 263] width 14 height 14
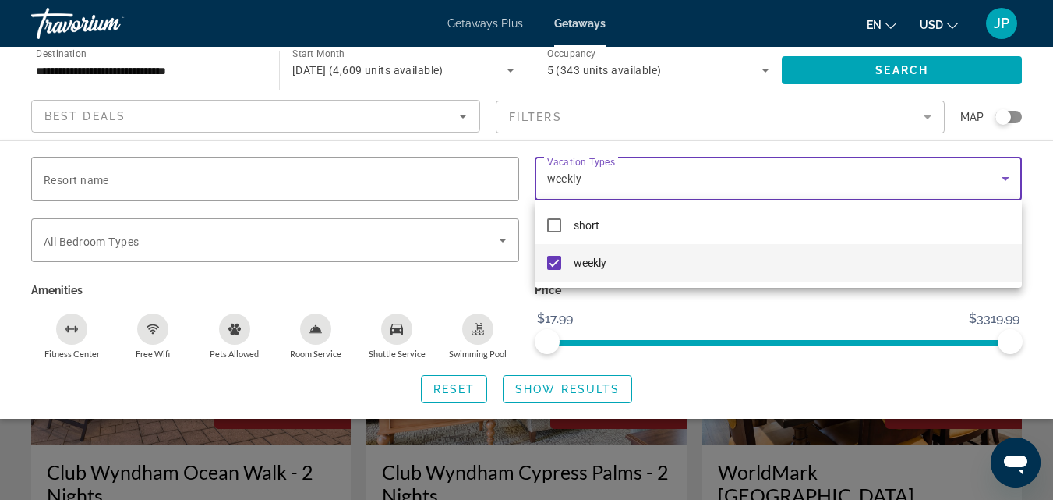
click at [555, 388] on div at bounding box center [526, 250] width 1053 height 500
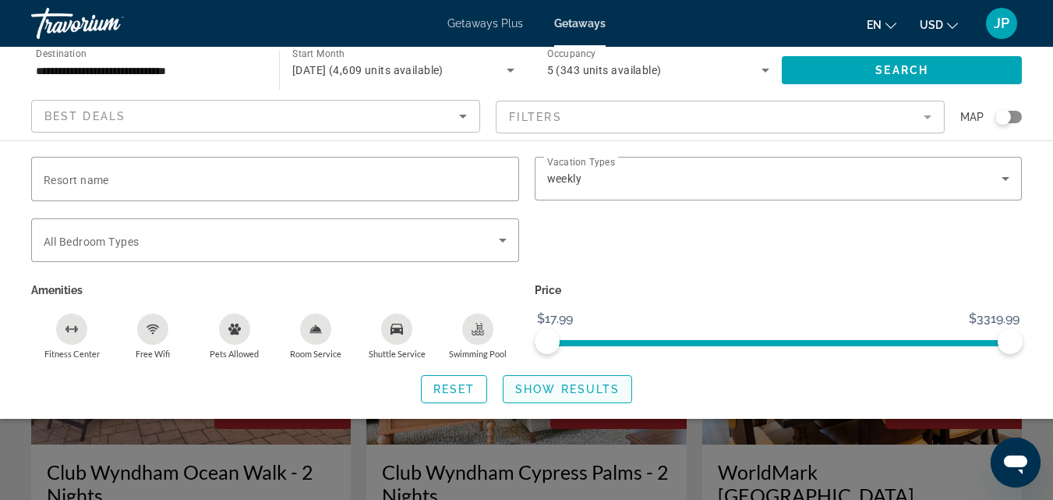
click at [526, 388] on span "Show Results" at bounding box center [567, 389] width 104 height 12
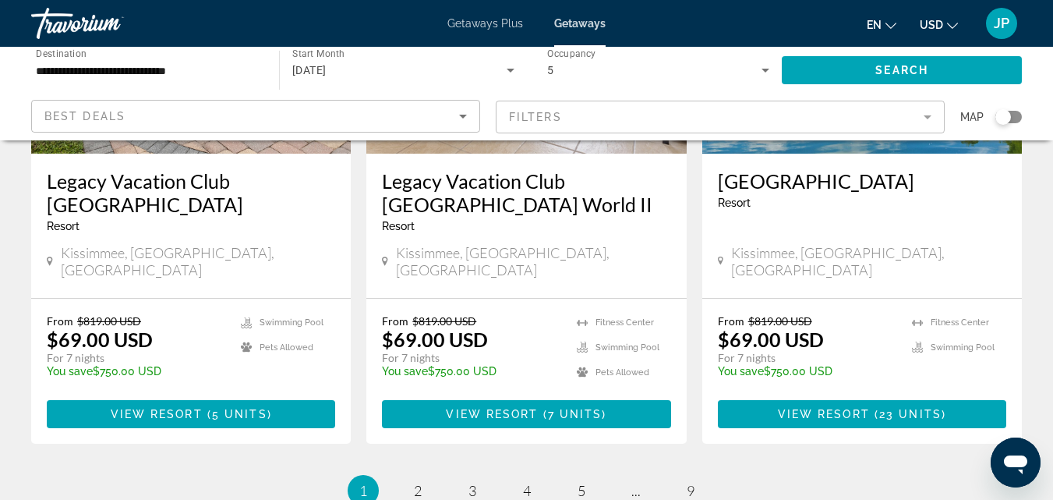
scroll to position [2088, 0]
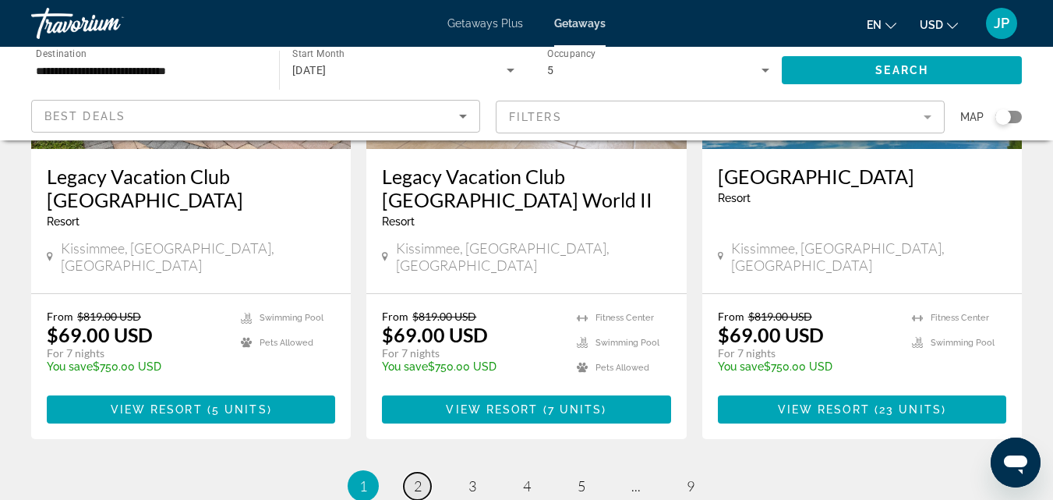
click at [417, 477] on span "2" at bounding box center [418, 485] width 8 height 17
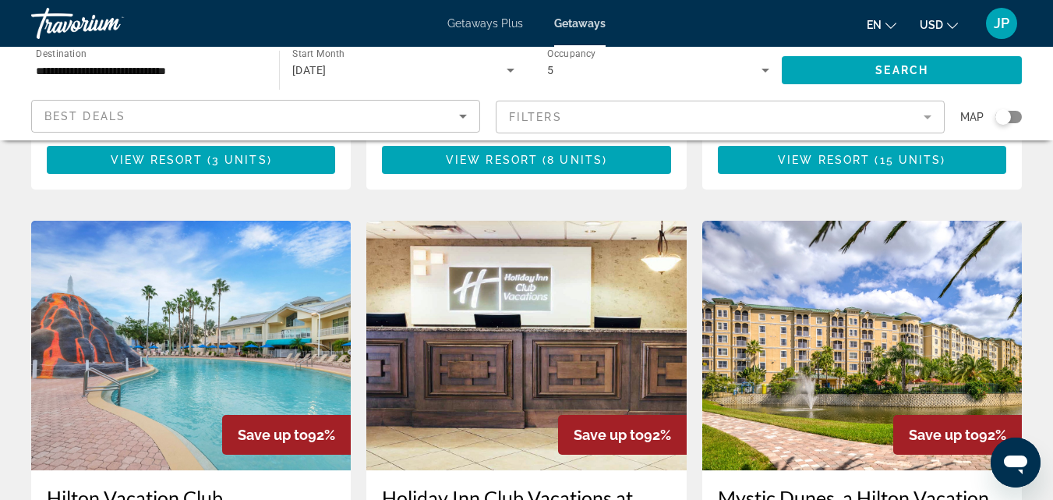
scroll to position [1177, 0]
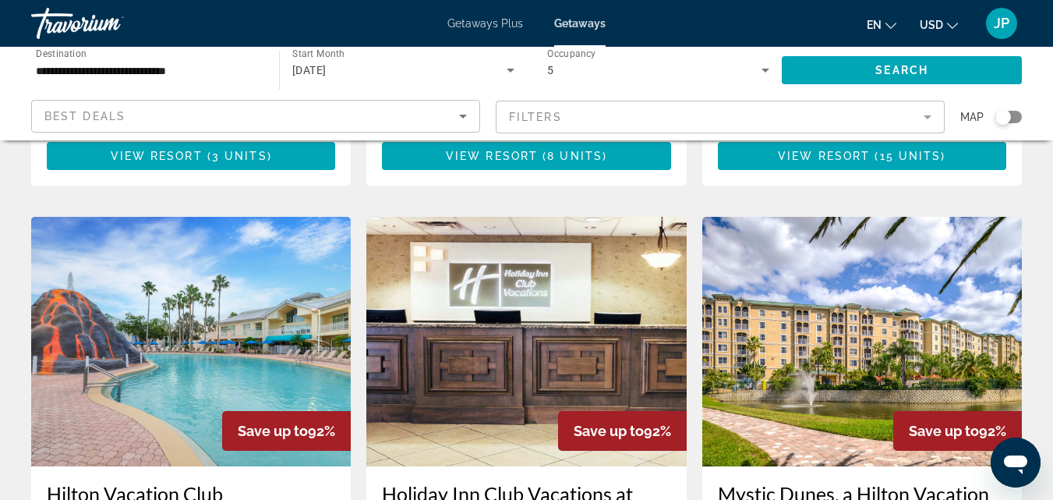
click at [872, 482] on h3 "Mystic Dunes, a Hilton Vacation Club" at bounding box center [862, 505] width 288 height 47
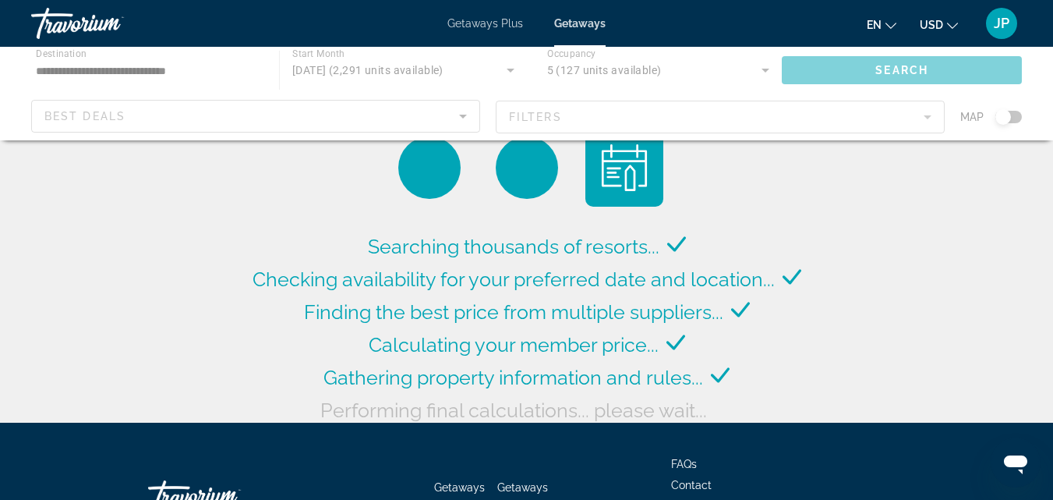
click at [161, 72] on div "Main content" at bounding box center [526, 94] width 1053 height 94
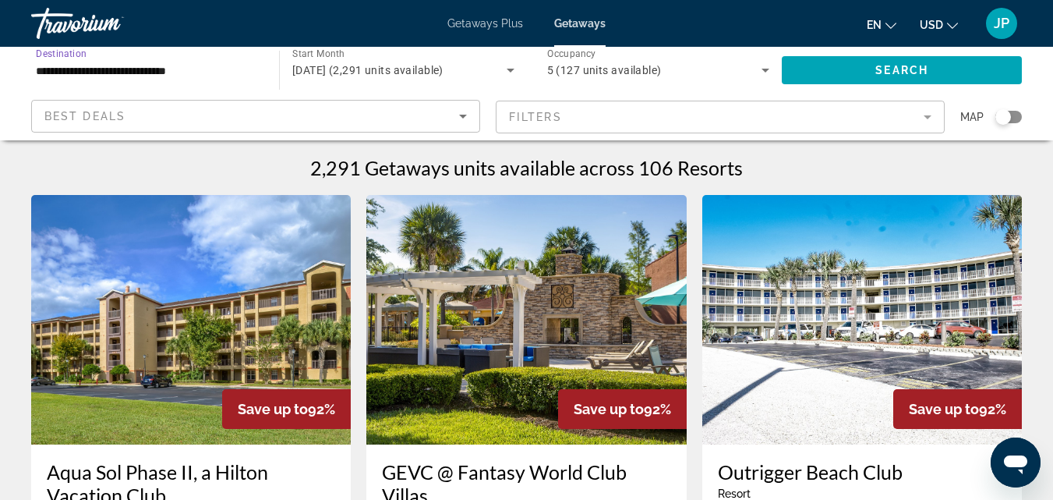
click at [178, 71] on input "**********" at bounding box center [147, 71] width 223 height 19
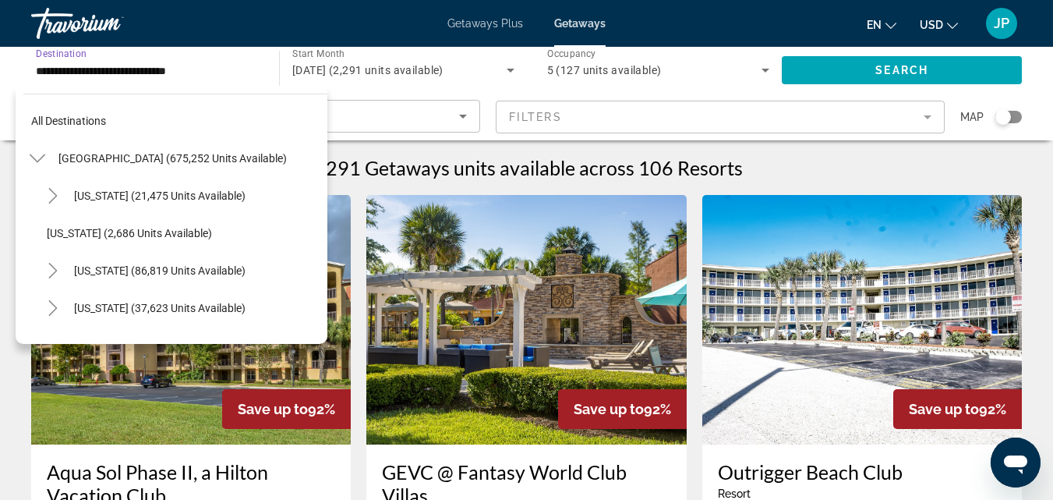
scroll to position [205, 0]
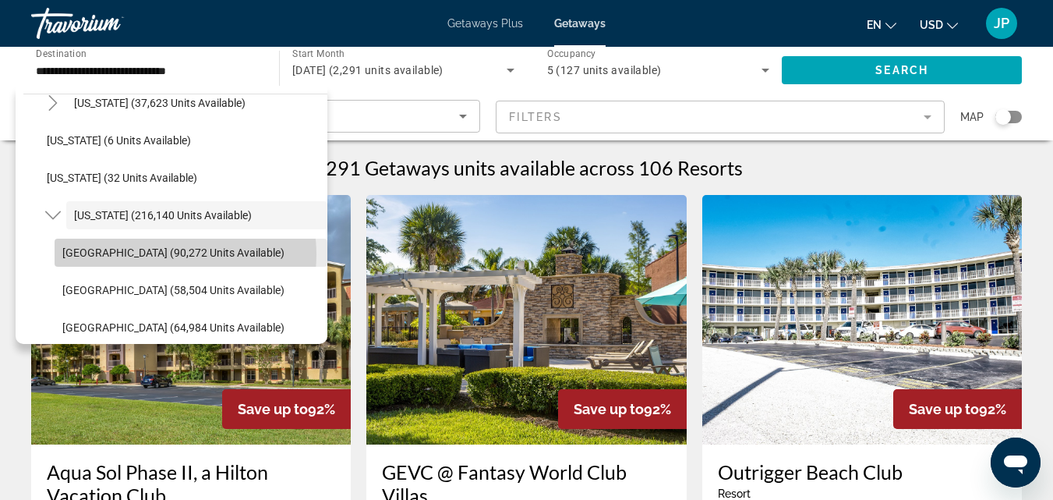
click at [164, 254] on span "Orlando & Disney Area (90,272 units available)" at bounding box center [173, 252] width 222 height 12
type input "**********"
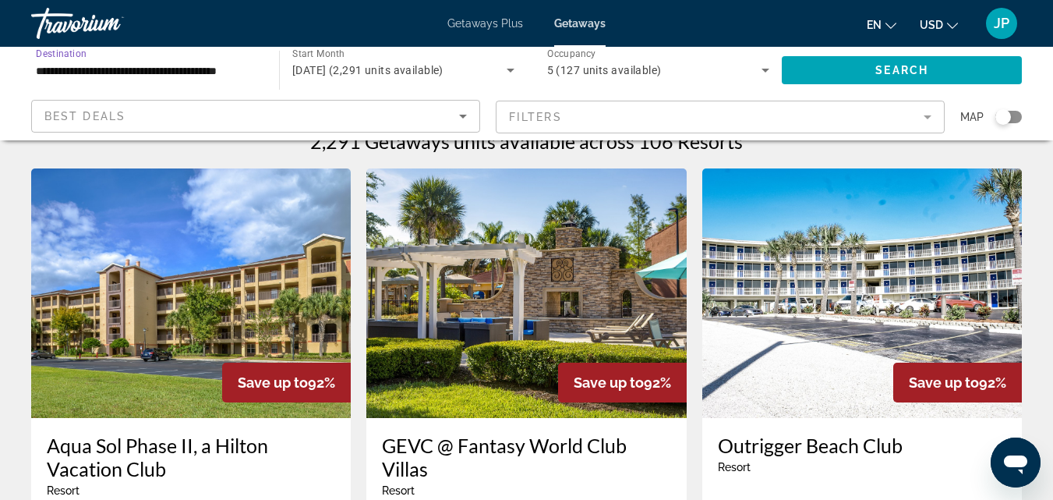
scroll to position [0, 0]
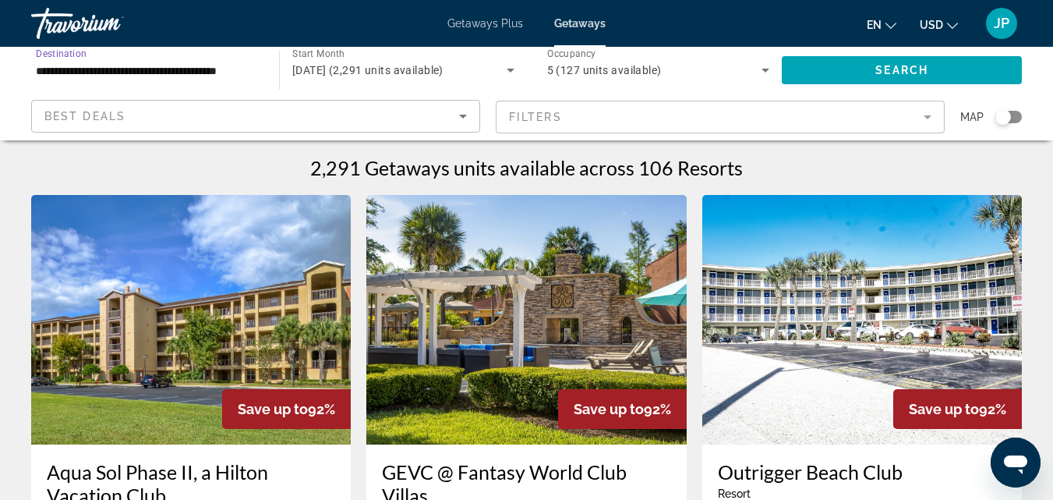
click at [928, 117] on mat-form-field "Filters" at bounding box center [720, 117] width 449 height 33
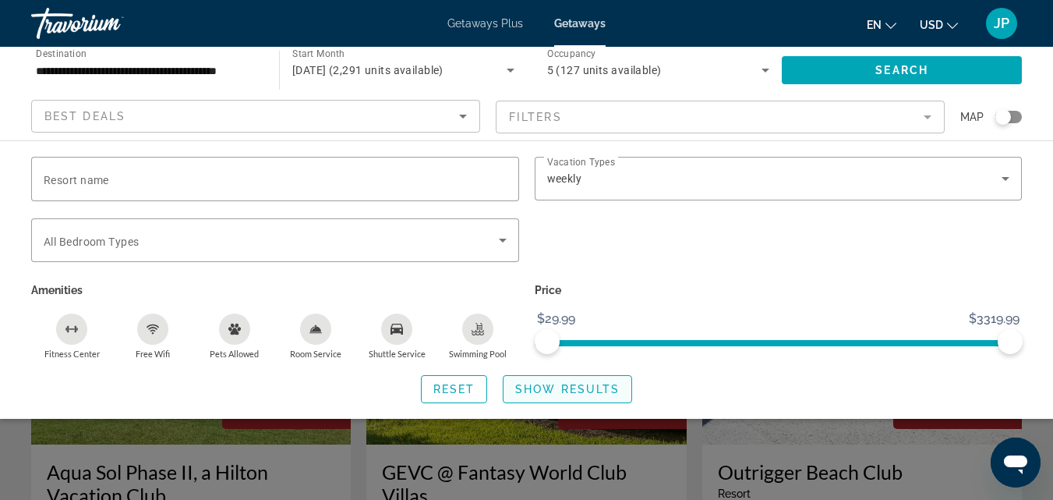
click at [538, 384] on span "Show Results" at bounding box center [567, 389] width 104 height 12
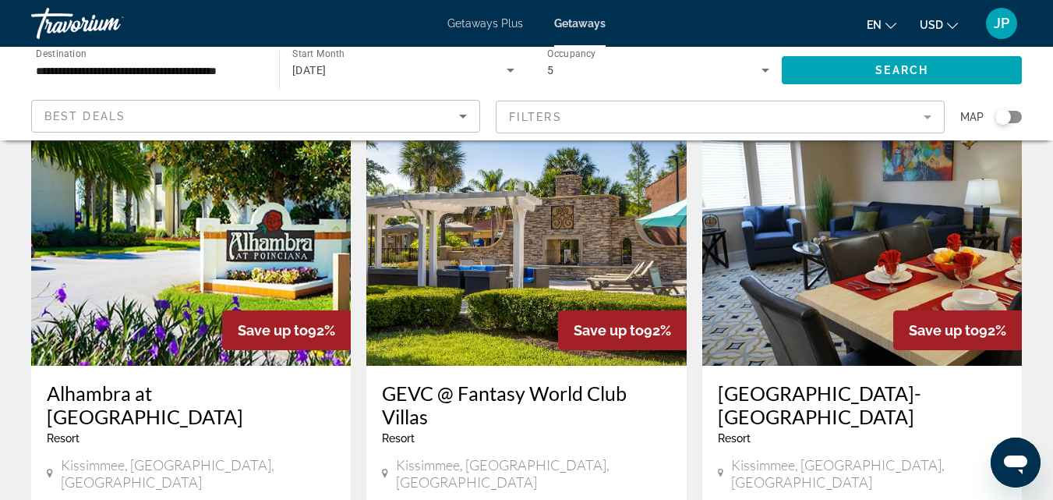
scroll to position [582, 0]
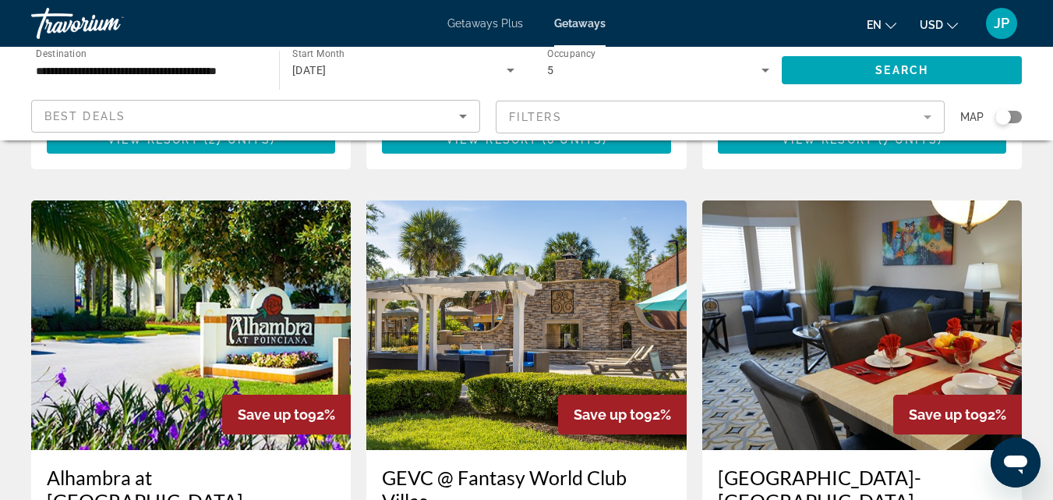
click at [801, 465] on h3 "[GEOGRAPHIC_DATA]-[GEOGRAPHIC_DATA]" at bounding box center [862, 488] width 288 height 47
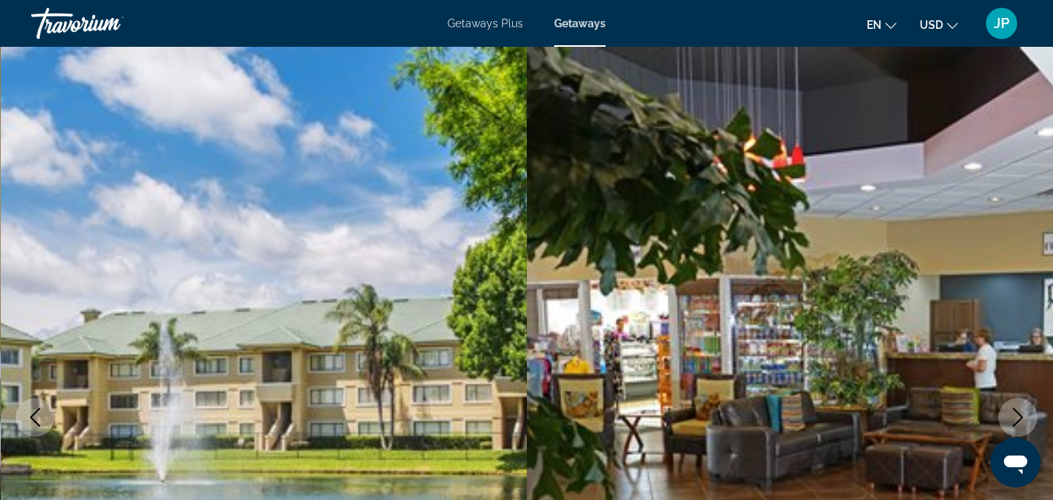
click at [1018, 415] on icon "Next image" at bounding box center [1018, 417] width 19 height 19
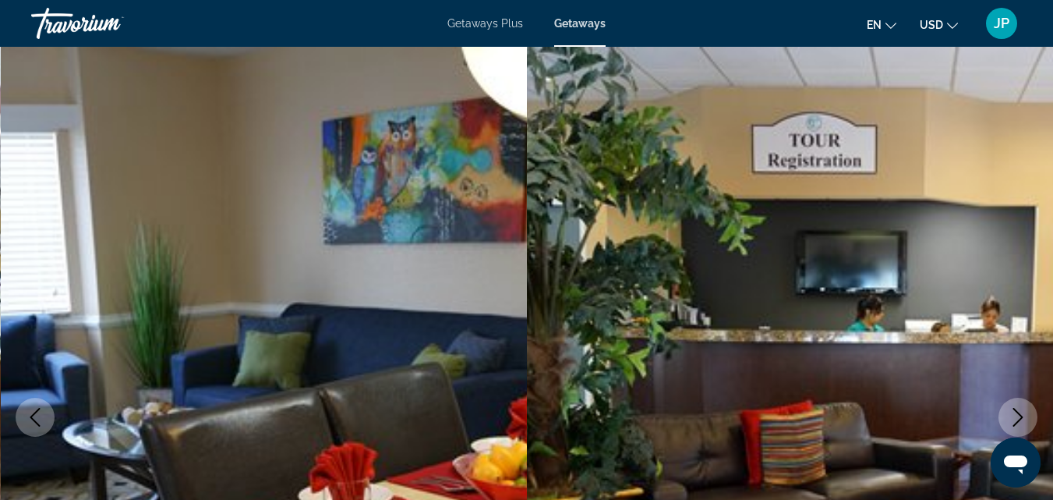
click at [1018, 415] on icon "Next image" at bounding box center [1018, 417] width 19 height 19
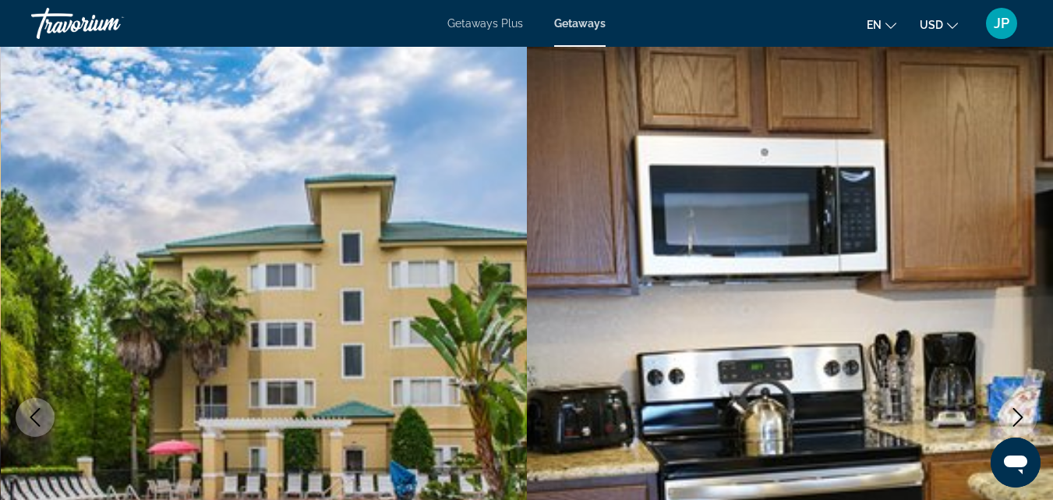
click at [1018, 415] on icon "Next image" at bounding box center [1018, 417] width 19 height 19
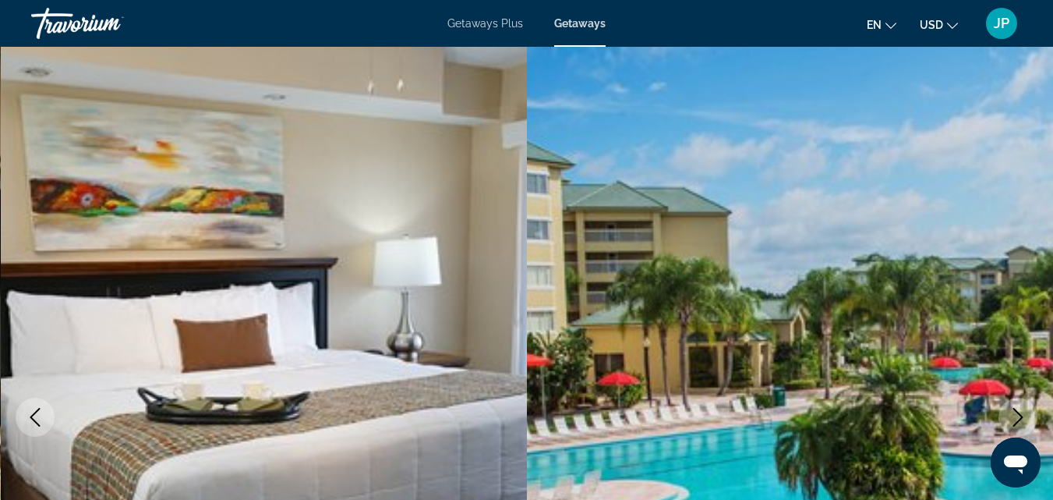
click at [1018, 415] on icon "Next image" at bounding box center [1018, 417] width 19 height 19
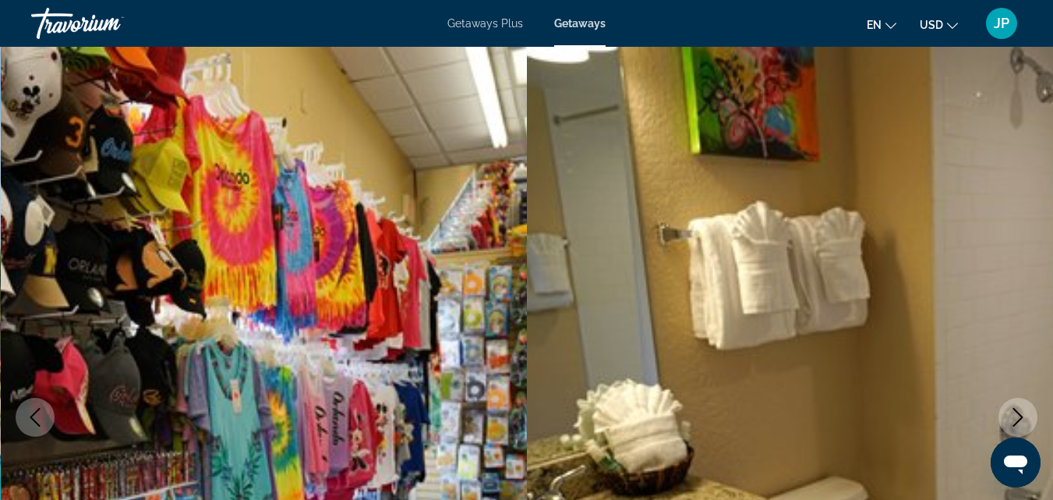
click at [1018, 415] on icon "Next image" at bounding box center [1018, 417] width 19 height 19
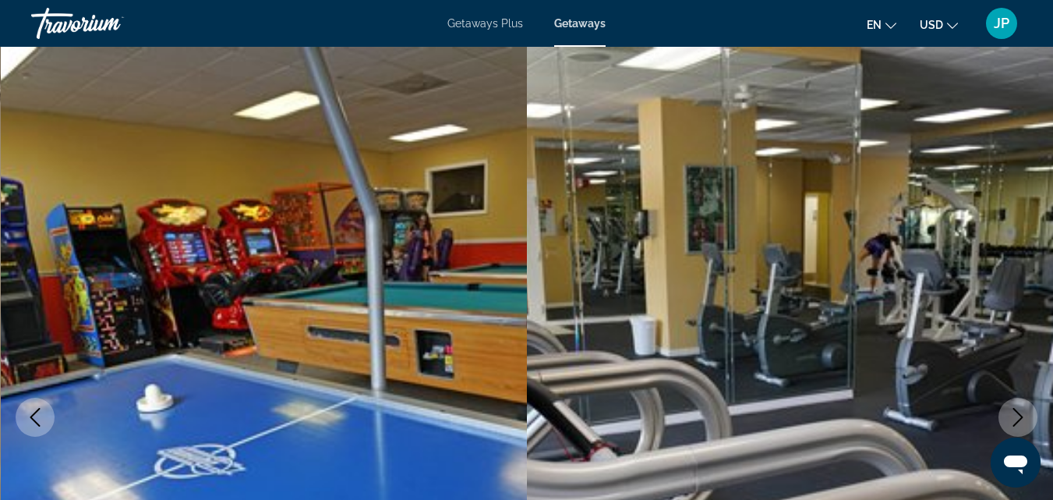
click at [1018, 415] on icon "Next image" at bounding box center [1018, 417] width 19 height 19
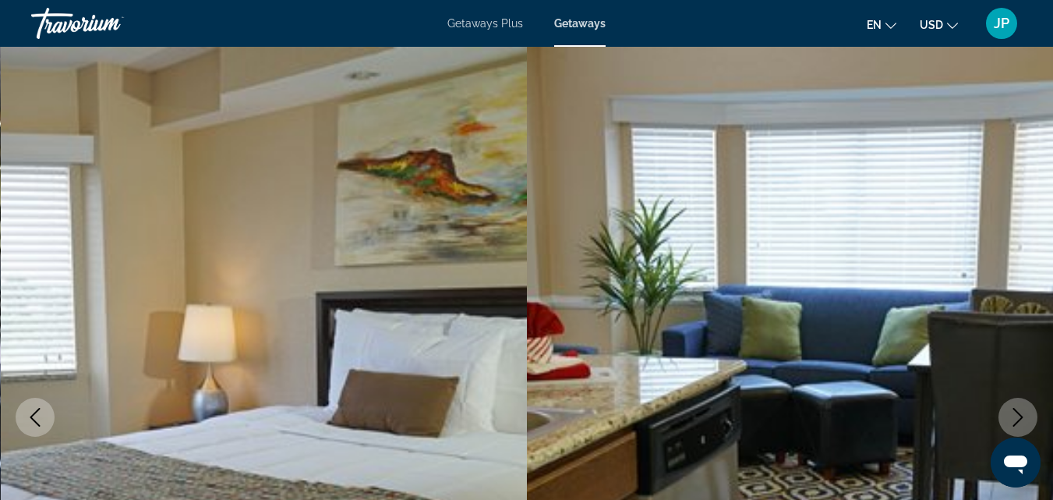
click at [1018, 415] on icon "Next image" at bounding box center [1018, 417] width 19 height 19
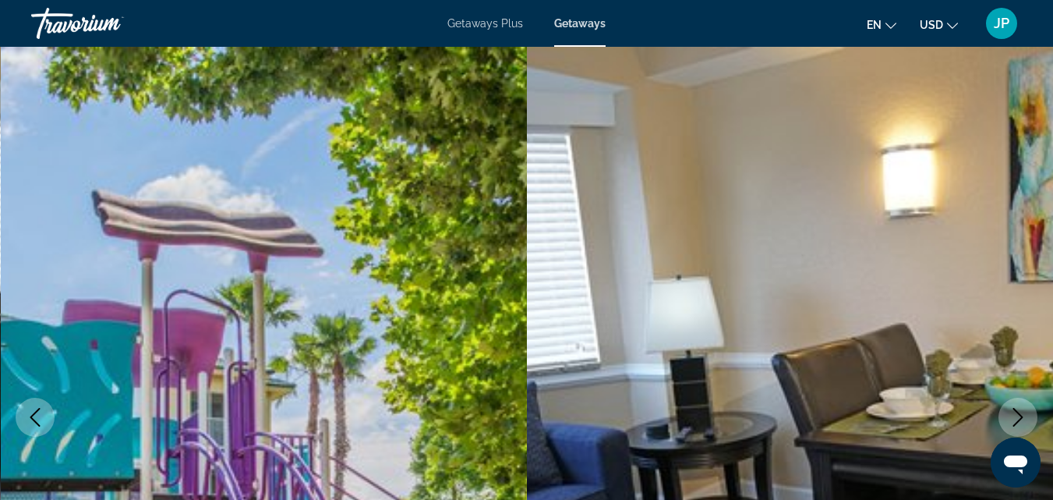
click at [1018, 415] on icon "Next image" at bounding box center [1018, 417] width 19 height 19
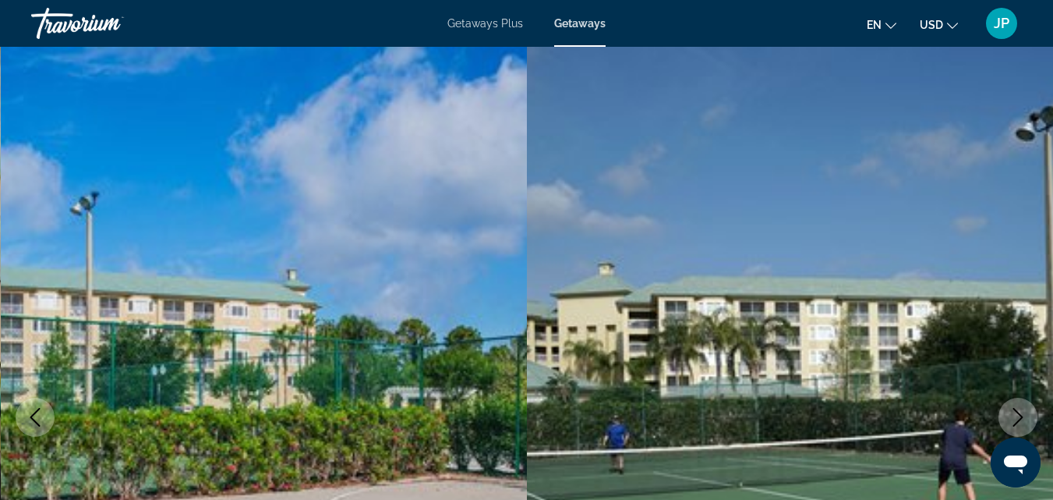
click at [1018, 415] on icon "Next image" at bounding box center [1018, 417] width 19 height 19
